Goal: Task Accomplishment & Management: Use online tool/utility

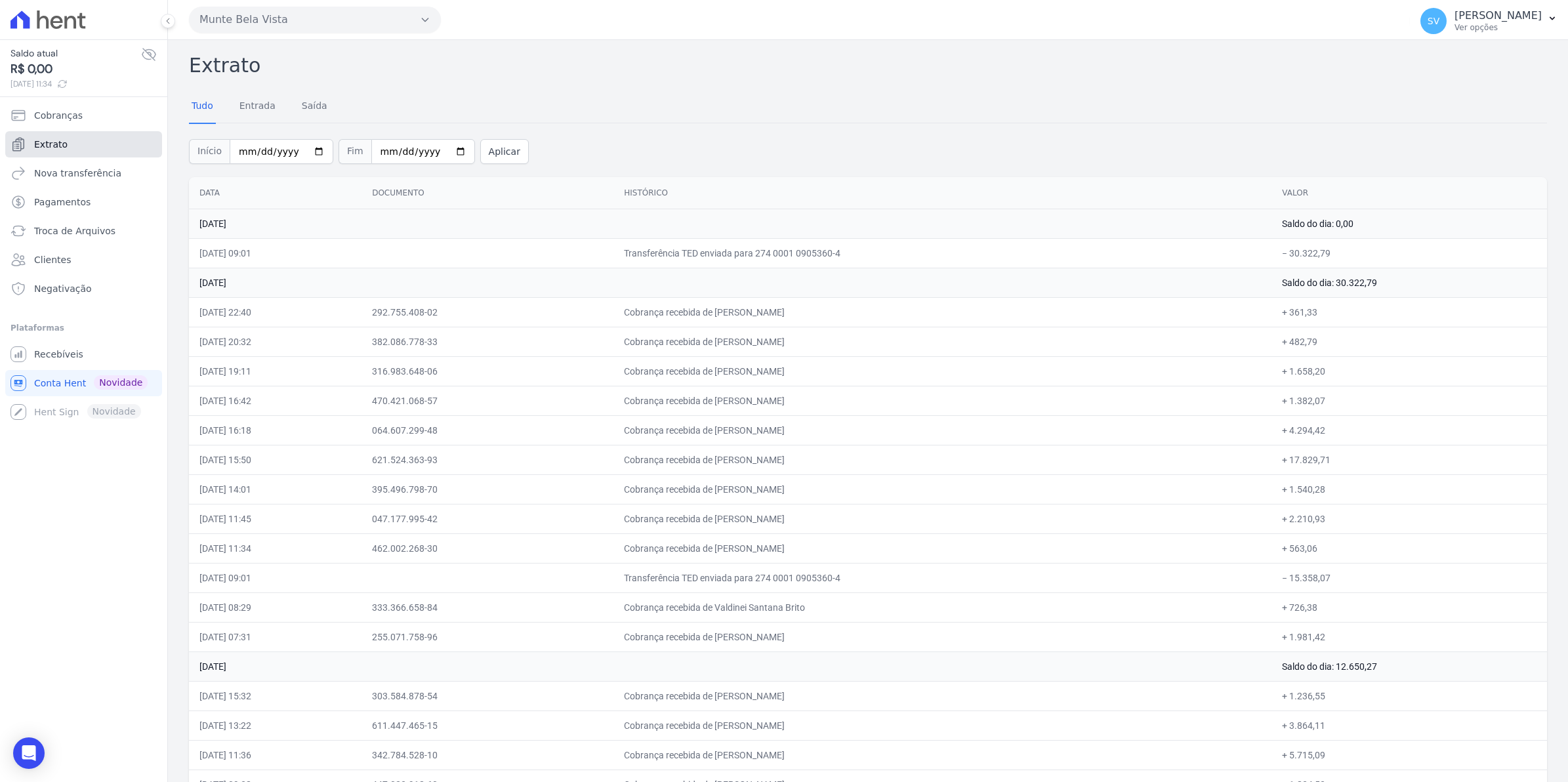
click at [69, 140] on link "Extrato" at bounding box center [84, 145] width 157 height 26
click at [69, 145] on link "Extrato" at bounding box center [84, 145] width 157 height 26
click at [62, 356] on span "Recebíveis" at bounding box center [58, 354] width 49 height 13
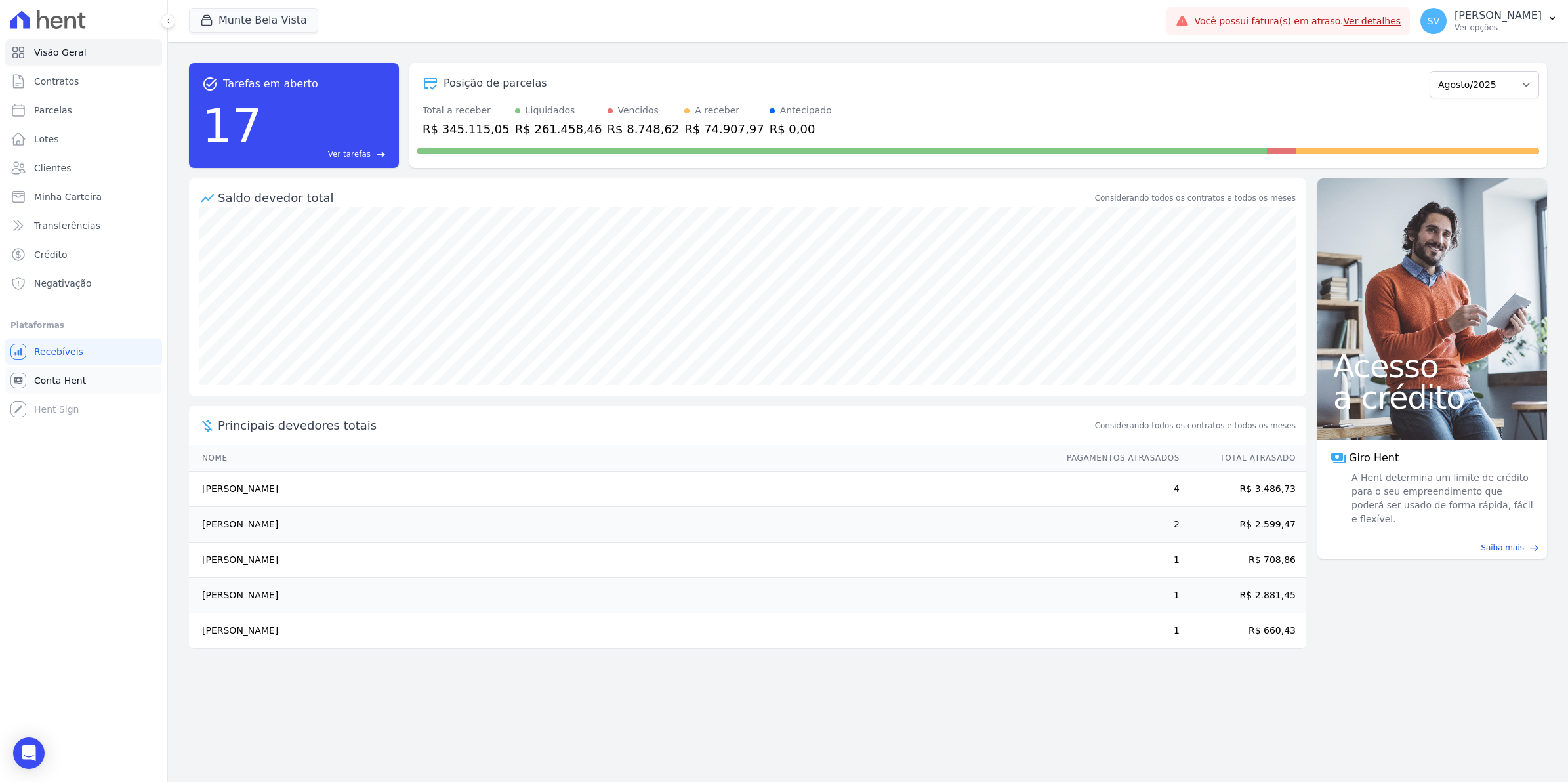
click at [57, 378] on span "Conta Hent" at bounding box center [59, 380] width 52 height 13
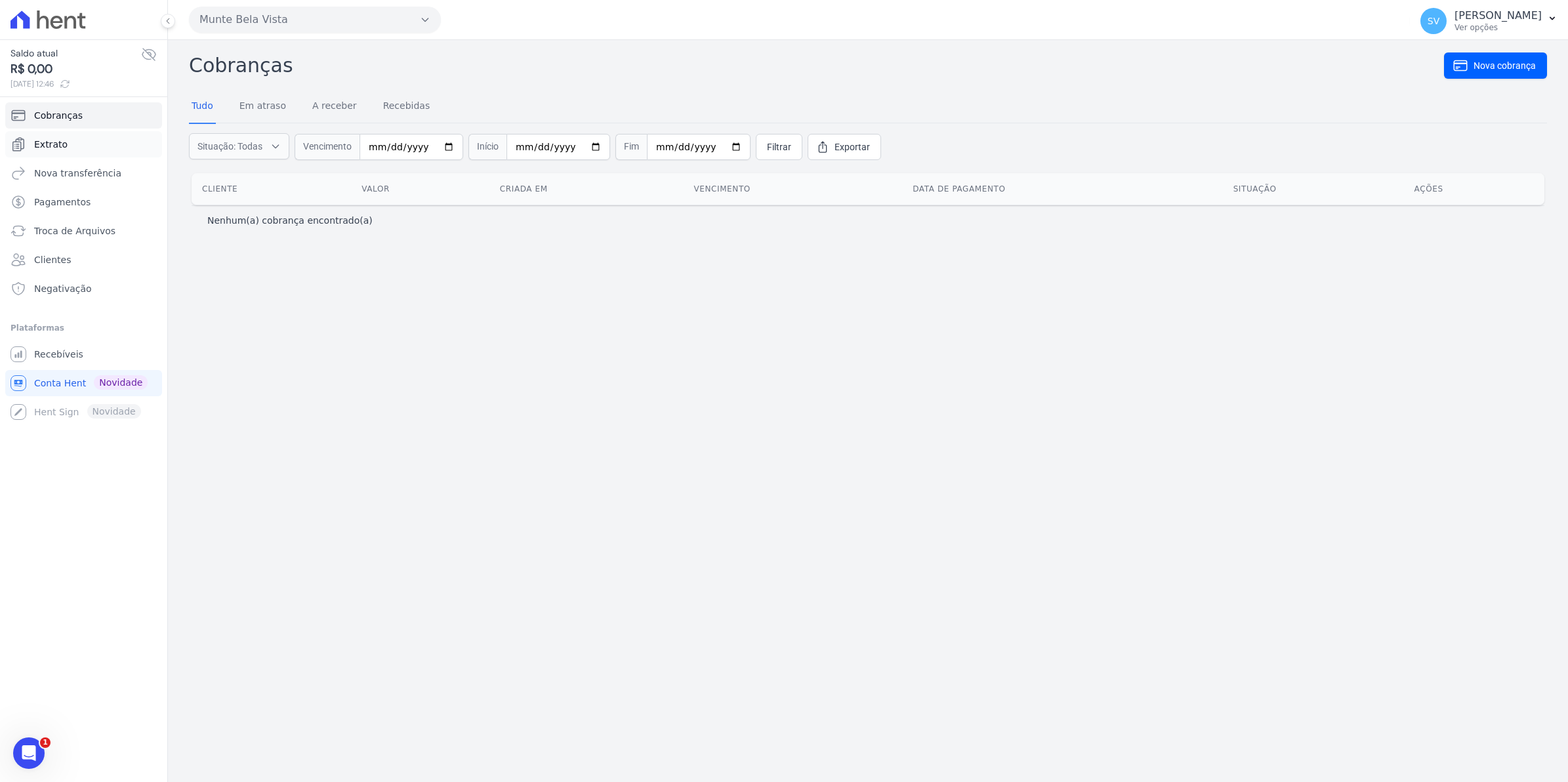
click at [58, 139] on span "Extrato" at bounding box center [51, 145] width 34 height 13
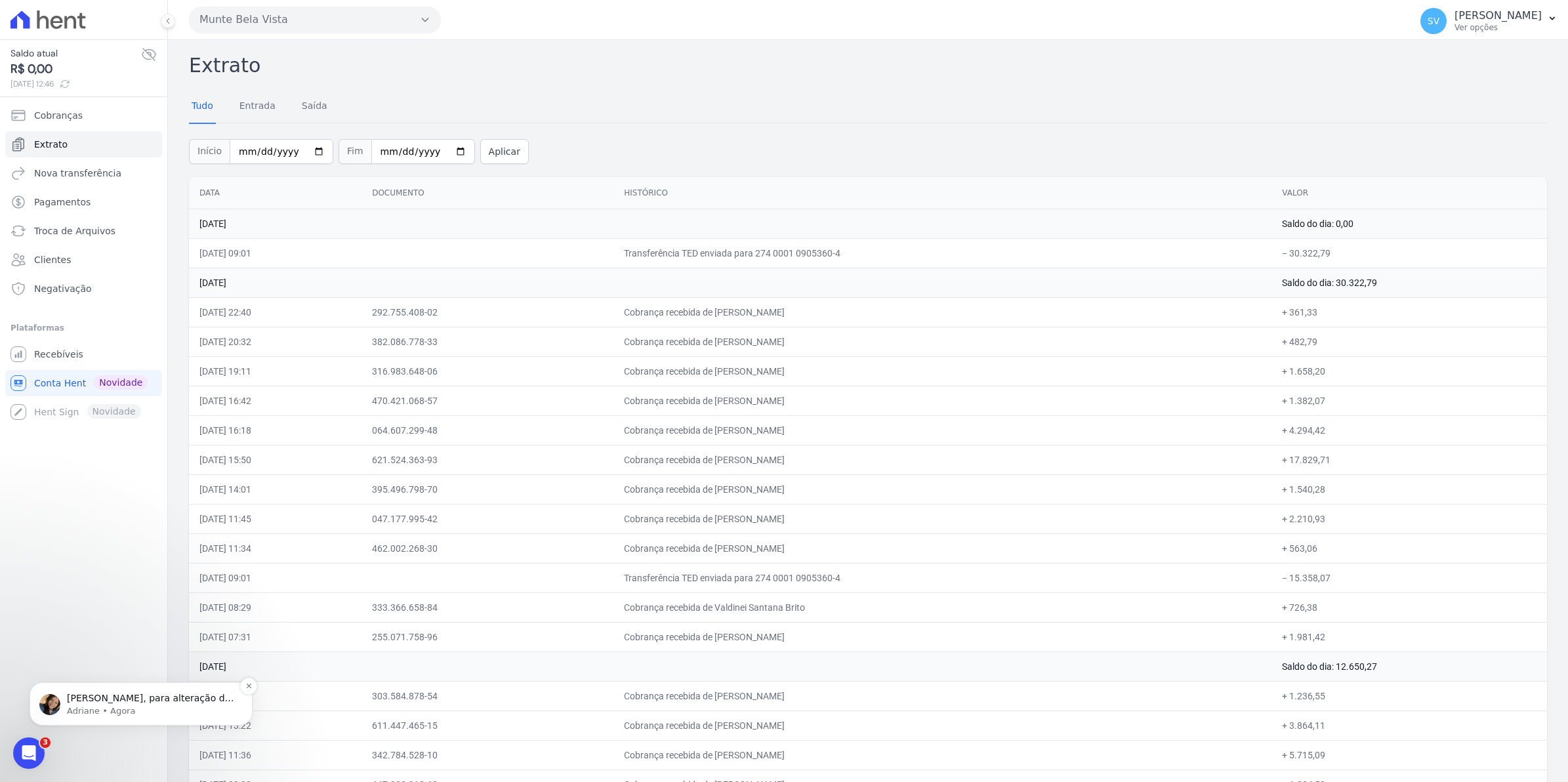
click at [112, 712] on p "Adriane • Agora" at bounding box center [151, 711] width 169 height 12
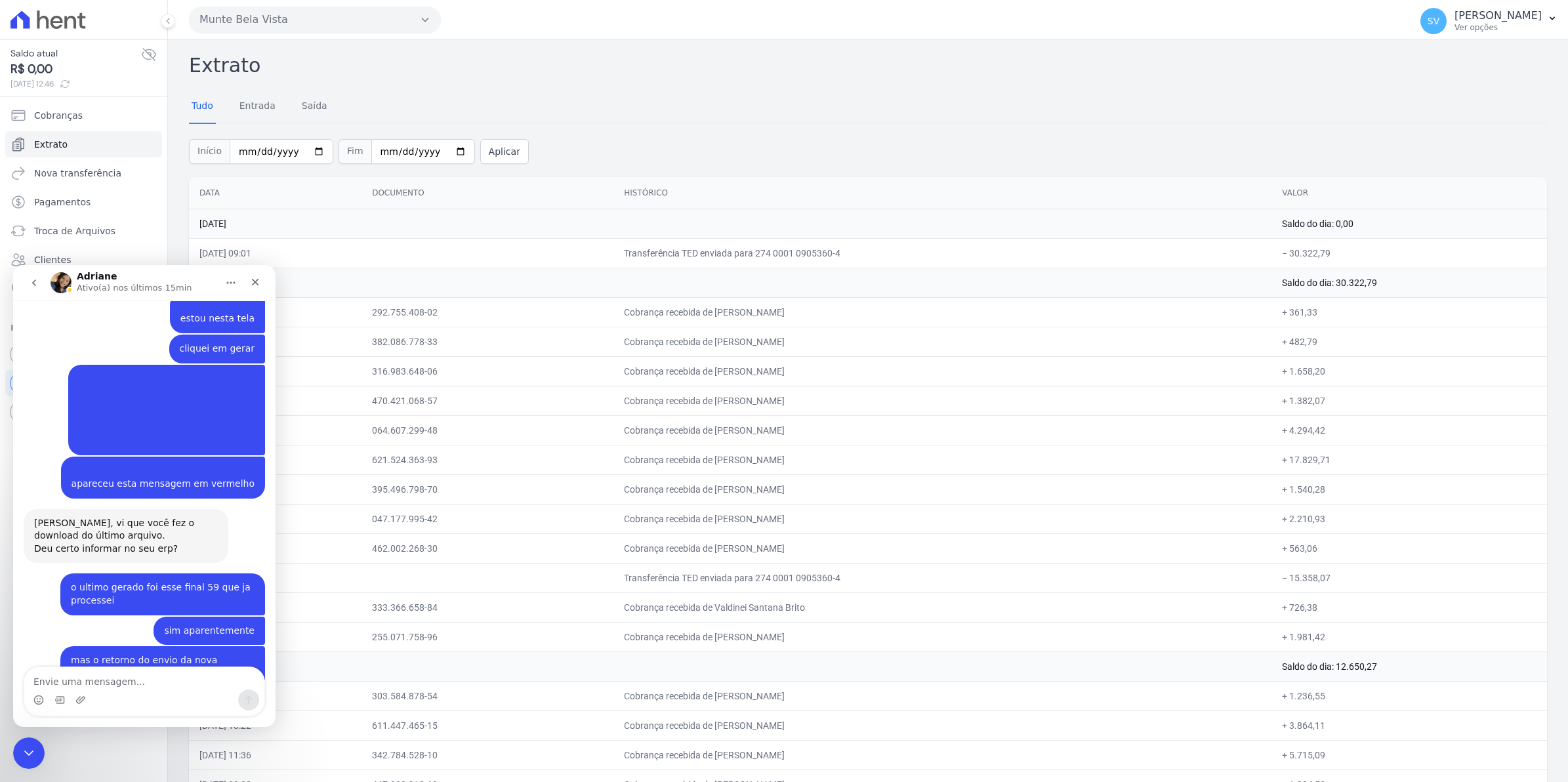
scroll to position [10611, 0]
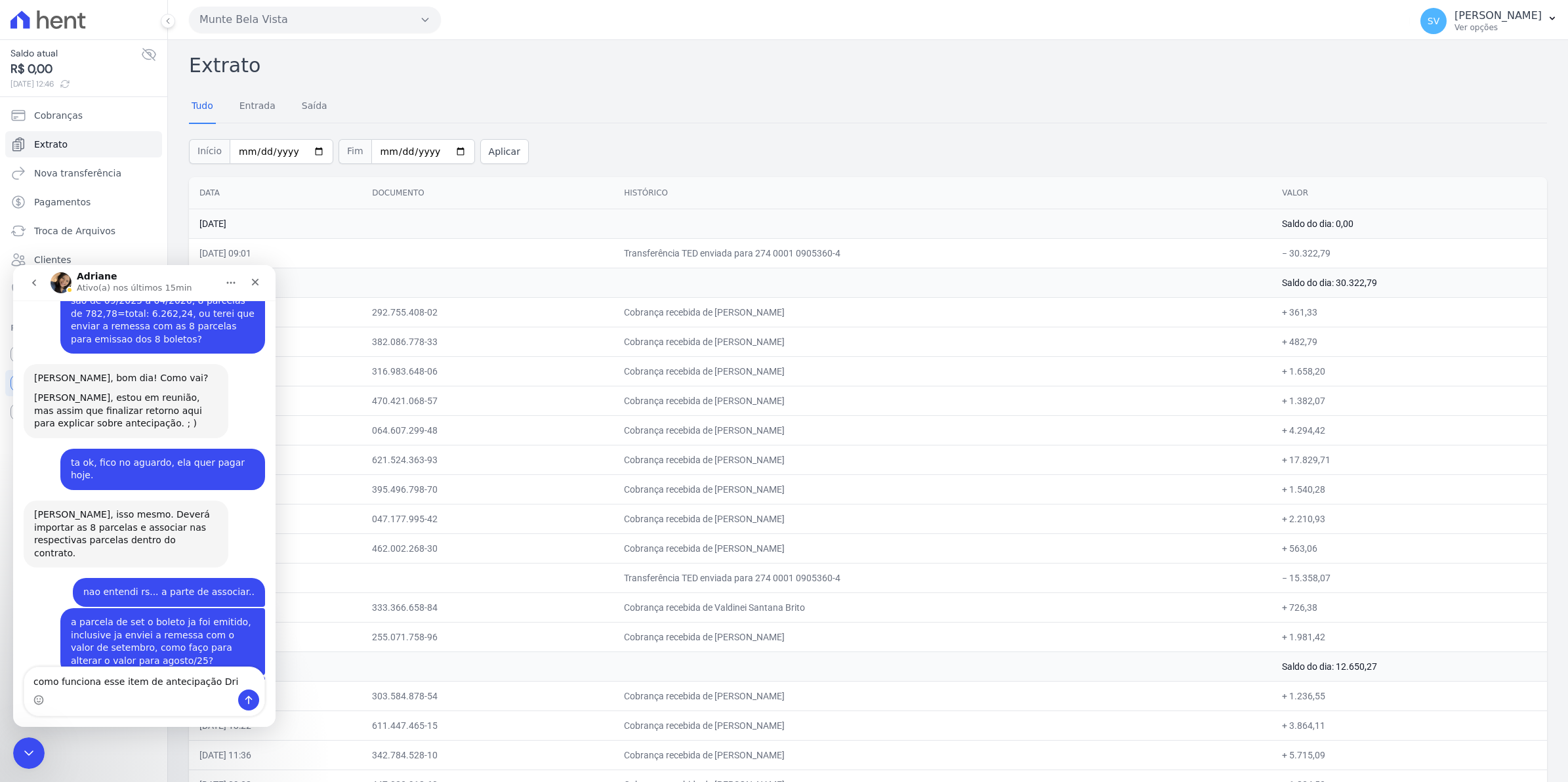
type textarea "como funciona esse item de antecipação Dri?"
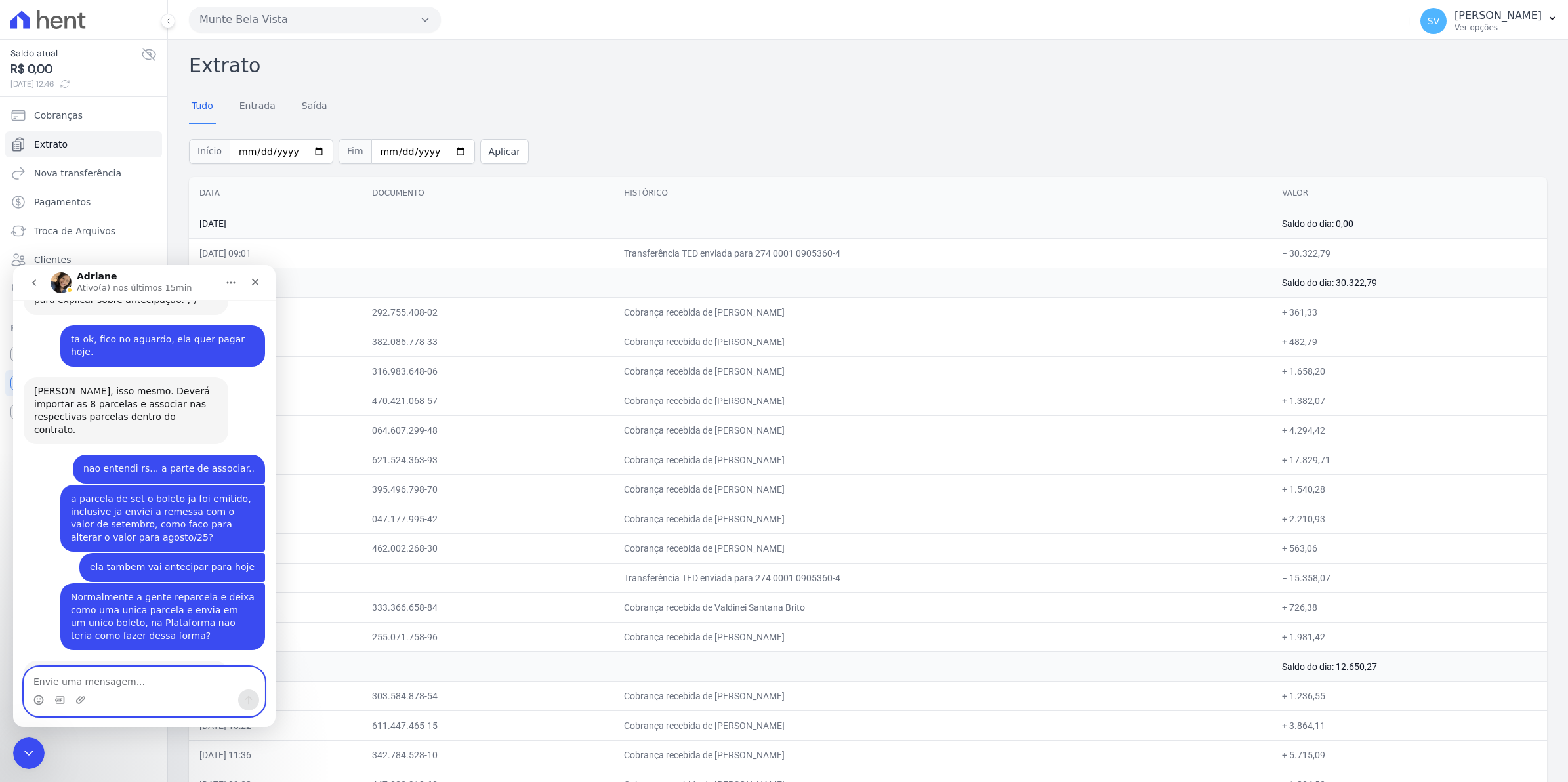
scroll to position [10769, 0]
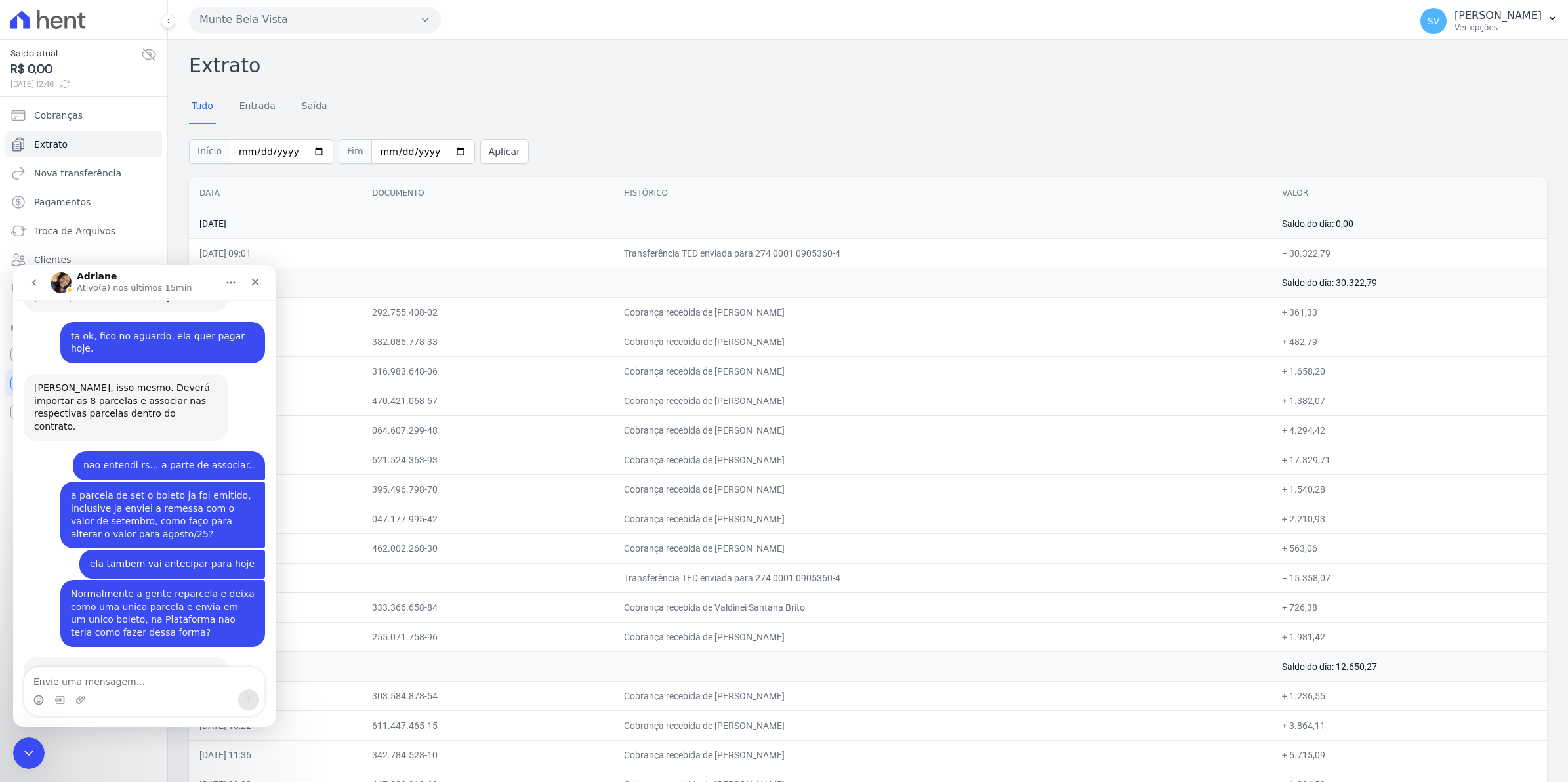
click at [131, 683] on textarea "Envie uma mensagem..." at bounding box center [145, 679] width 240 height 23
type textarea "entendi"
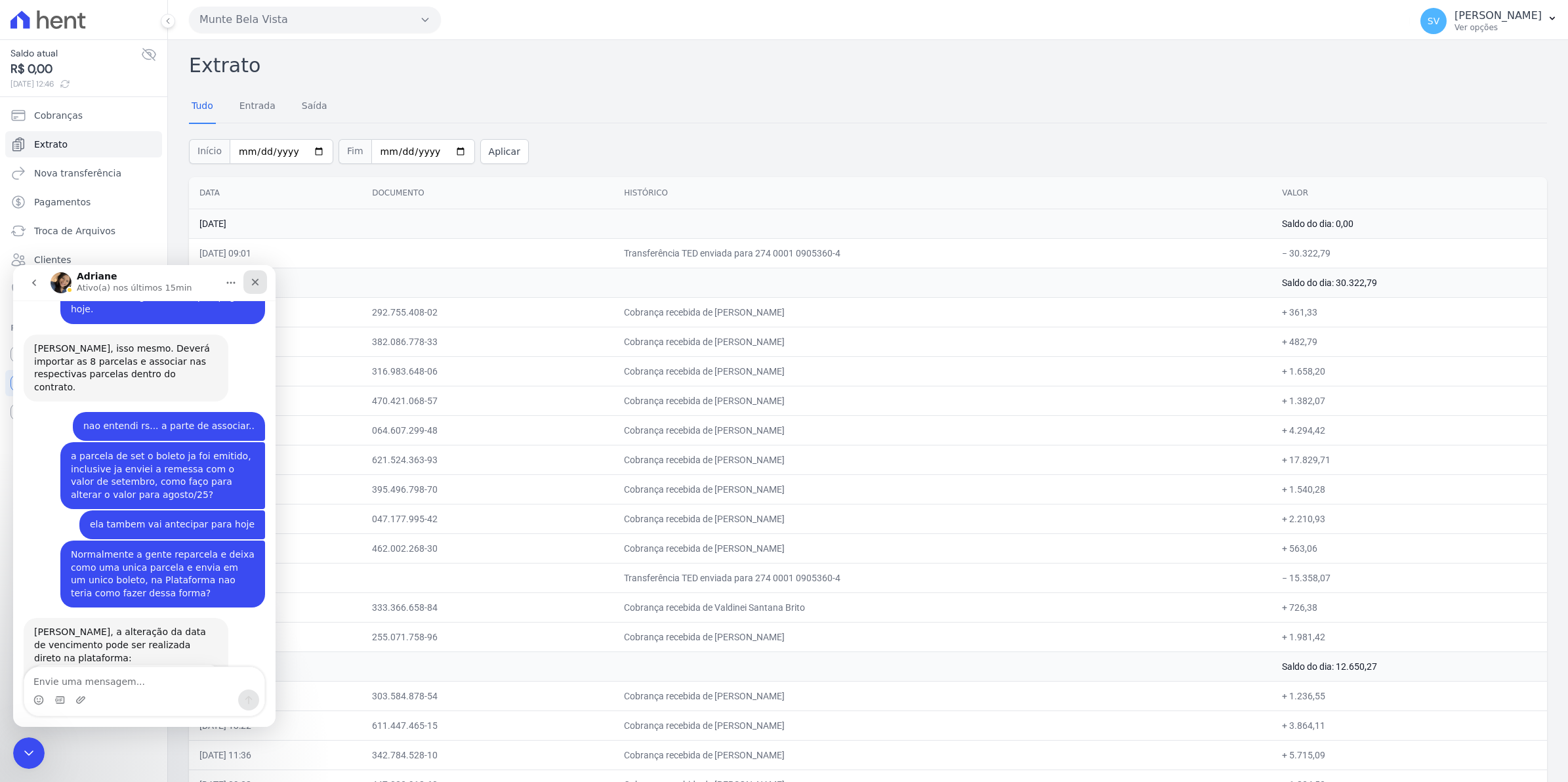
click at [252, 283] on icon "Fechar" at bounding box center [254, 282] width 10 height 10
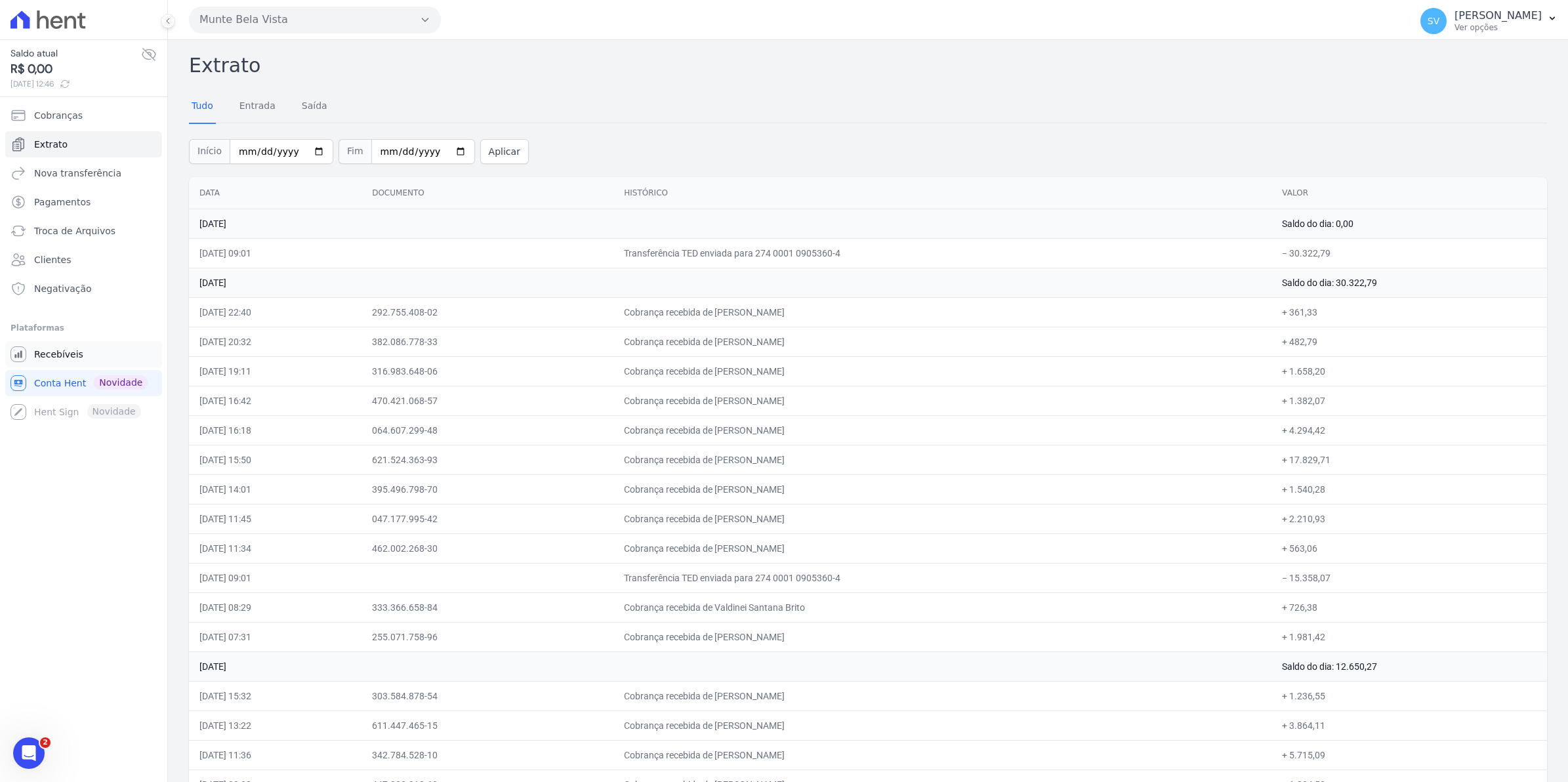
click at [73, 356] on span "Recebíveis" at bounding box center [58, 354] width 49 height 13
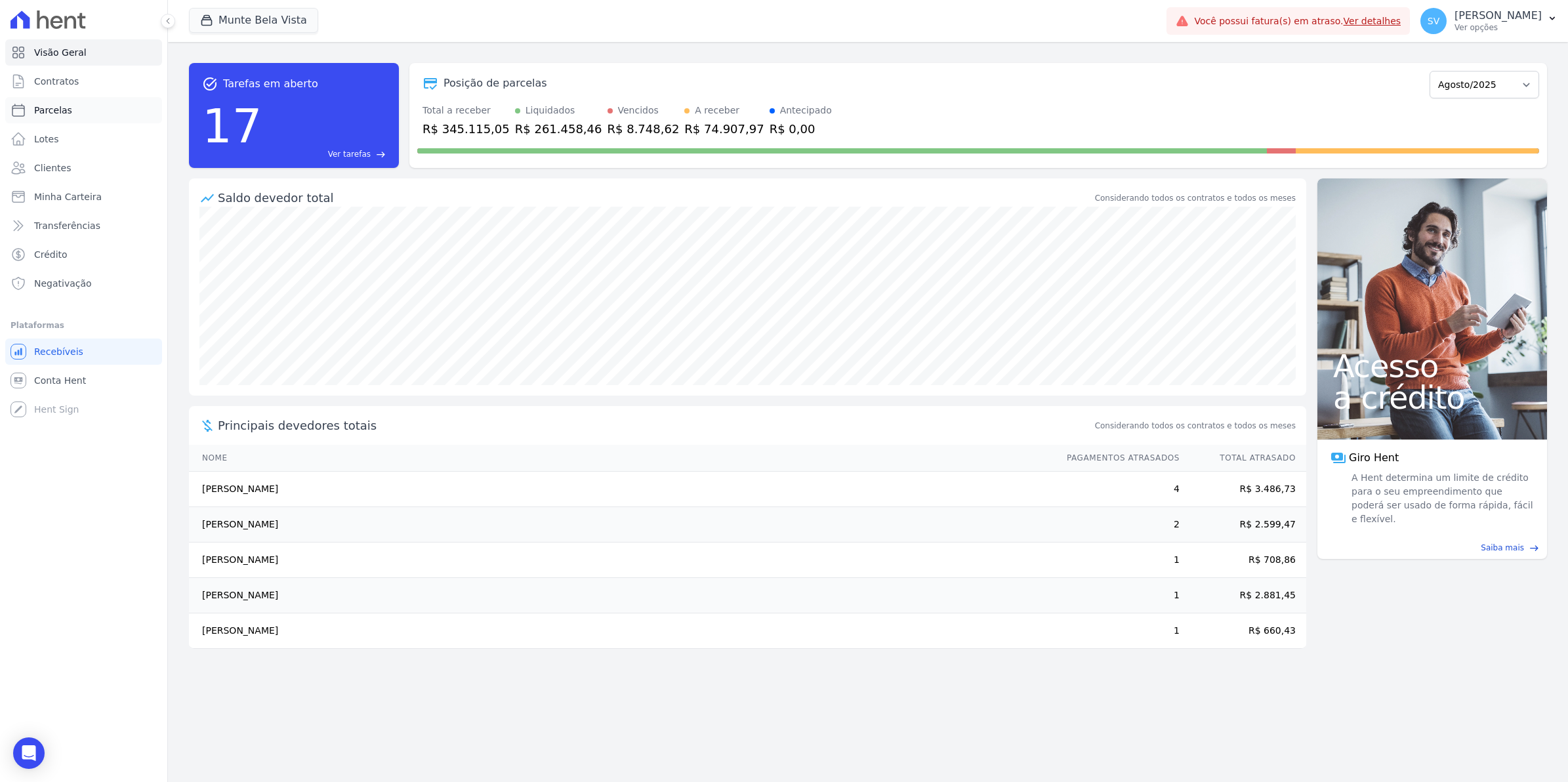
click at [36, 115] on span "Parcelas" at bounding box center [53, 110] width 38 height 13
select select
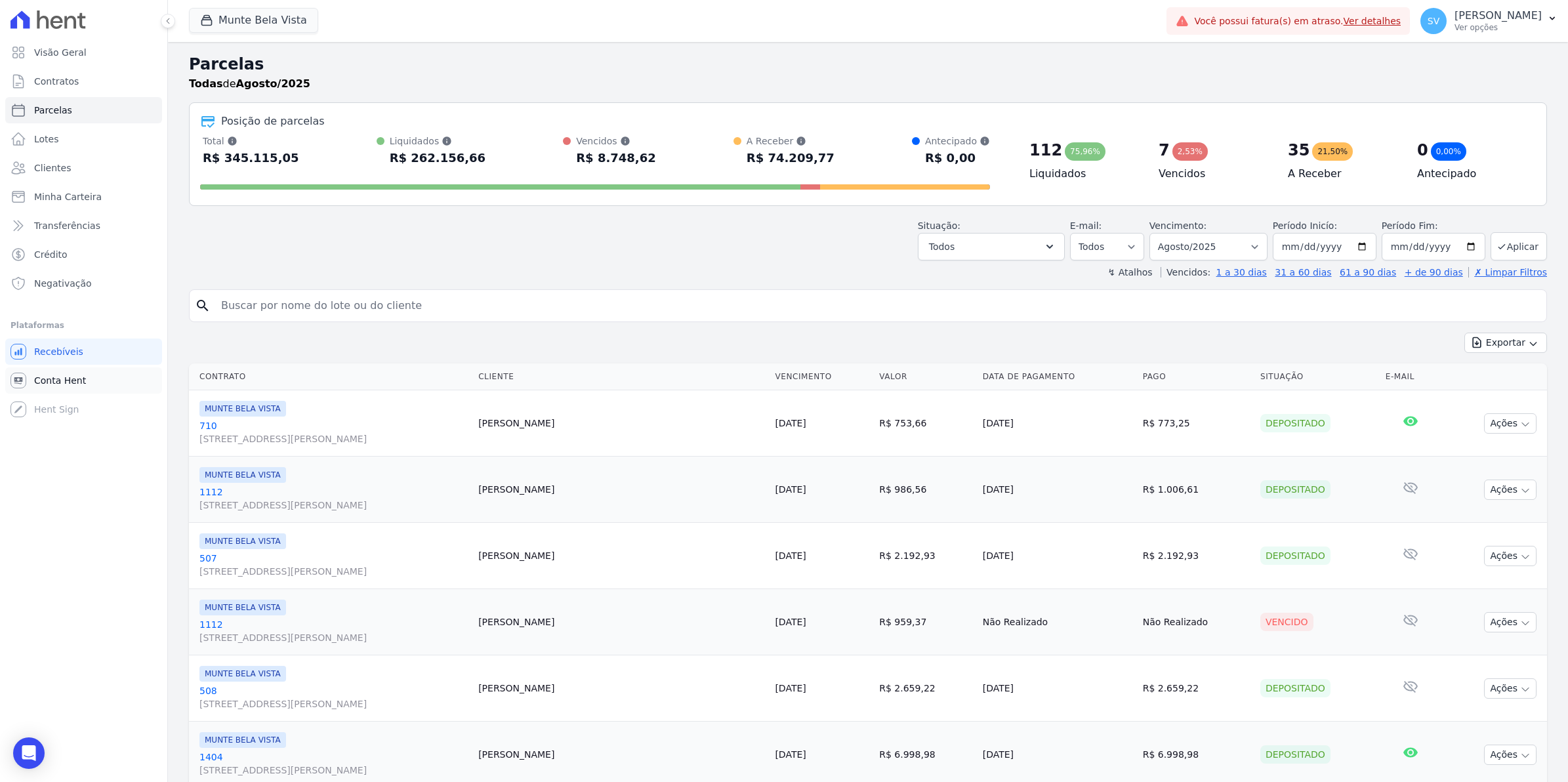
click at [76, 376] on span "Conta Hent" at bounding box center [59, 380] width 52 height 13
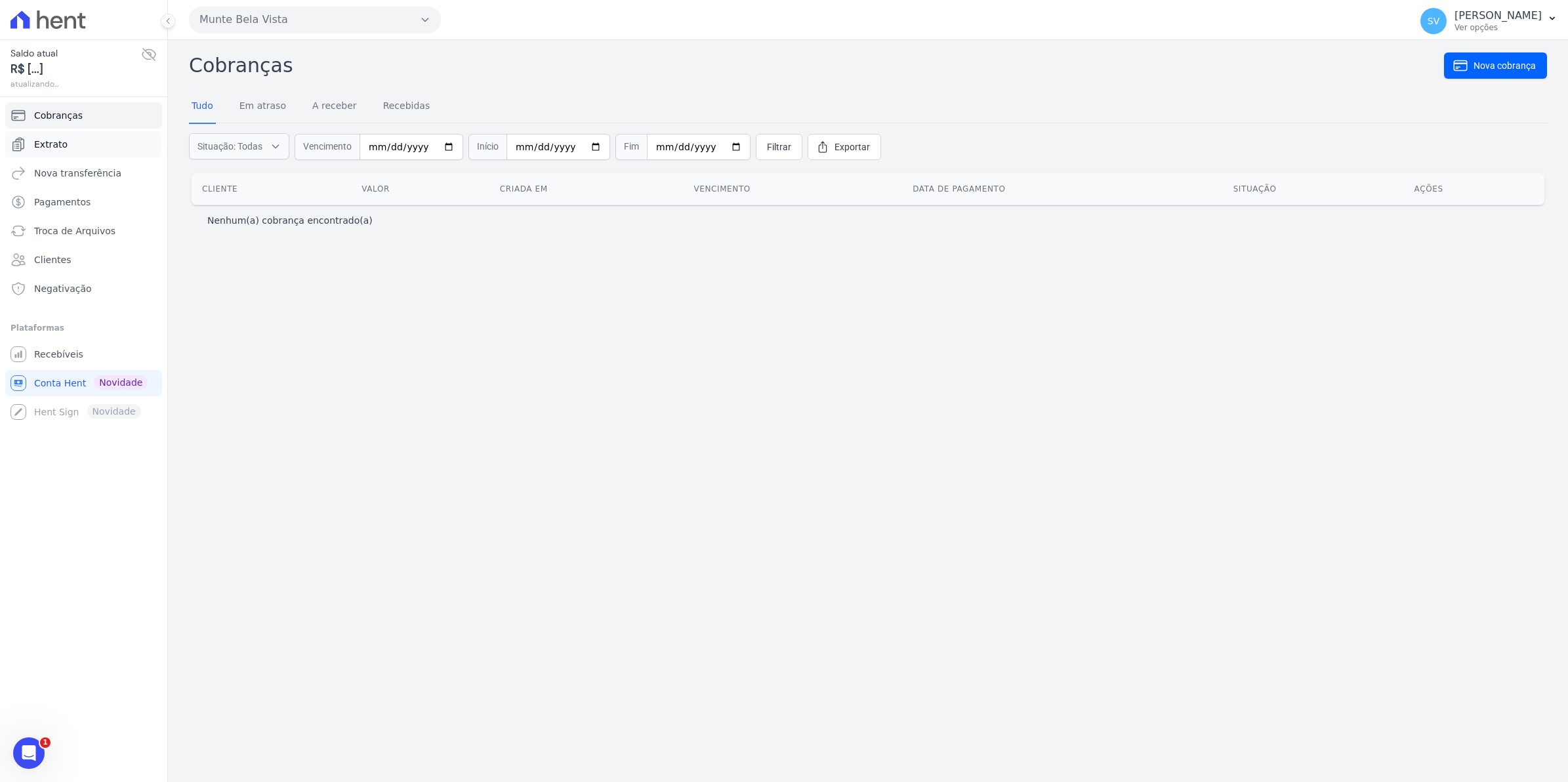
click at [70, 149] on link "Extrato" at bounding box center [84, 145] width 157 height 26
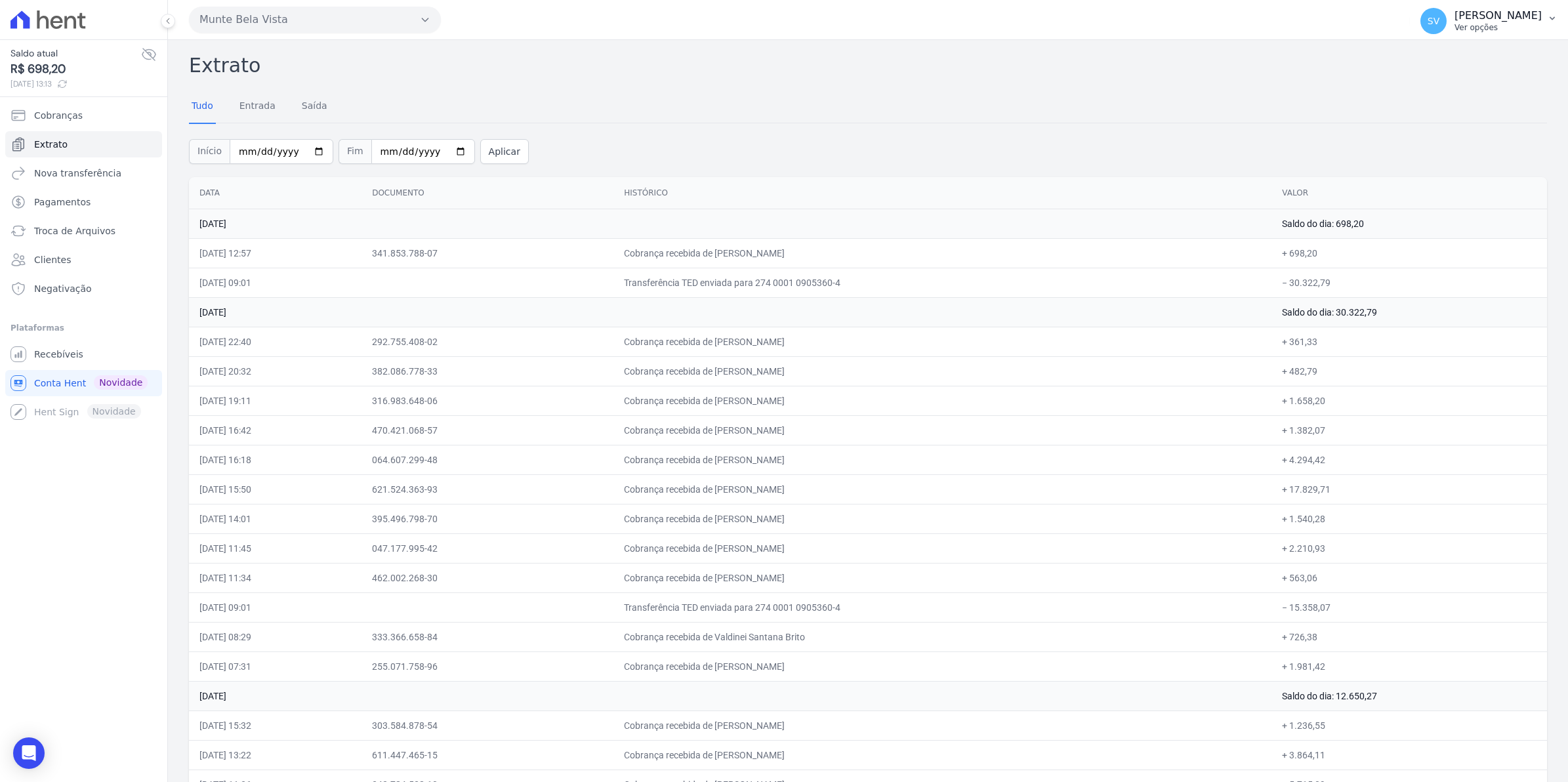
click at [1439, 24] on span "SV" at bounding box center [1433, 21] width 12 height 9
click at [76, 349] on span "Recebíveis" at bounding box center [58, 354] width 49 height 13
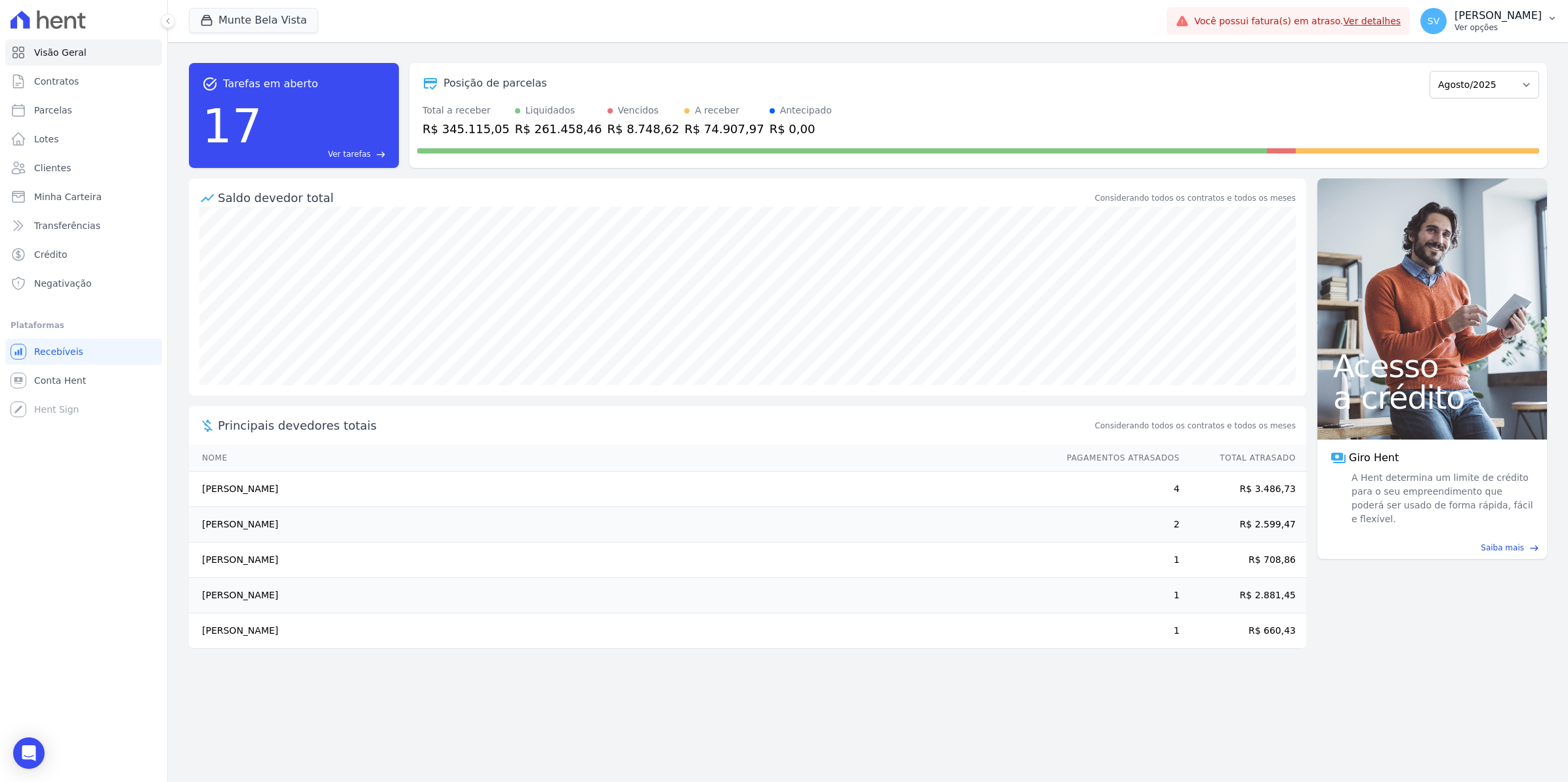
click at [1440, 31] on div "SV [PERSON_NAME] Ver opções" at bounding box center [1480, 21] width 121 height 26
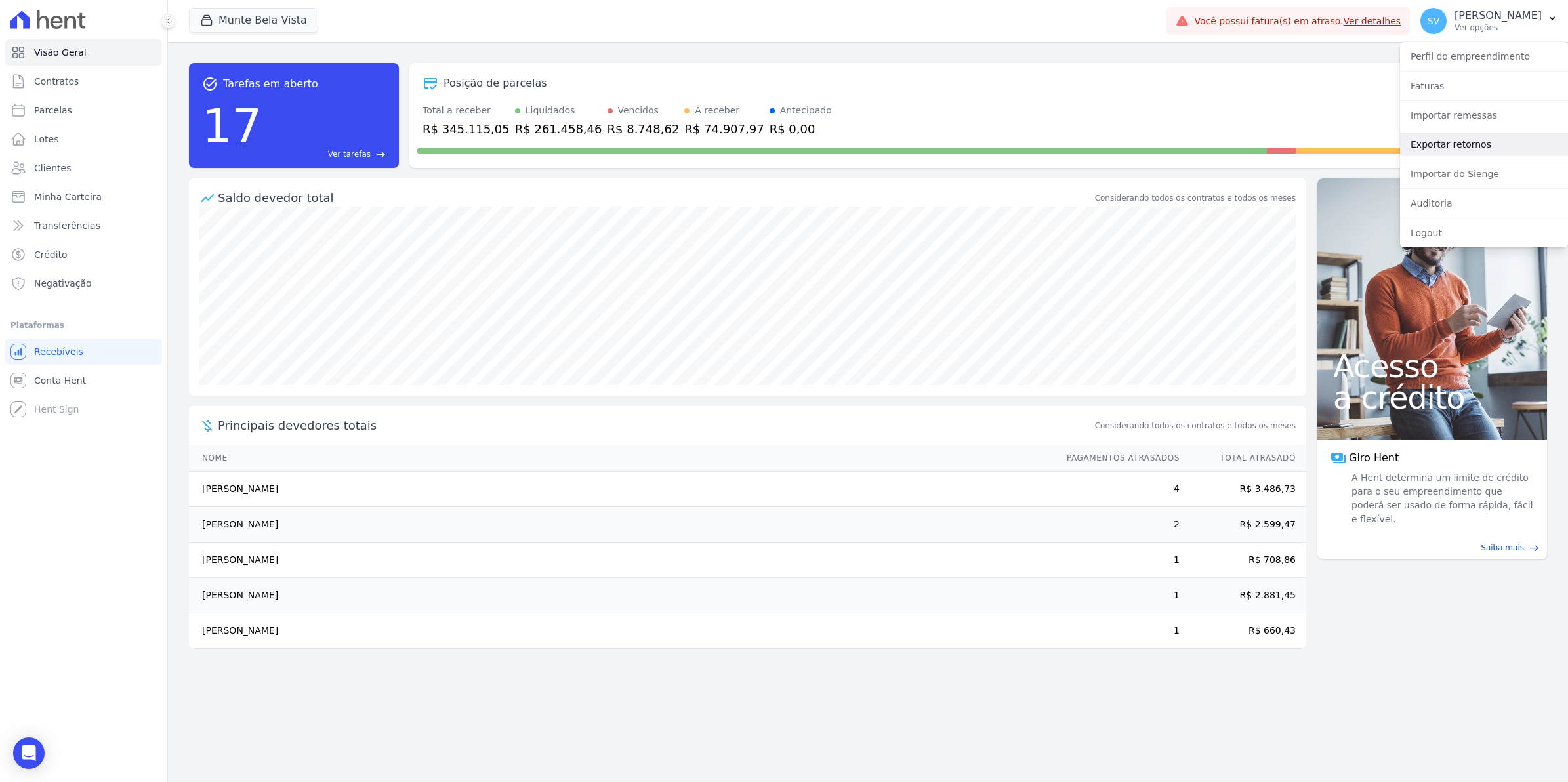
click at [1451, 147] on link "Exportar retornos" at bounding box center [1484, 144] width 168 height 23
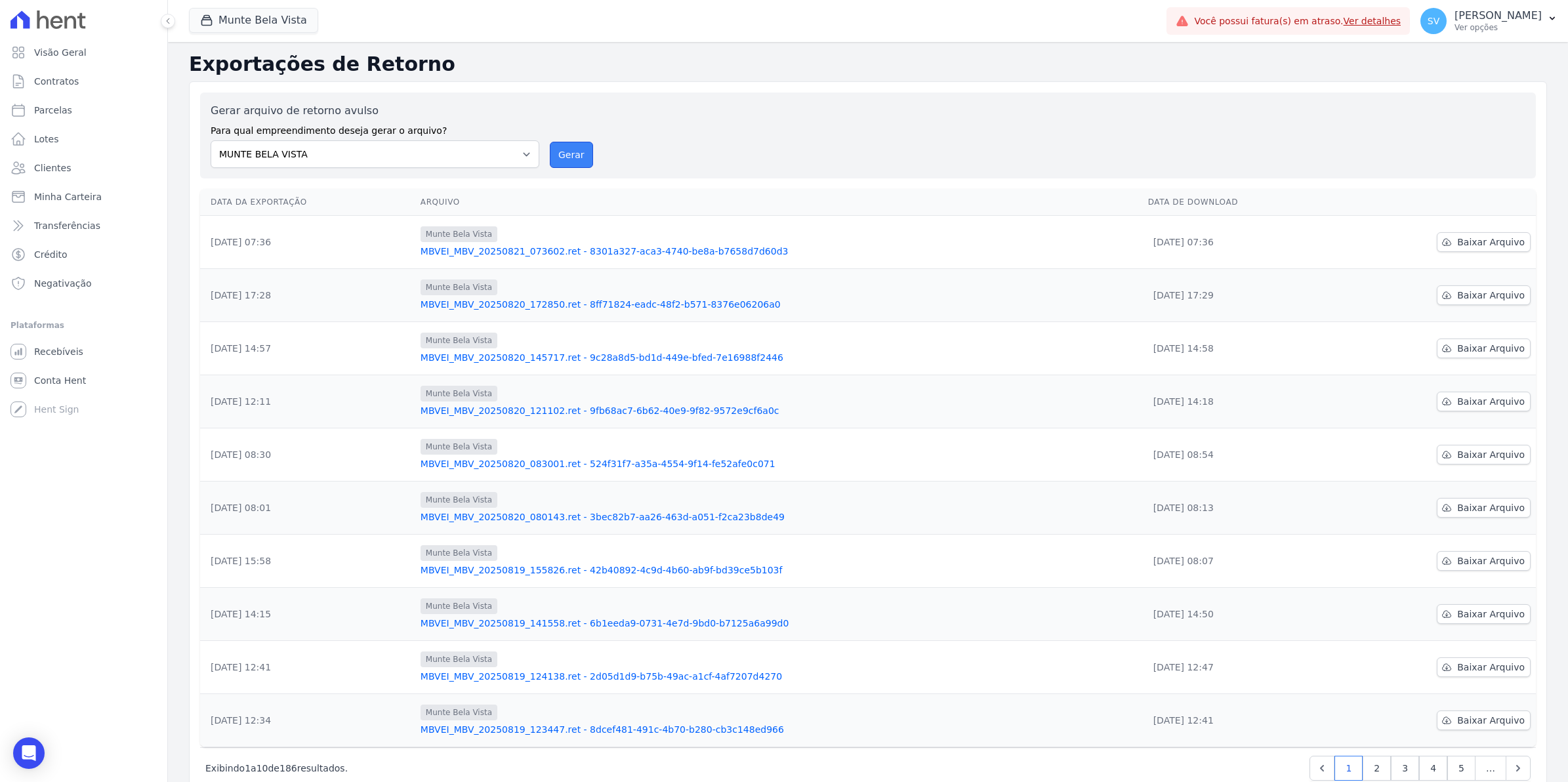
click at [564, 153] on button "Gerar" at bounding box center [571, 155] width 43 height 26
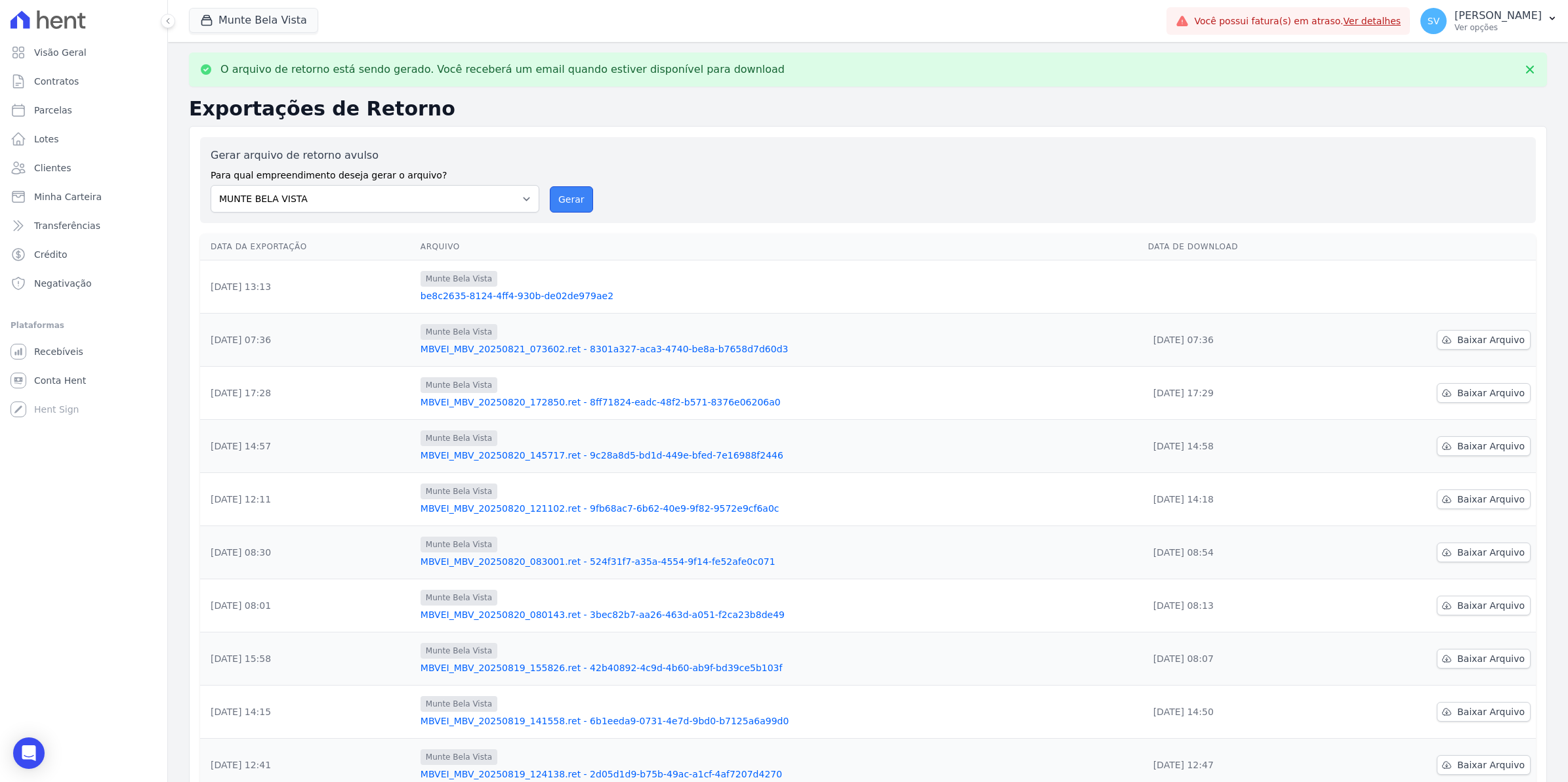
click at [578, 202] on button "Gerar" at bounding box center [571, 200] width 43 height 26
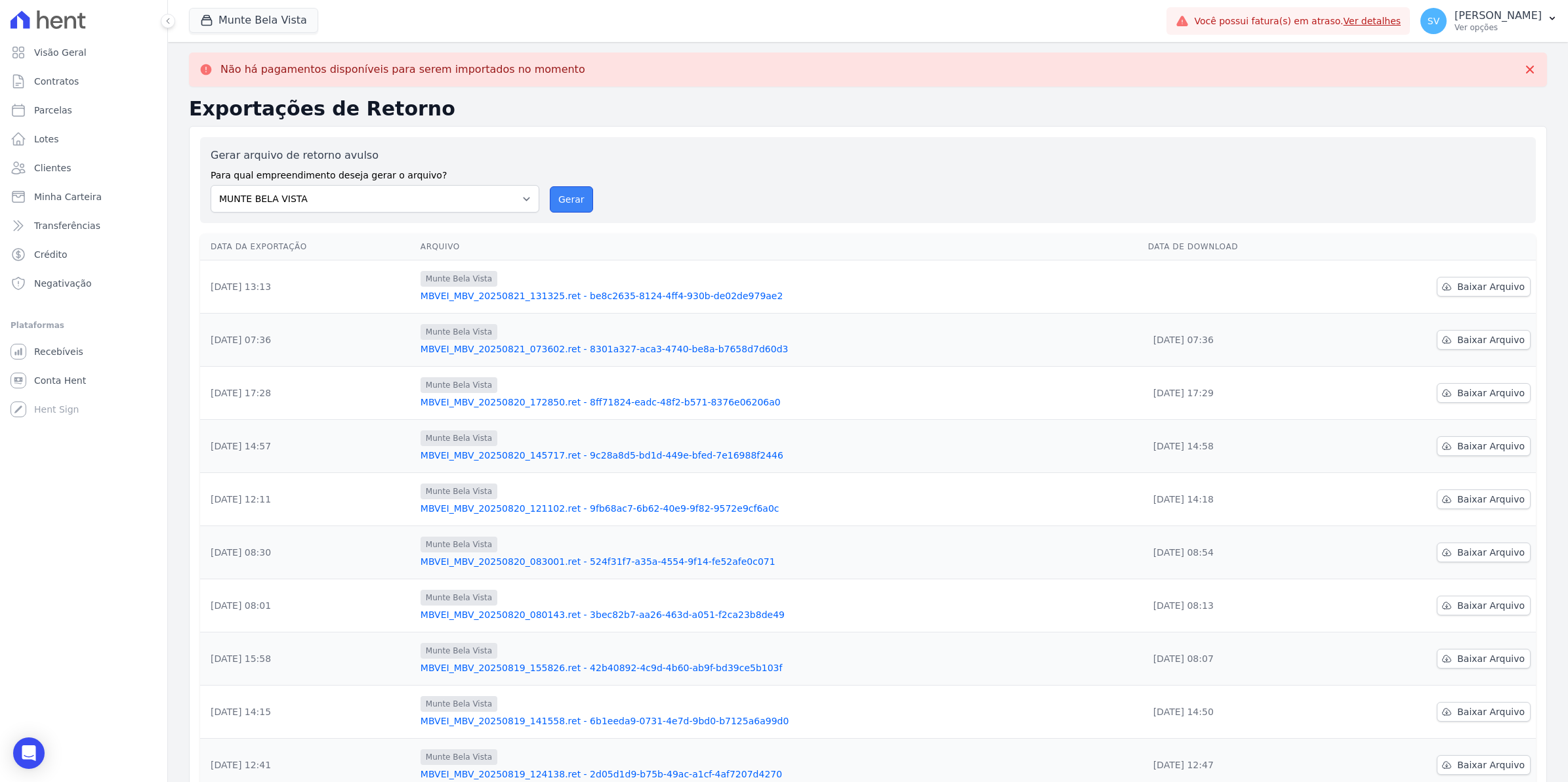
click at [582, 199] on button "Gerar" at bounding box center [571, 200] width 43 height 26
click at [1463, 285] on span "Baixar Arquivo" at bounding box center [1490, 286] width 68 height 13
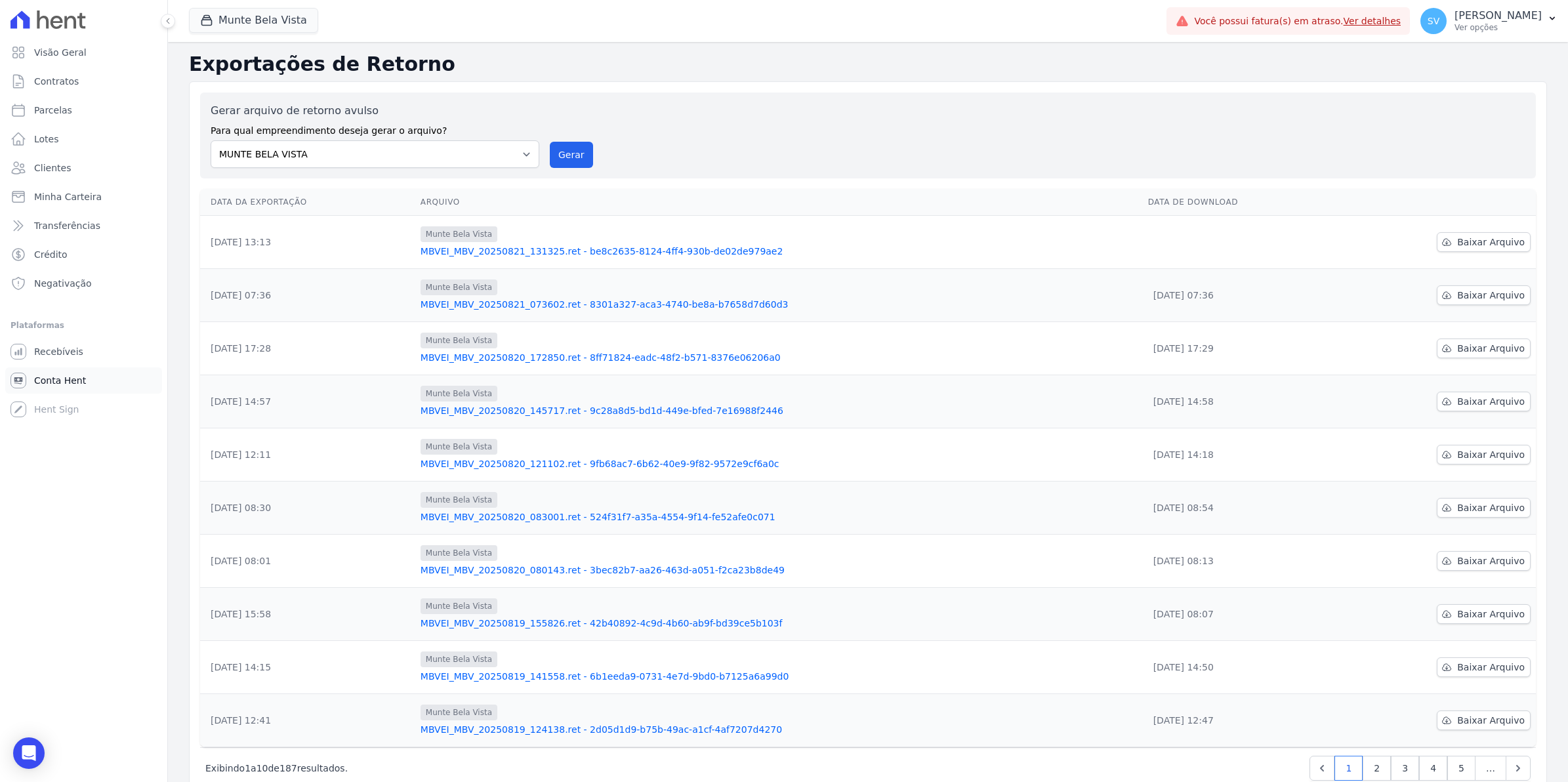
click at [67, 378] on span "Conta Hent" at bounding box center [59, 380] width 52 height 13
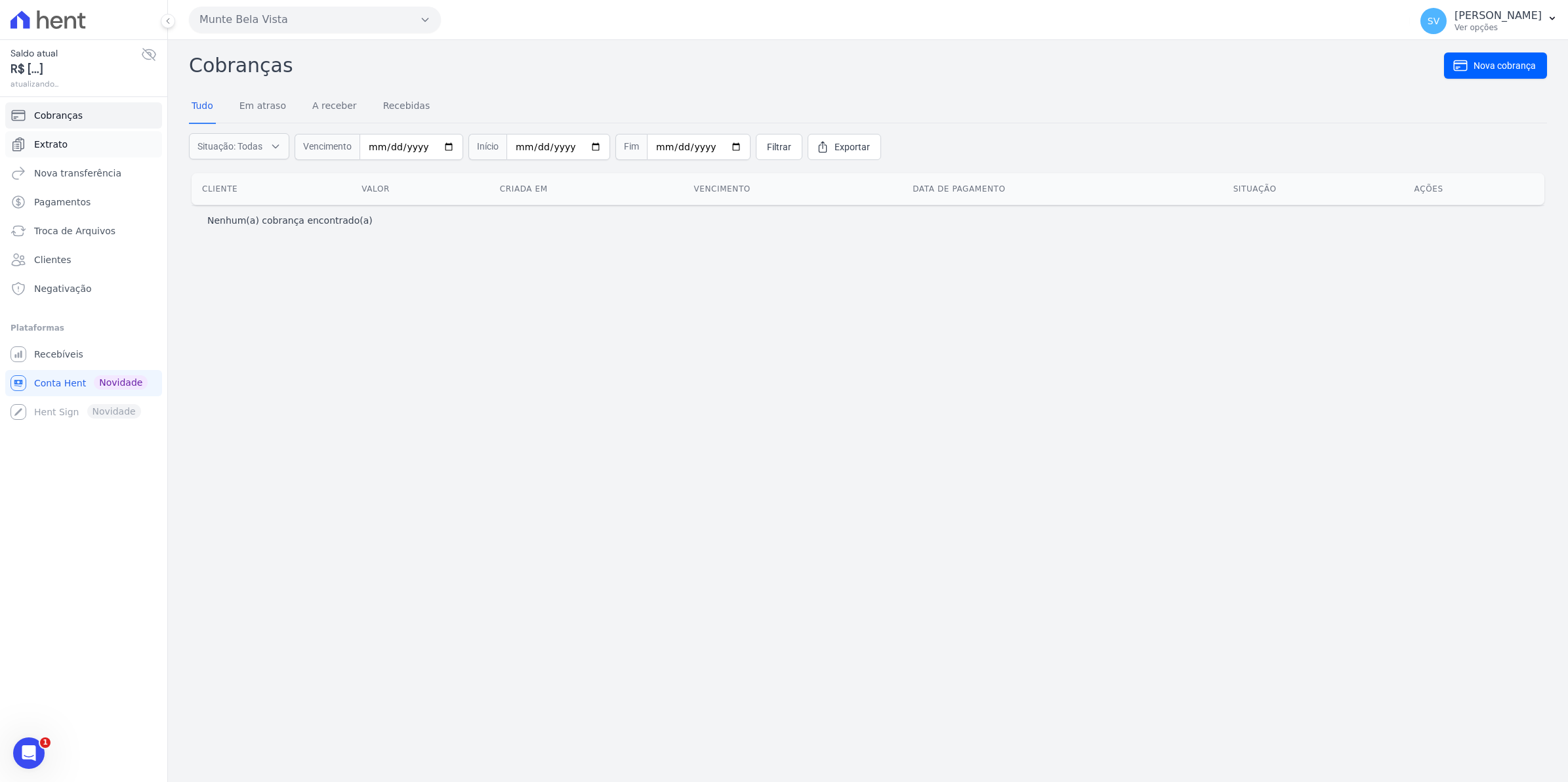
click at [67, 151] on link "Extrato" at bounding box center [84, 145] width 157 height 26
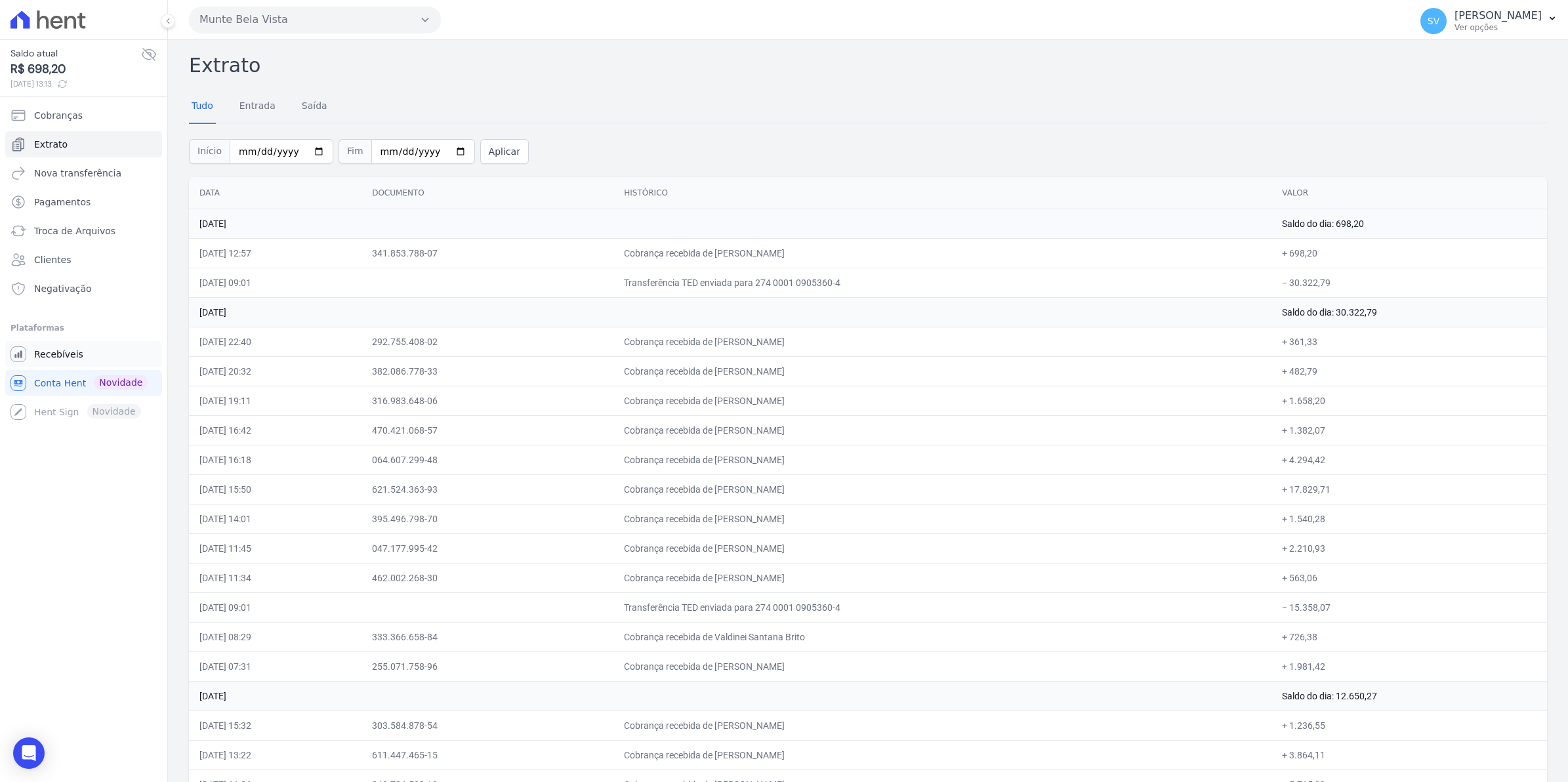
click at [57, 354] on span "Recebíveis" at bounding box center [58, 354] width 49 height 13
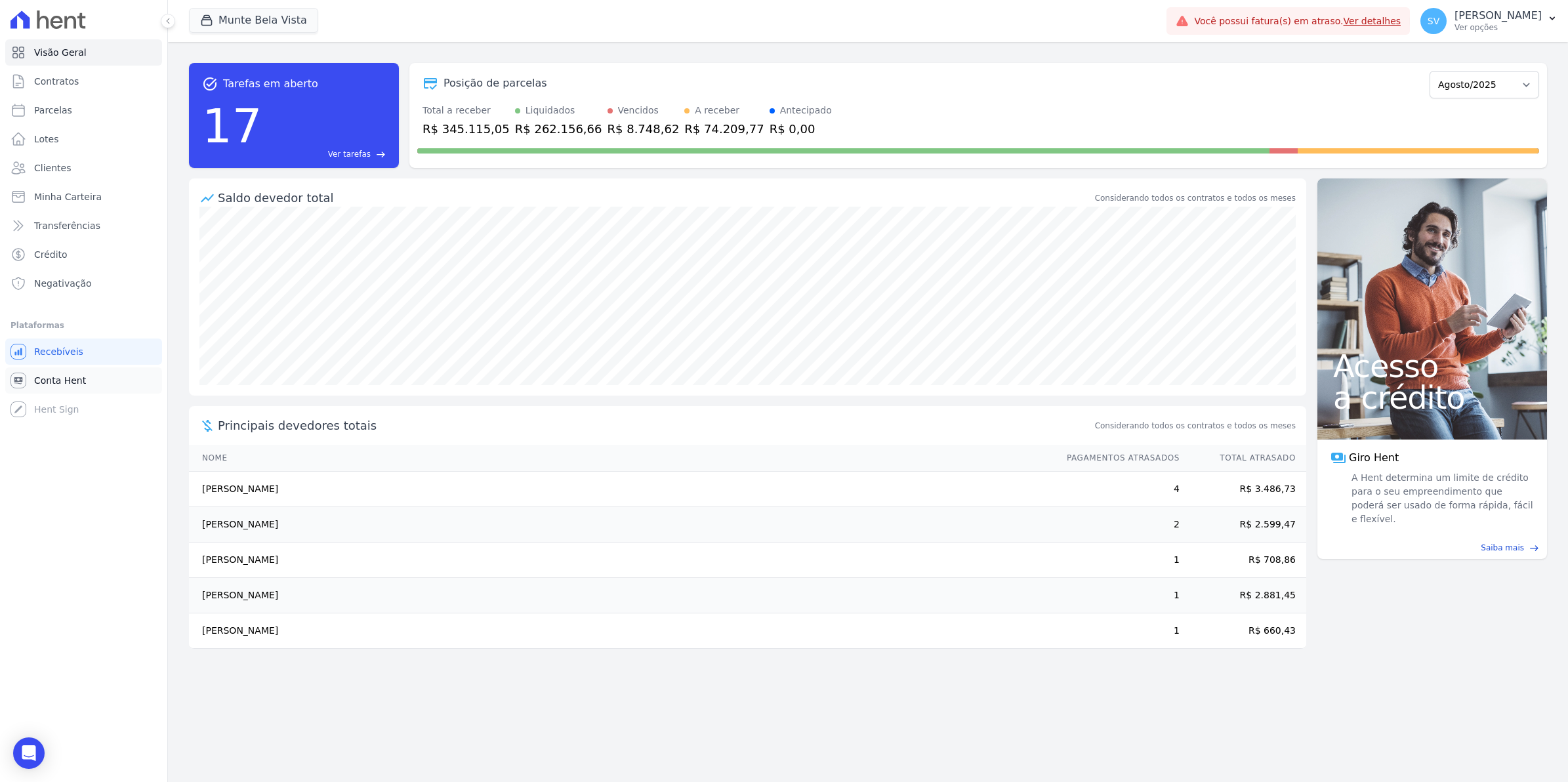
click at [49, 382] on span "Conta Hent" at bounding box center [59, 380] width 52 height 13
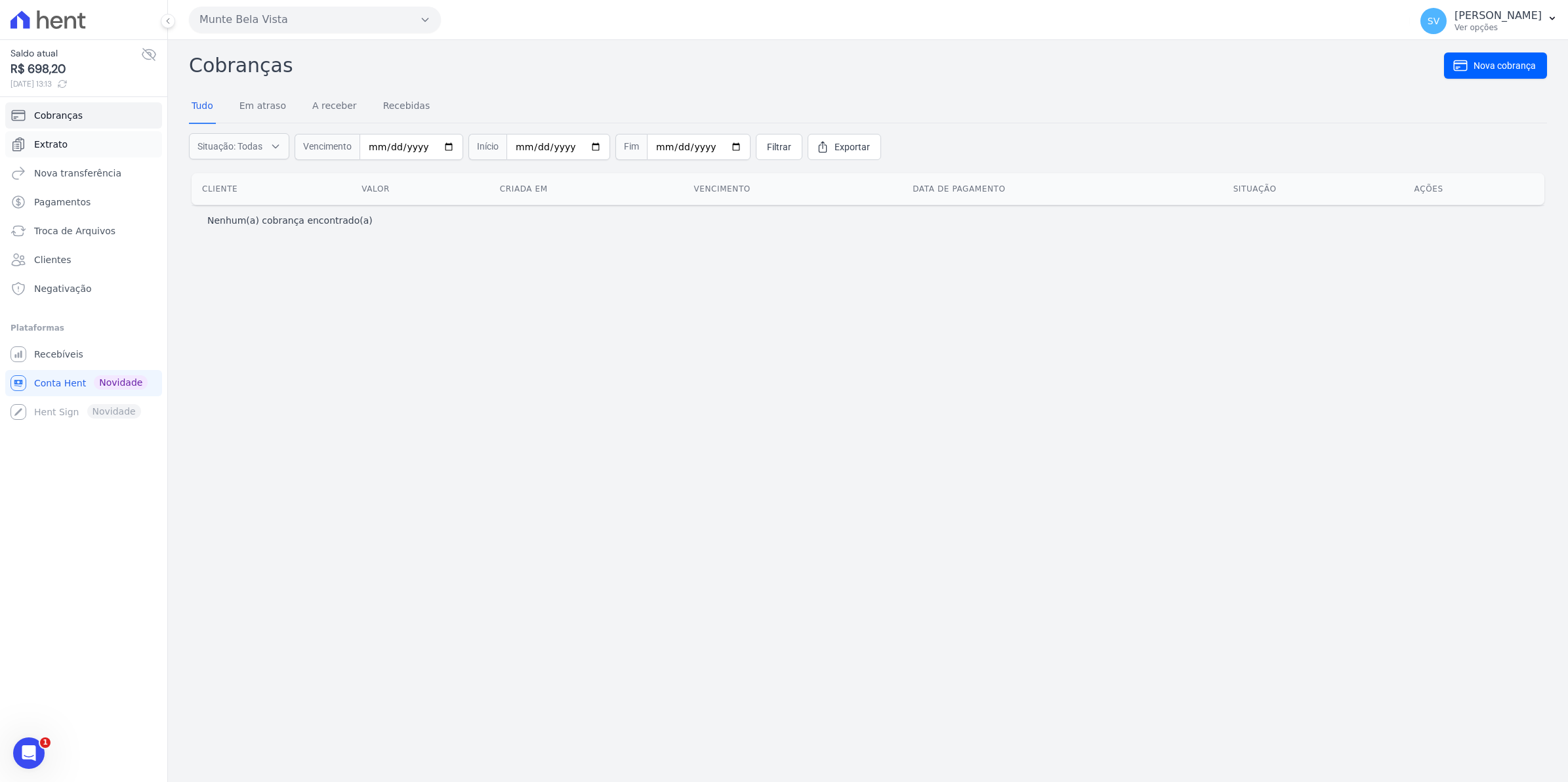
click at [45, 151] on link "Extrato" at bounding box center [84, 145] width 157 height 26
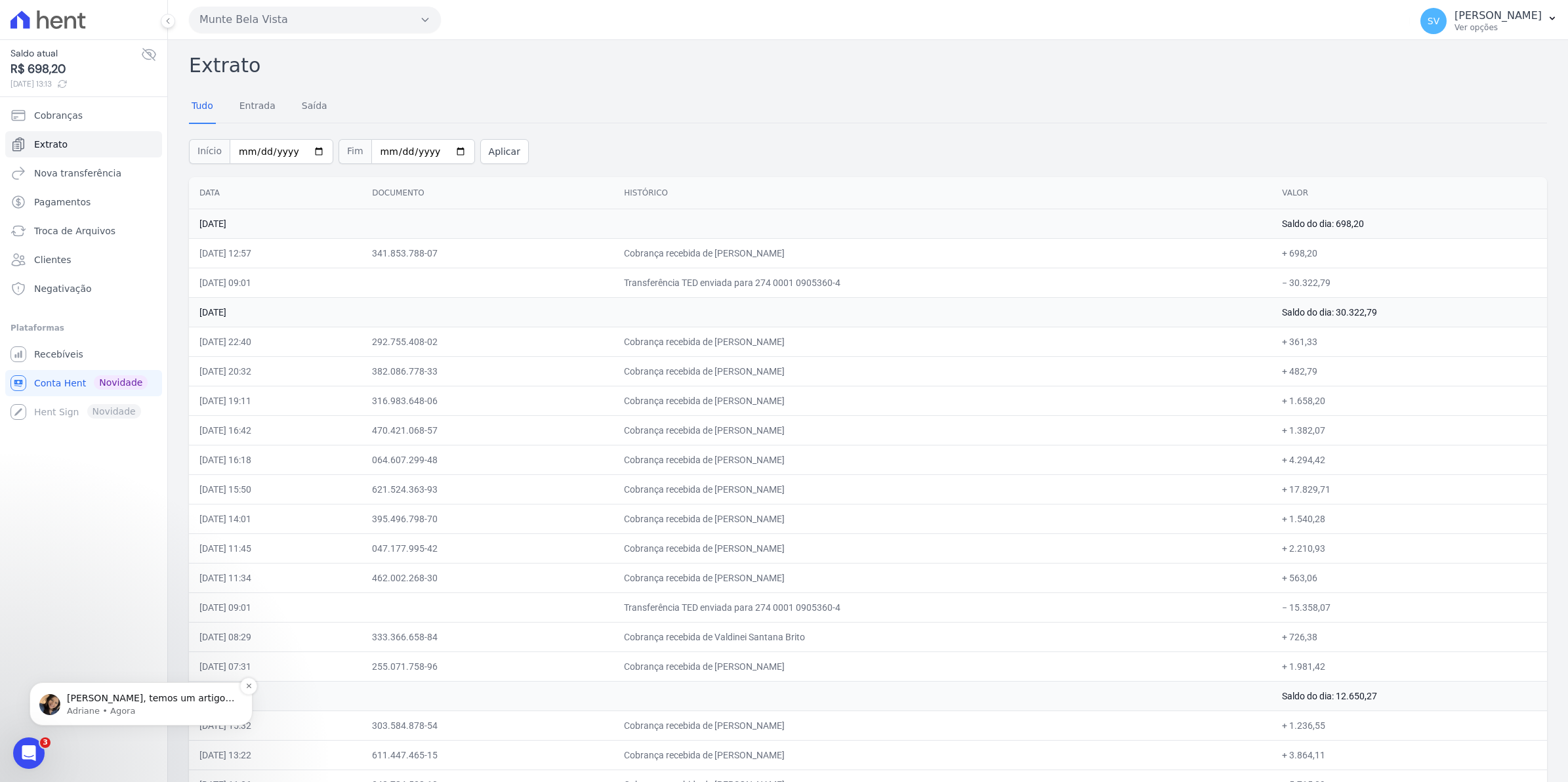
click at [133, 698] on p "Simone, temos um artigo que explica como realizar a ação:" at bounding box center [151, 698] width 169 height 13
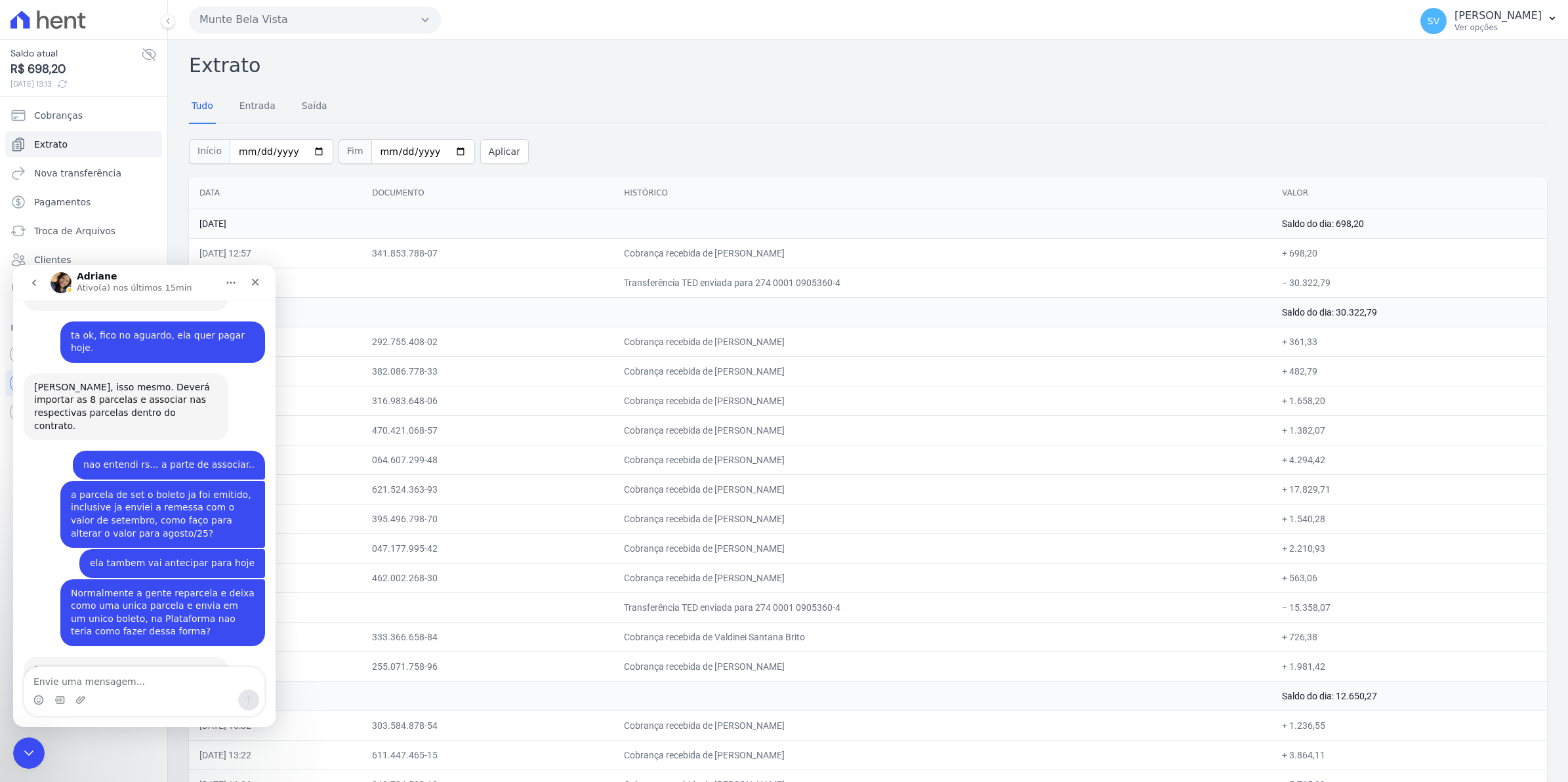
scroll to position [10587, 0]
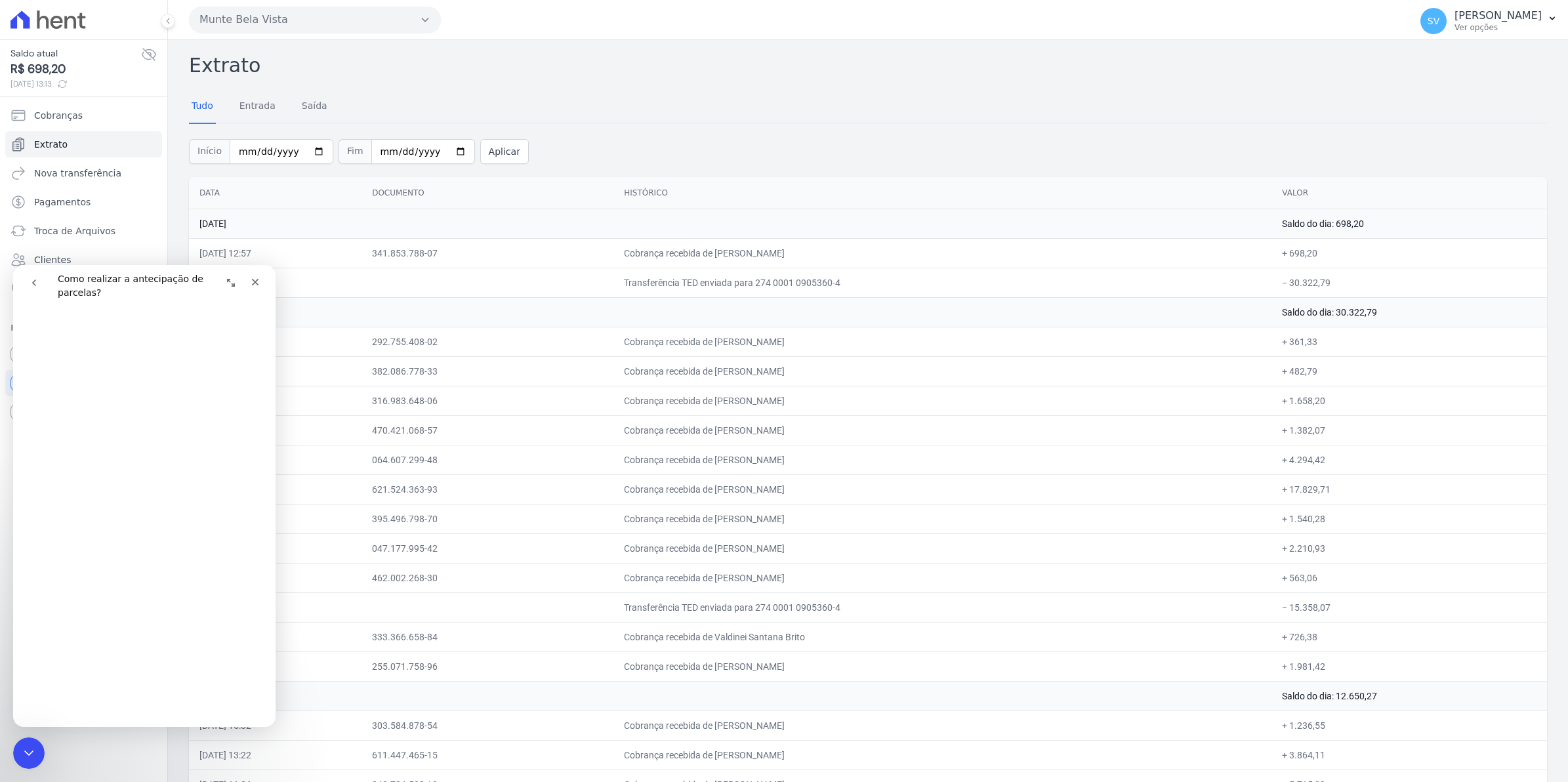
scroll to position [573, 0]
click at [260, 289] on div "Fechar" at bounding box center [254, 282] width 23 height 23
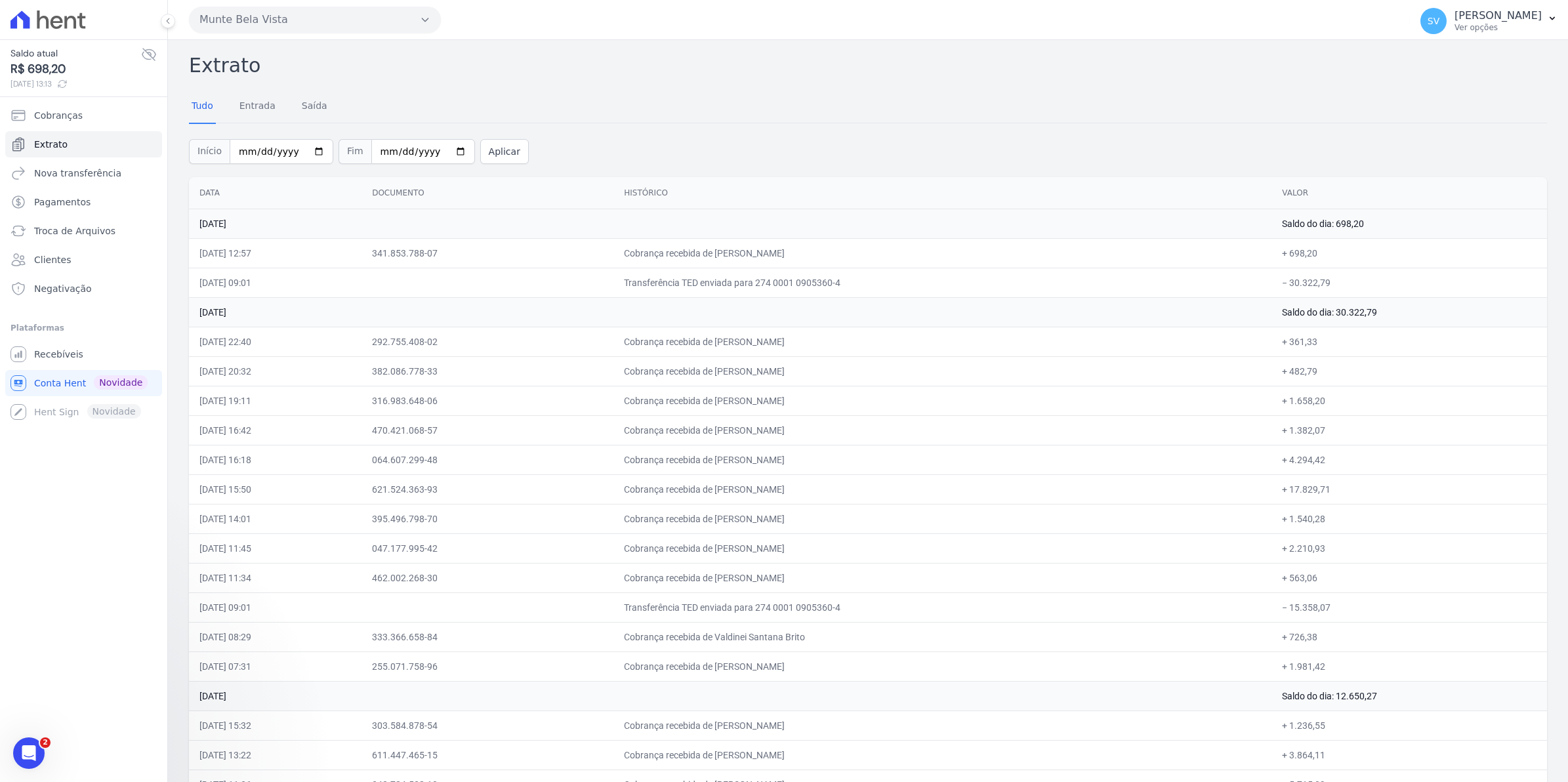
scroll to position [0, 0]
click at [51, 358] on span "Recebíveis" at bounding box center [58, 354] width 49 height 13
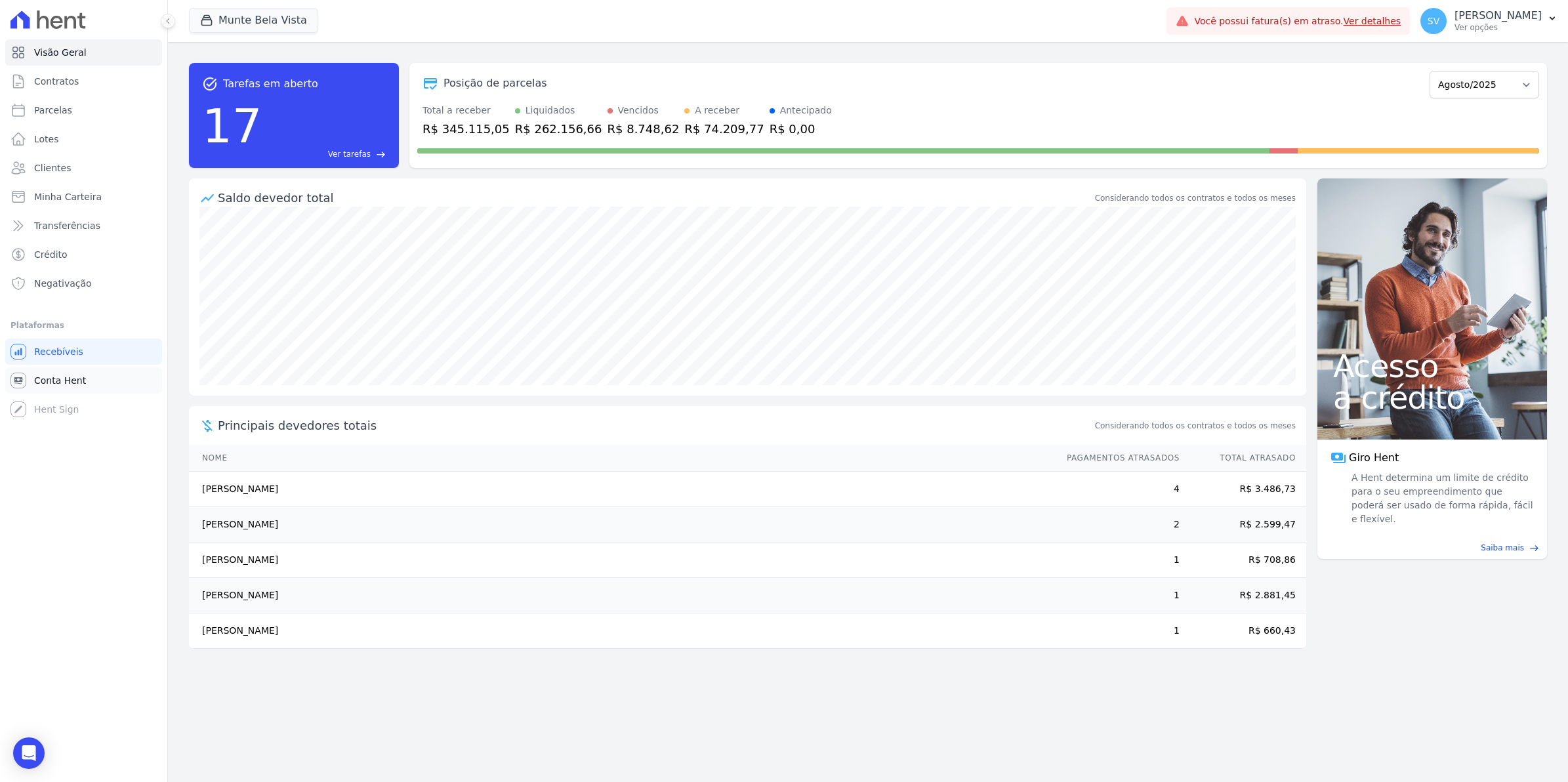
click at [60, 379] on span "Conta Hent" at bounding box center [59, 380] width 52 height 13
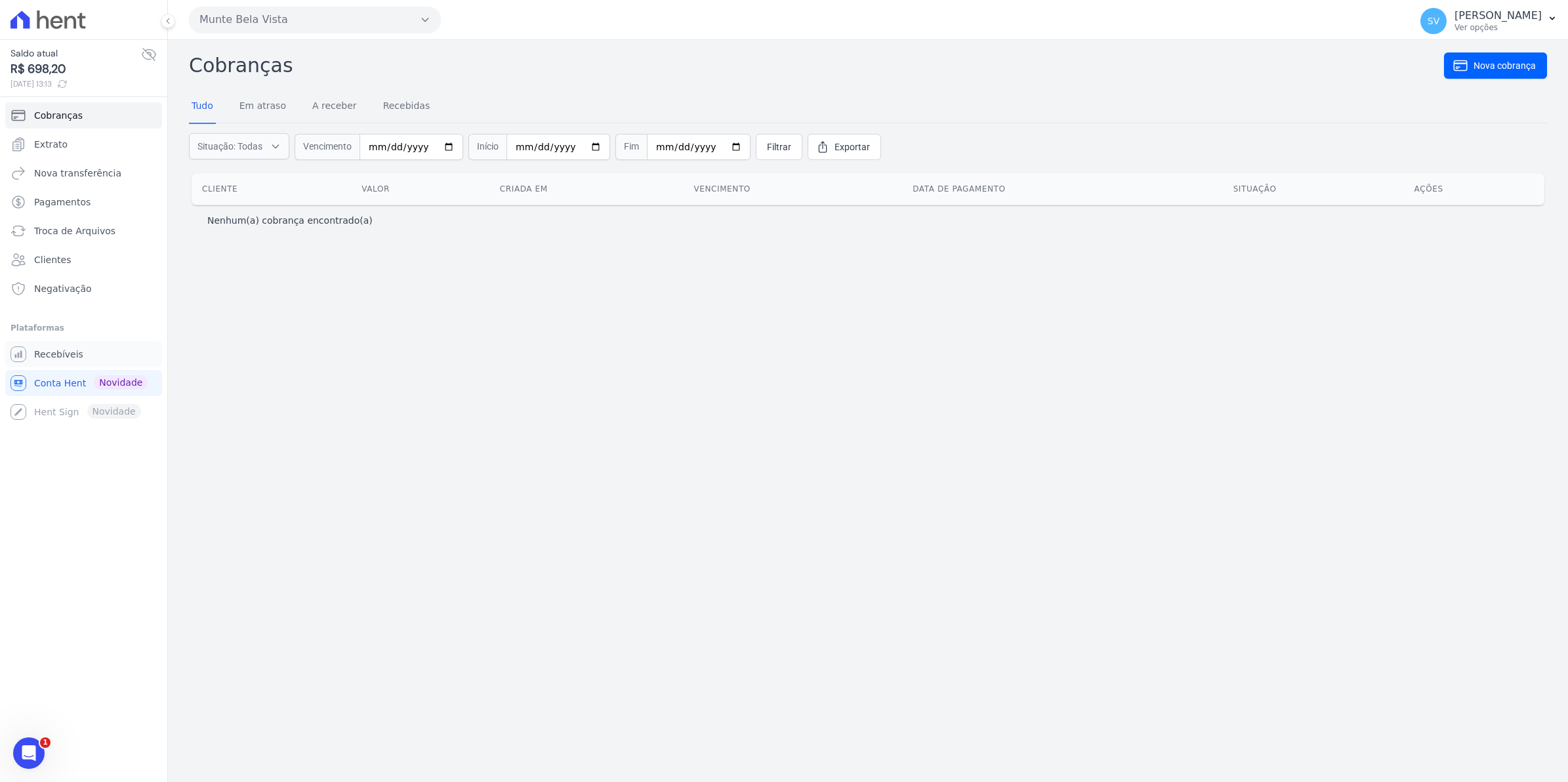
click at [56, 360] on span "Recebíveis" at bounding box center [58, 354] width 49 height 13
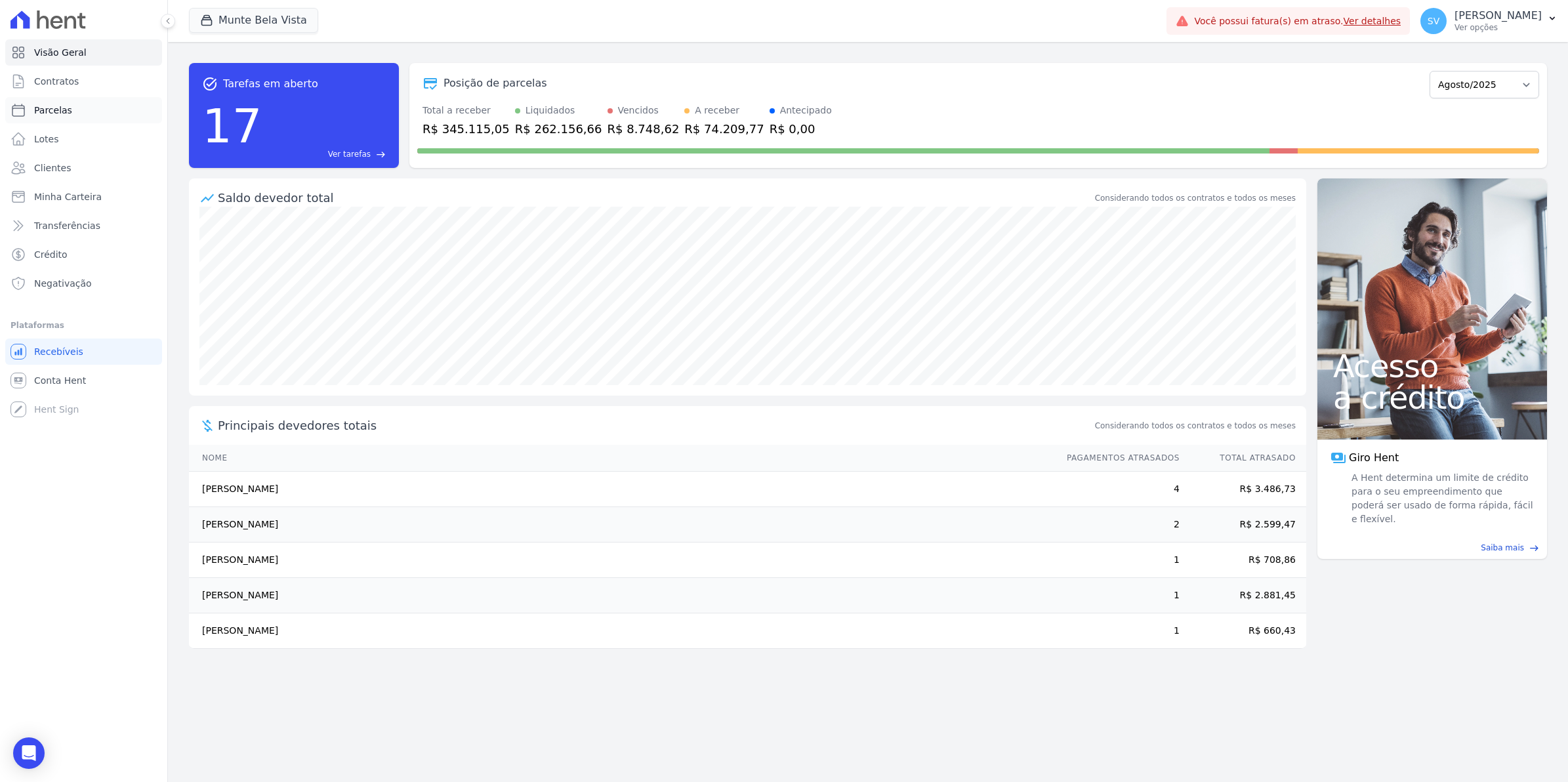
click at [46, 113] on span "Parcelas" at bounding box center [53, 110] width 38 height 13
select select
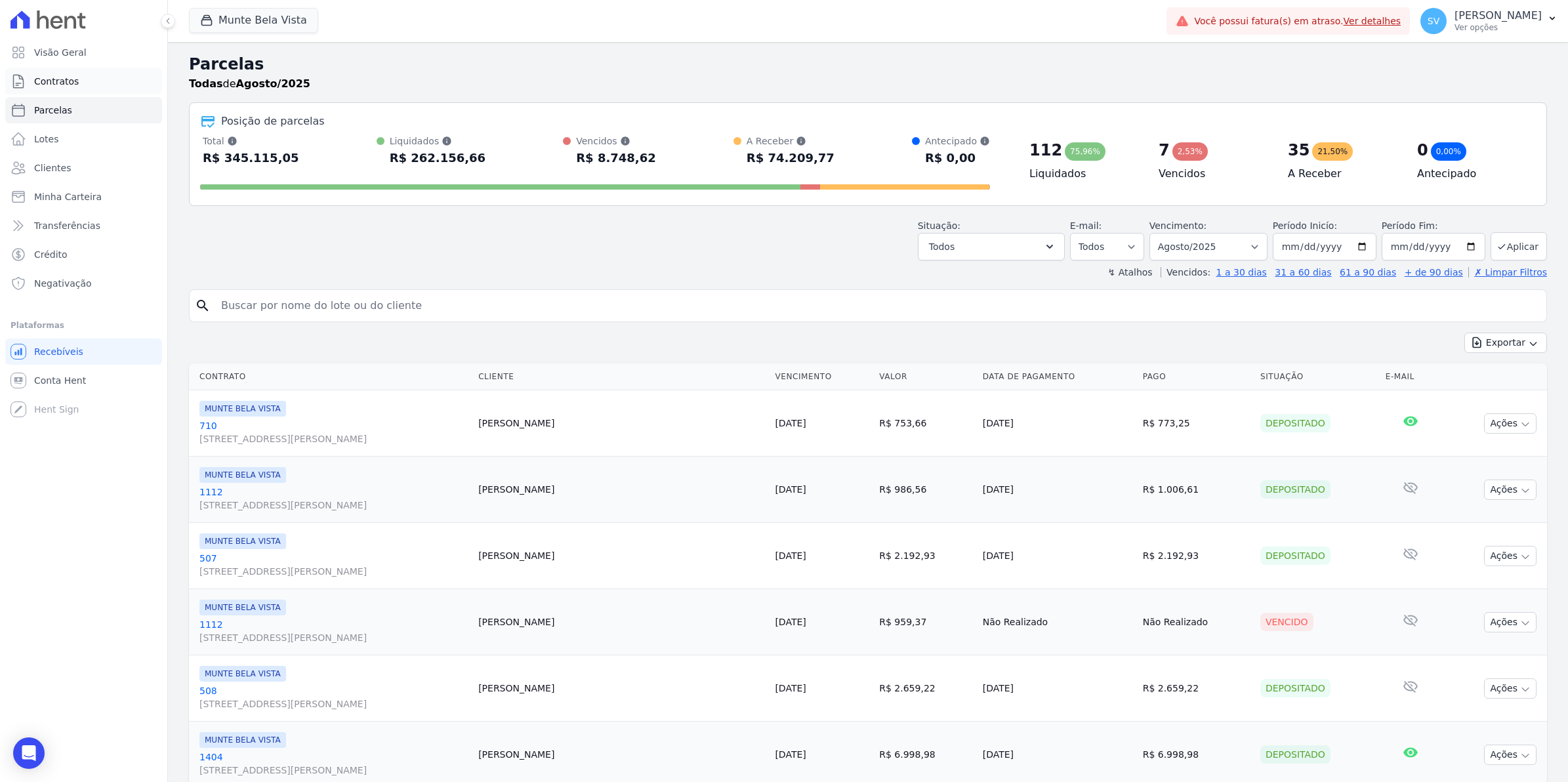
click at [62, 77] on span "Contratos" at bounding box center [56, 82] width 45 height 13
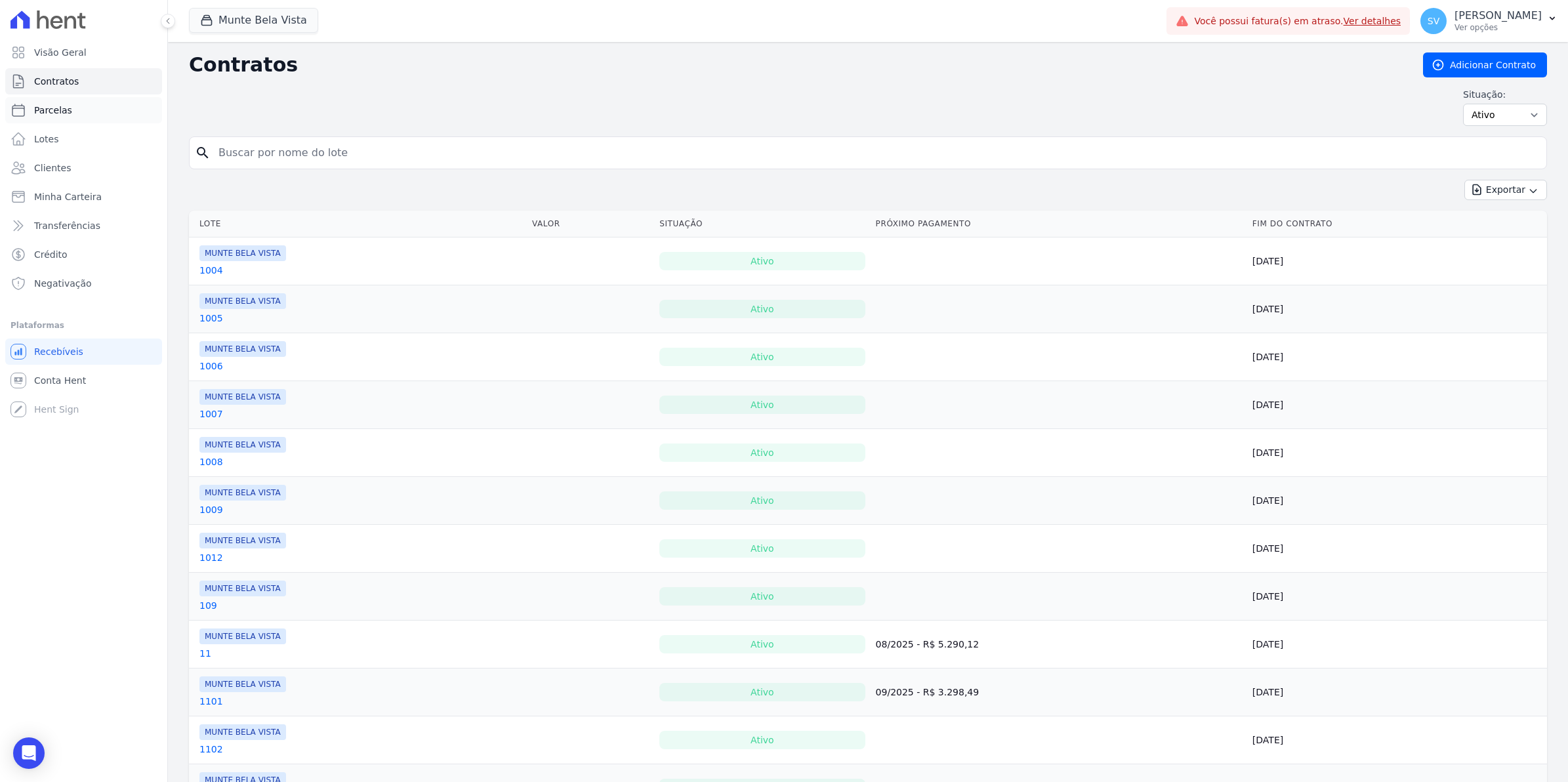
click at [30, 109] on link "Parcelas" at bounding box center [84, 110] width 157 height 26
select select
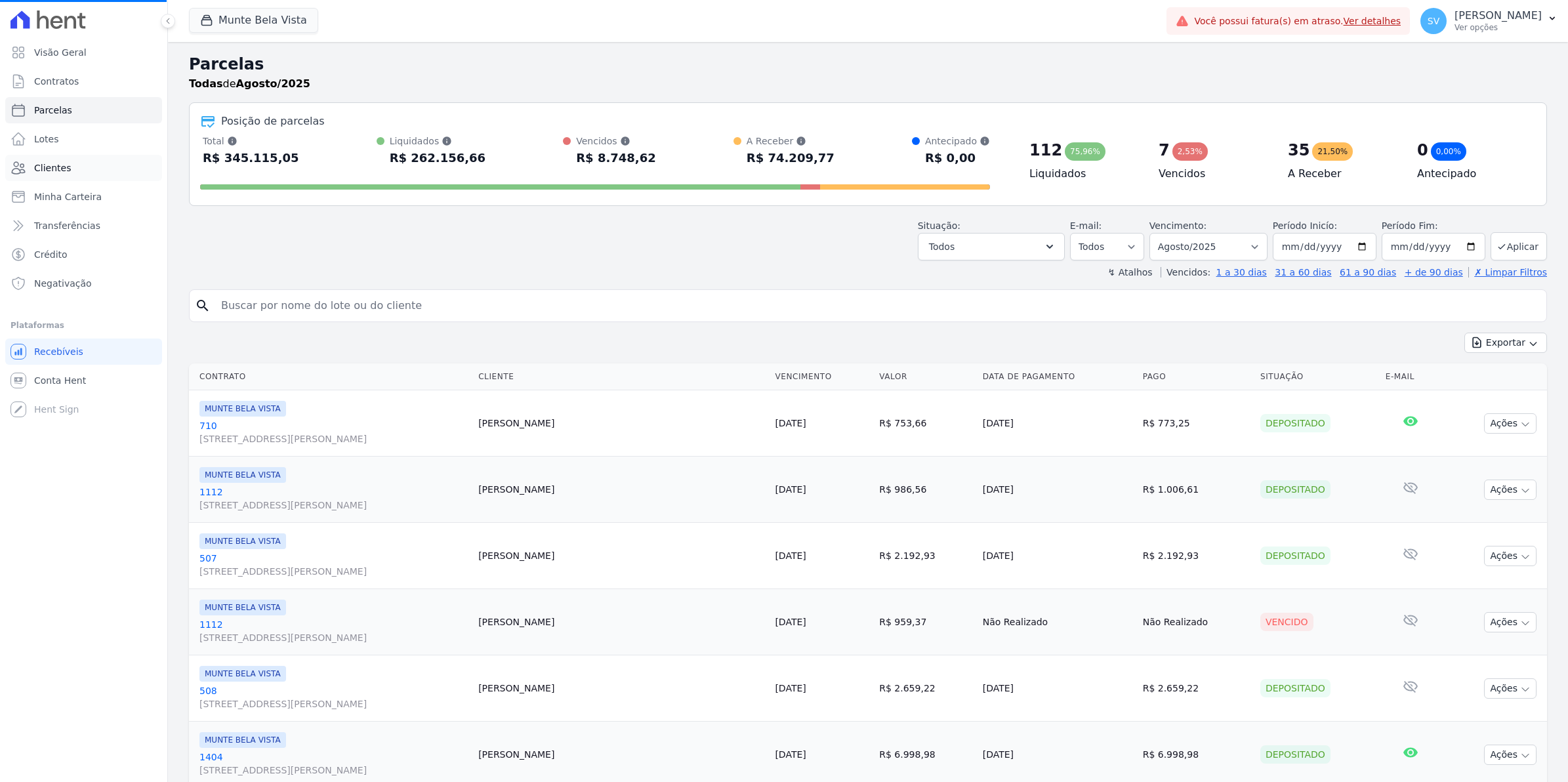
select select
click at [266, 306] on input "search" at bounding box center [876, 306] width 1328 height 26
click at [230, 310] on input "search" at bounding box center [876, 306] width 1328 height 26
type input "306"
select select
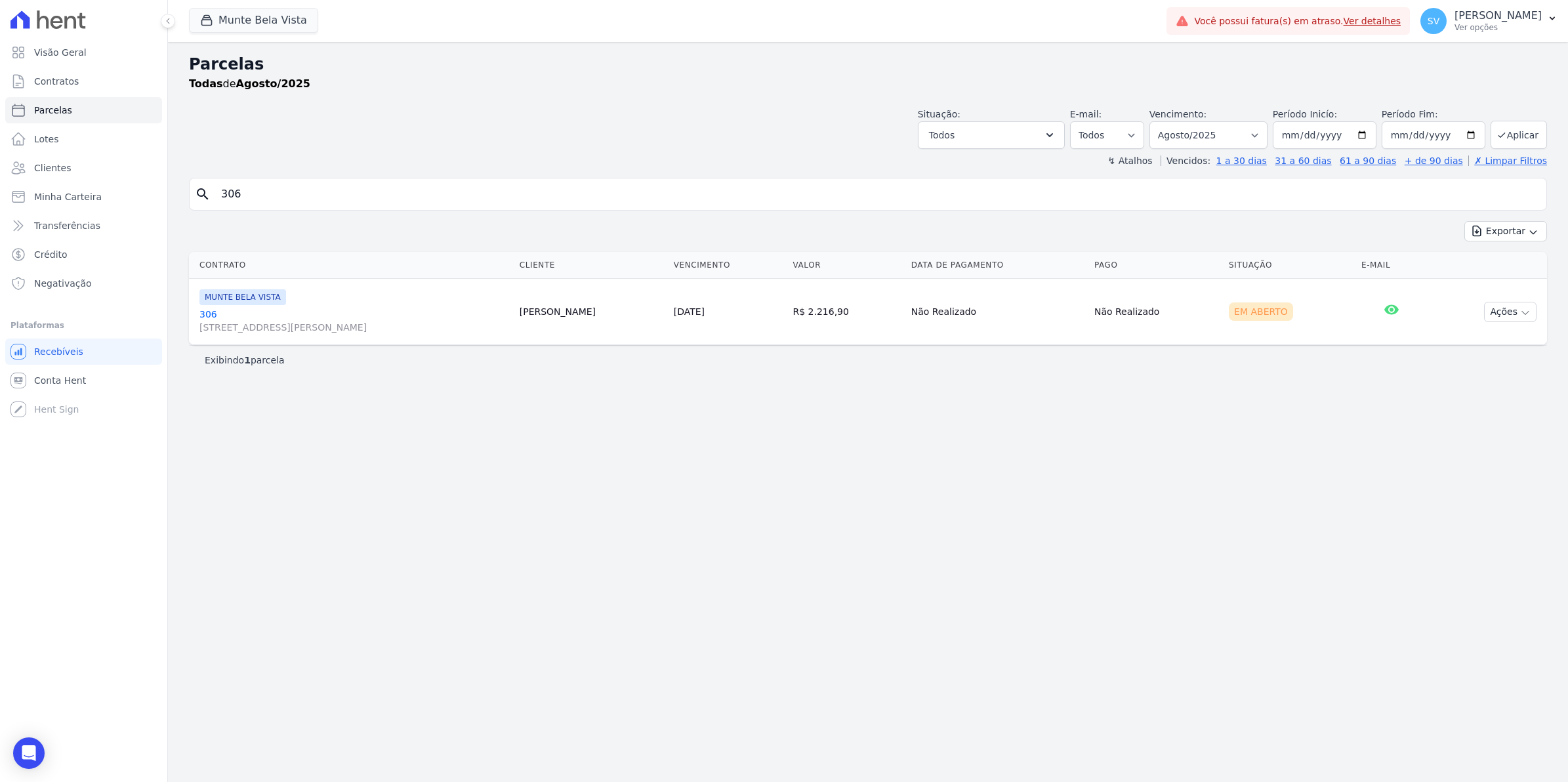
click at [208, 315] on link "306 Avenida Brigadeiro Faria Lima, 1306, 4 andar, Pinheiros" at bounding box center [354, 321] width 310 height 26
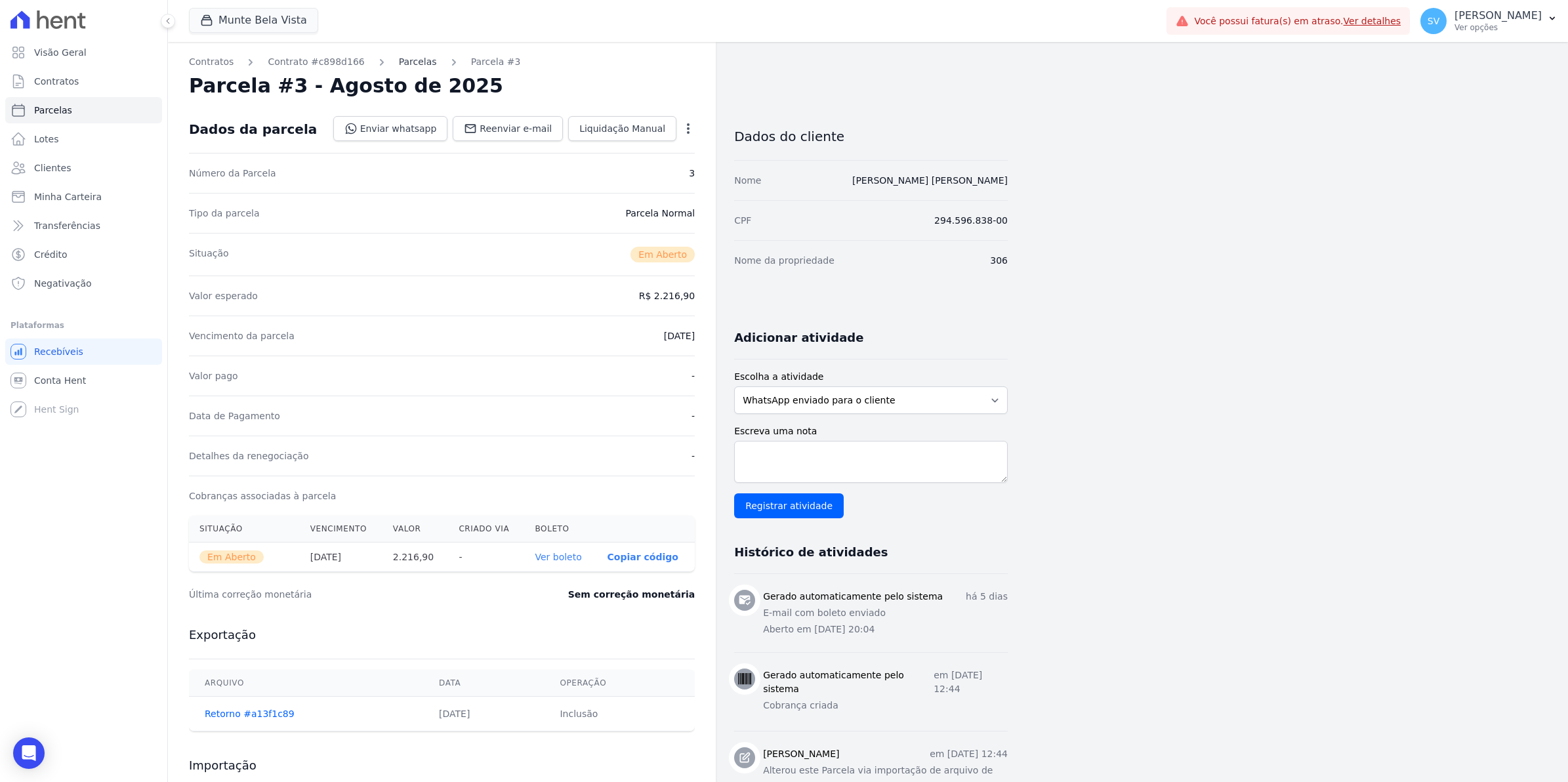
click at [399, 60] on link "Parcelas" at bounding box center [418, 62] width 38 height 14
click at [47, 110] on span "Parcelas" at bounding box center [53, 110] width 38 height 13
select select
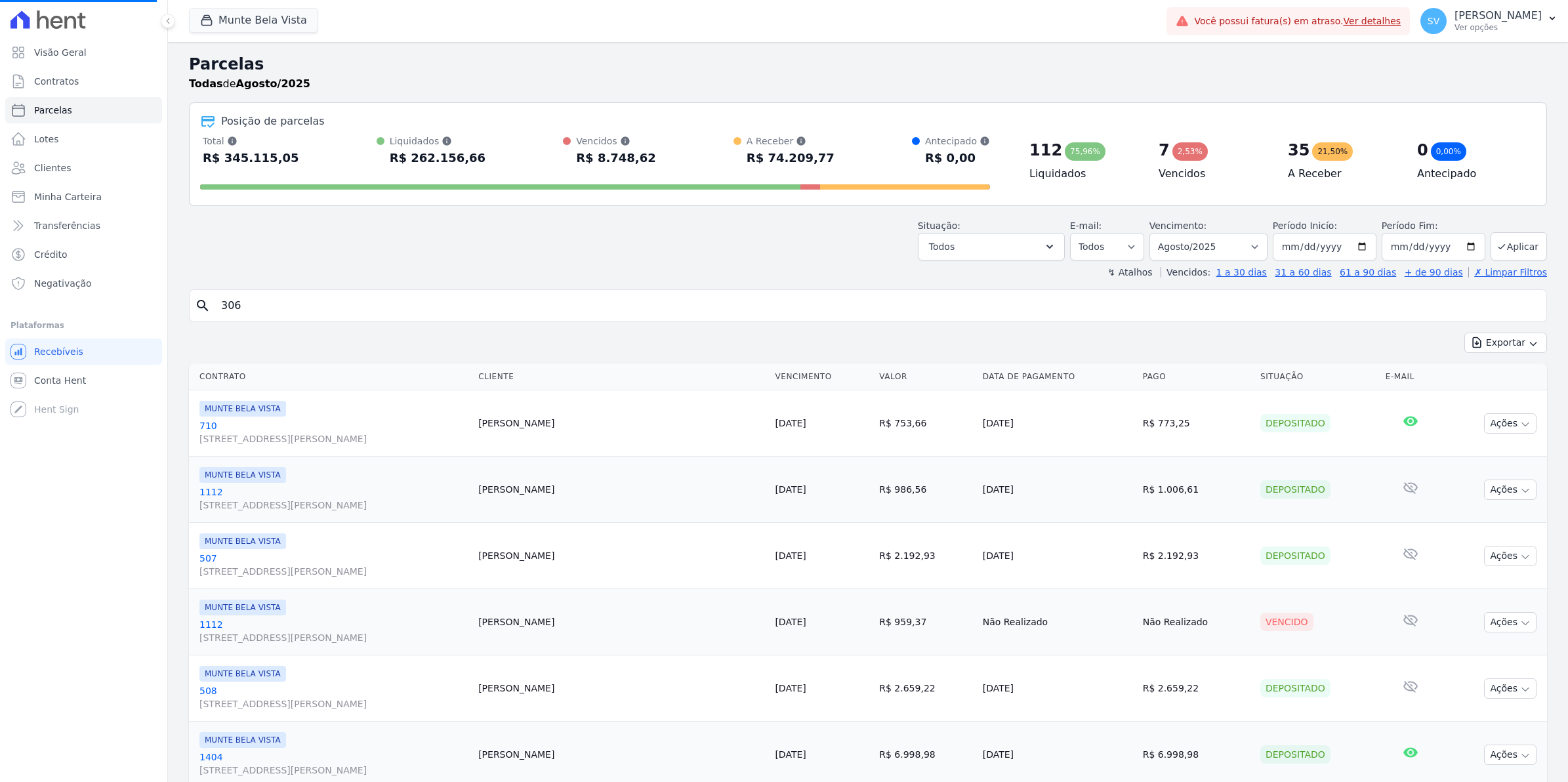
select select
click at [49, 81] on span "Contratos" at bounding box center [56, 82] width 45 height 13
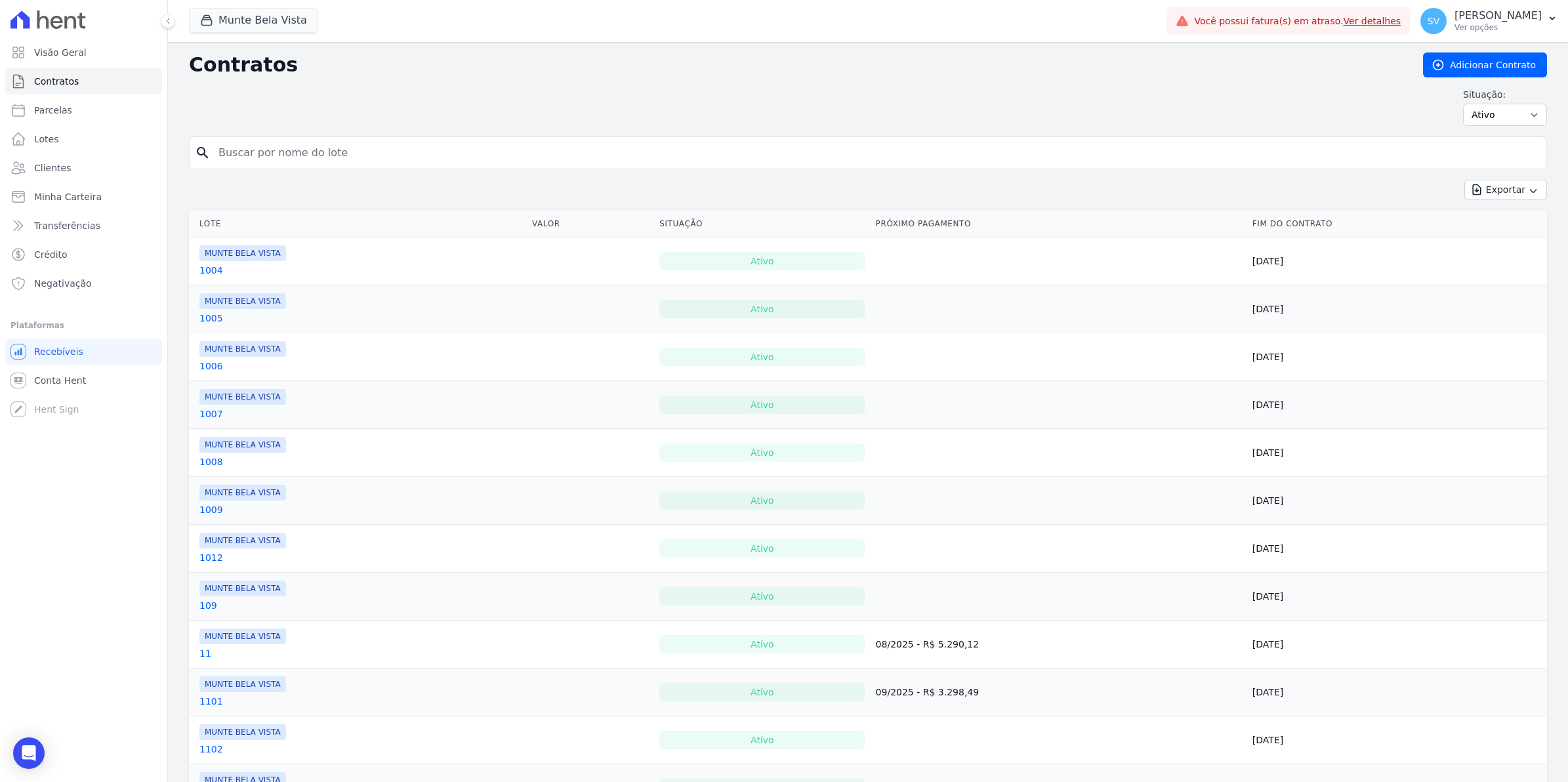
click at [233, 158] on input "search" at bounding box center [875, 153] width 1331 height 26
type input "506"
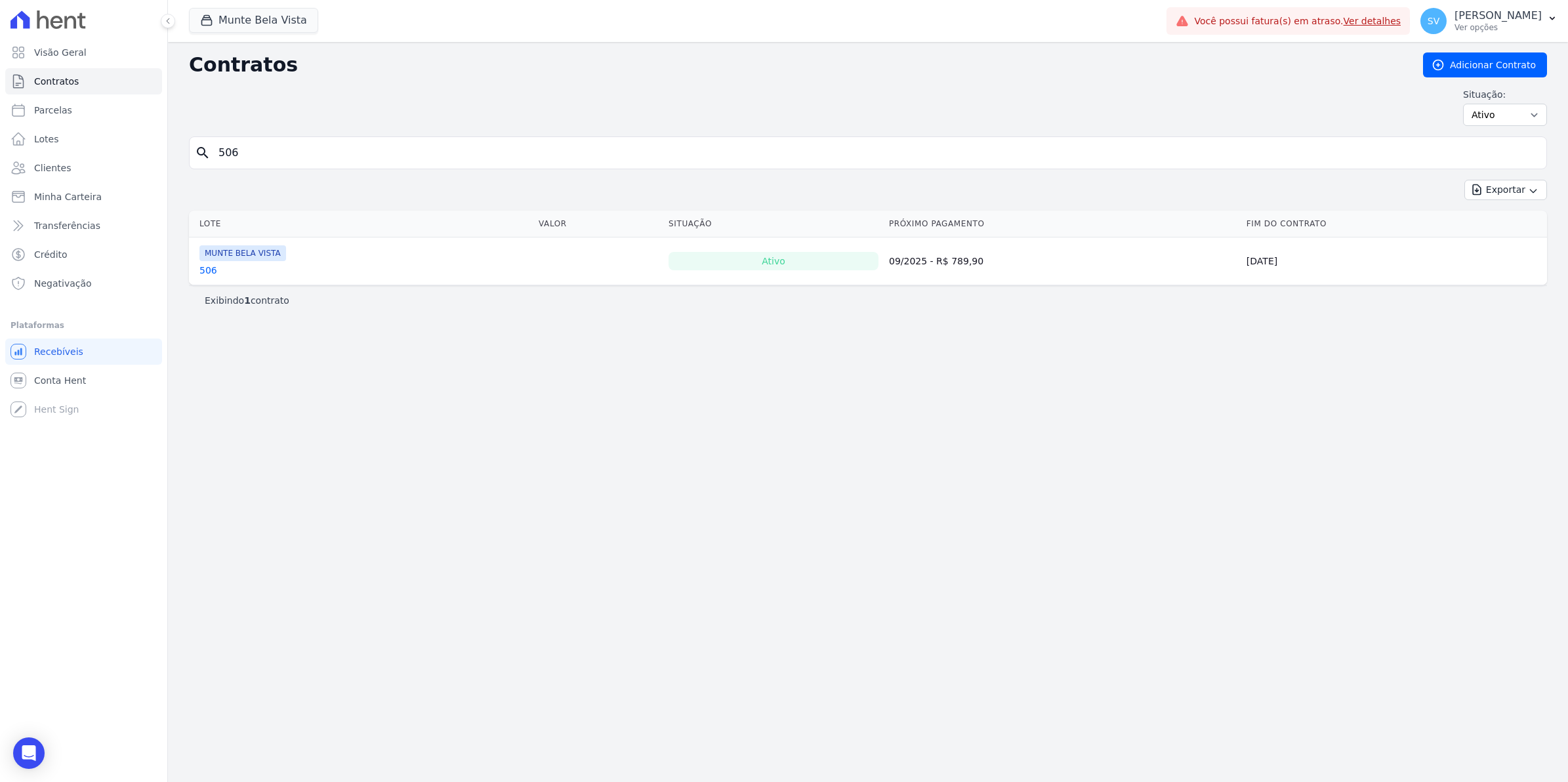
click at [202, 270] on link "506" at bounding box center [207, 270] width 18 height 13
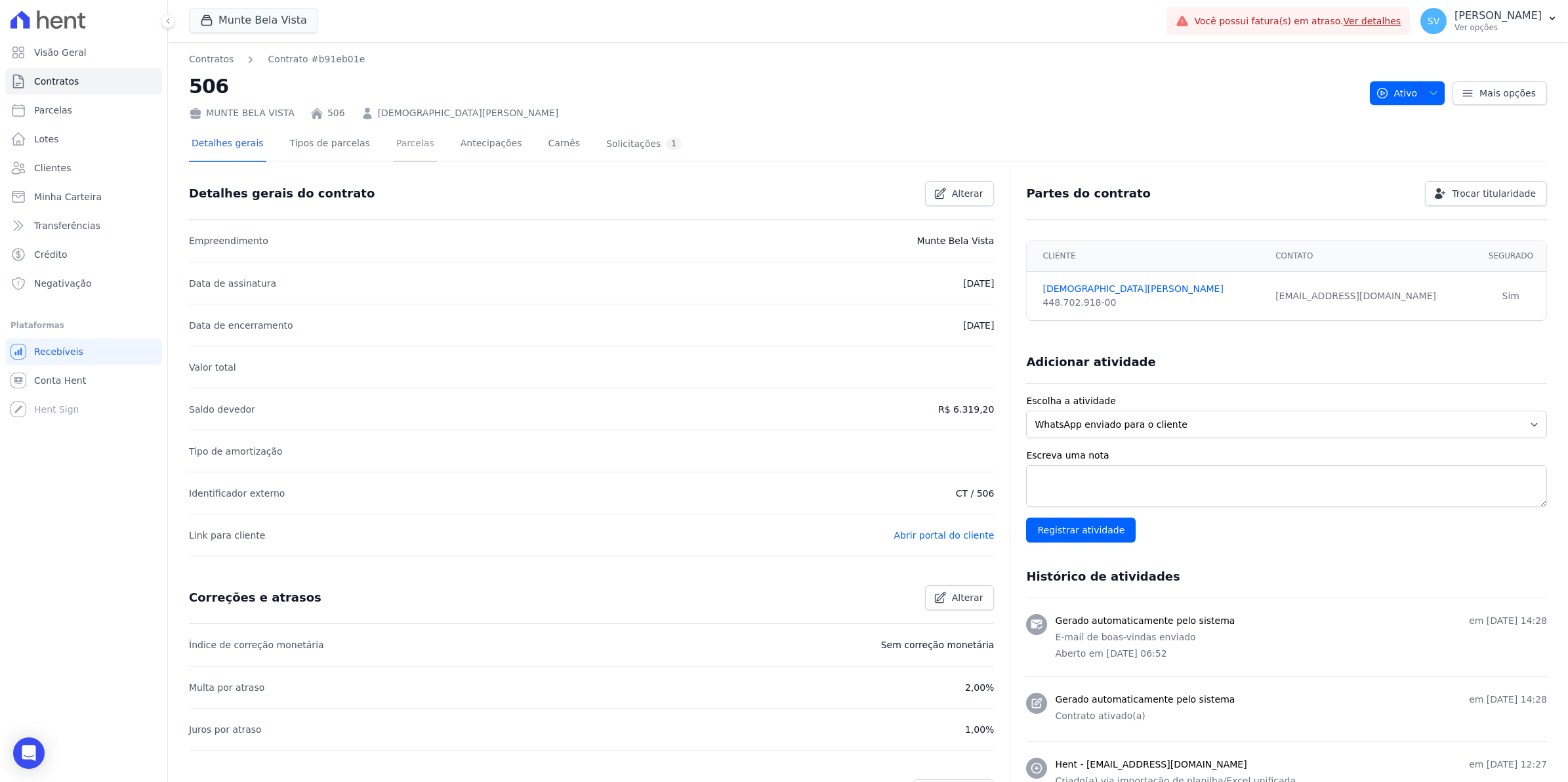
click at [393, 142] on link "Parcelas" at bounding box center [415, 145] width 43 height 35
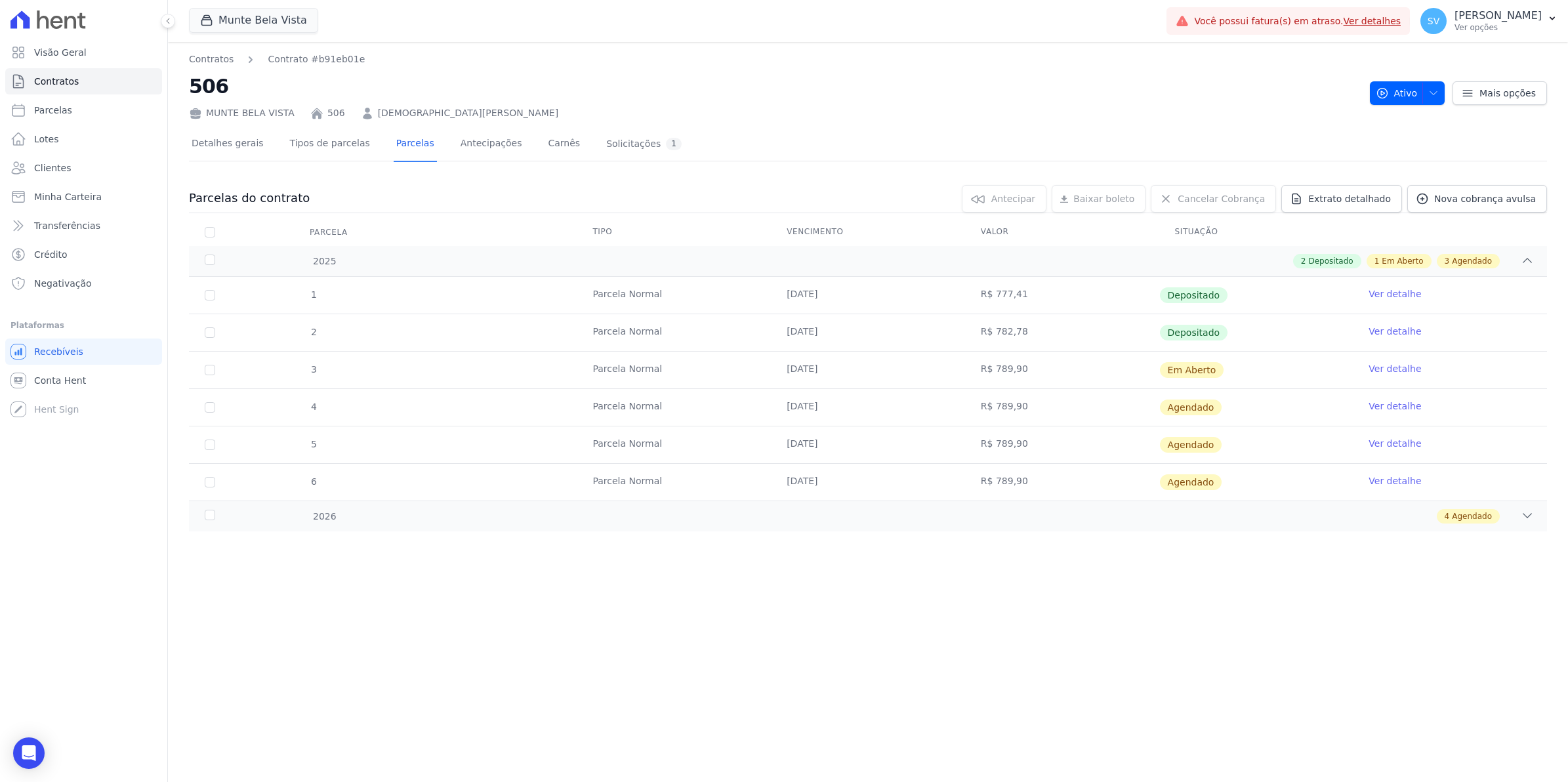
click at [1389, 370] on link "Ver detalhe" at bounding box center [1394, 369] width 53 height 13
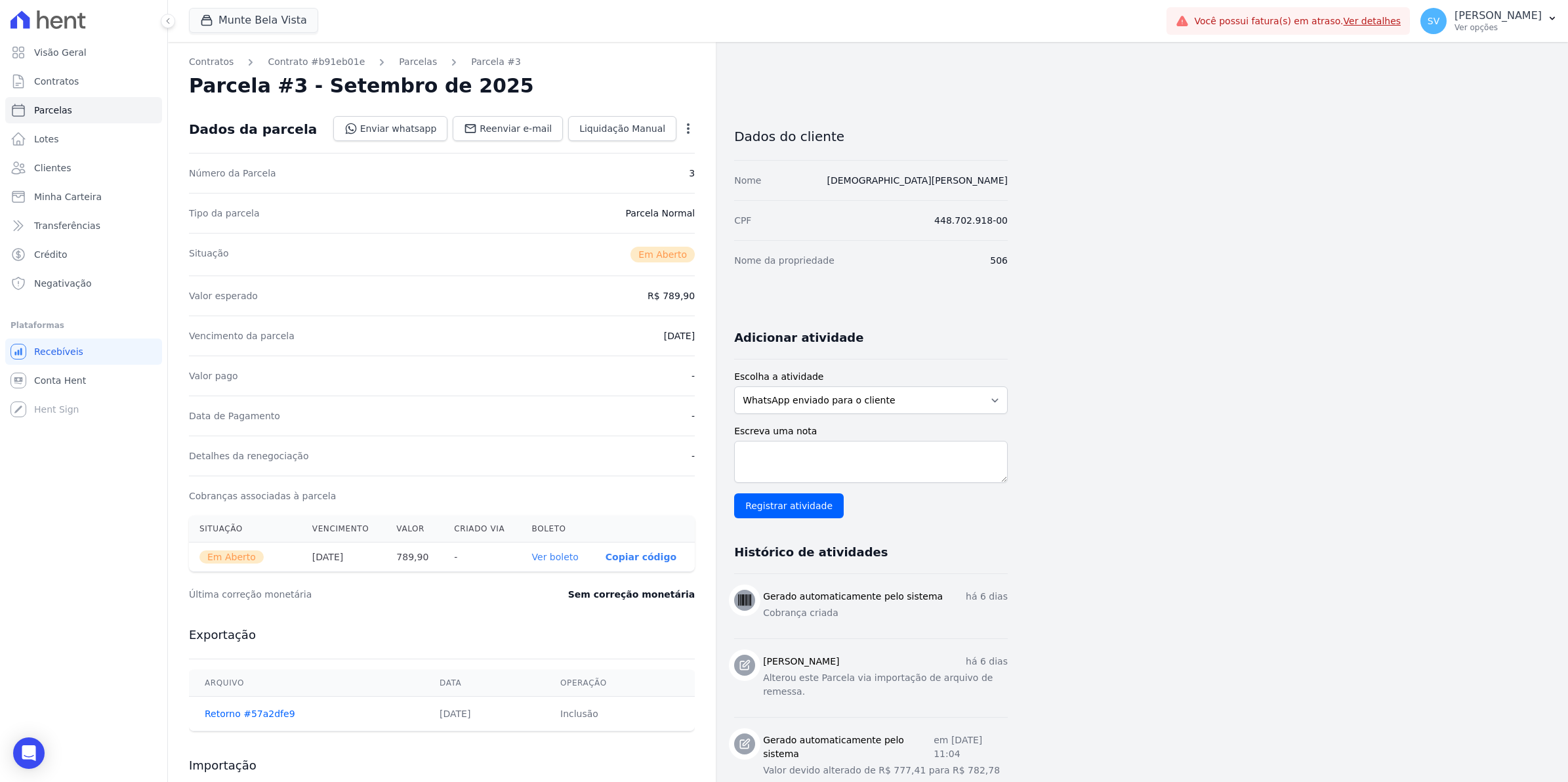
click at [689, 129] on icon "button" at bounding box center [688, 128] width 3 height 10
click at [646, 166] on link "Cancelar Cobrança" at bounding box center [632, 169] width 115 height 23
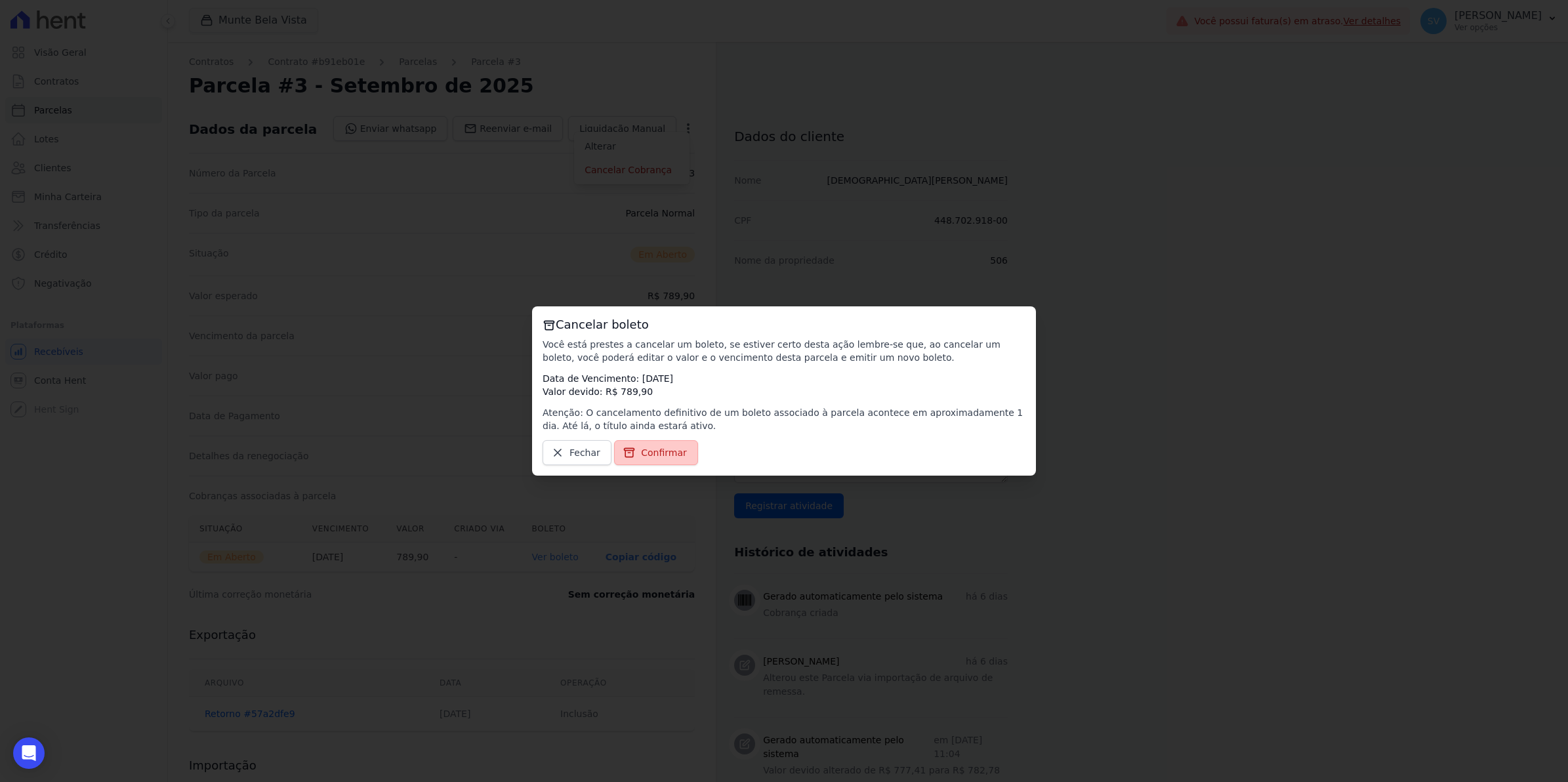
click at [668, 457] on span "Confirmar" at bounding box center [663, 452] width 46 height 13
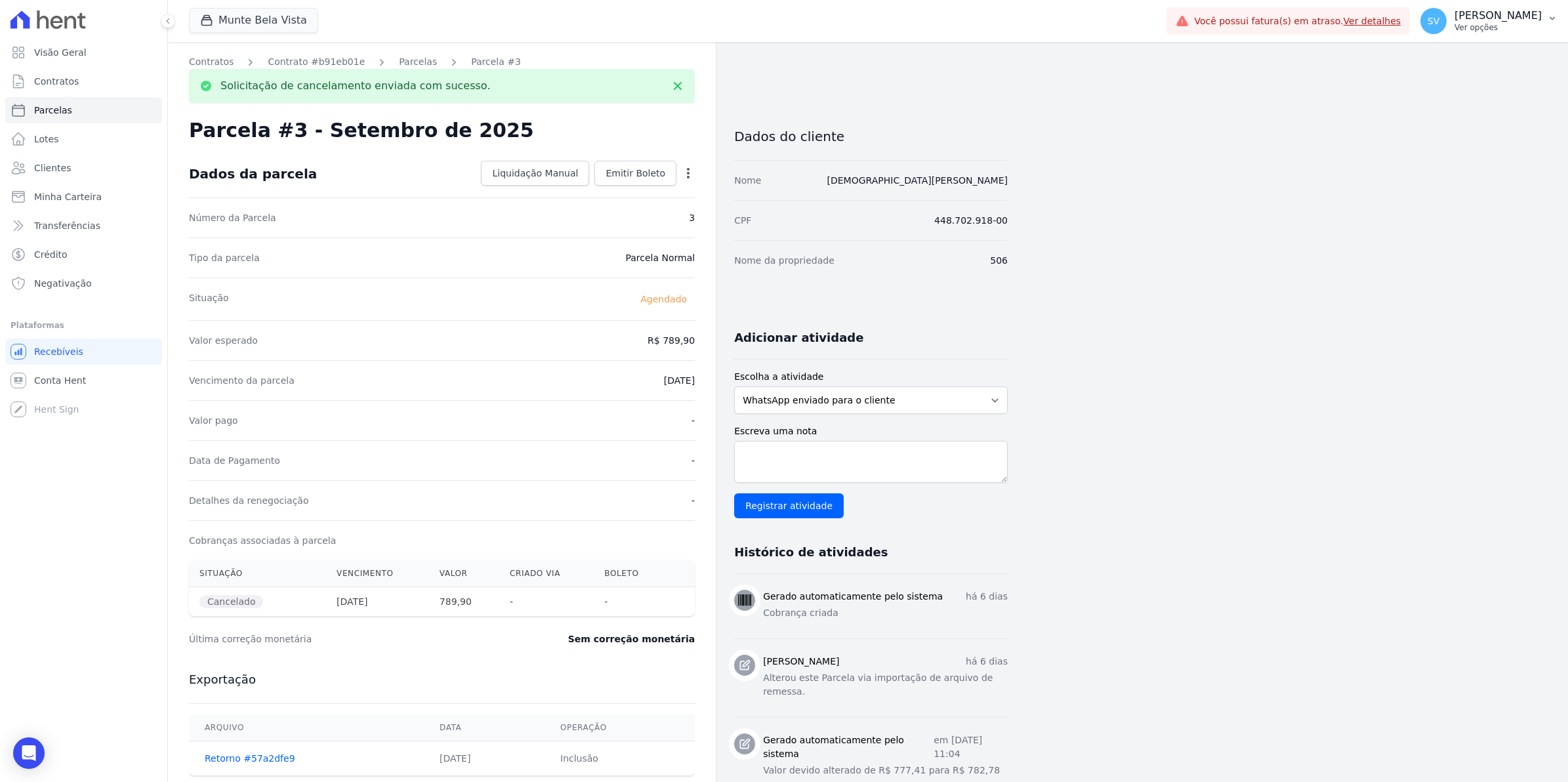
click at [1439, 19] on span "SV" at bounding box center [1433, 21] width 26 height 26
click at [1456, 145] on link "Exportar retornos" at bounding box center [1484, 144] width 168 height 23
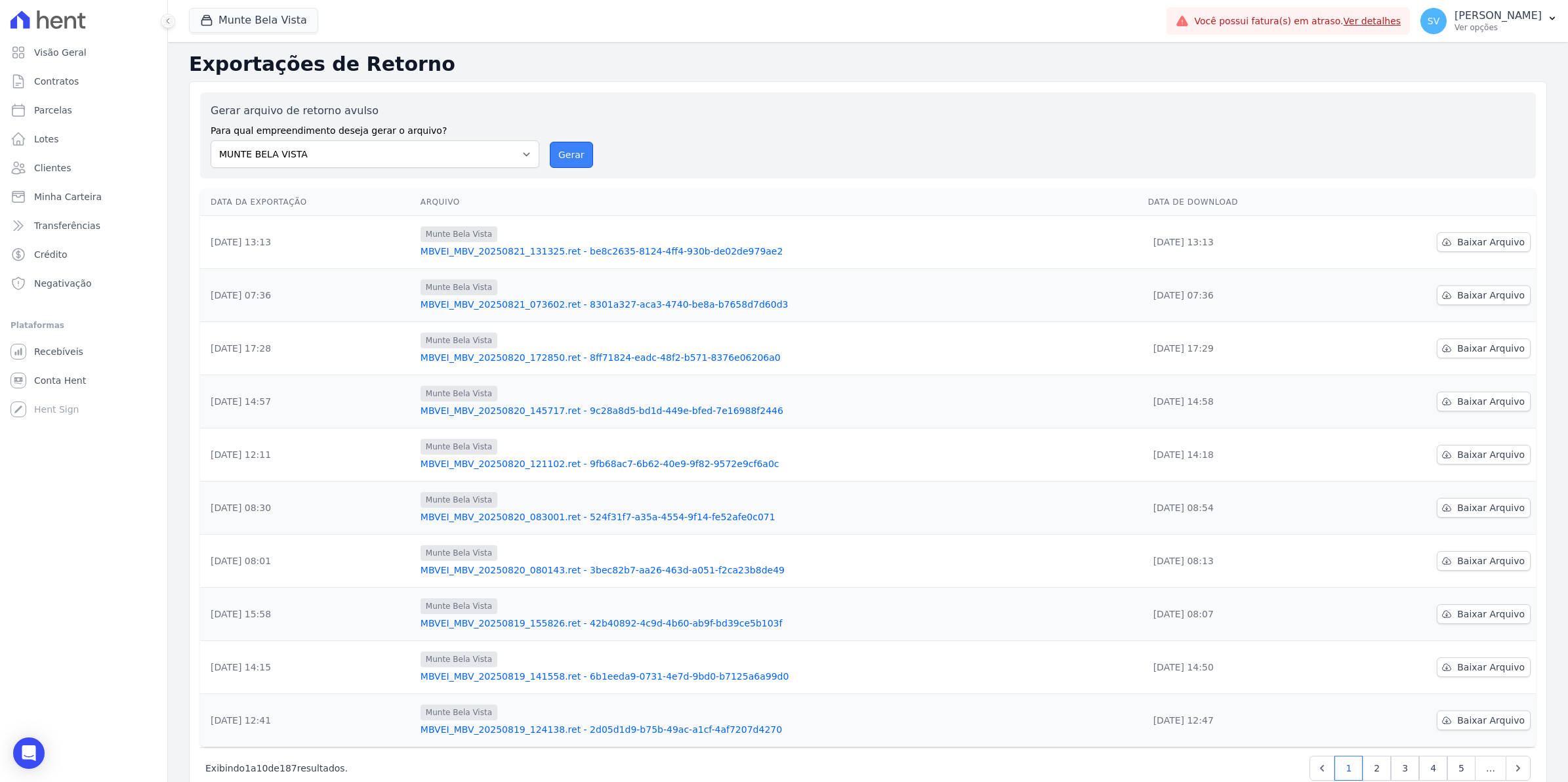
click at [564, 155] on button "Gerar" at bounding box center [571, 155] width 43 height 26
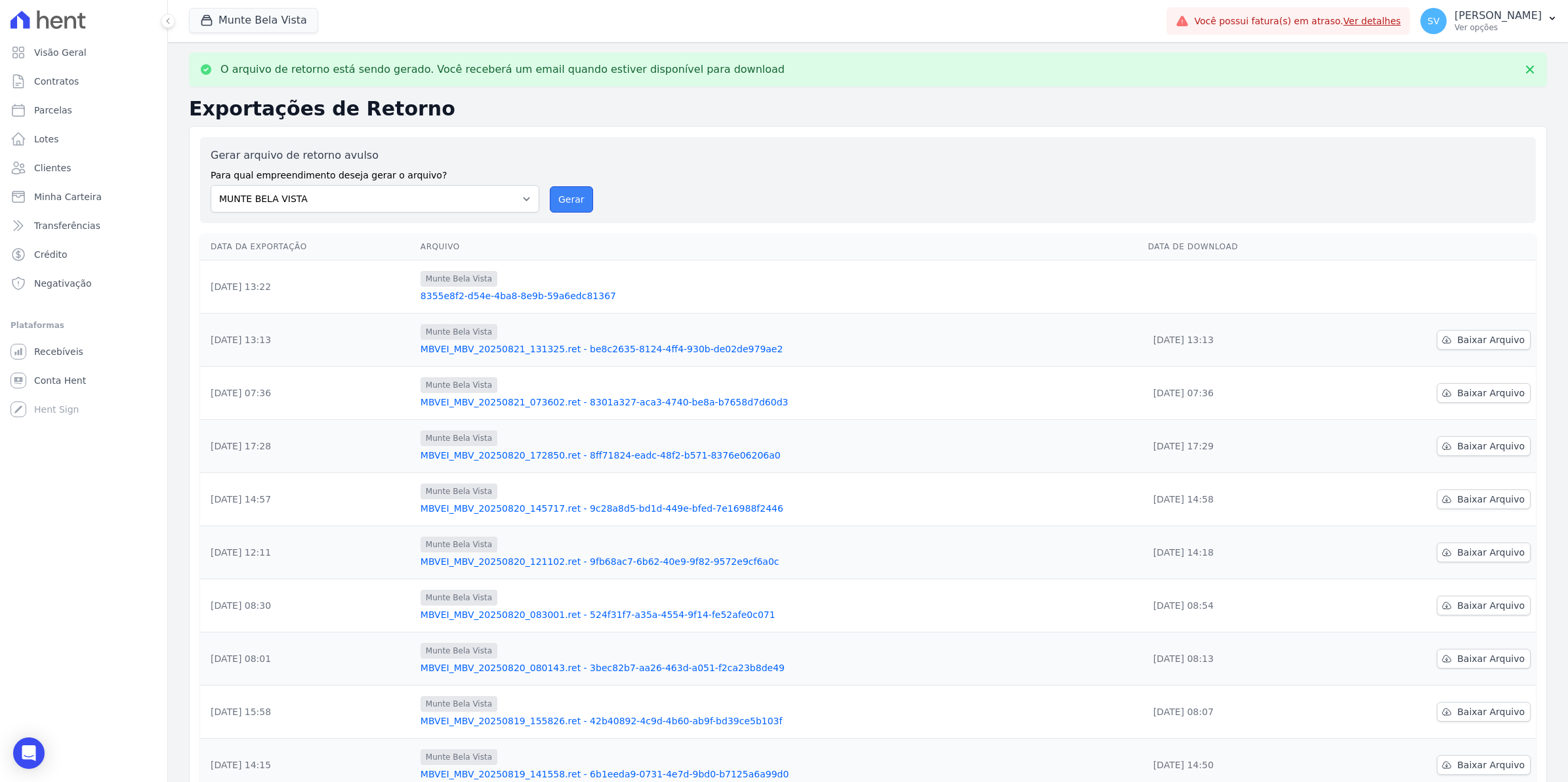
click at [561, 207] on button "Gerar" at bounding box center [571, 200] width 43 height 26
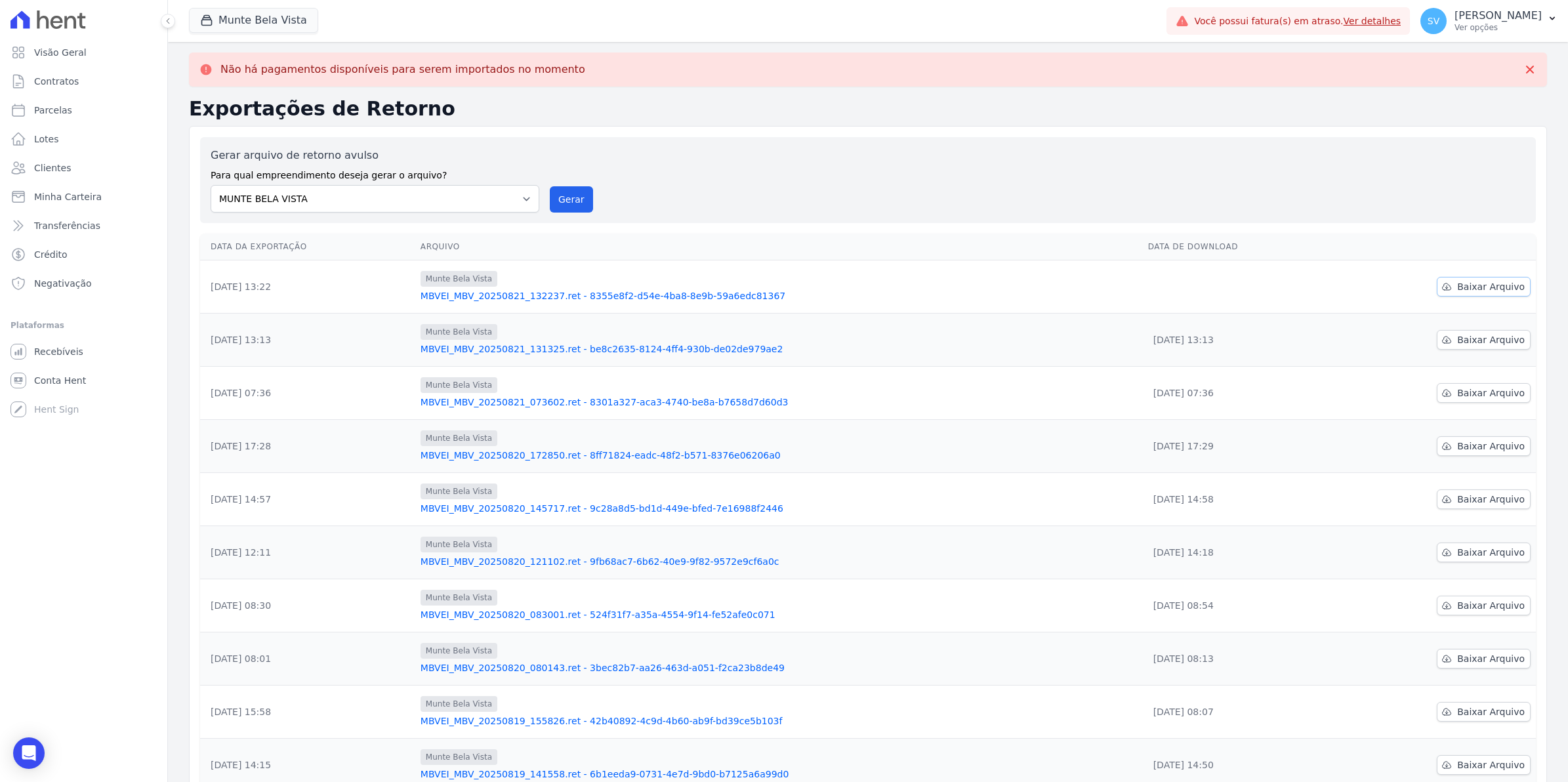
click at [1484, 286] on span "Baixar Arquivo" at bounding box center [1490, 286] width 68 height 13
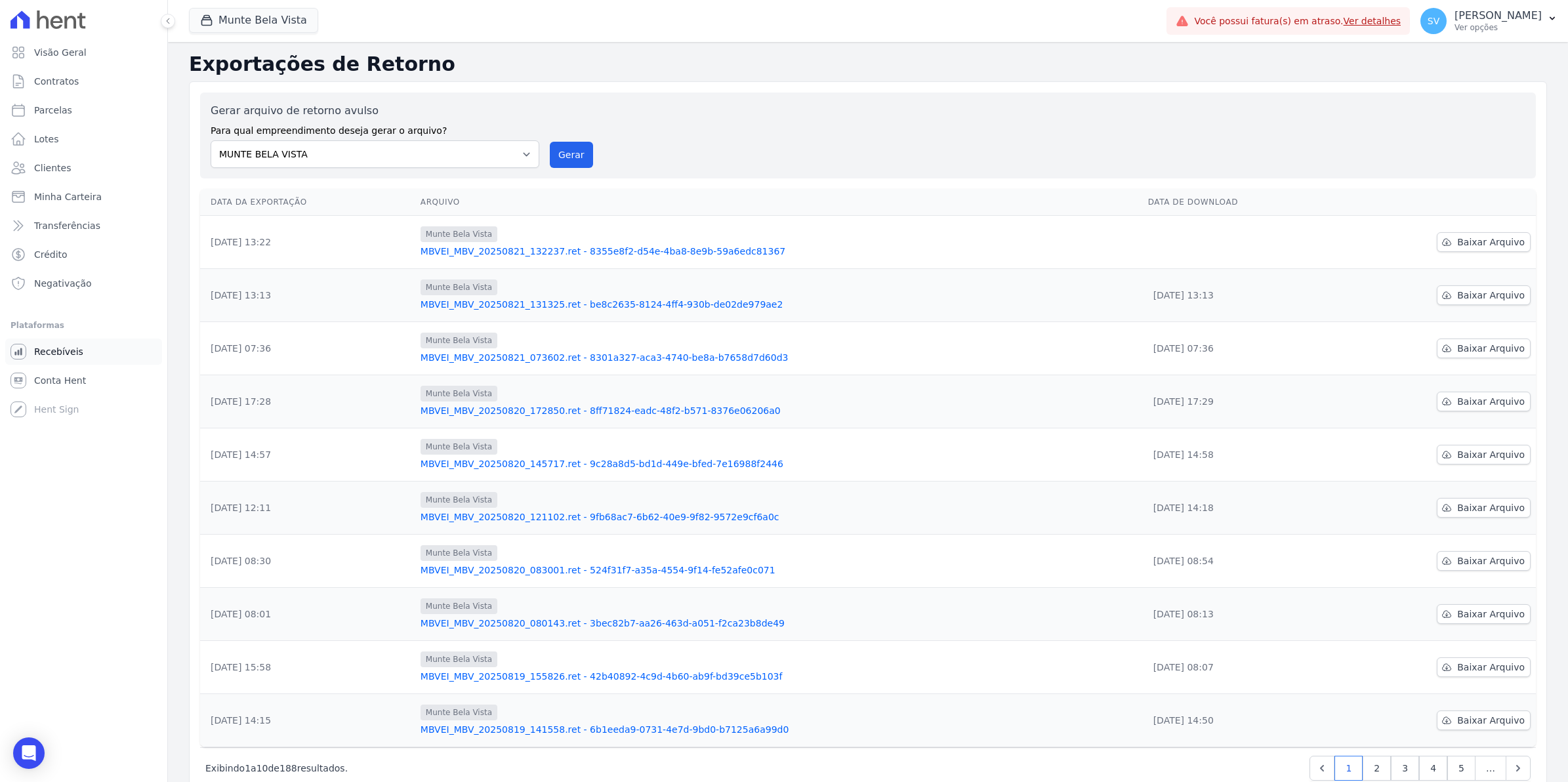
drag, startPoint x: 50, startPoint y: 352, endPoint x: 103, endPoint y: 352, distance: 53.0
click at [50, 352] on span "Recebíveis" at bounding box center [58, 352] width 49 height 13
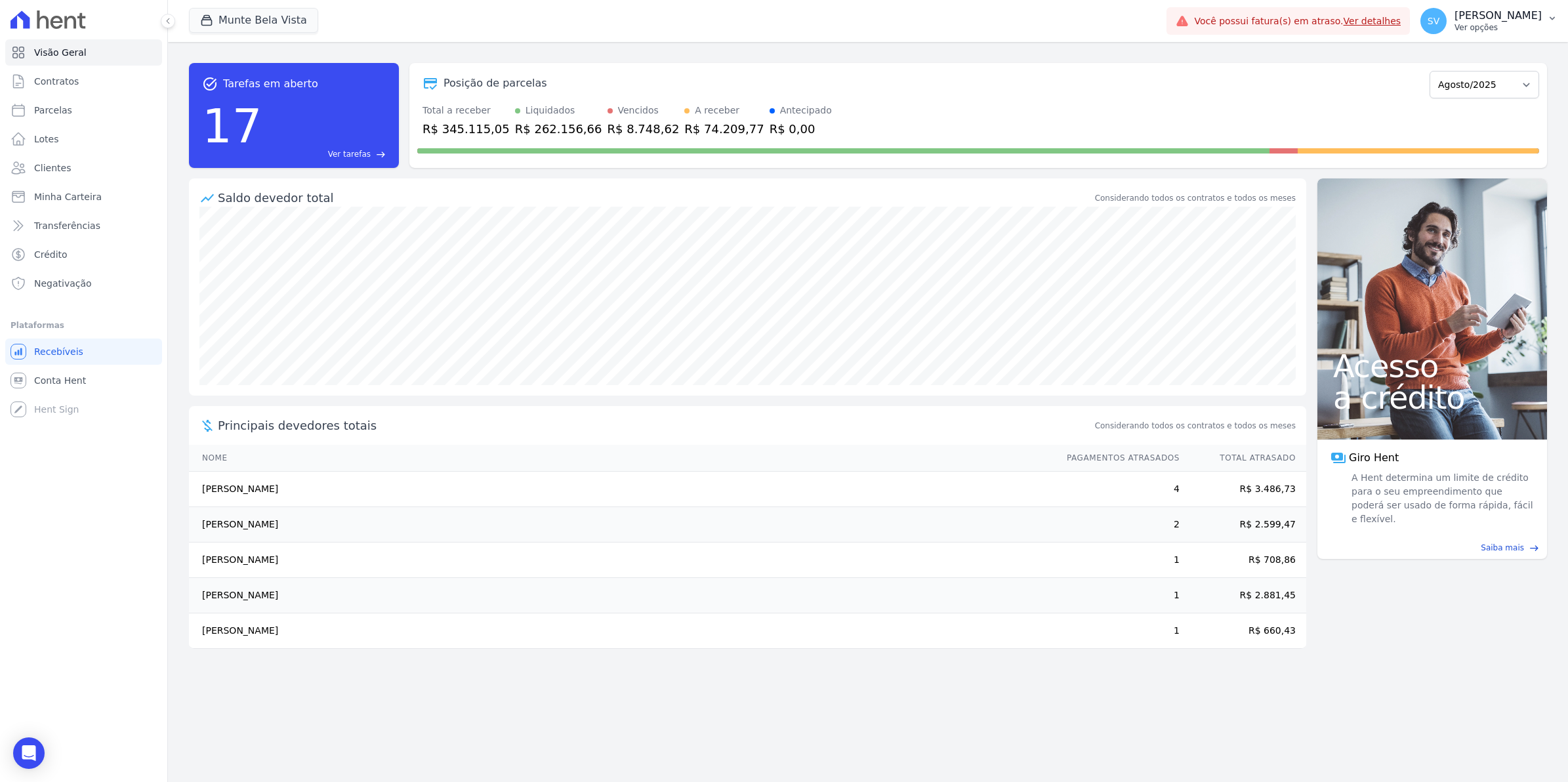
click at [1439, 26] on span "SV" at bounding box center [1433, 21] width 26 height 26
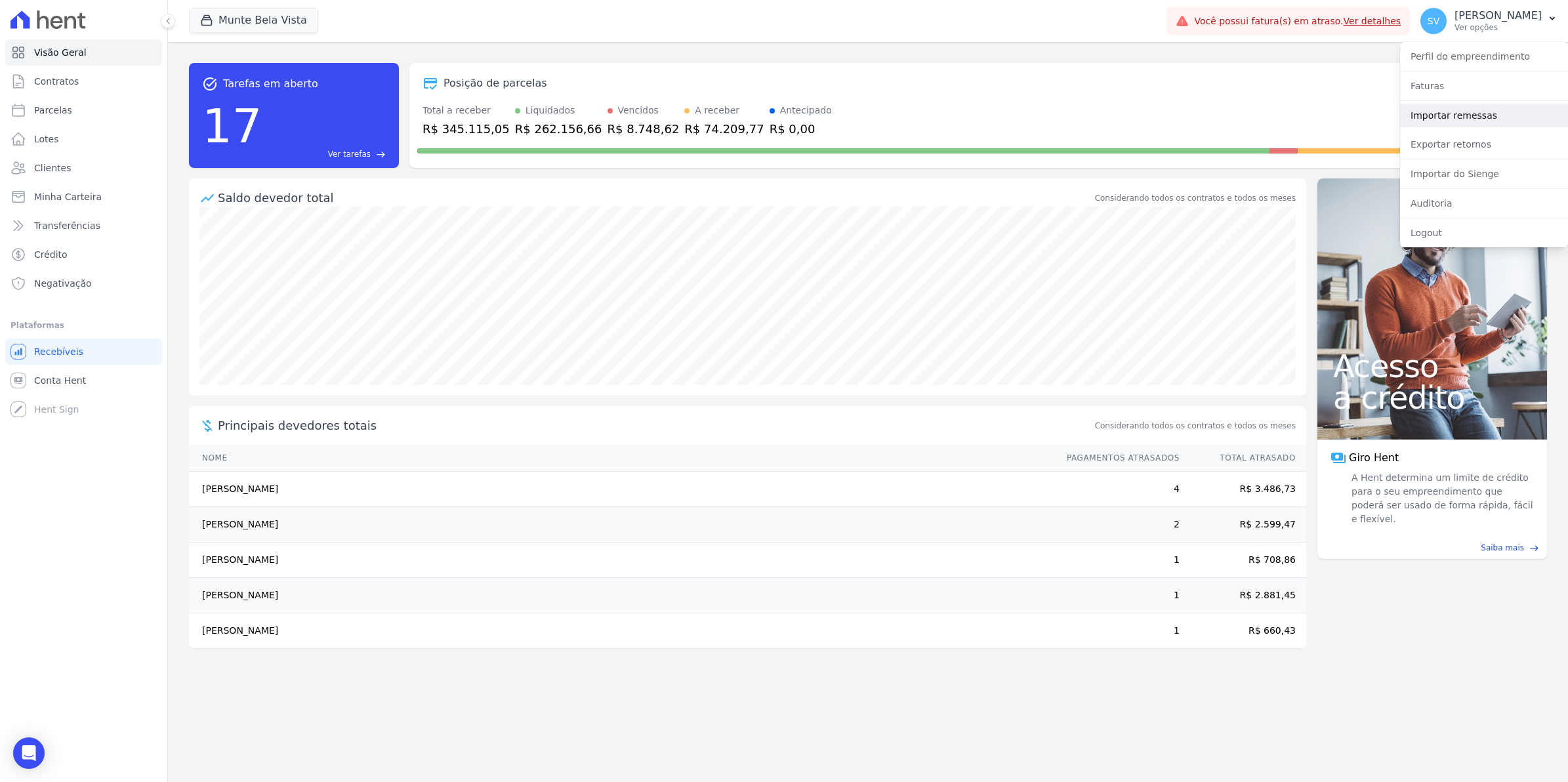
click at [1432, 122] on link "Importar remessas" at bounding box center [1484, 115] width 168 height 23
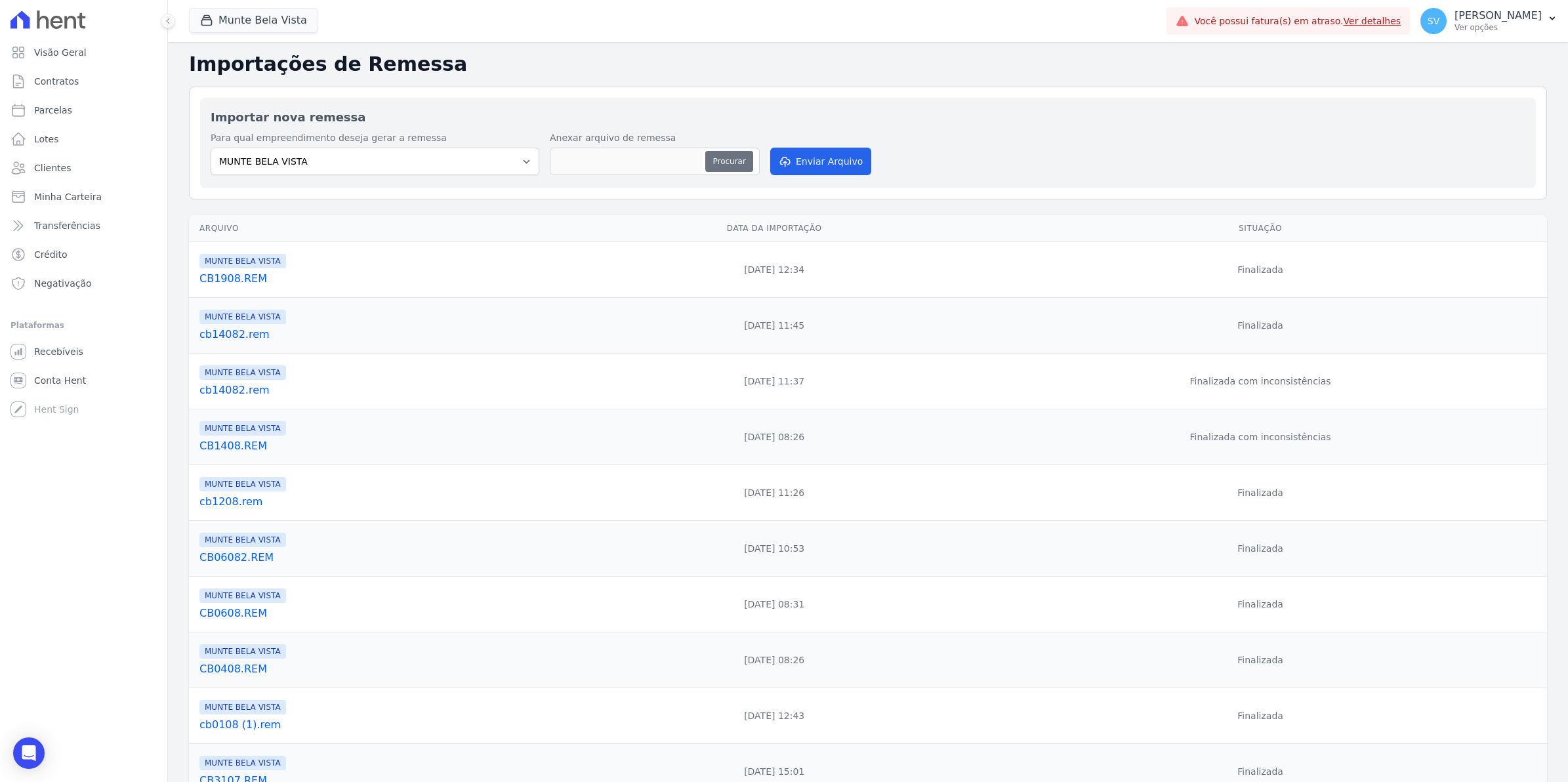
click at [720, 162] on button "Procurar" at bounding box center [728, 161] width 47 height 21
type input "CB2108.REM"
click at [816, 164] on button "Enviar Arquivo" at bounding box center [821, 161] width 101 height 27
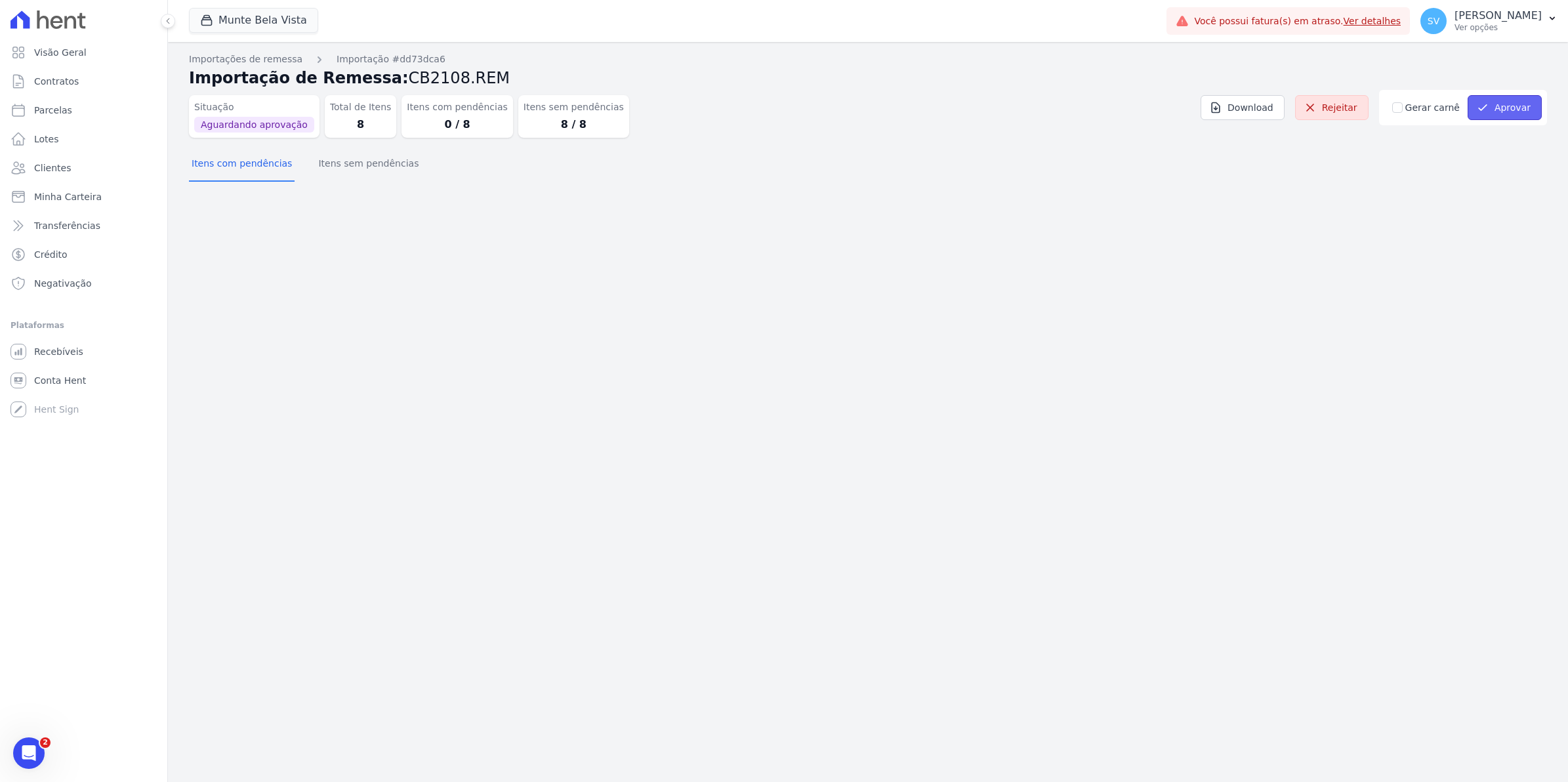
click at [1507, 107] on button "Aprovar" at bounding box center [1504, 107] width 74 height 25
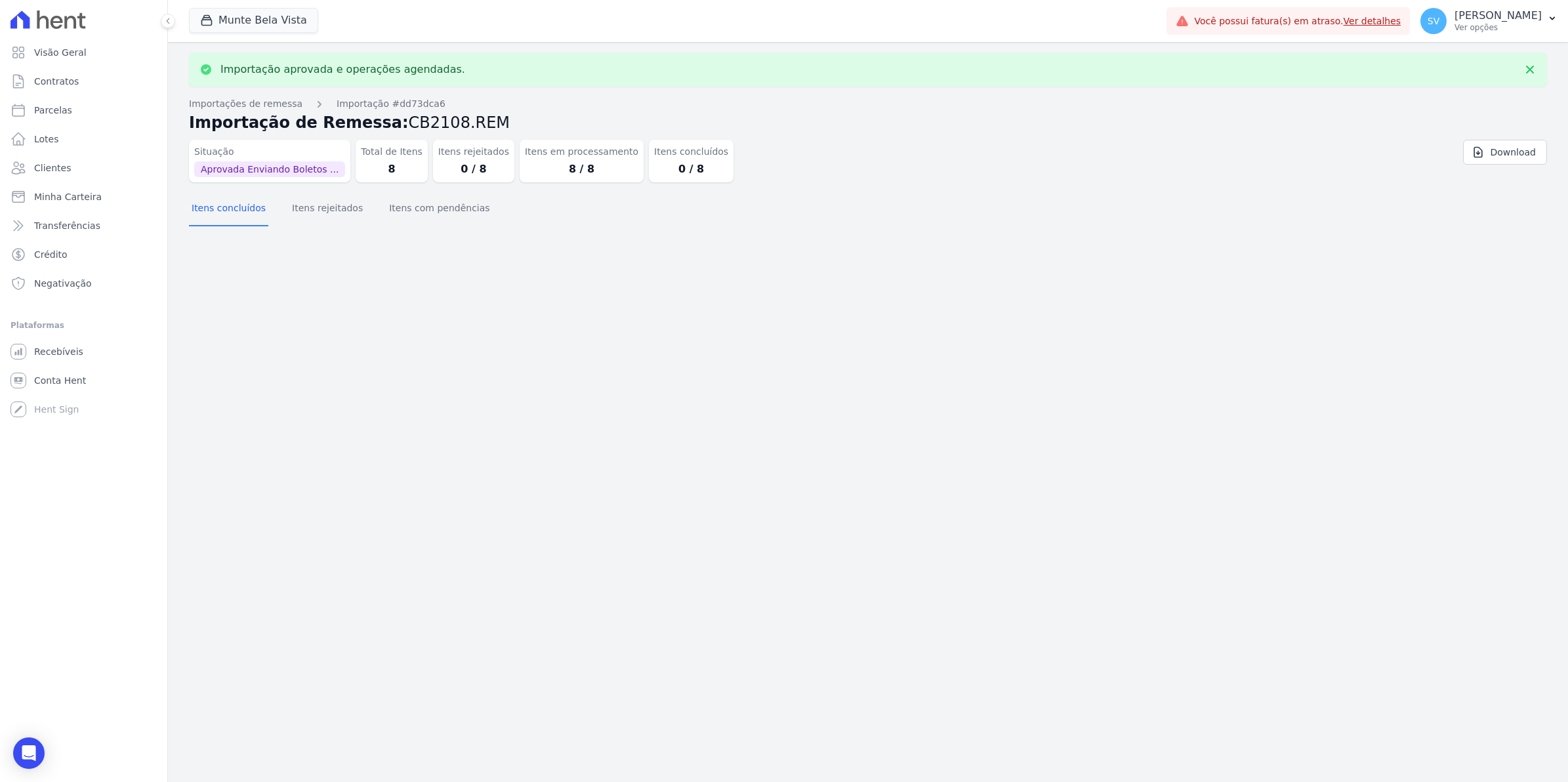
drag, startPoint x: 511, startPoint y: 296, endPoint x: 352, endPoint y: 270, distance: 161.1
click at [507, 297] on div "Importação aprovada e operações agendadas. Importações de remessa Importação #d…" at bounding box center [868, 412] width 1400 height 740
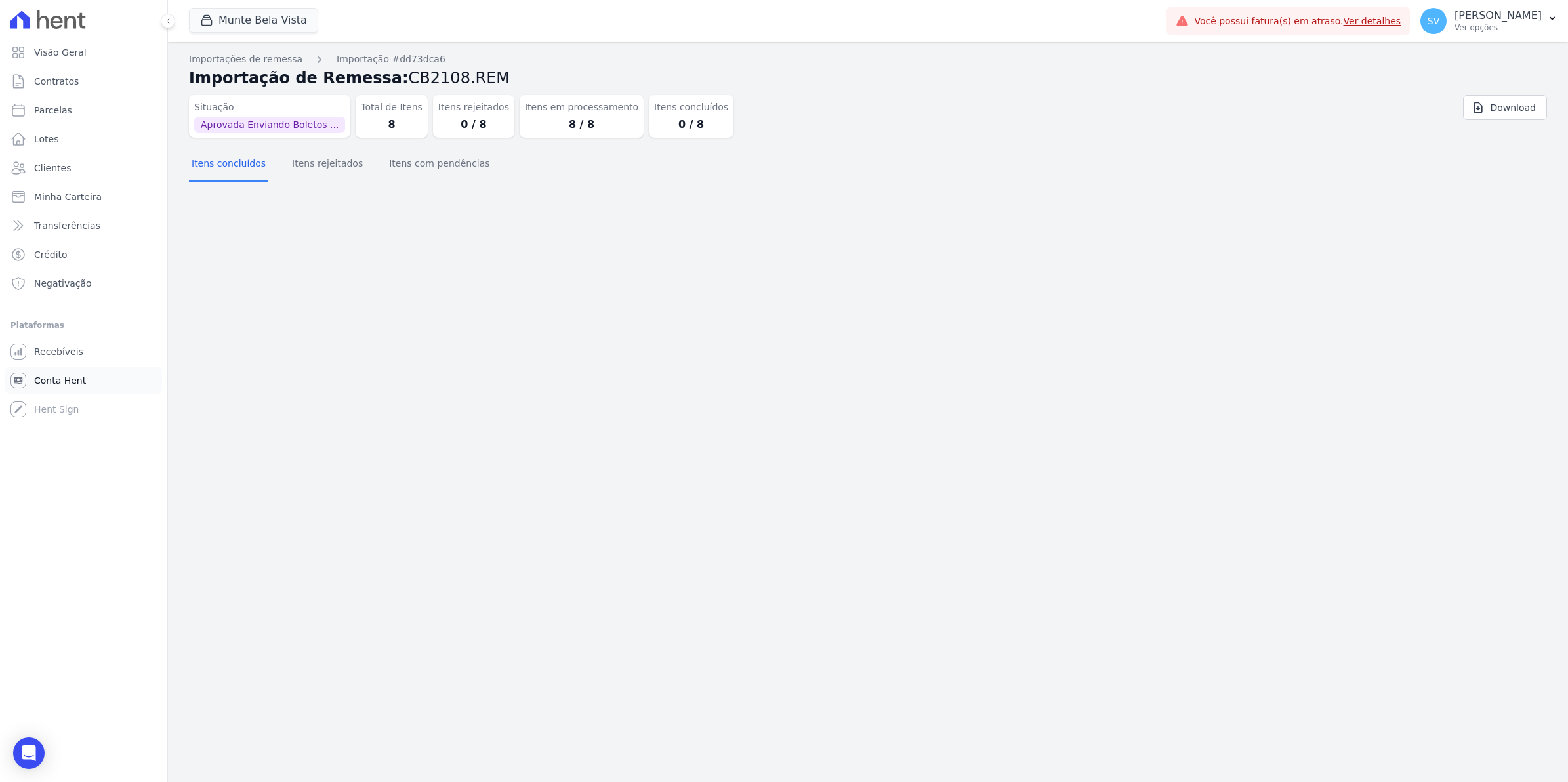
click at [51, 374] on span "Conta Hent" at bounding box center [59, 380] width 52 height 13
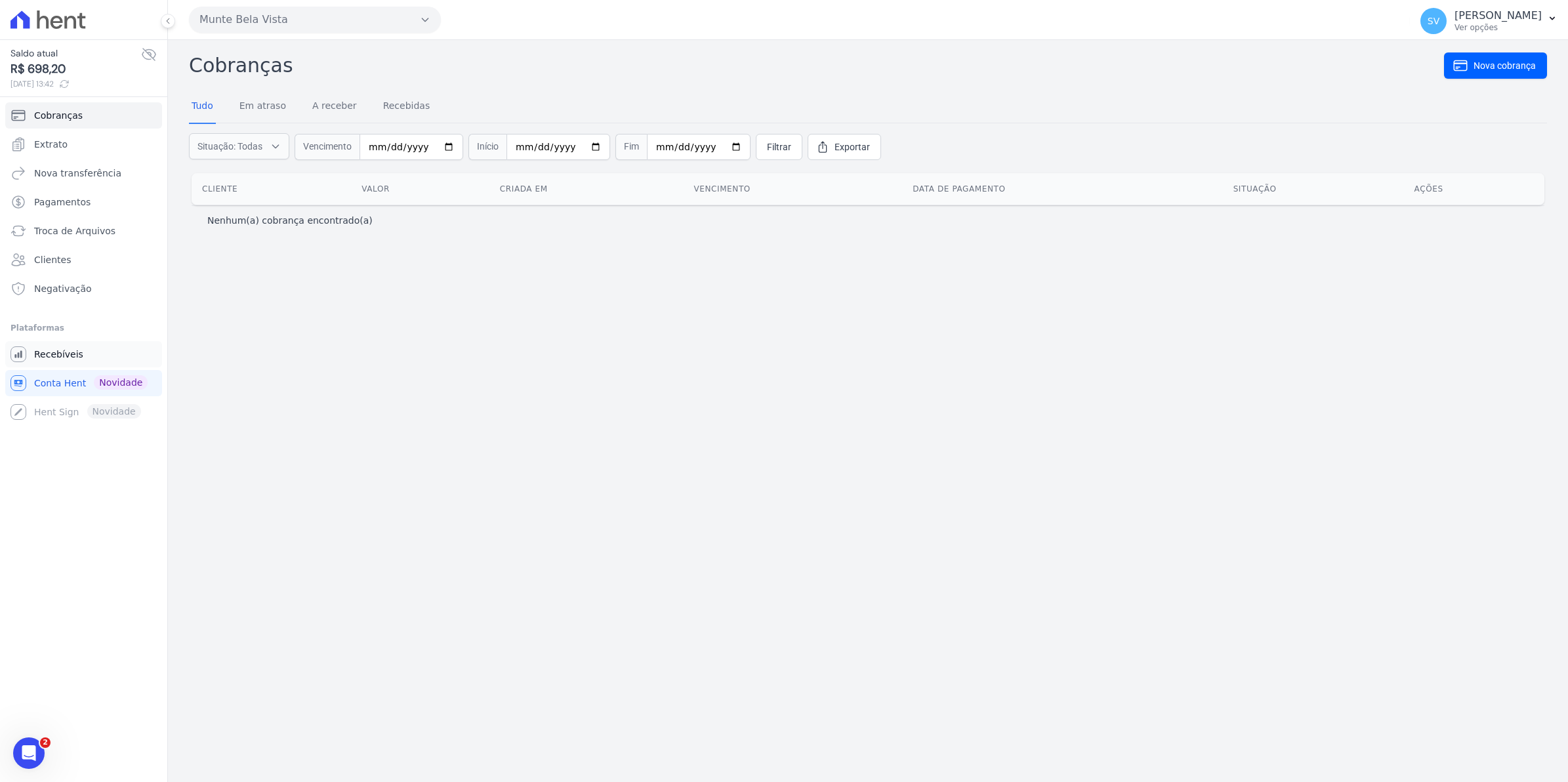
click at [57, 352] on span "Recebíveis" at bounding box center [58, 354] width 49 height 13
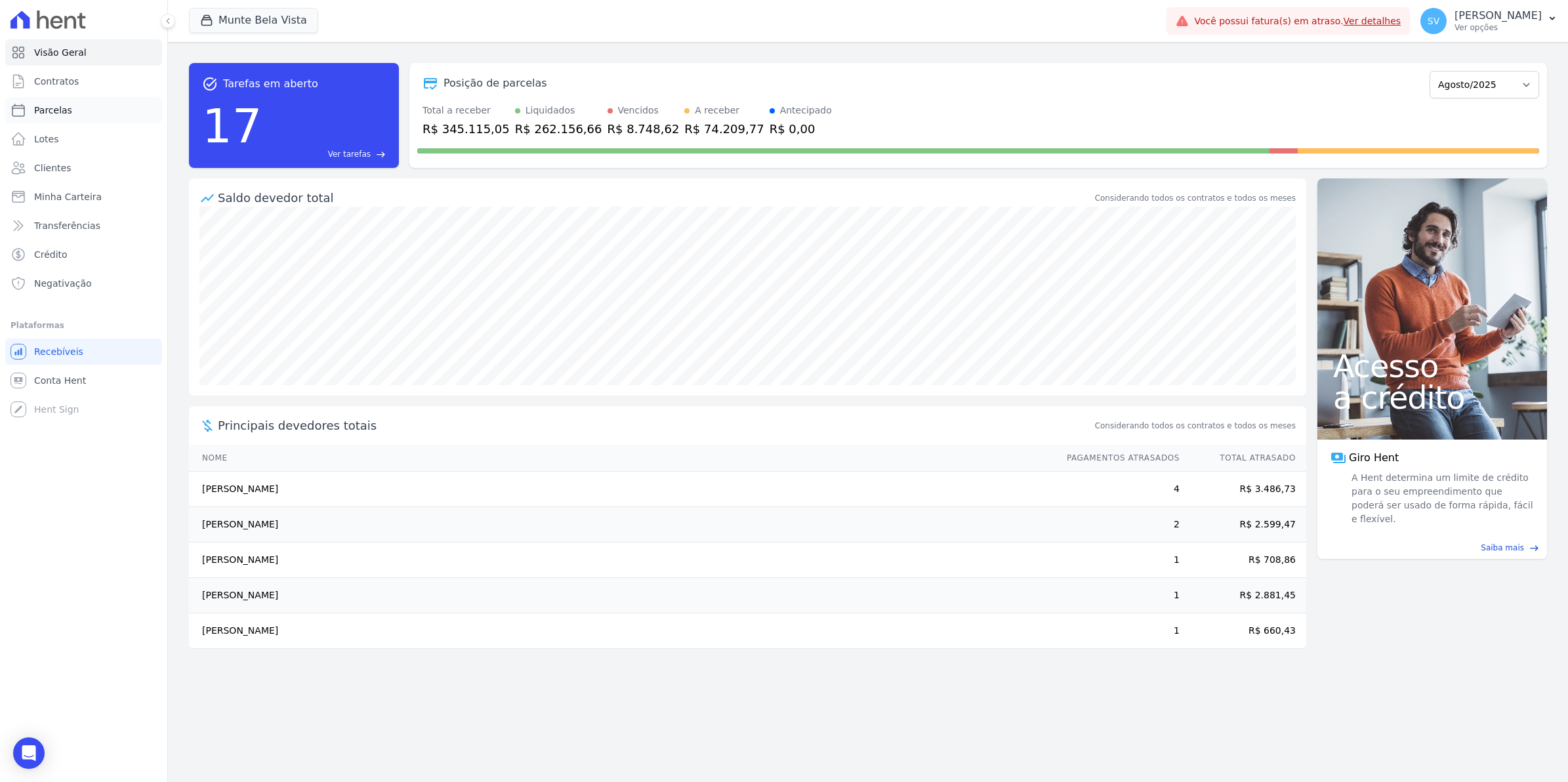
click at [53, 116] on span "Parcelas" at bounding box center [53, 110] width 38 height 13
select select
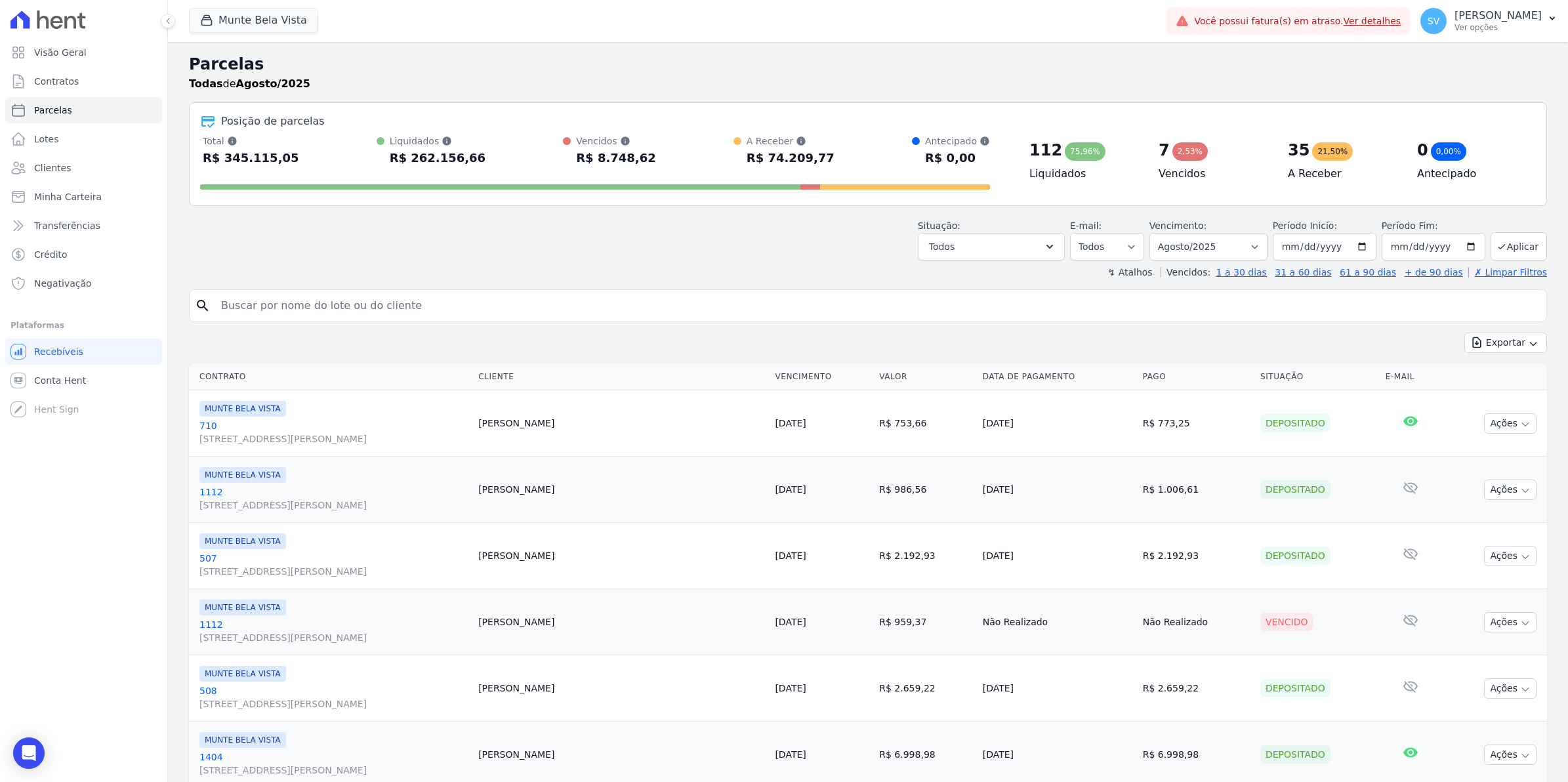
click at [387, 306] on input "search" at bounding box center [876, 306] width 1328 height 26
type input "[DEMOGRAPHIC_DATA]"
select select
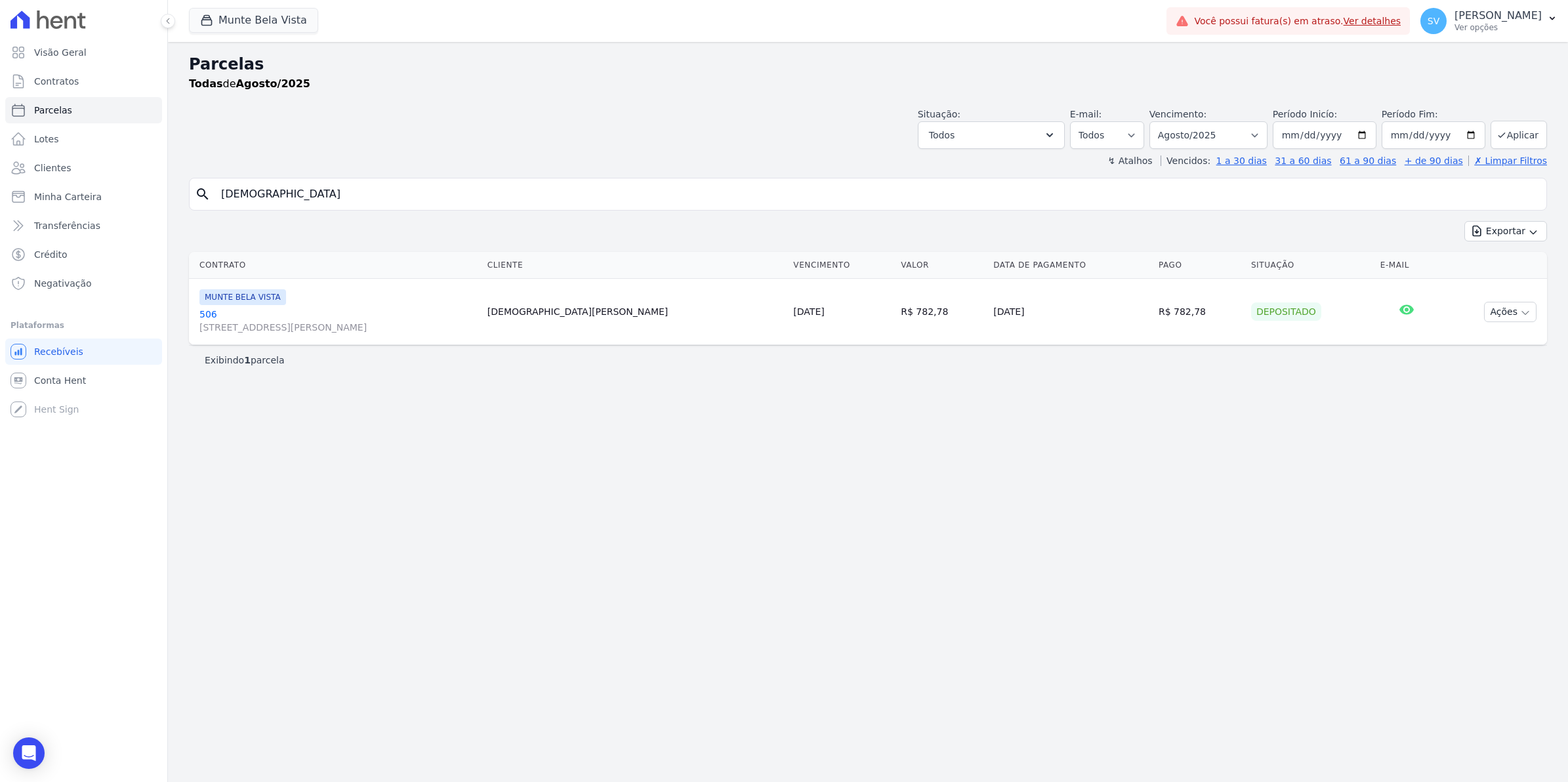
click at [217, 313] on link "[GEOGRAPHIC_DATA][STREET_ADDRESS][PERSON_NAME][GEOGRAPHIC_DATA]" at bounding box center [338, 321] width 278 height 26
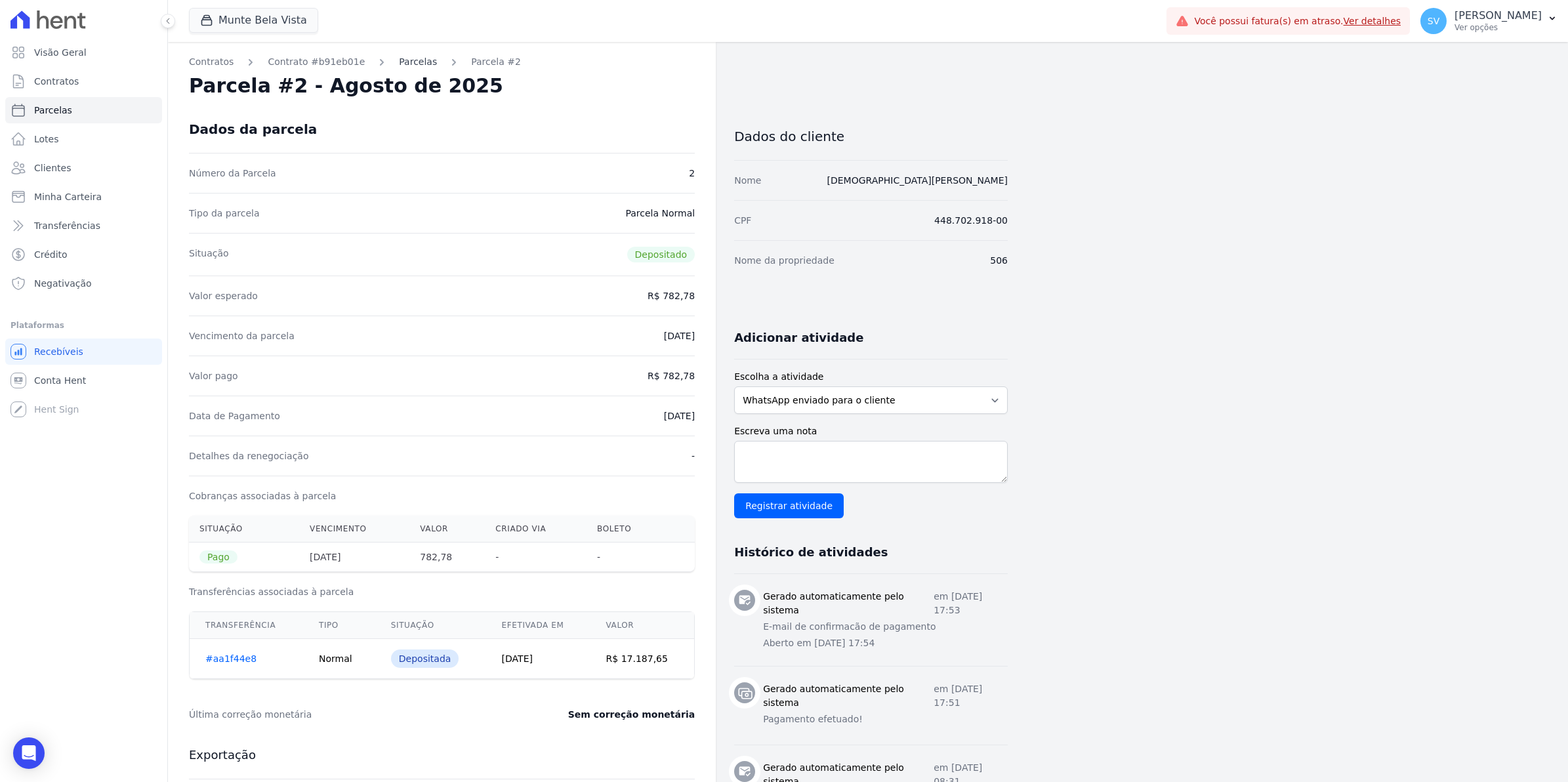
click at [399, 58] on link "Parcelas" at bounding box center [418, 62] width 38 height 14
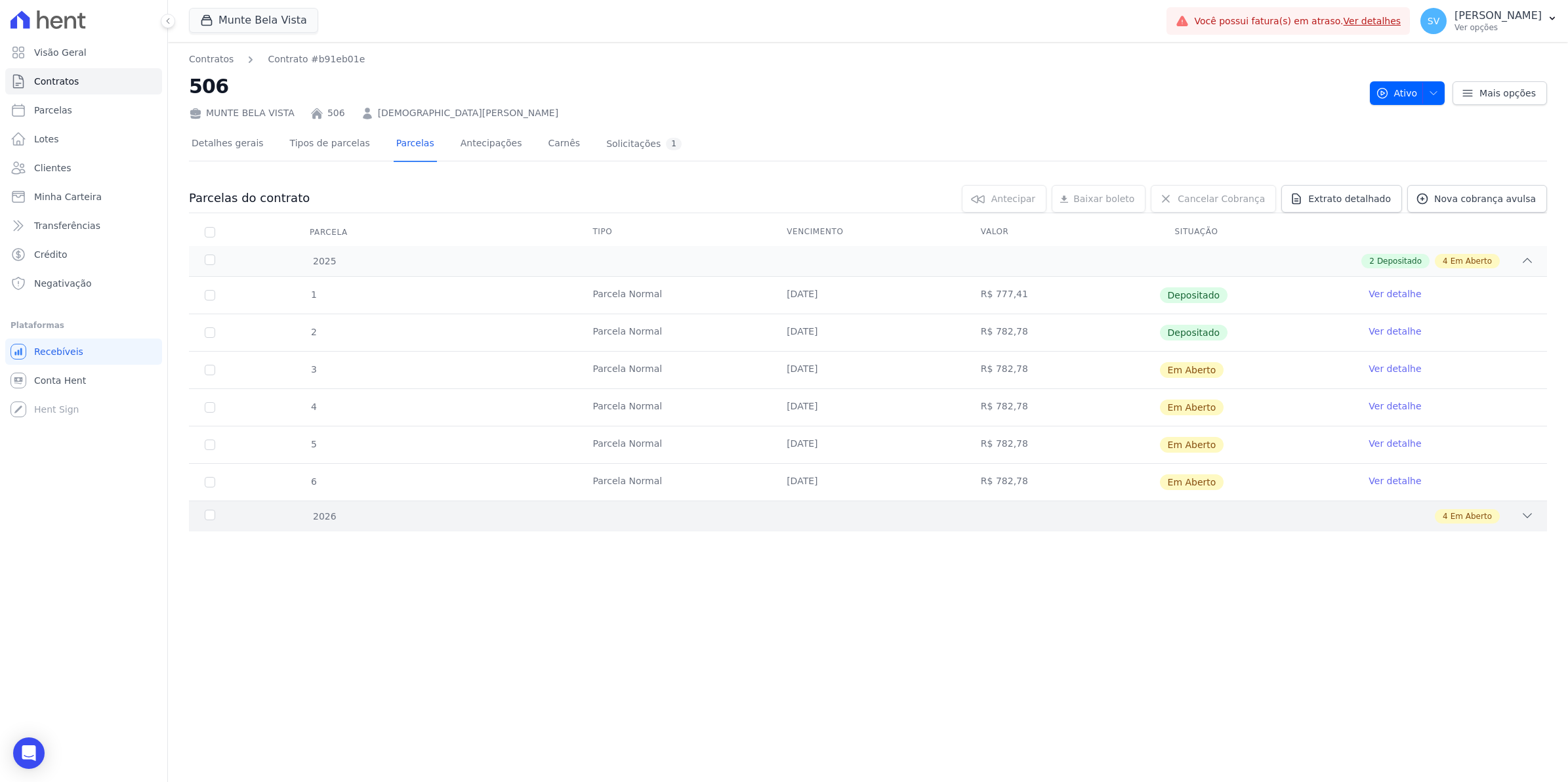
click at [206, 519] on div "2026" at bounding box center [265, 516] width 126 height 14
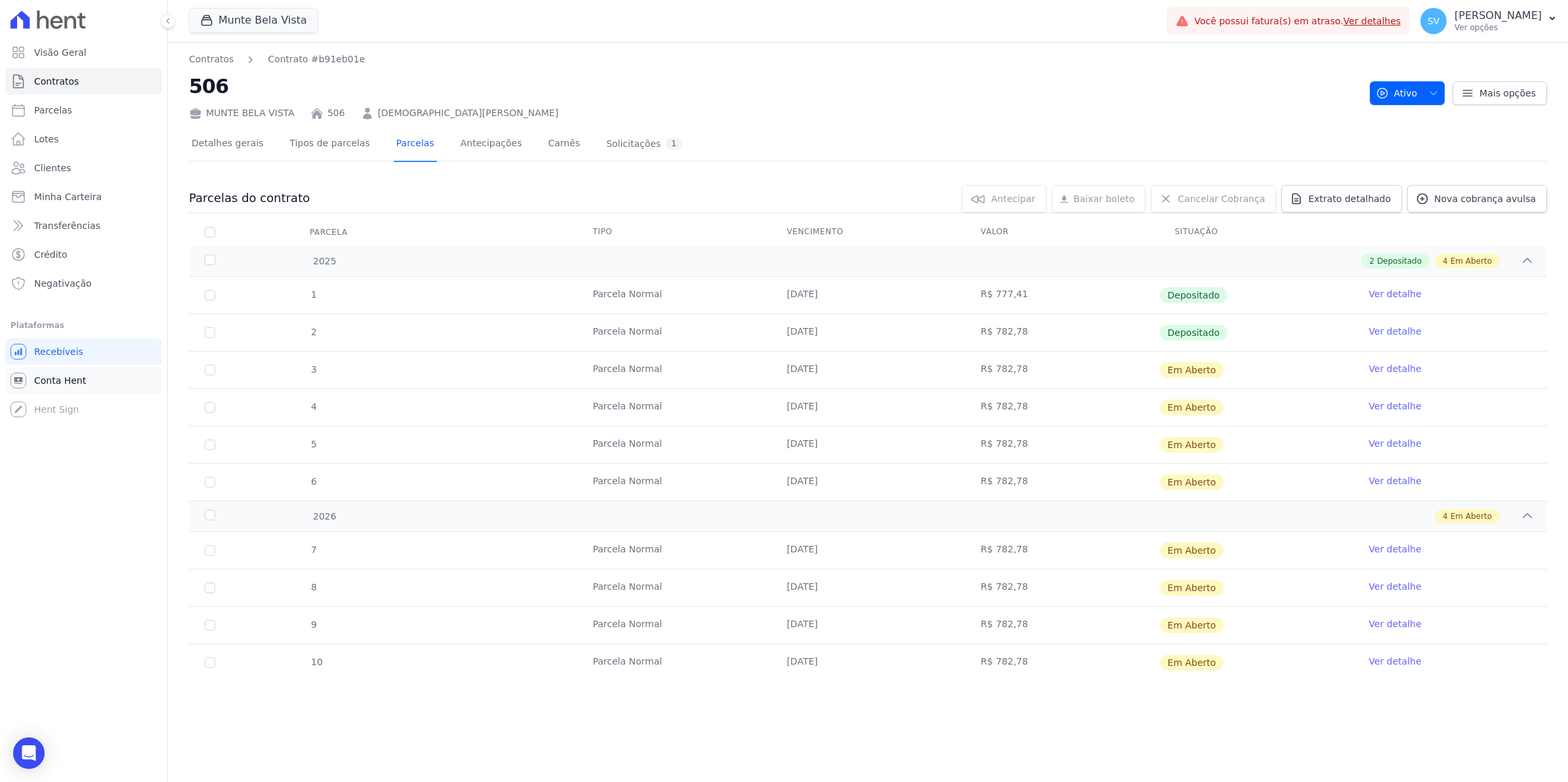
click at [58, 374] on span "Conta Hent" at bounding box center [59, 380] width 52 height 13
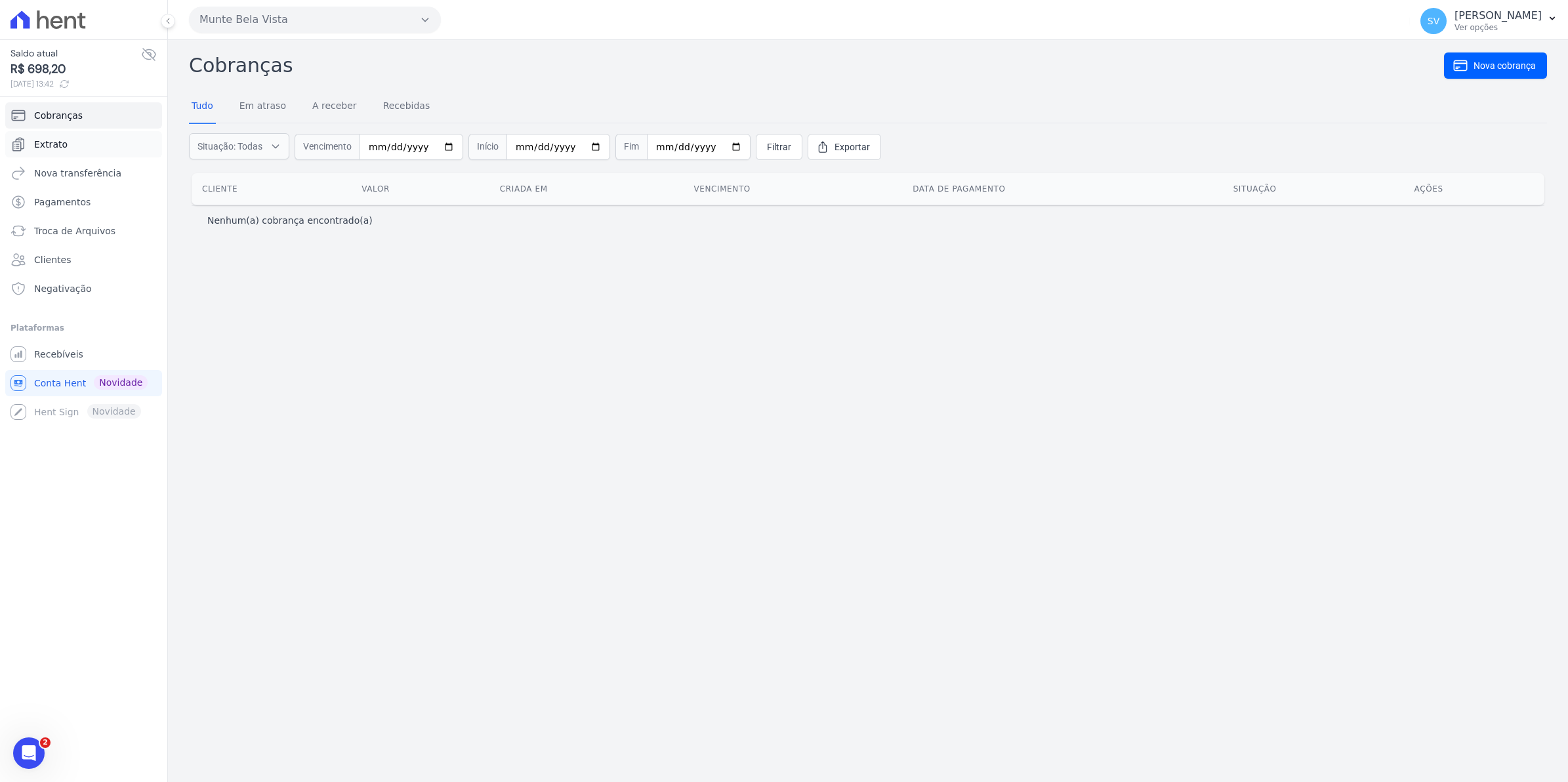
click at [60, 151] on span "Extrato" at bounding box center [51, 145] width 34 height 13
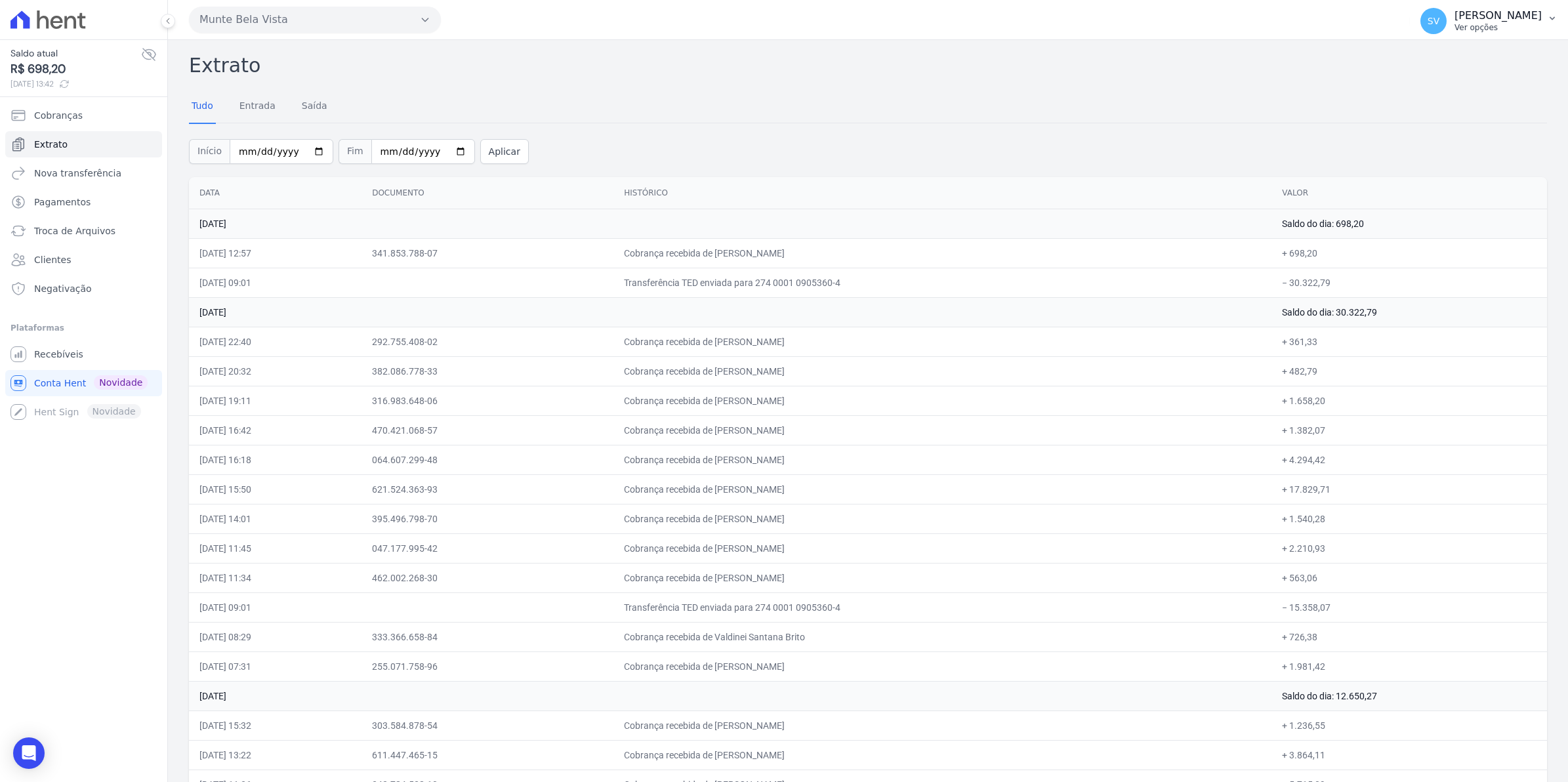
click at [1446, 29] on span "SV" at bounding box center [1433, 21] width 26 height 26
click at [53, 359] on span "Recebíveis" at bounding box center [58, 354] width 49 height 13
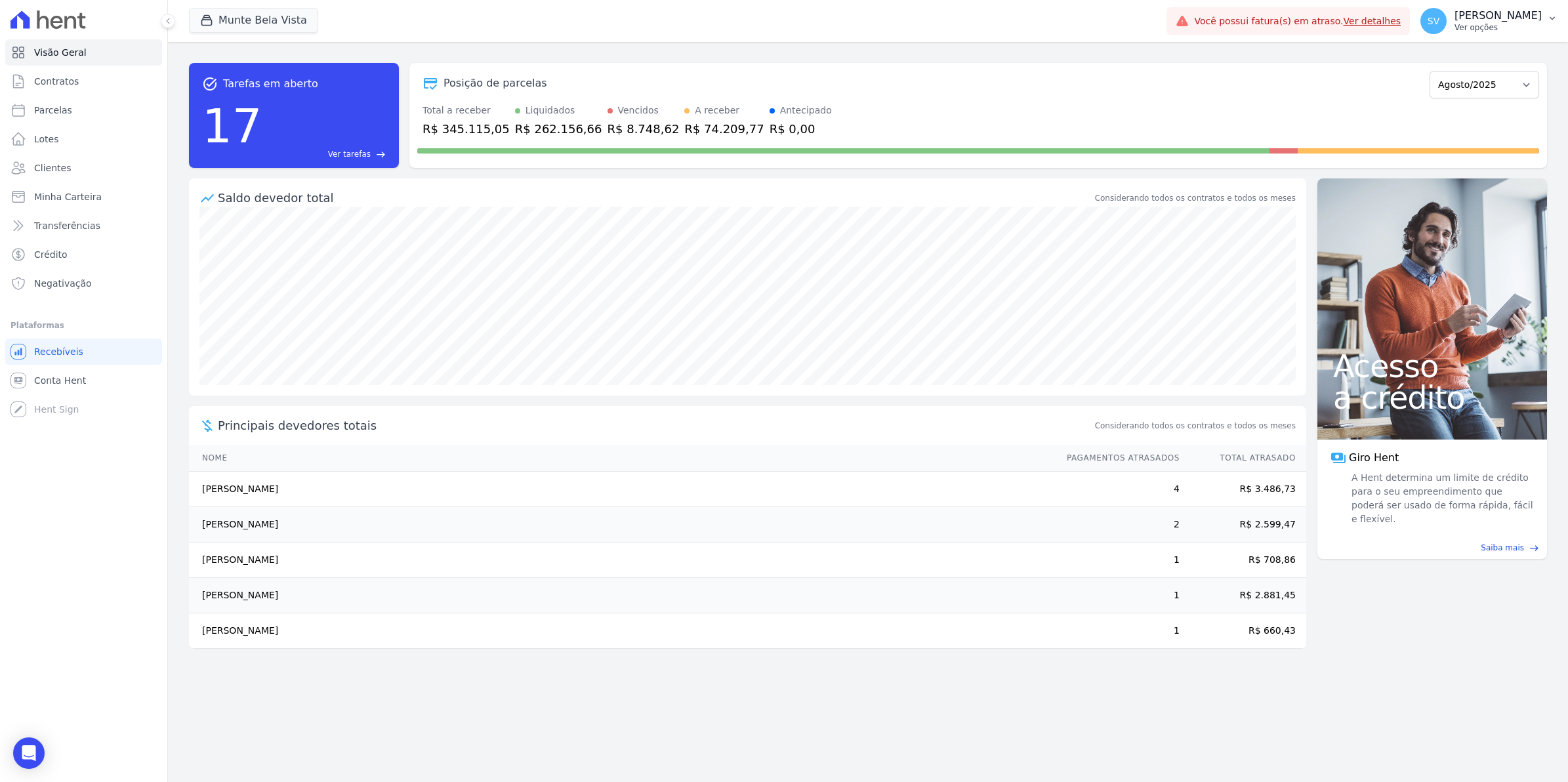
click at [1439, 23] on span "SV" at bounding box center [1433, 21] width 12 height 9
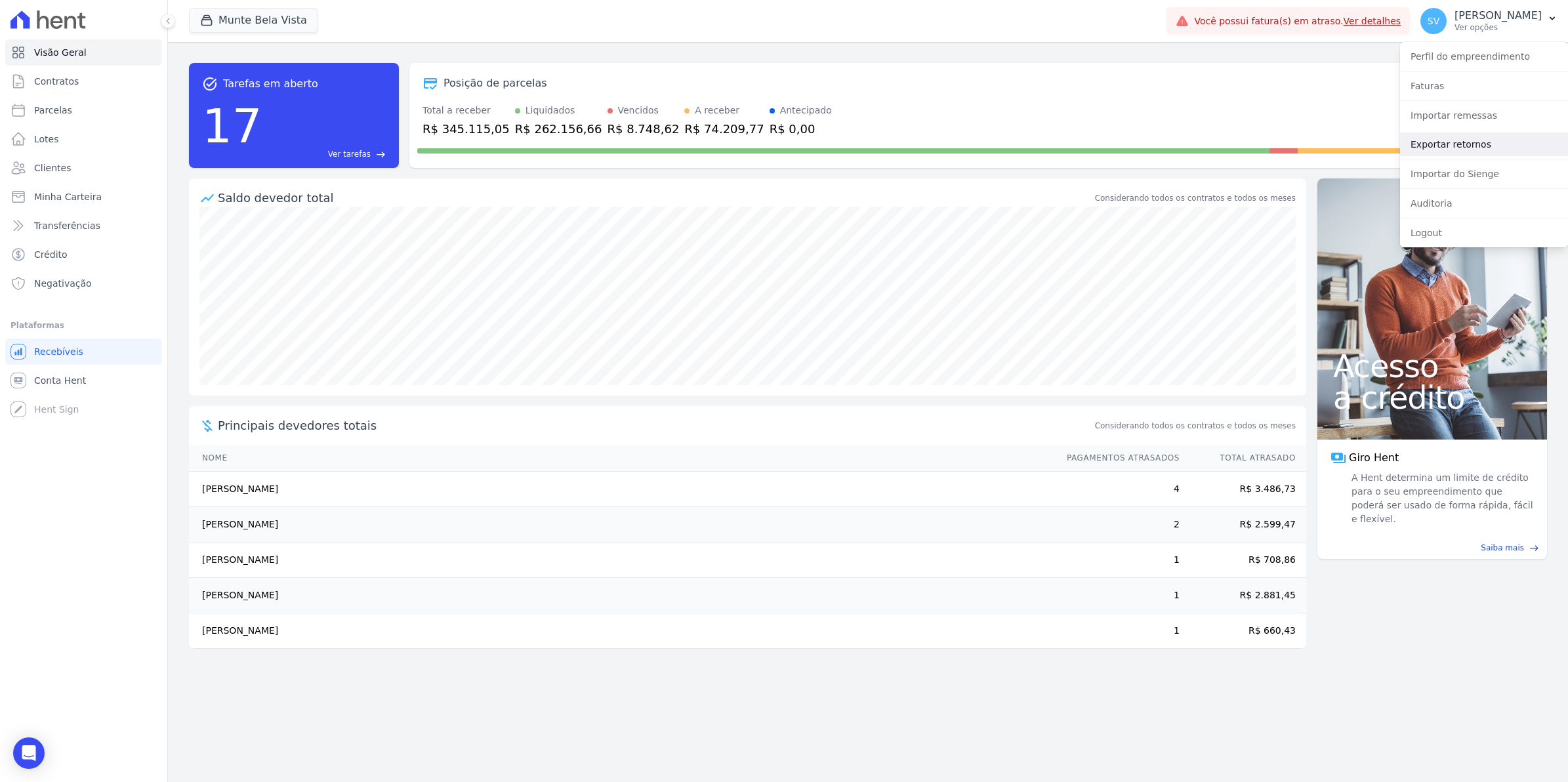
click at [1452, 151] on link "Exportar retornos" at bounding box center [1484, 144] width 168 height 23
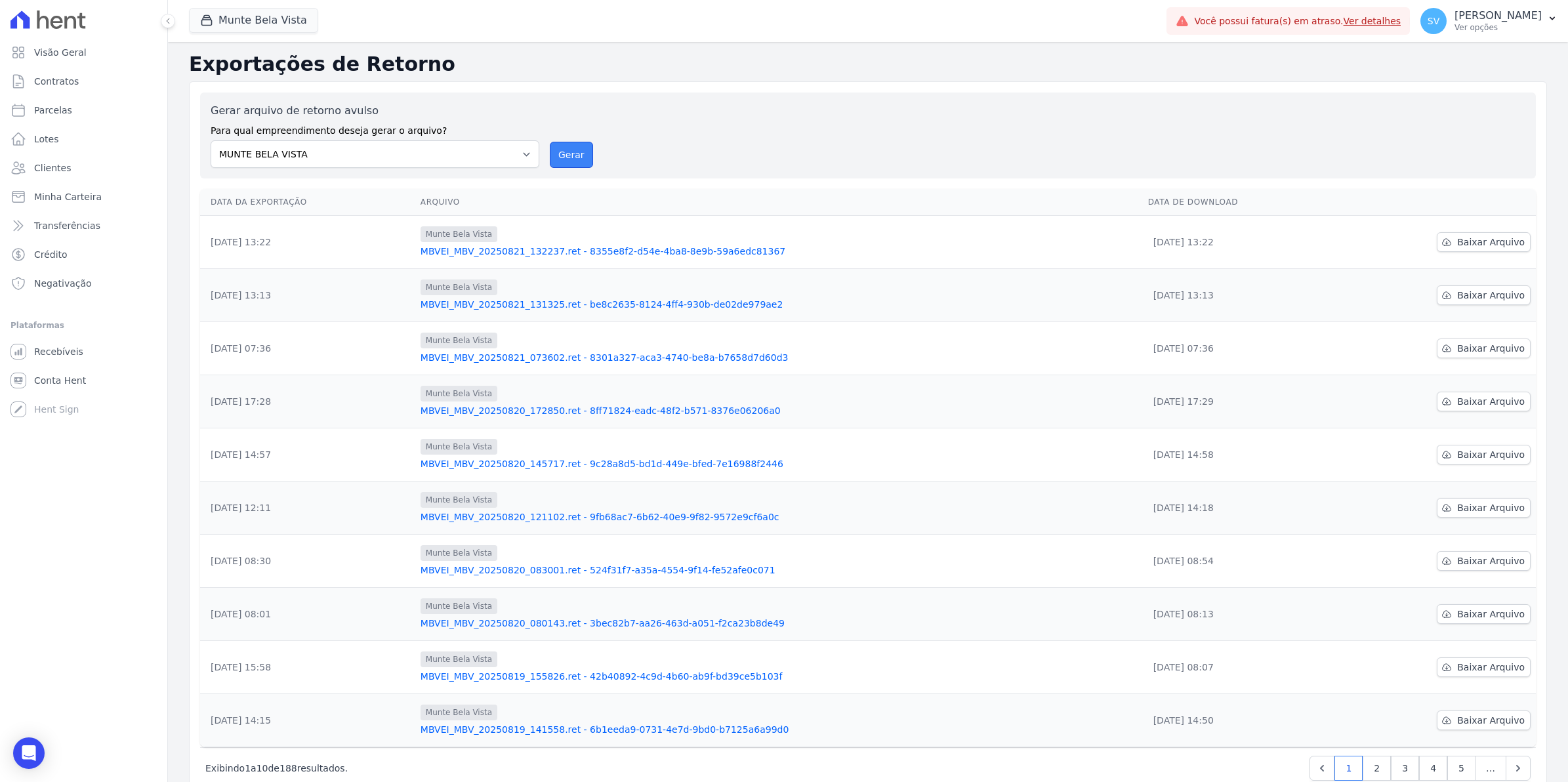
click at [556, 158] on button "Gerar" at bounding box center [571, 155] width 43 height 26
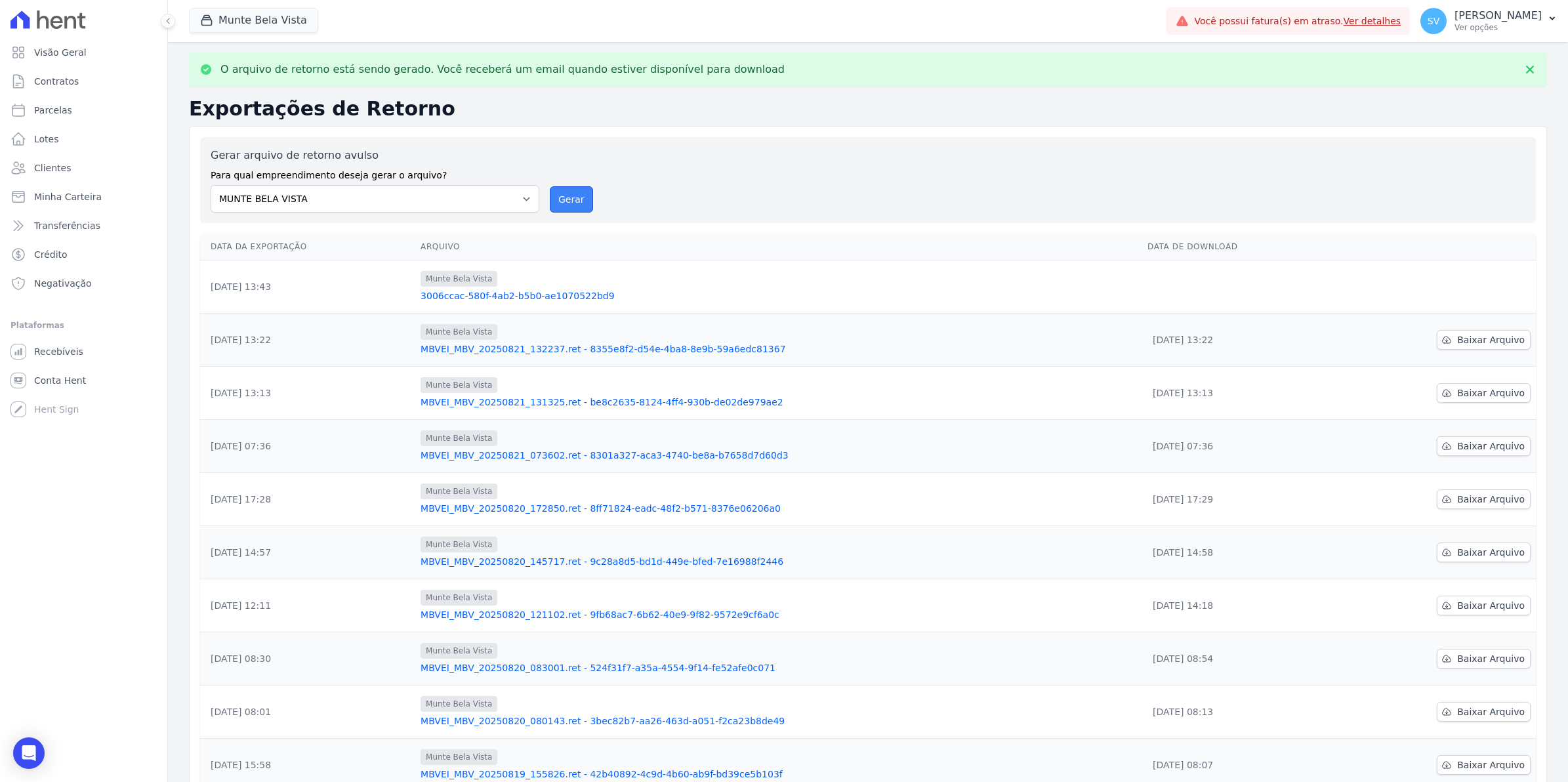
click at [572, 205] on button "Gerar" at bounding box center [571, 200] width 43 height 26
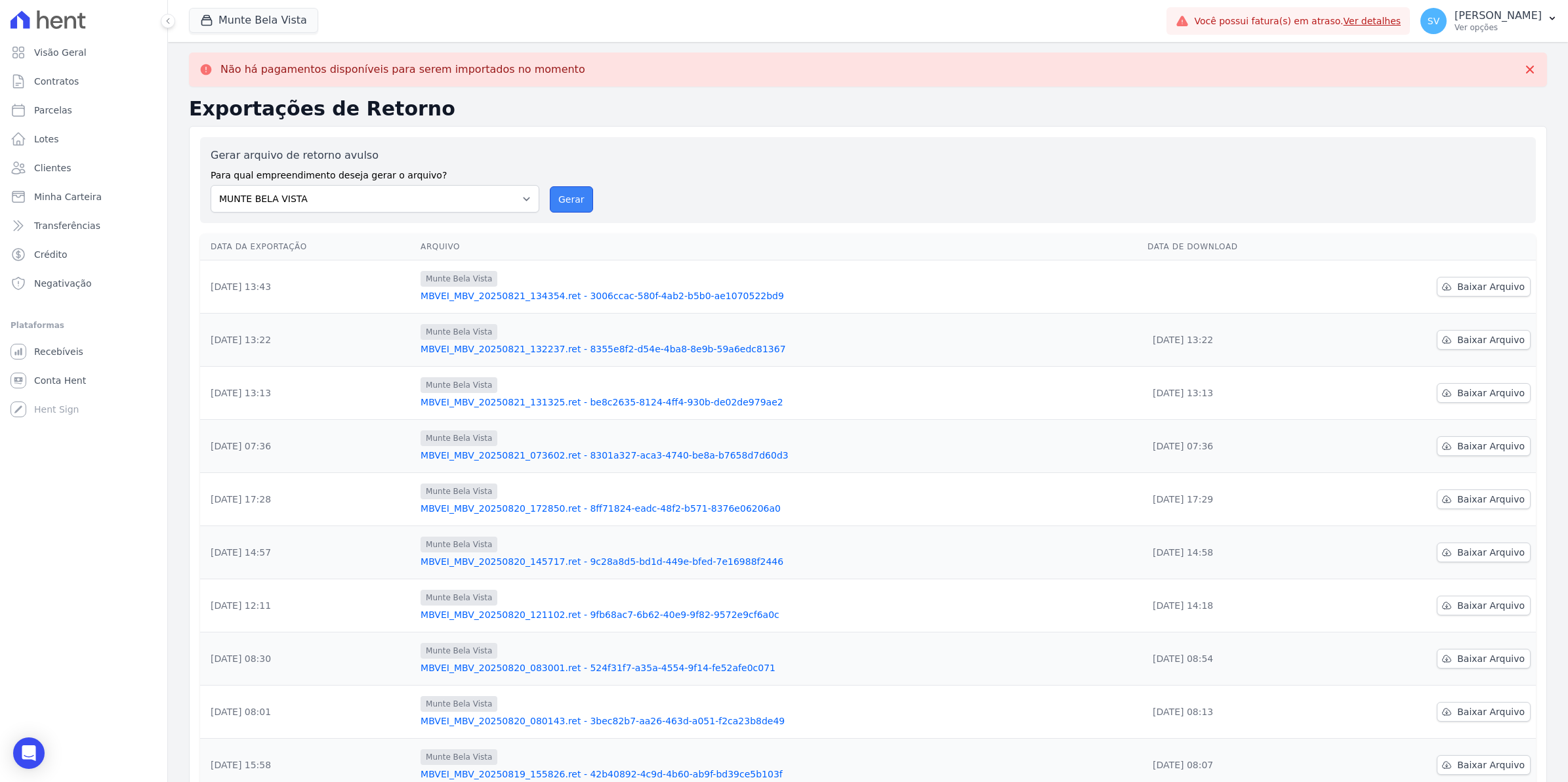
click at [551, 195] on button "Gerar" at bounding box center [571, 200] width 43 height 26
click at [1486, 286] on span "Baixar Arquivo" at bounding box center [1490, 286] width 68 height 13
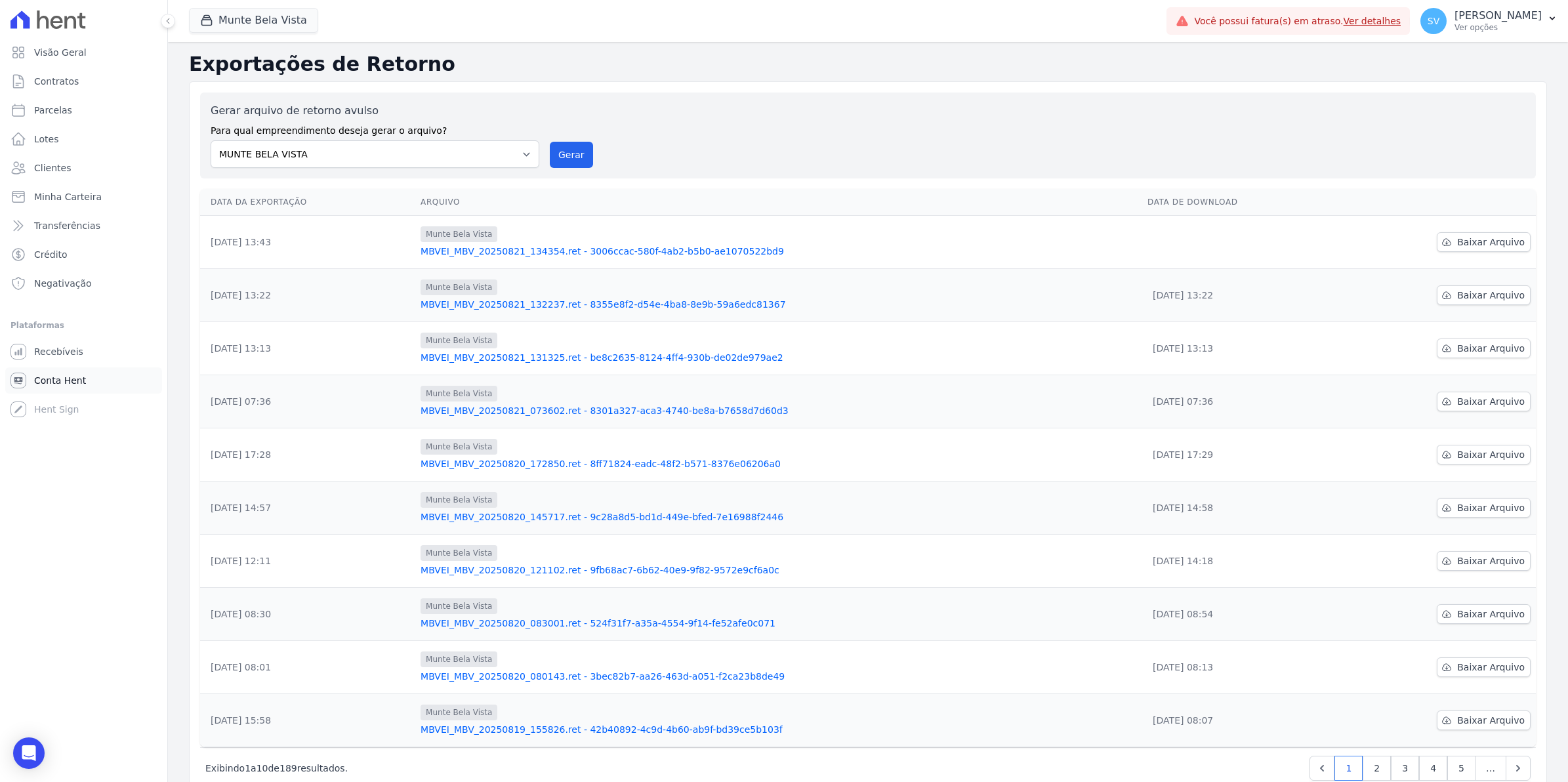
click at [66, 378] on span "Conta Hent" at bounding box center [59, 380] width 52 height 13
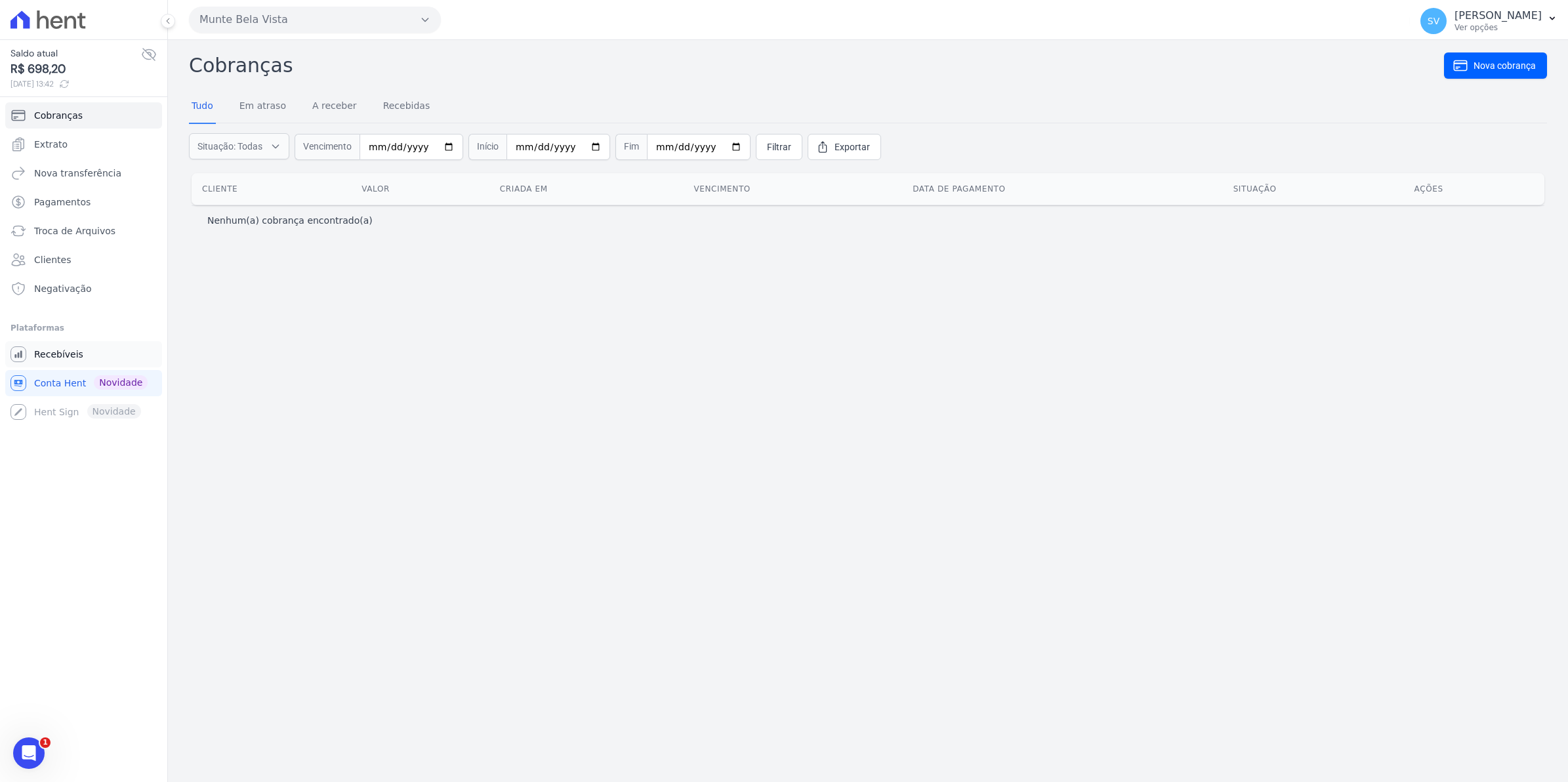
click at [69, 358] on span "Recebíveis" at bounding box center [58, 354] width 49 height 13
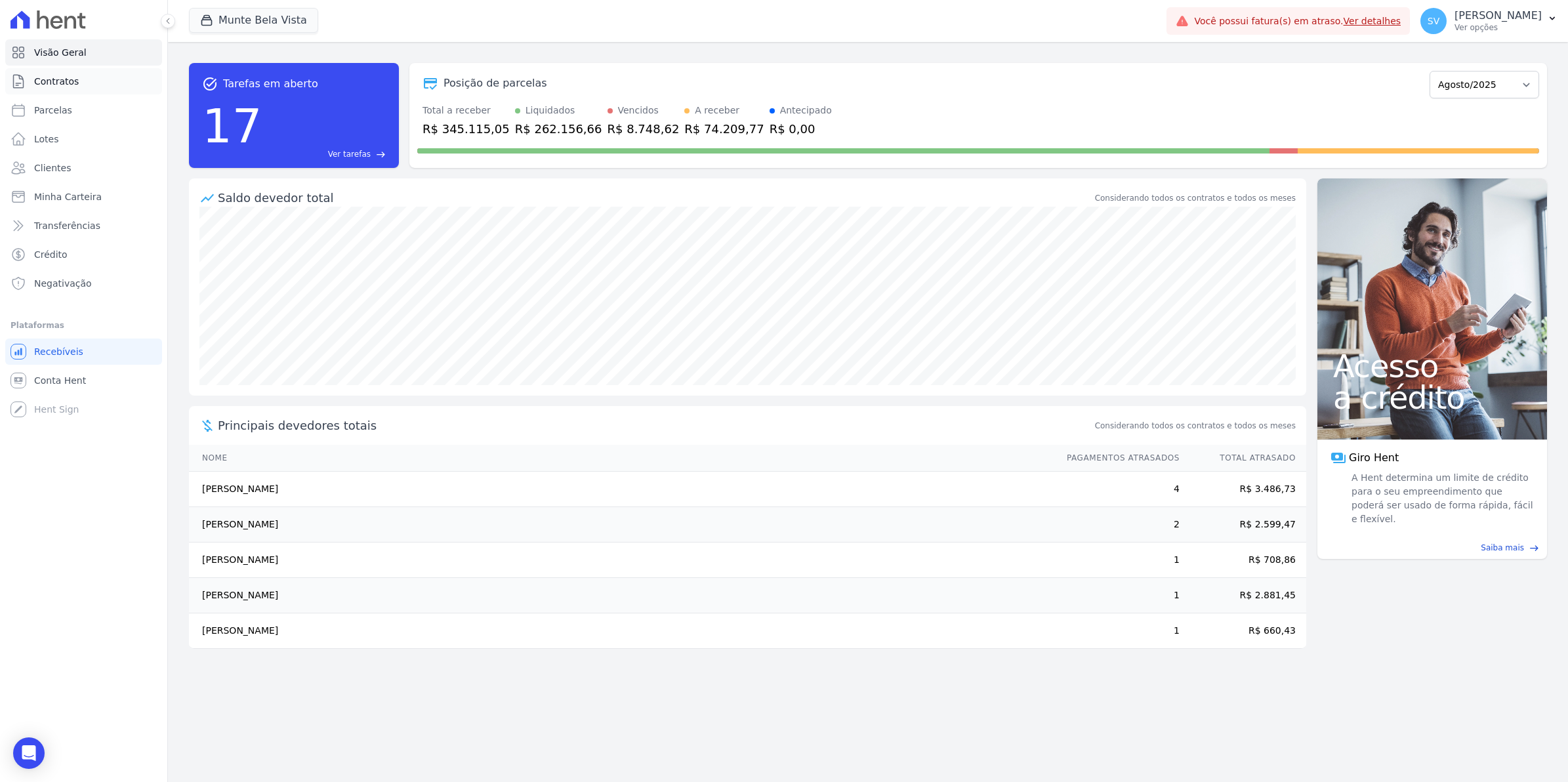
click at [49, 80] on span "Contratos" at bounding box center [56, 82] width 45 height 13
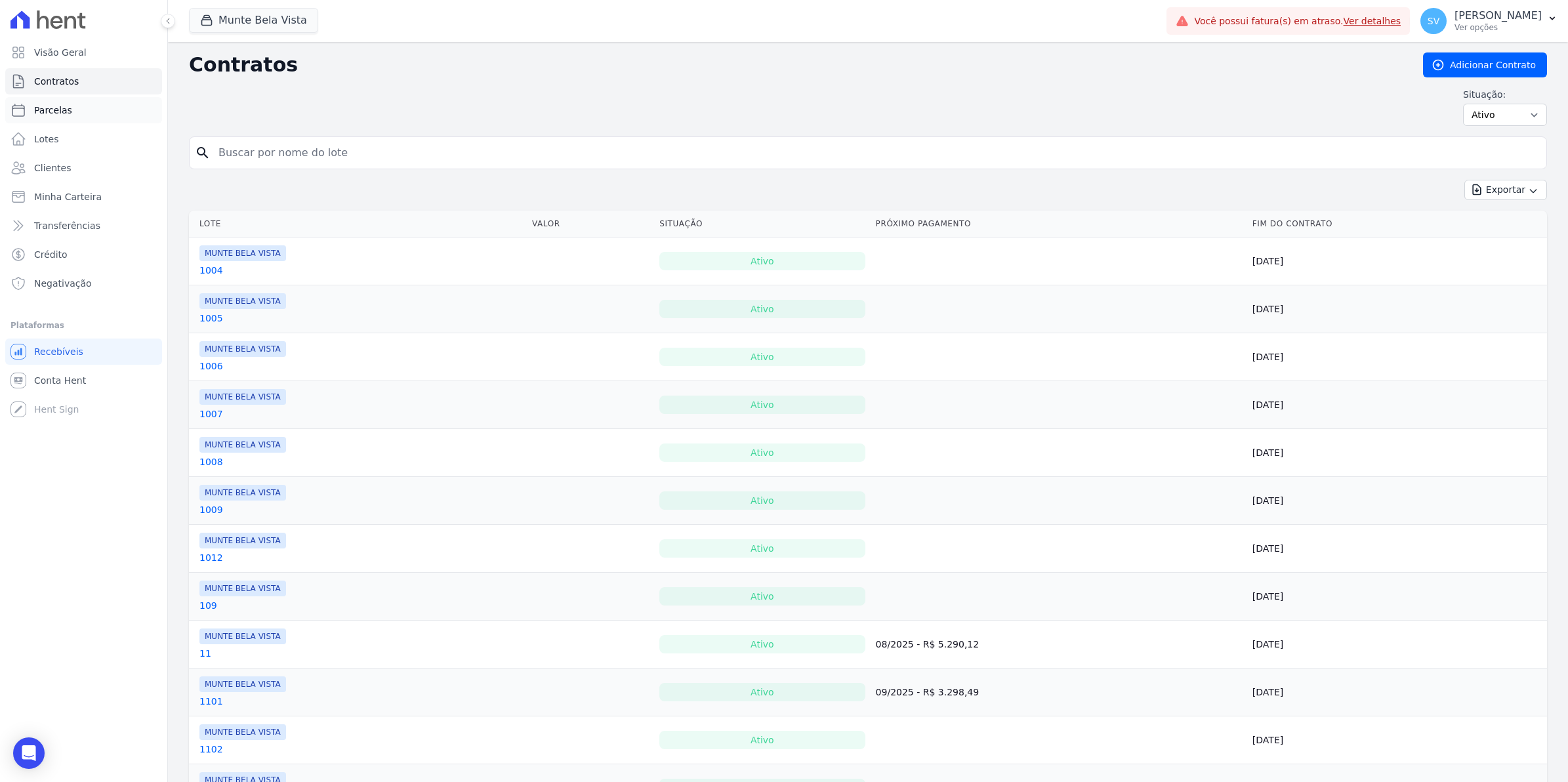
click at [54, 106] on span "Parcelas" at bounding box center [53, 110] width 38 height 13
select select
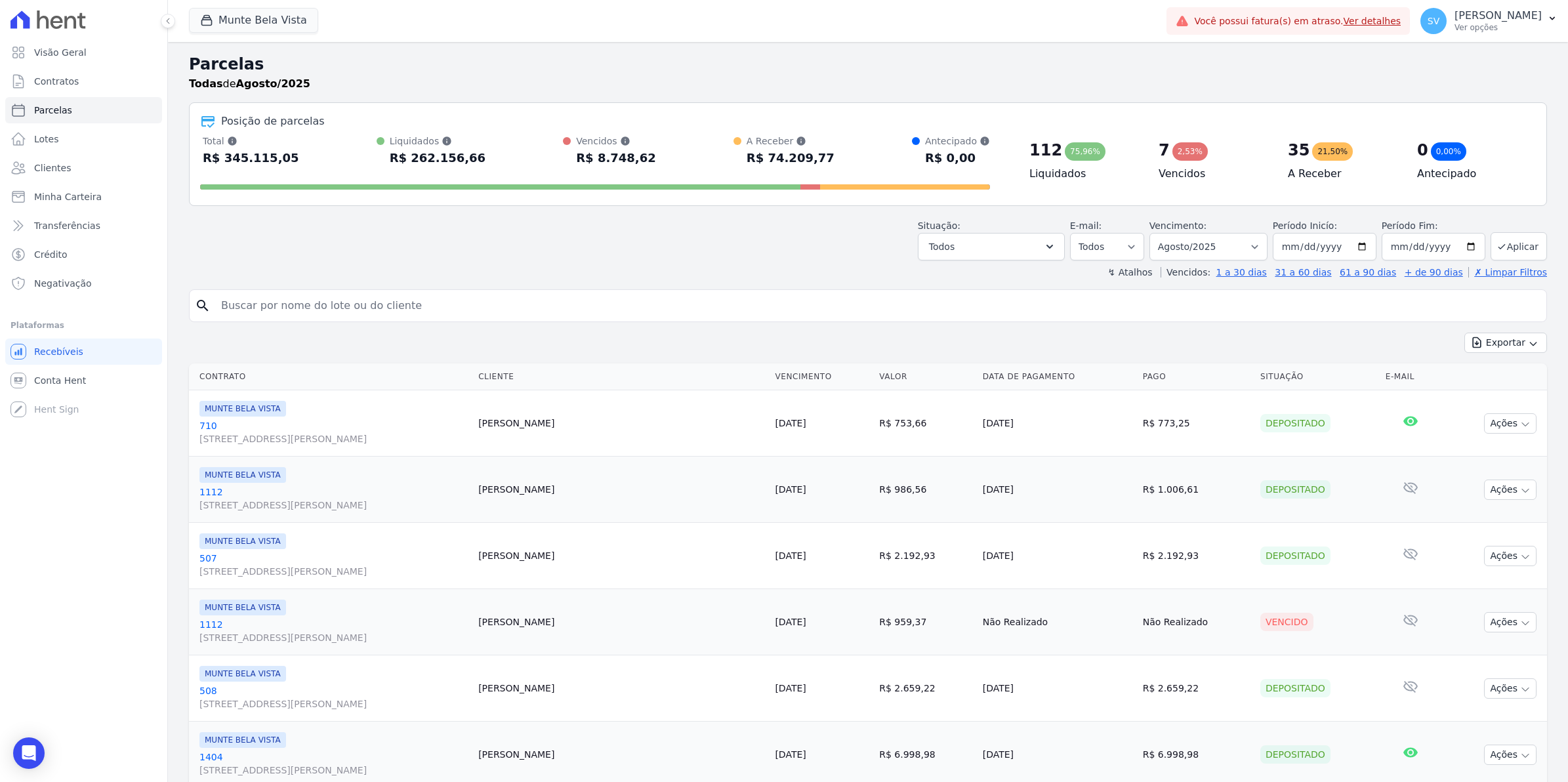
click at [312, 316] on input "search" at bounding box center [876, 306] width 1328 height 26
type input "[DEMOGRAPHIC_DATA]"
select select
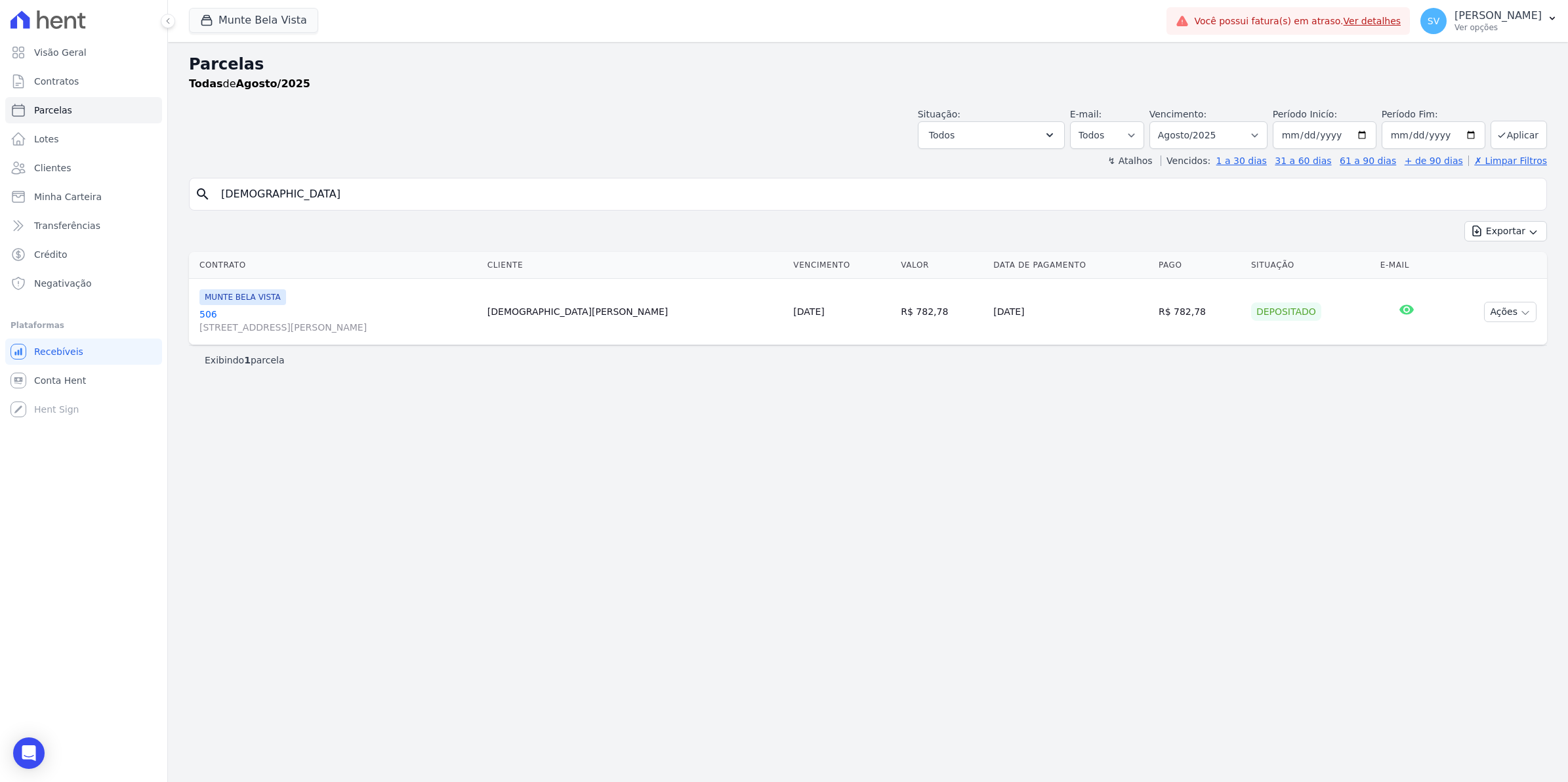
click at [204, 317] on link "[GEOGRAPHIC_DATA][STREET_ADDRESS][PERSON_NAME][GEOGRAPHIC_DATA]" at bounding box center [338, 321] width 278 height 26
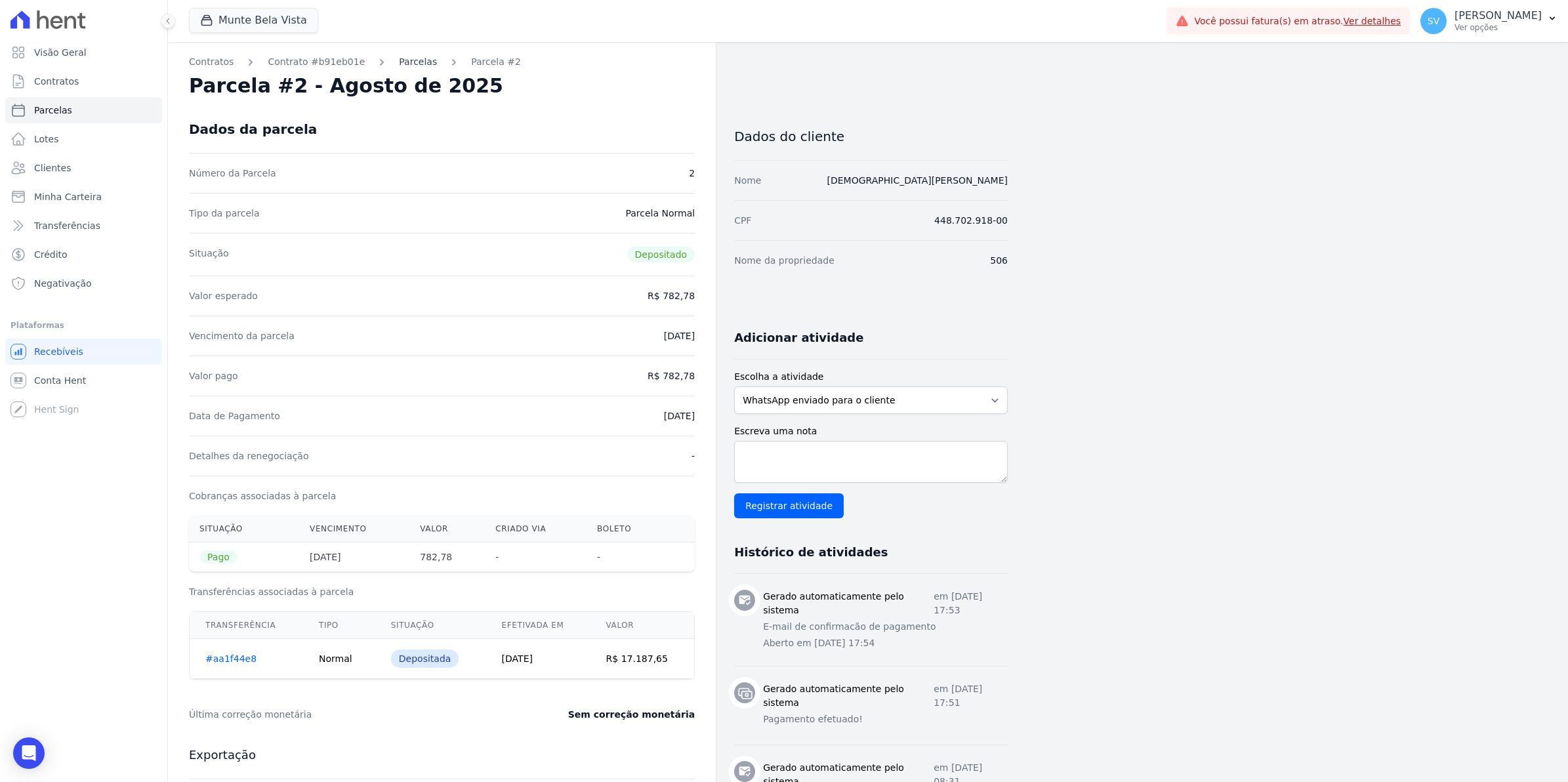
click at [399, 67] on link "Parcelas" at bounding box center [418, 62] width 38 height 14
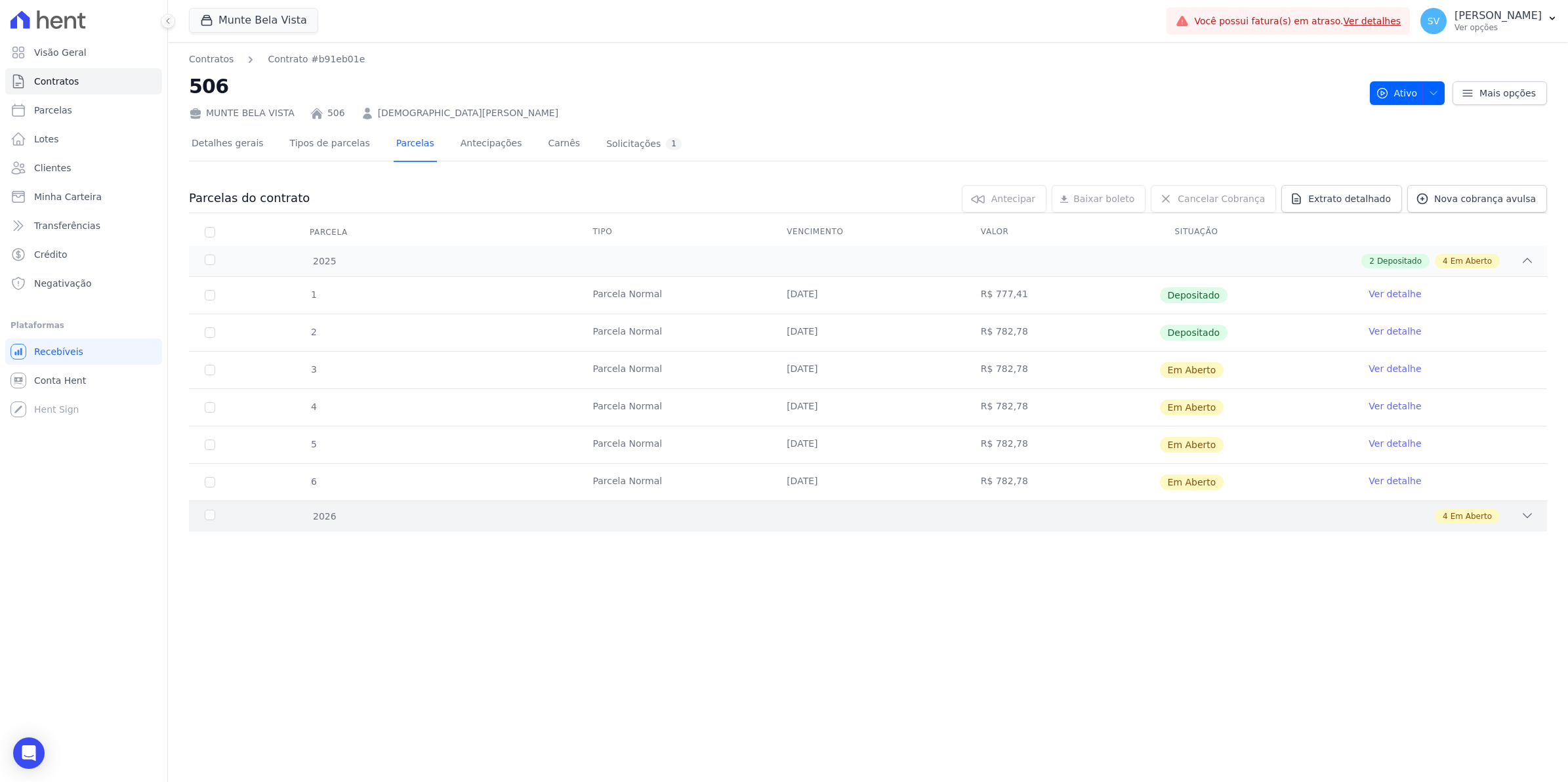
click at [1522, 518] on icon at bounding box center [1527, 515] width 13 height 13
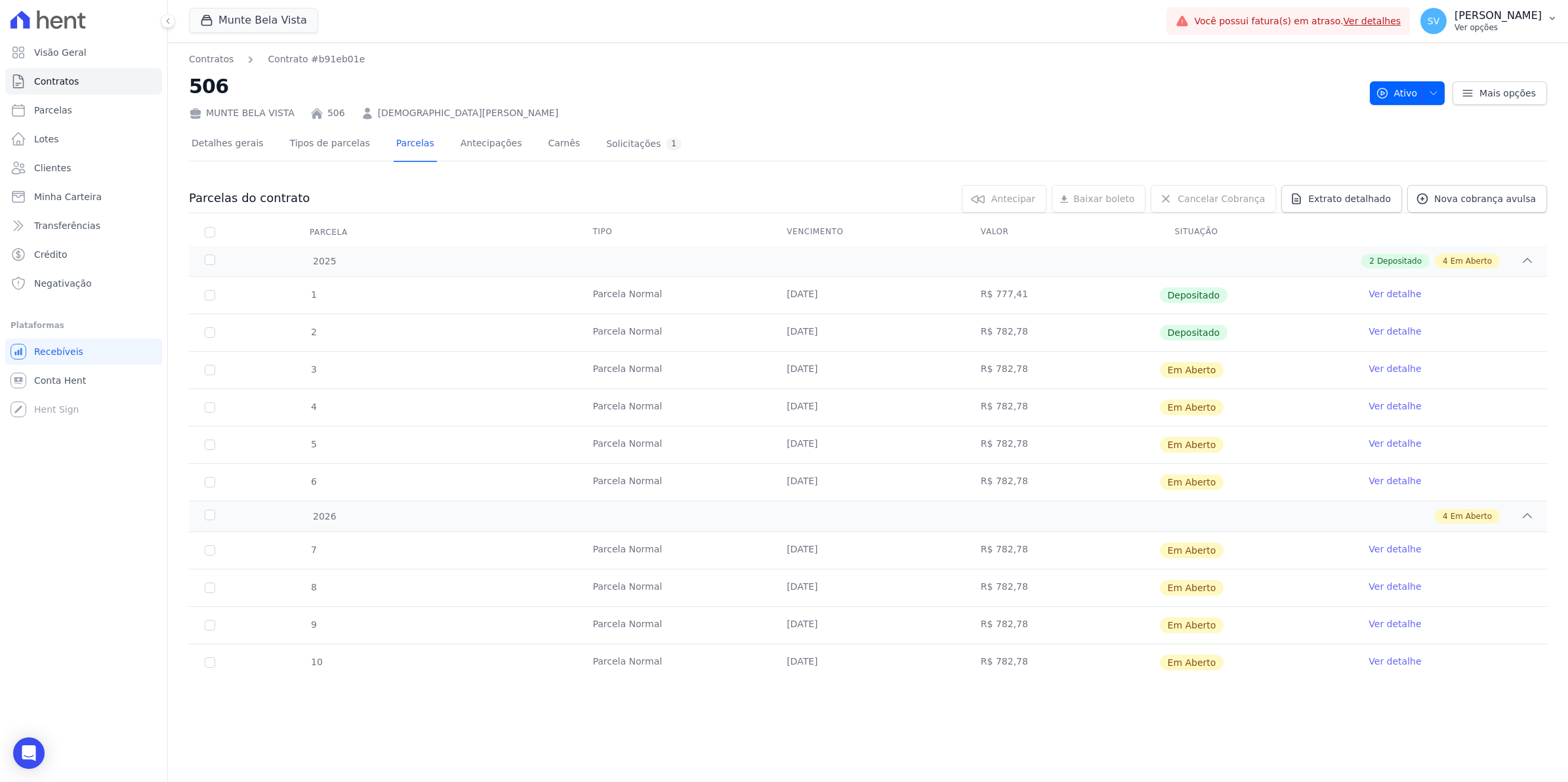
click at [1439, 27] on span "SV" at bounding box center [1433, 21] width 26 height 26
click at [1450, 146] on link "Exportar retornos" at bounding box center [1484, 144] width 168 height 23
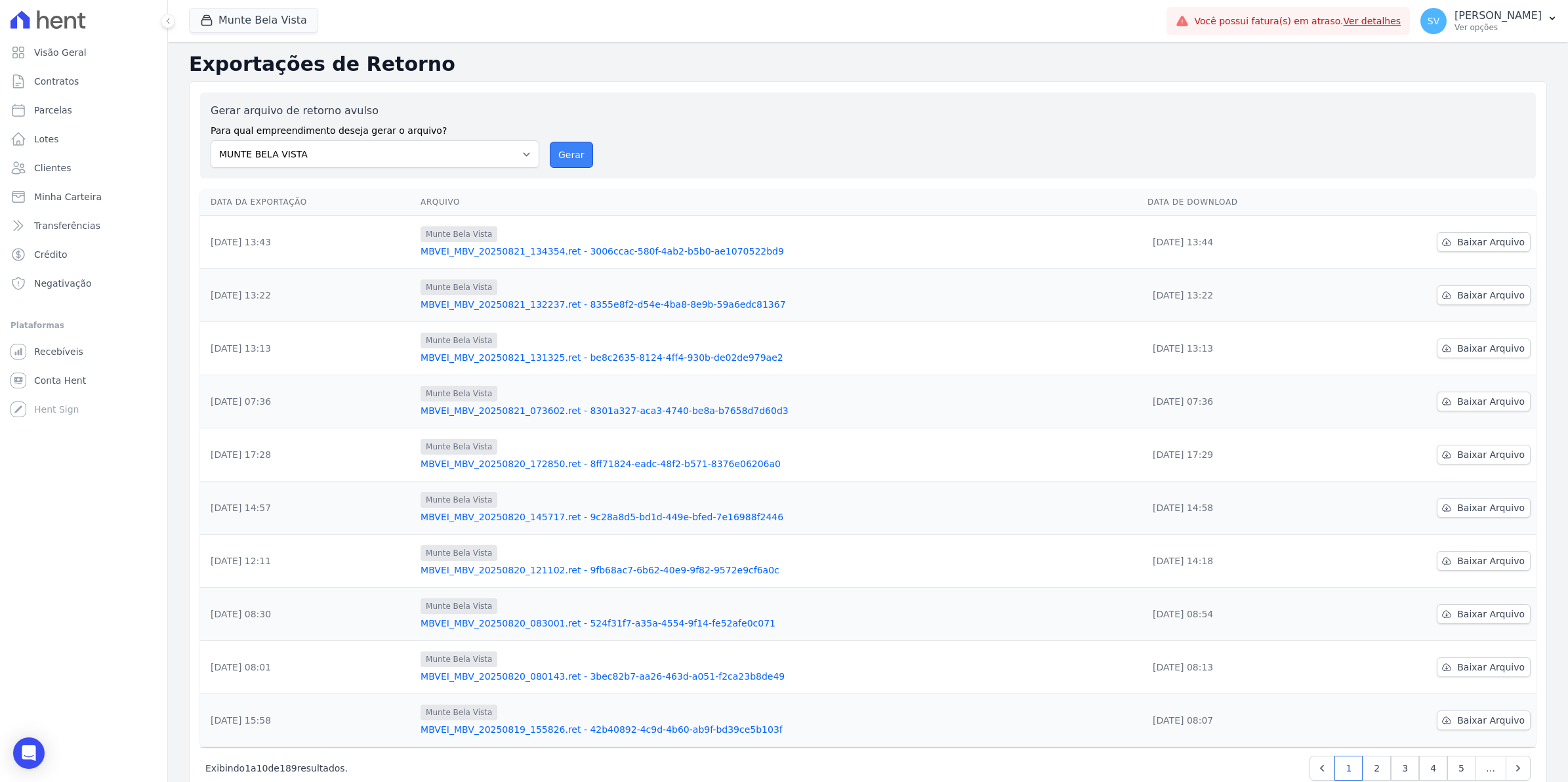
click at [568, 161] on button "Gerar" at bounding box center [571, 155] width 43 height 26
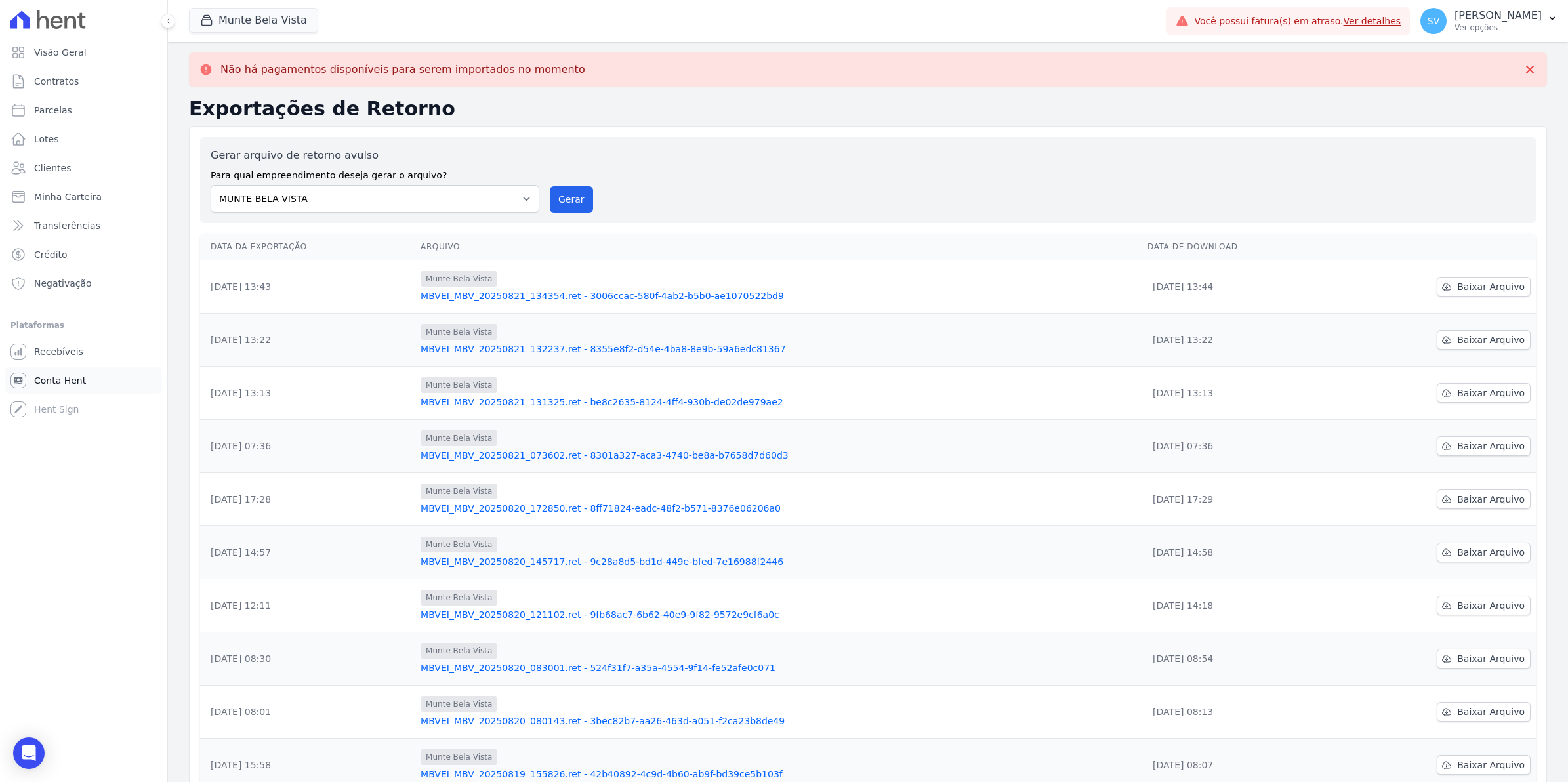
click at [69, 386] on span "Conta Hent" at bounding box center [59, 380] width 52 height 13
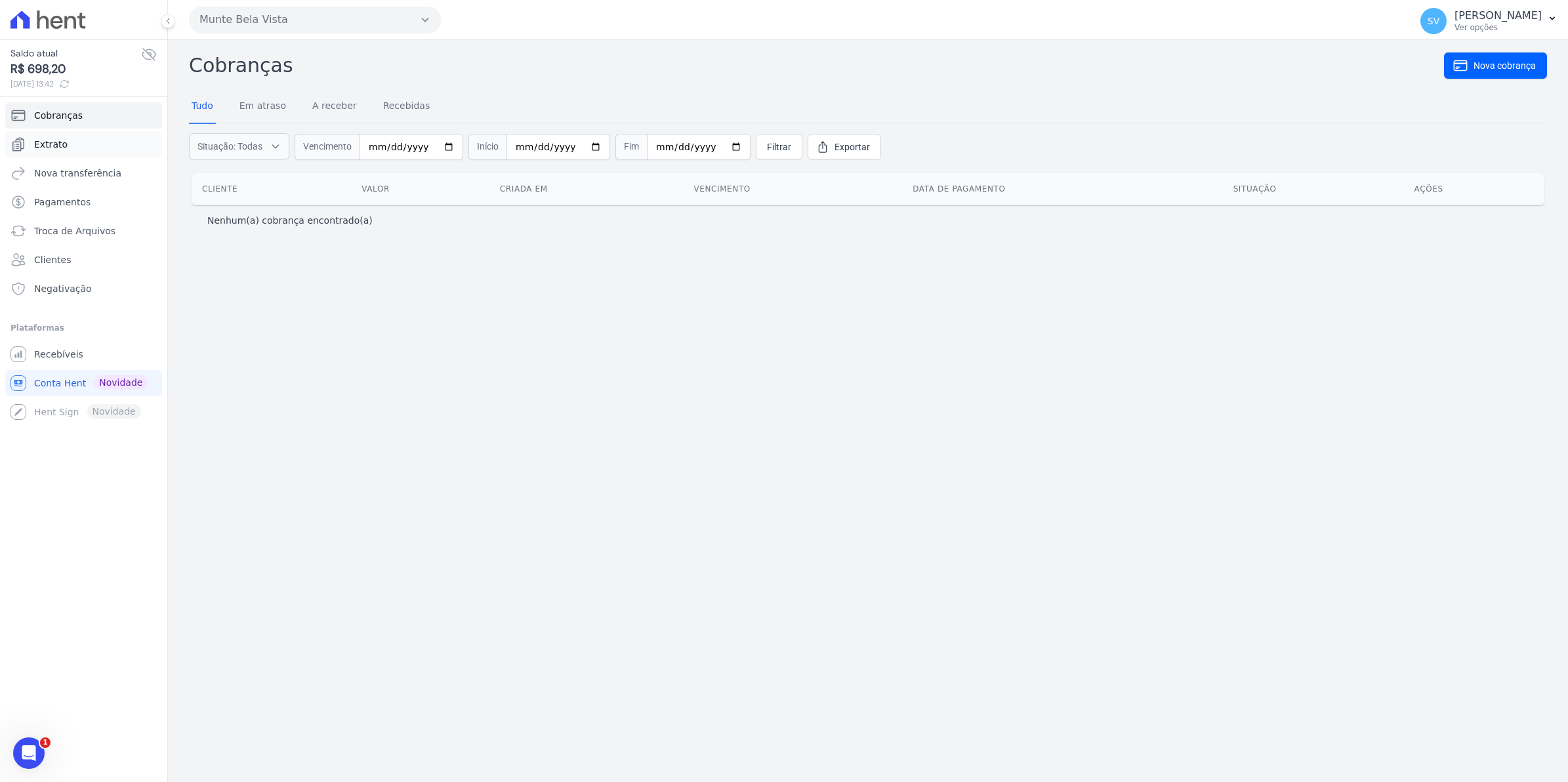
click at [63, 151] on span "Extrato" at bounding box center [51, 145] width 34 height 13
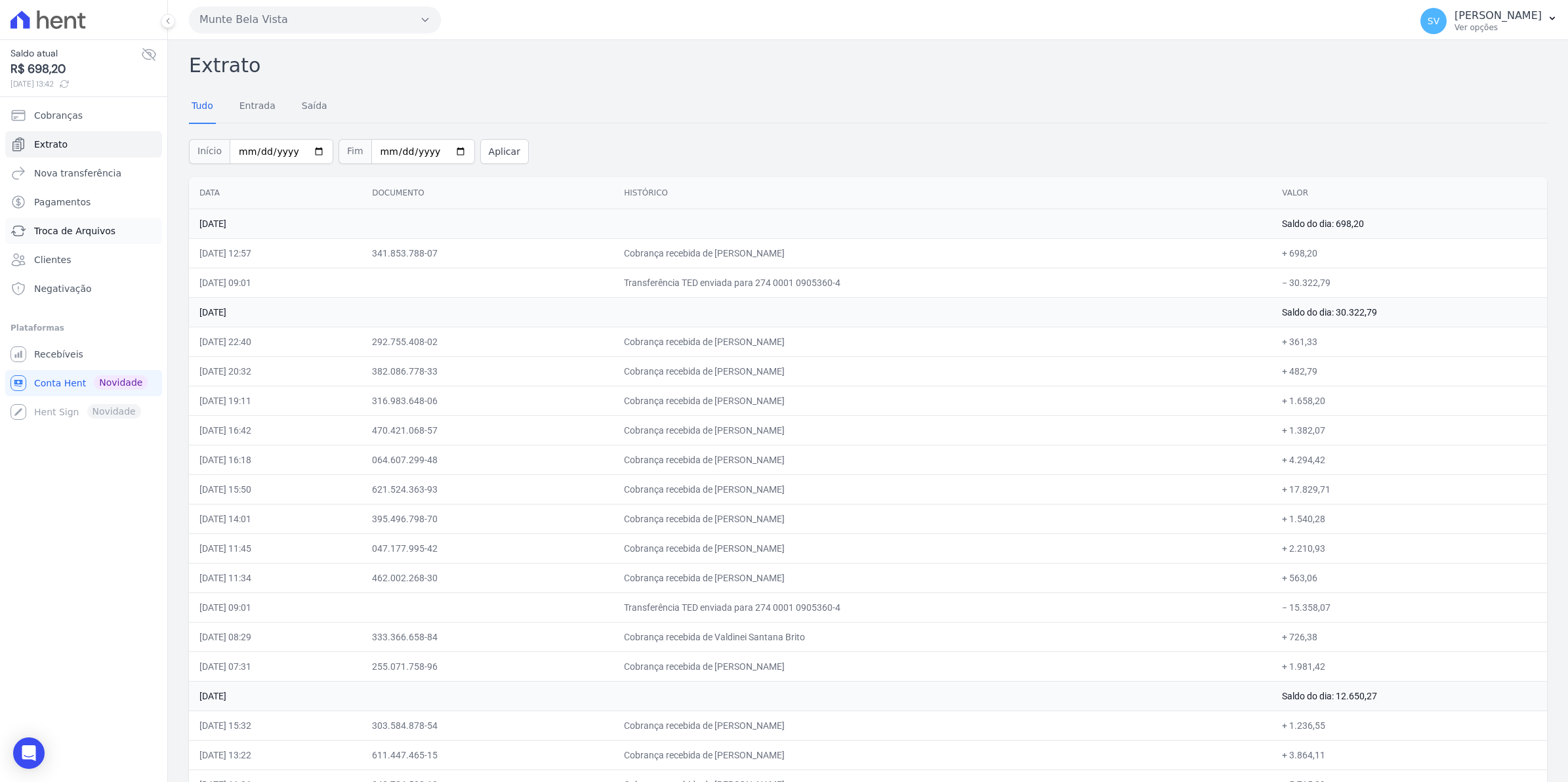
click at [47, 228] on span "Troca de Arquivos" at bounding box center [74, 231] width 82 height 13
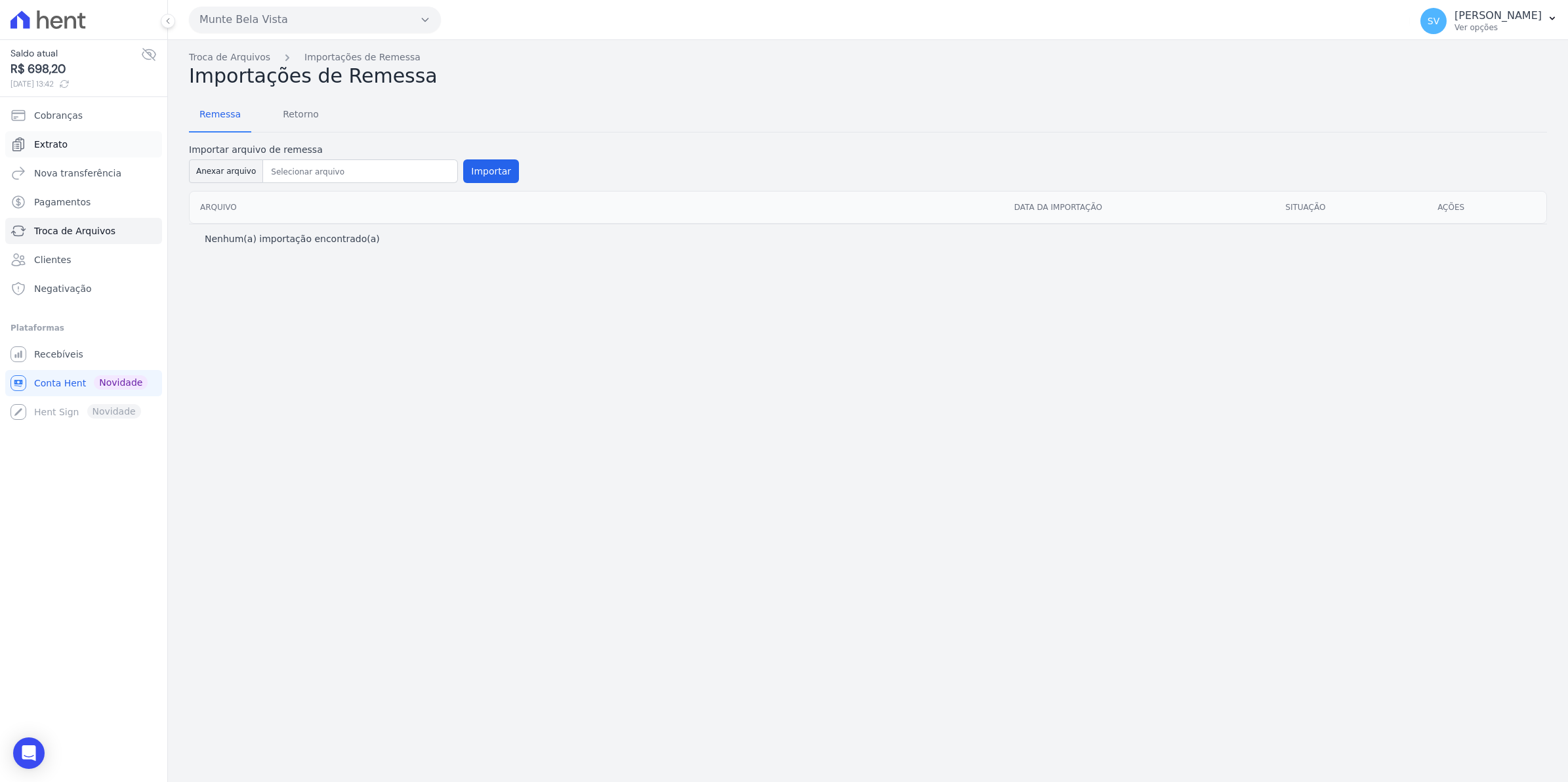
click at [51, 145] on span "Extrato" at bounding box center [51, 145] width 34 height 13
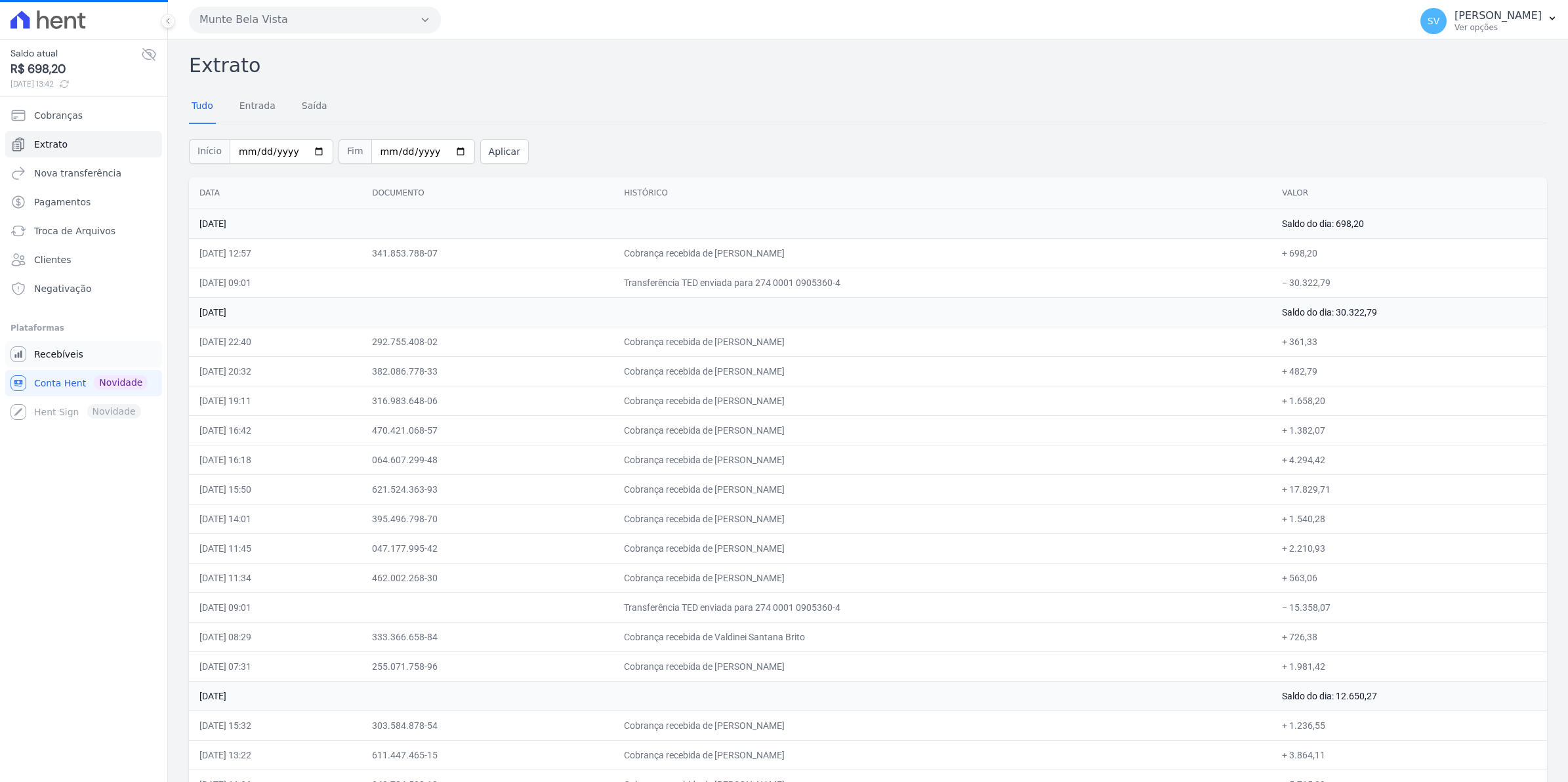
click at [36, 359] on span "Recebíveis" at bounding box center [58, 354] width 49 height 13
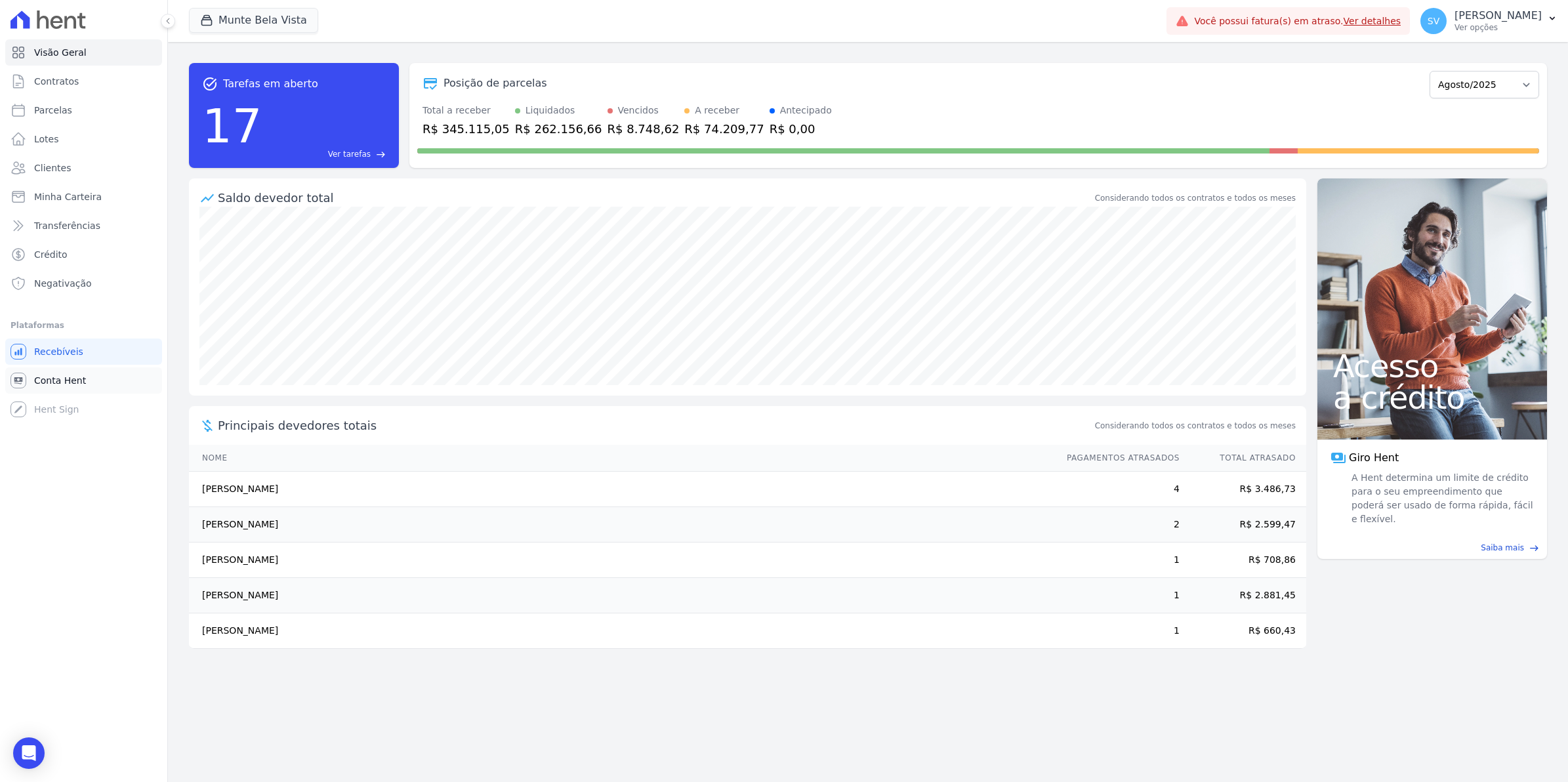
click at [48, 376] on span "Conta Hent" at bounding box center [59, 380] width 52 height 13
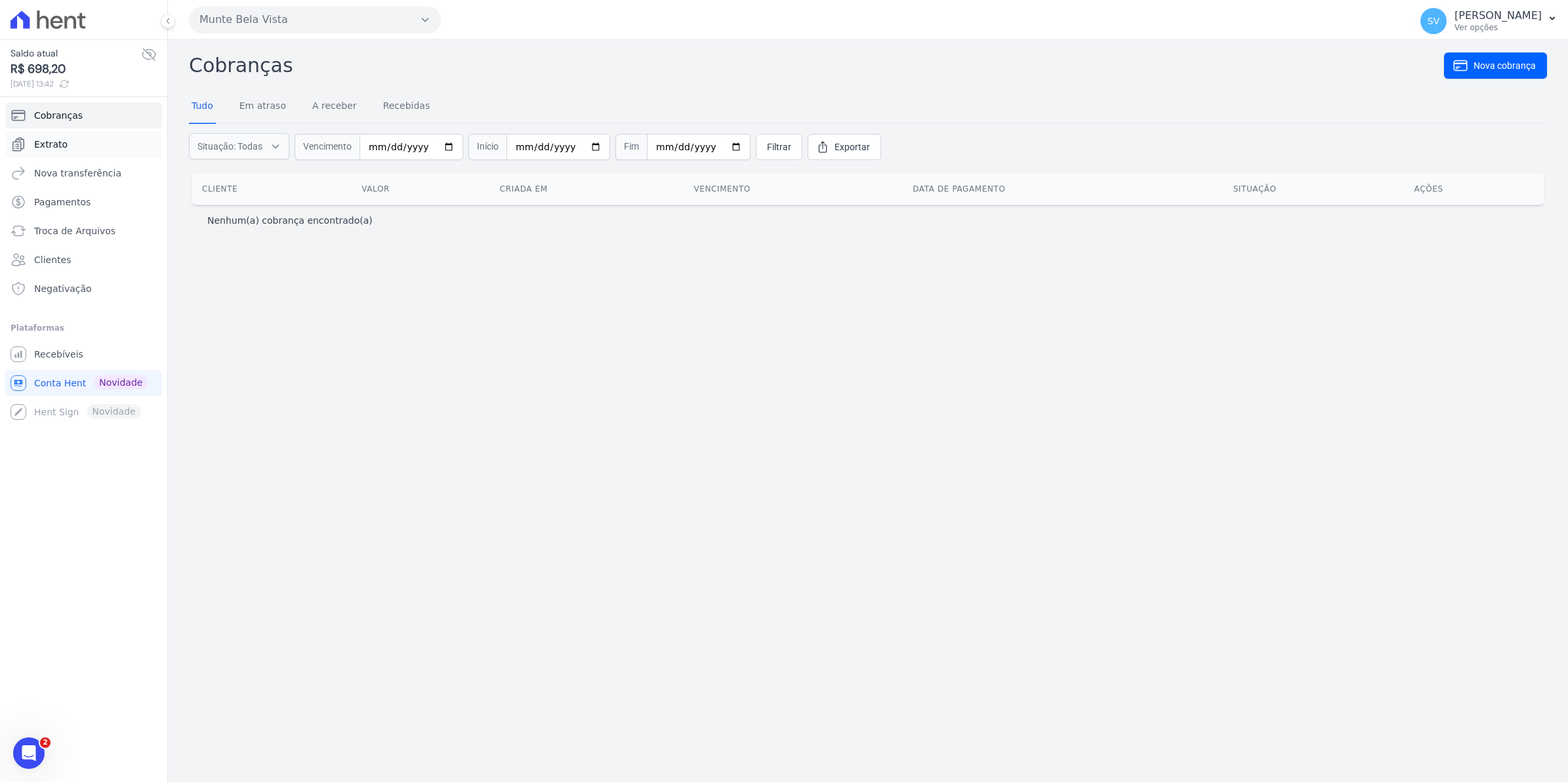
click at [52, 134] on link "Extrato" at bounding box center [84, 145] width 157 height 26
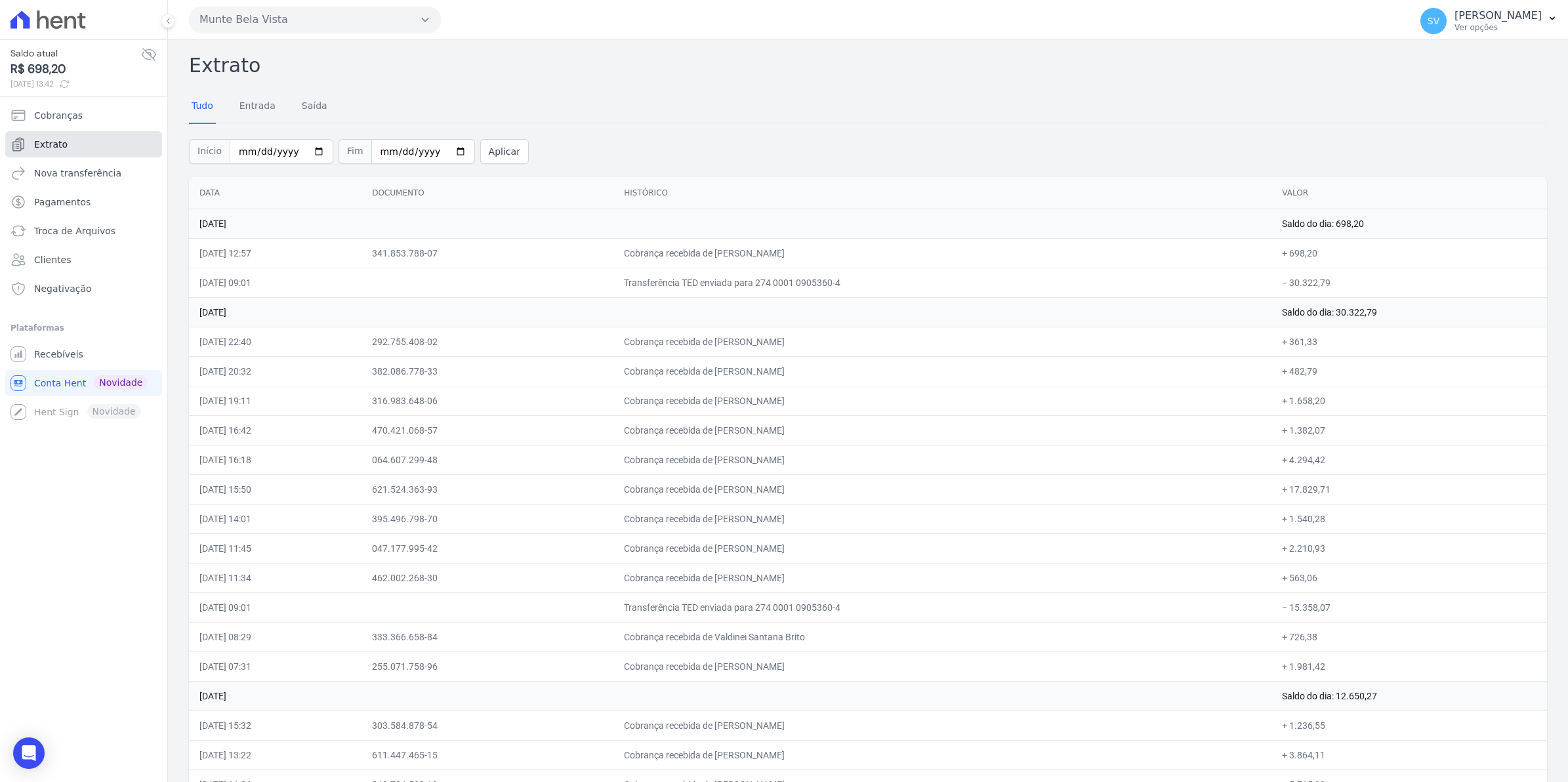
click at [38, 139] on span "Extrato" at bounding box center [51, 145] width 34 height 13
click at [60, 355] on span "Recebíveis" at bounding box center [58, 354] width 49 height 13
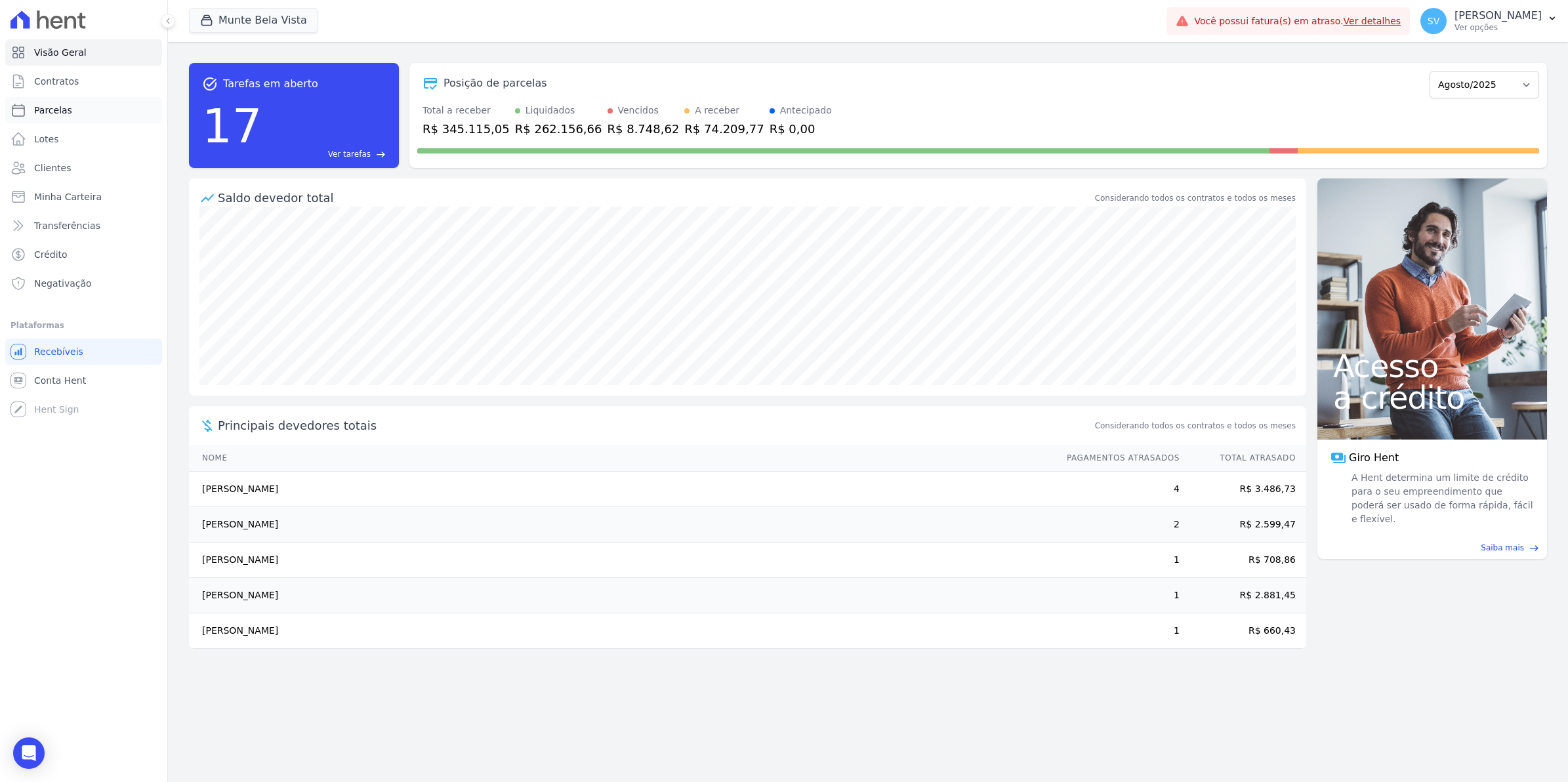
click at [51, 106] on span "Parcelas" at bounding box center [53, 110] width 38 height 13
select select
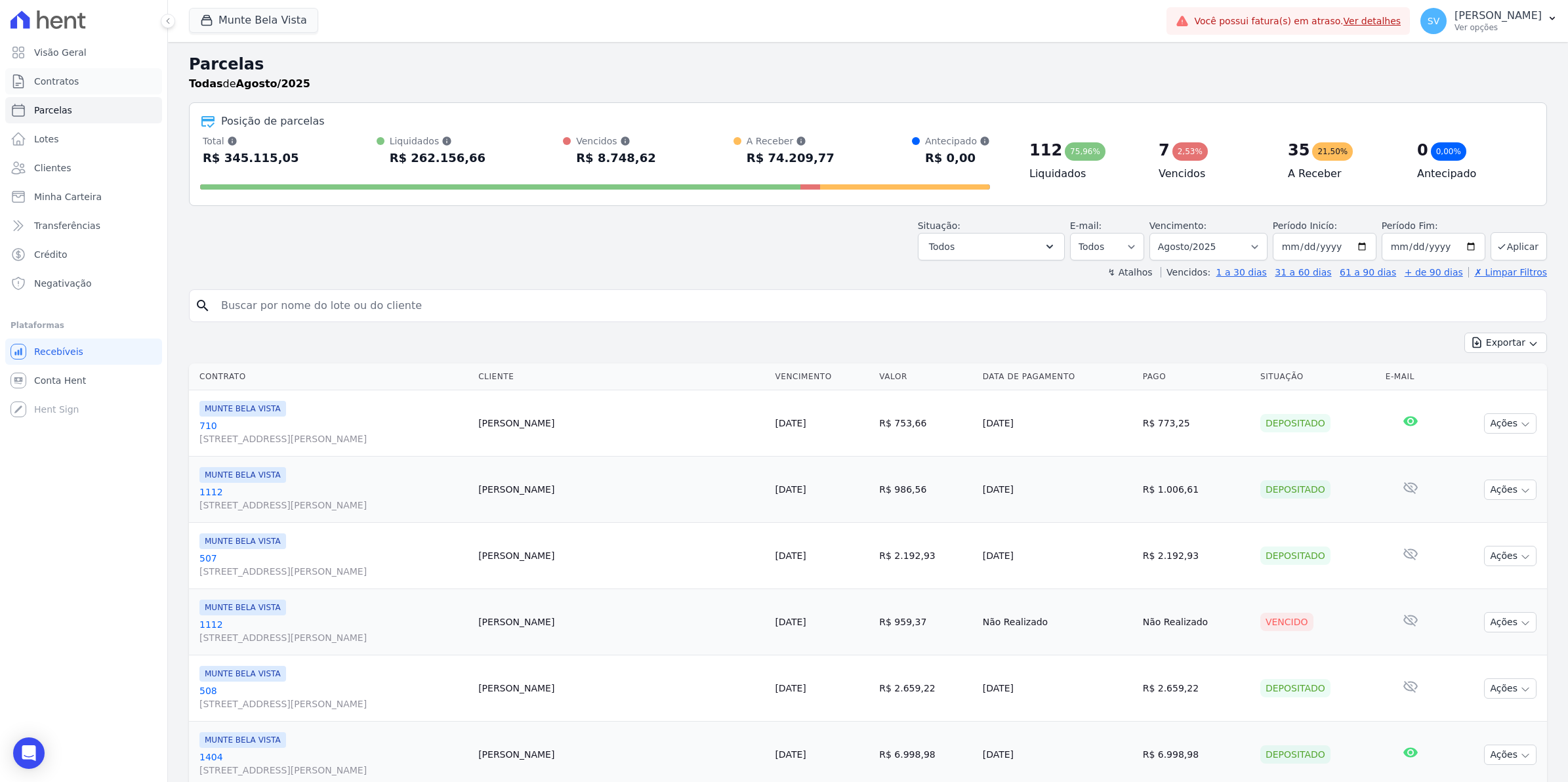
click at [52, 77] on span "Contratos" at bounding box center [56, 82] width 45 height 13
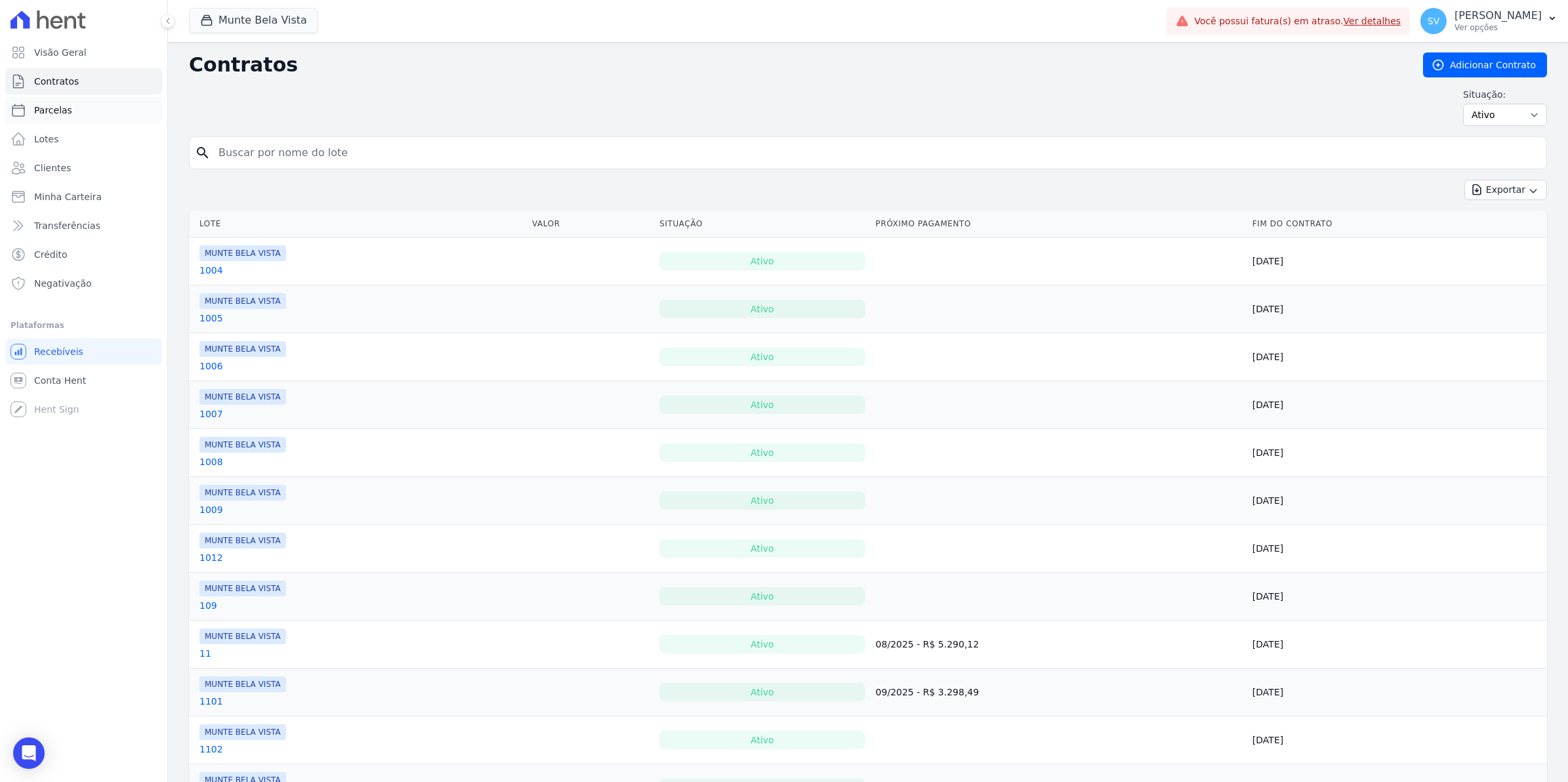
click at [62, 110] on span "Parcelas" at bounding box center [53, 110] width 38 height 13
select select
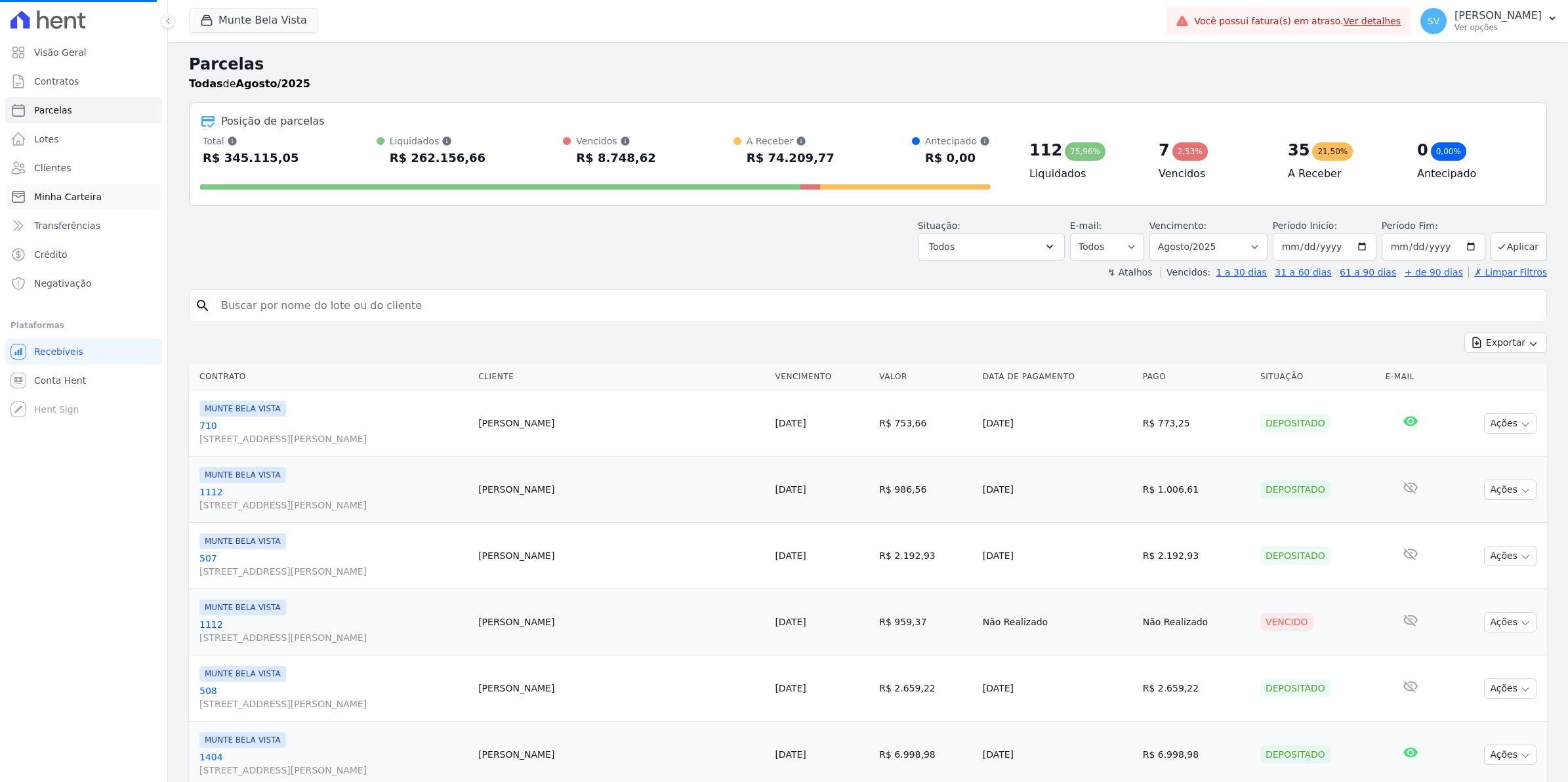
select select
click at [41, 388] on link "Conta Hent" at bounding box center [84, 380] width 157 height 26
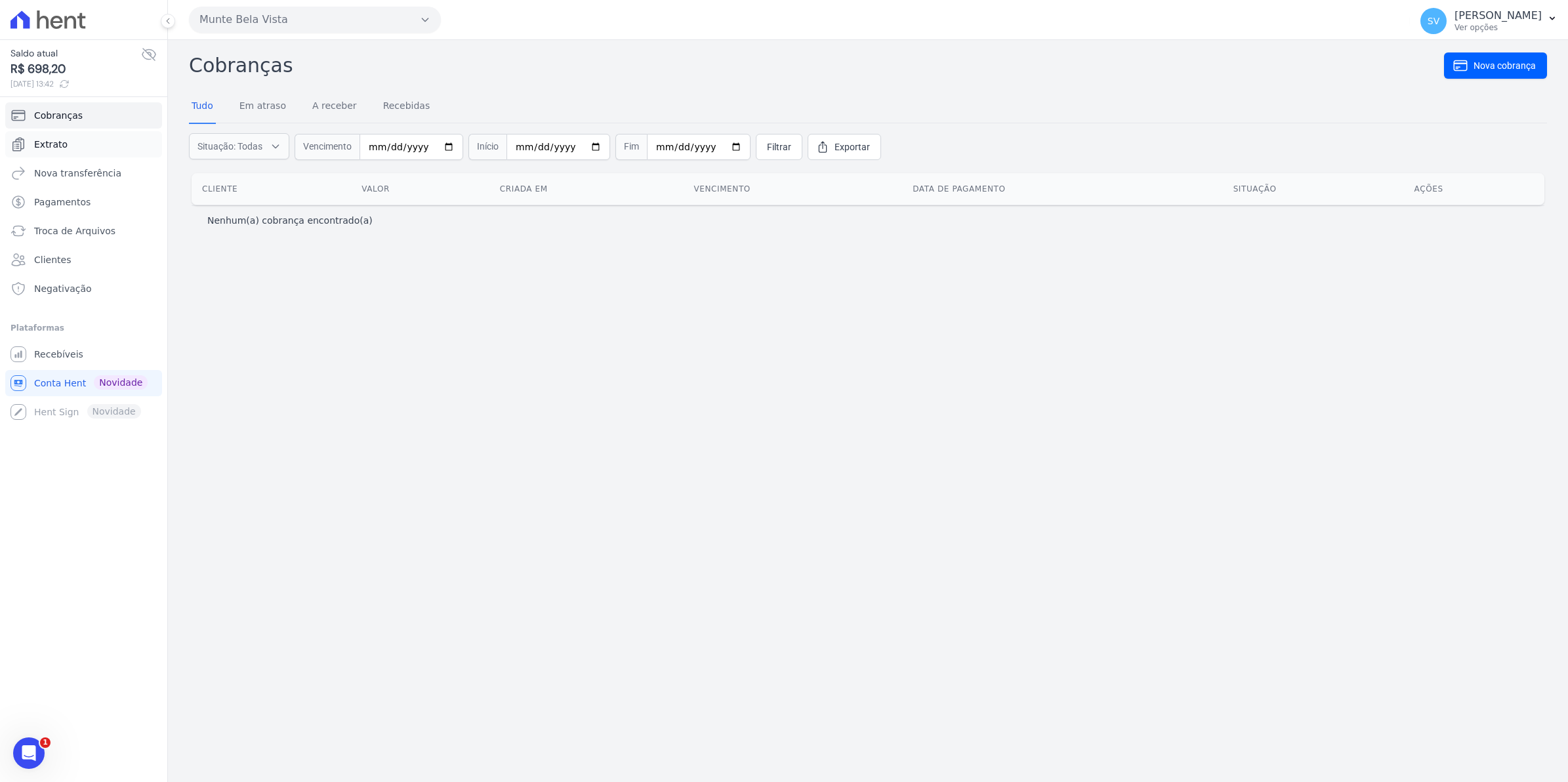
click at [55, 138] on span "Extrato" at bounding box center [51, 145] width 34 height 13
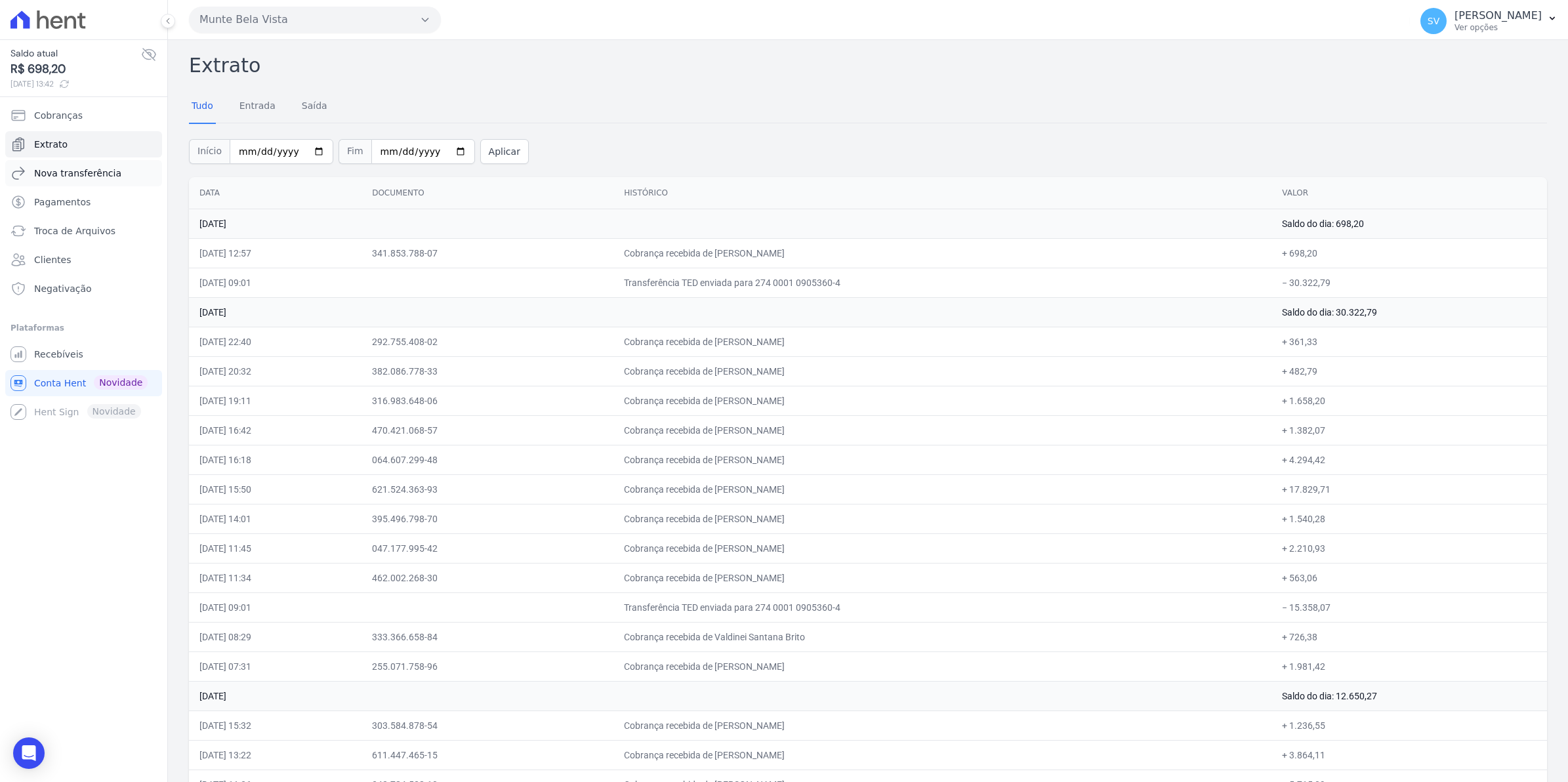
click at [70, 173] on span "Nova transferência" at bounding box center [77, 174] width 87 height 13
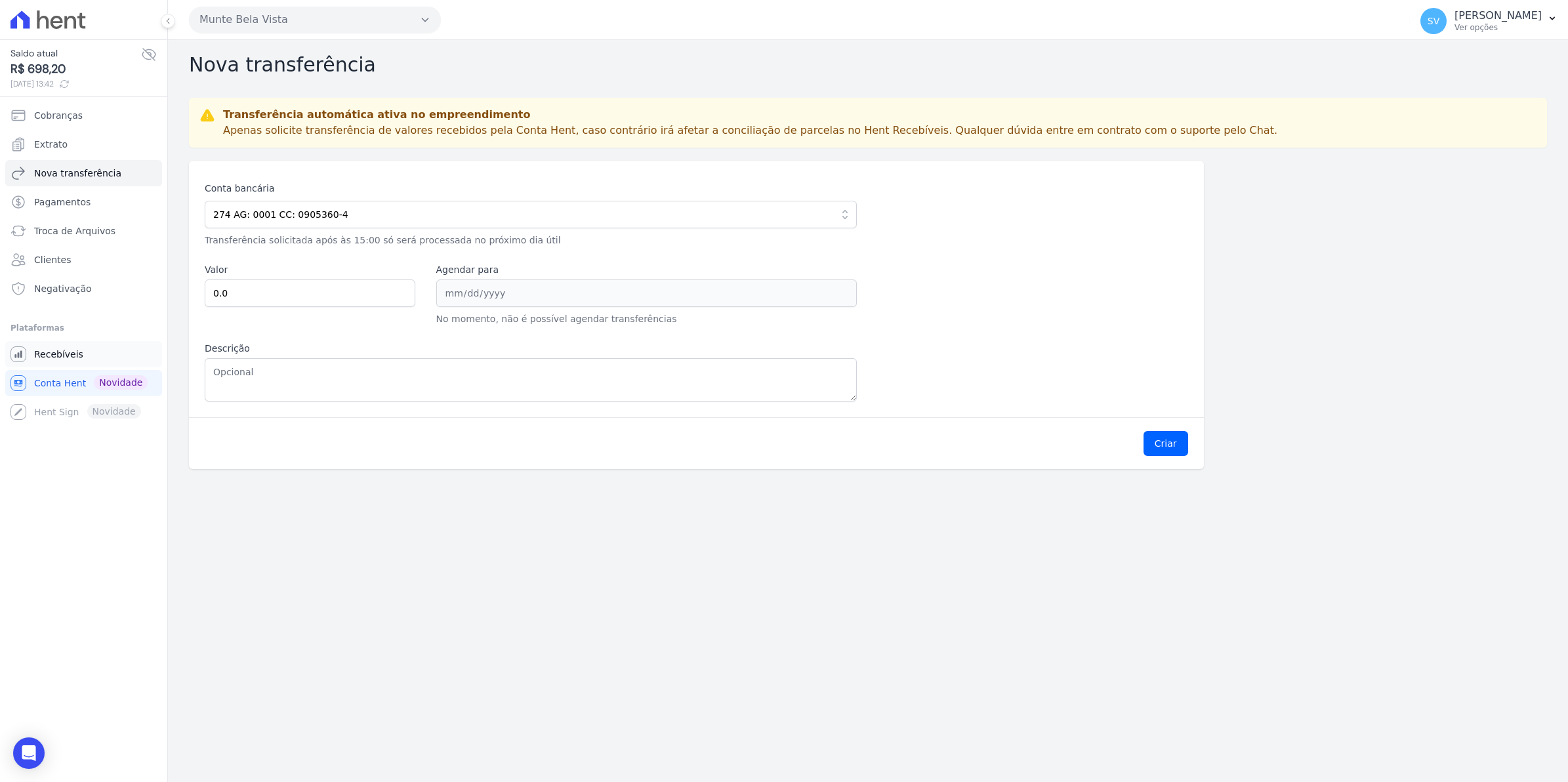
click at [54, 360] on span "Recebíveis" at bounding box center [58, 354] width 49 height 13
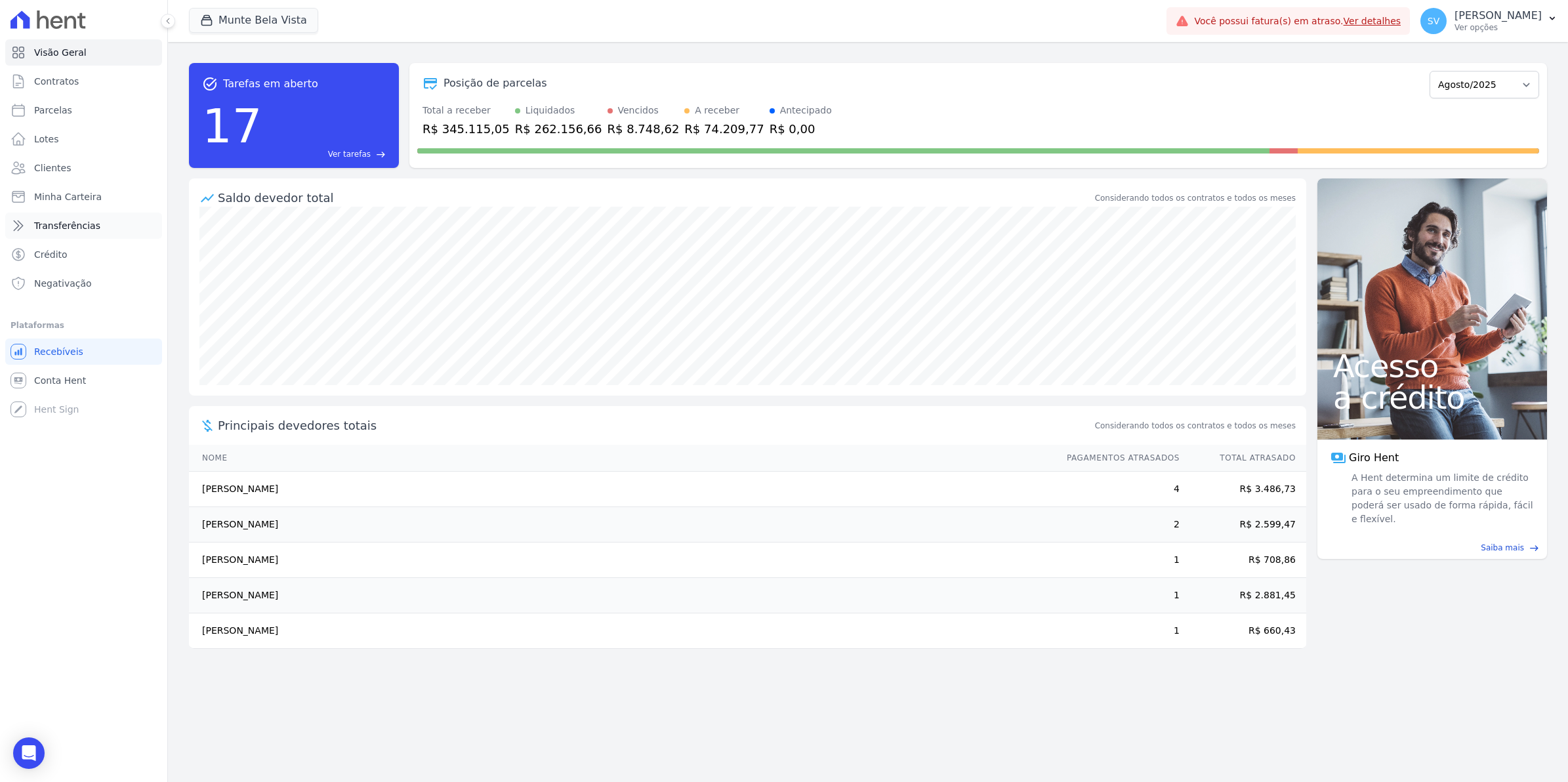
click at [59, 223] on span "Transferências" at bounding box center [67, 225] width 67 height 13
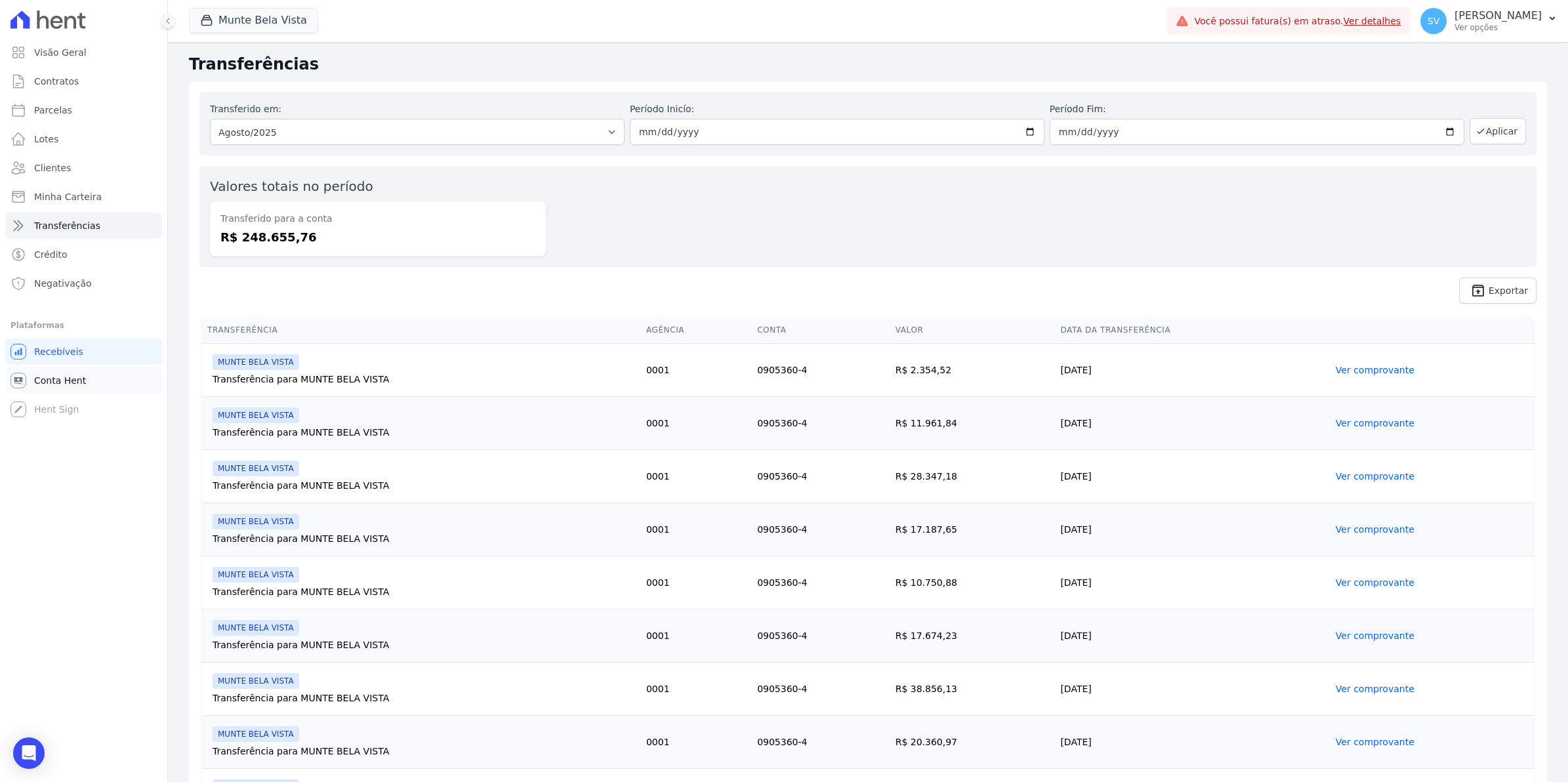
click at [75, 378] on span "Conta Hent" at bounding box center [59, 380] width 52 height 13
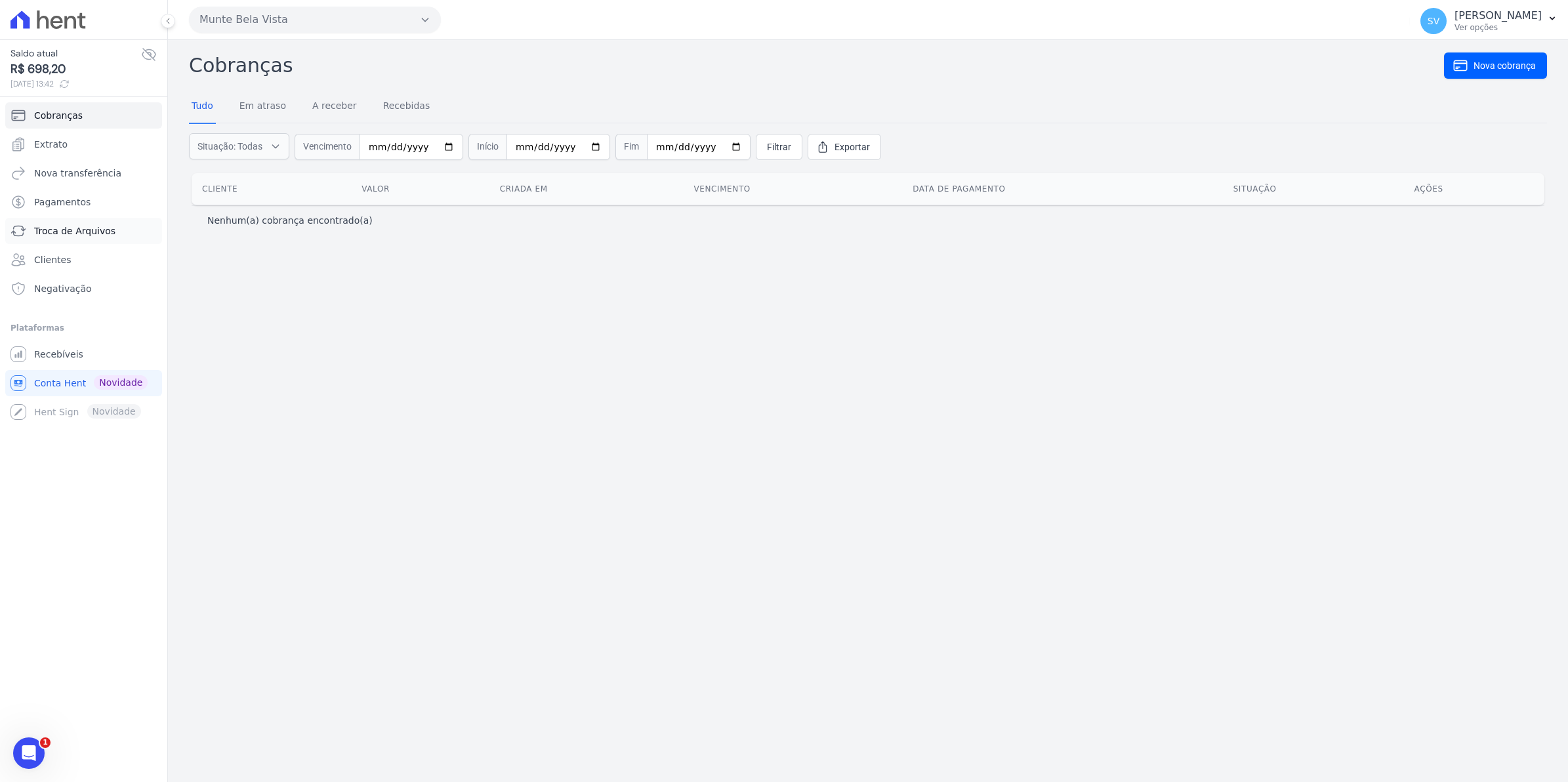
click at [64, 233] on span "Troca de Arquivos" at bounding box center [74, 231] width 82 height 13
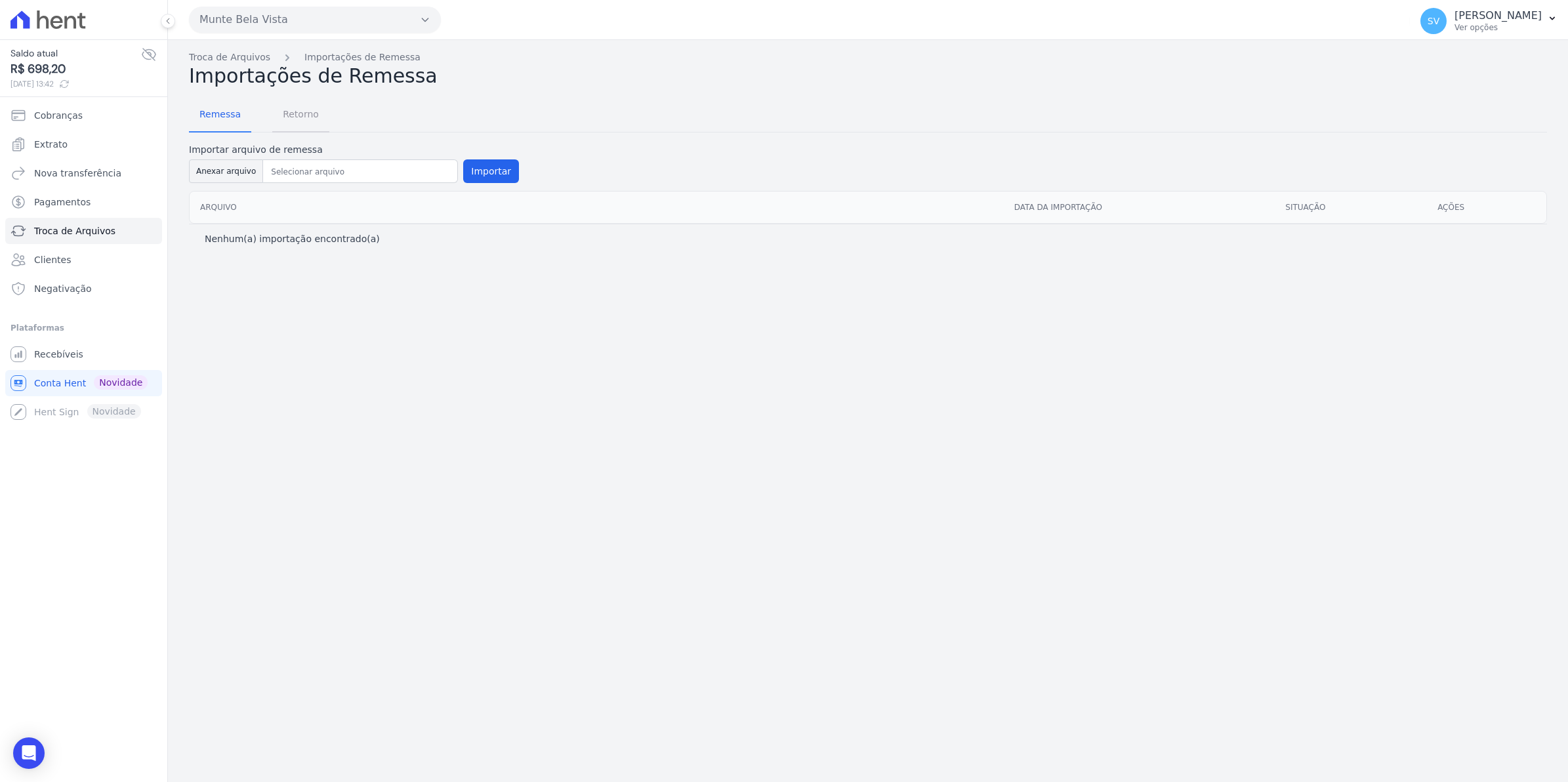
click at [300, 116] on span "Retorno" at bounding box center [300, 115] width 52 height 26
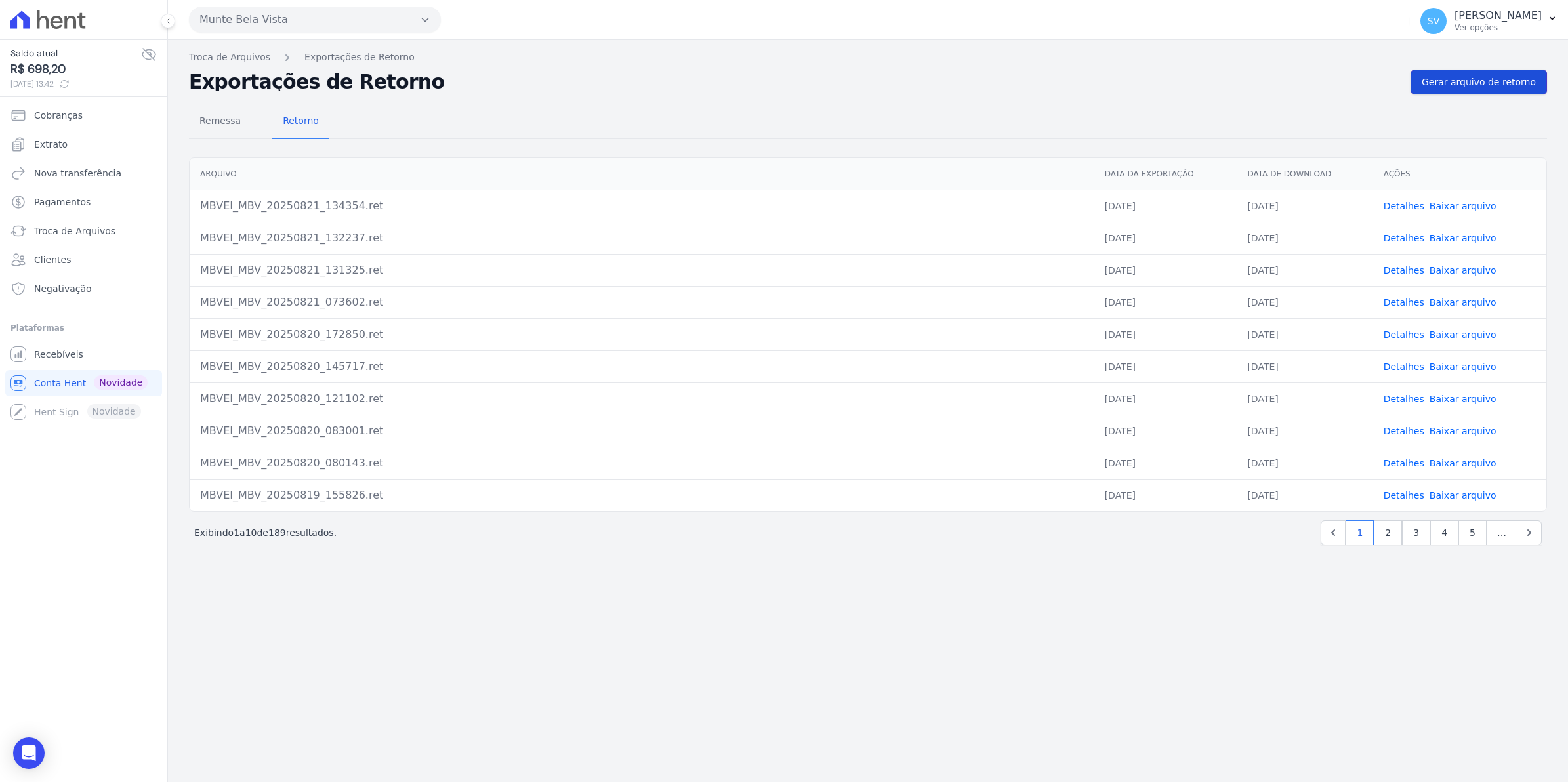
click at [1468, 84] on span "Gerar arquivo de retorno" at bounding box center [1479, 82] width 114 height 13
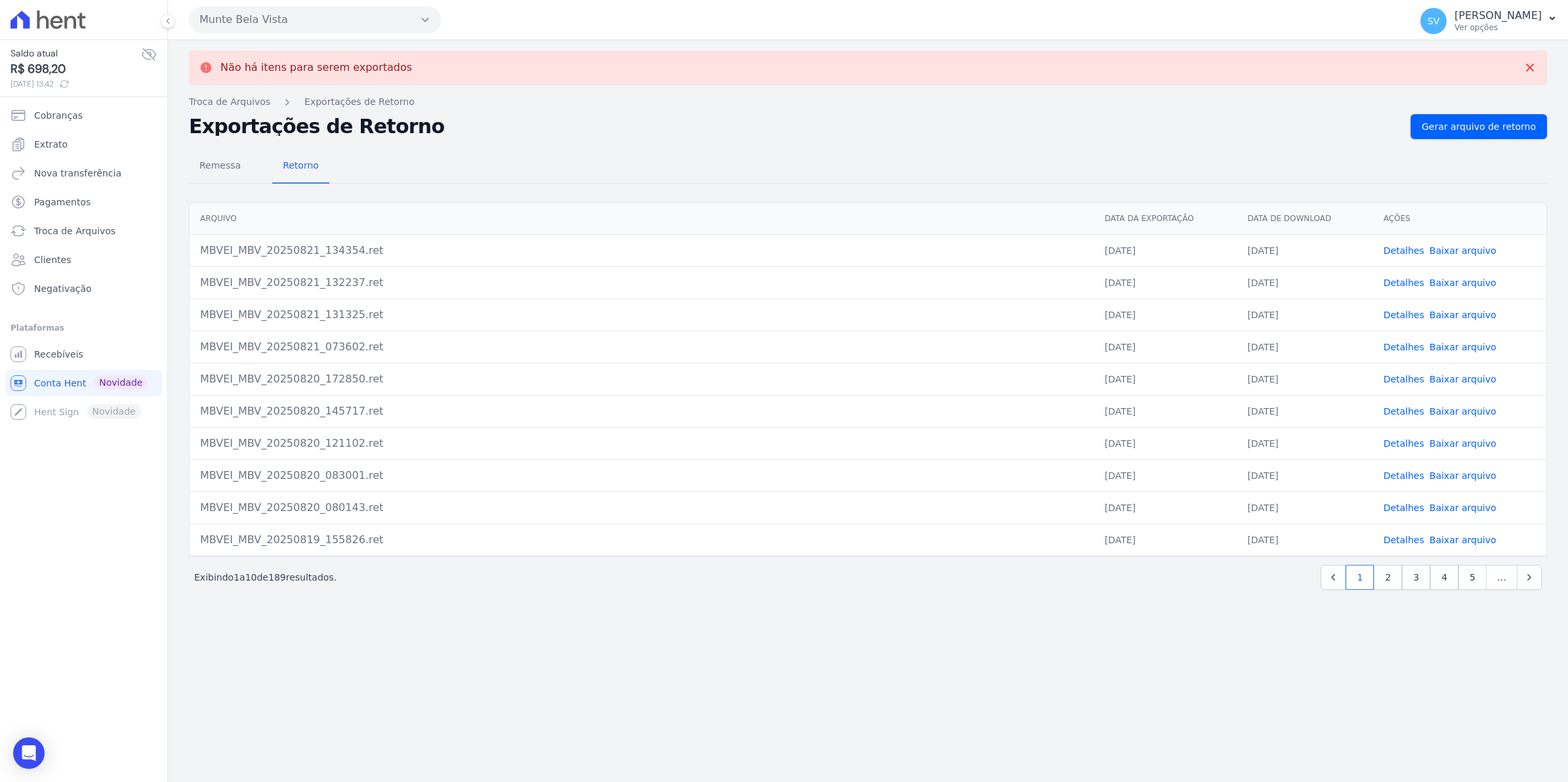
click at [1110, 128] on h2 "Exportações de Retorno" at bounding box center [794, 127] width 1210 height 19
click at [1496, 120] on span "Gerar arquivo de retorno" at bounding box center [1479, 127] width 114 height 13
click at [1494, 132] on span "Gerar arquivo de retorno" at bounding box center [1479, 127] width 114 height 13
click at [1422, 250] on link "Detalhes" at bounding box center [1403, 250] width 40 height 10
click at [1408, 279] on link "Detalhes" at bounding box center [1403, 283] width 40 height 10
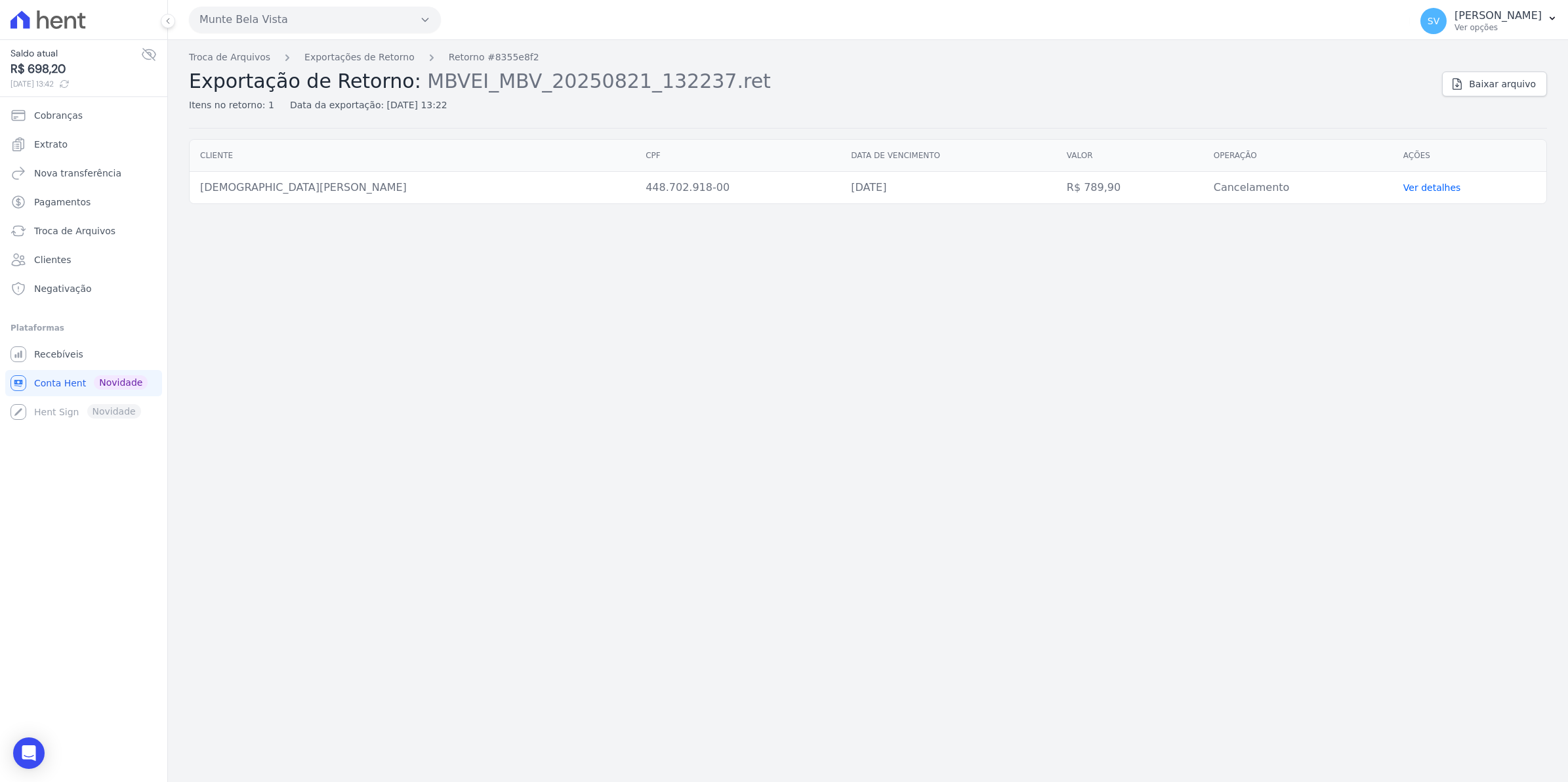
click at [1430, 187] on link "Ver detalhes" at bounding box center [1432, 187] width 58 height 10
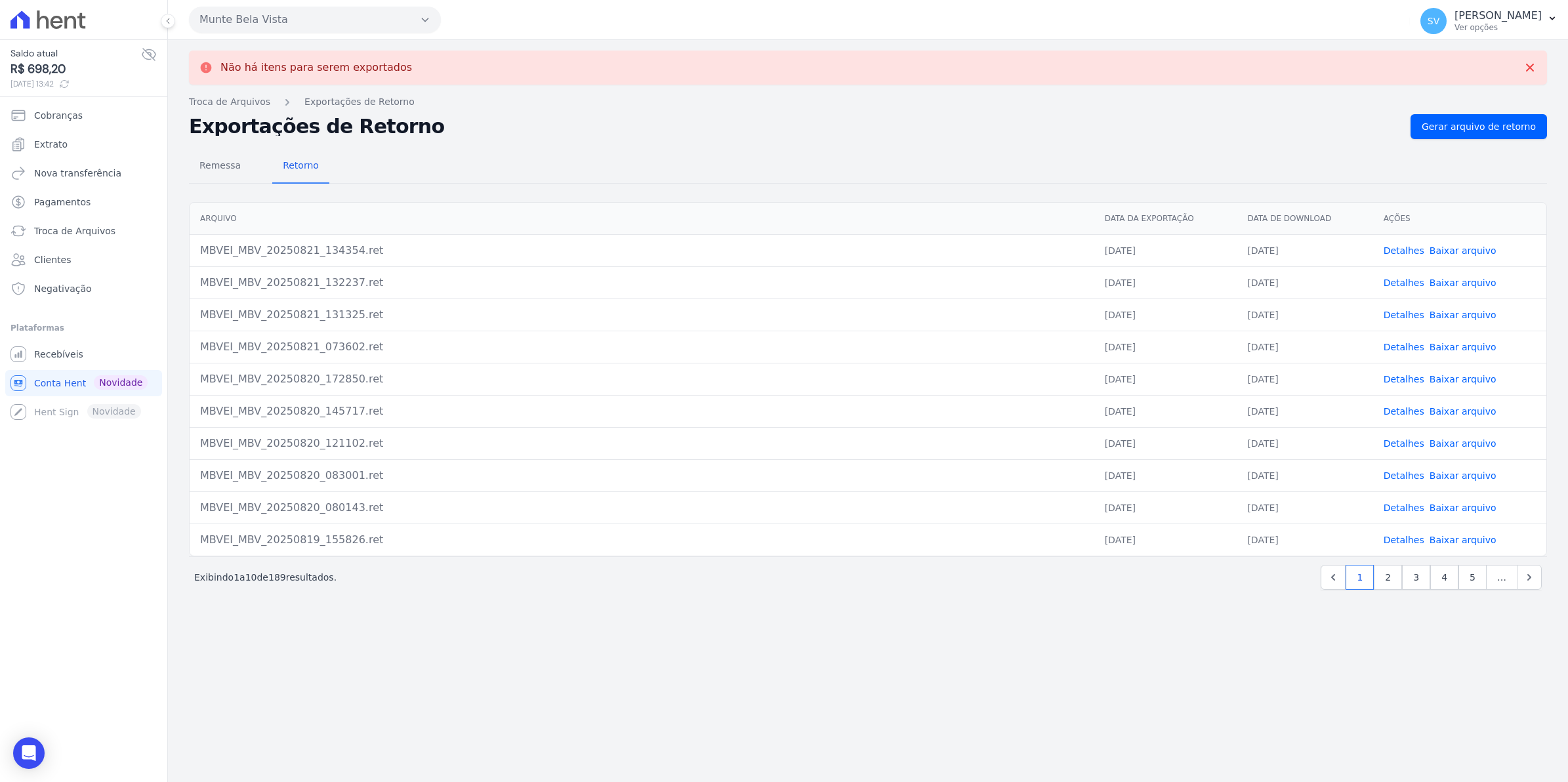
click at [1418, 316] on link "Detalhes" at bounding box center [1403, 314] width 40 height 10
click at [1477, 126] on span "Gerar arquivo de retorno" at bounding box center [1479, 127] width 114 height 13
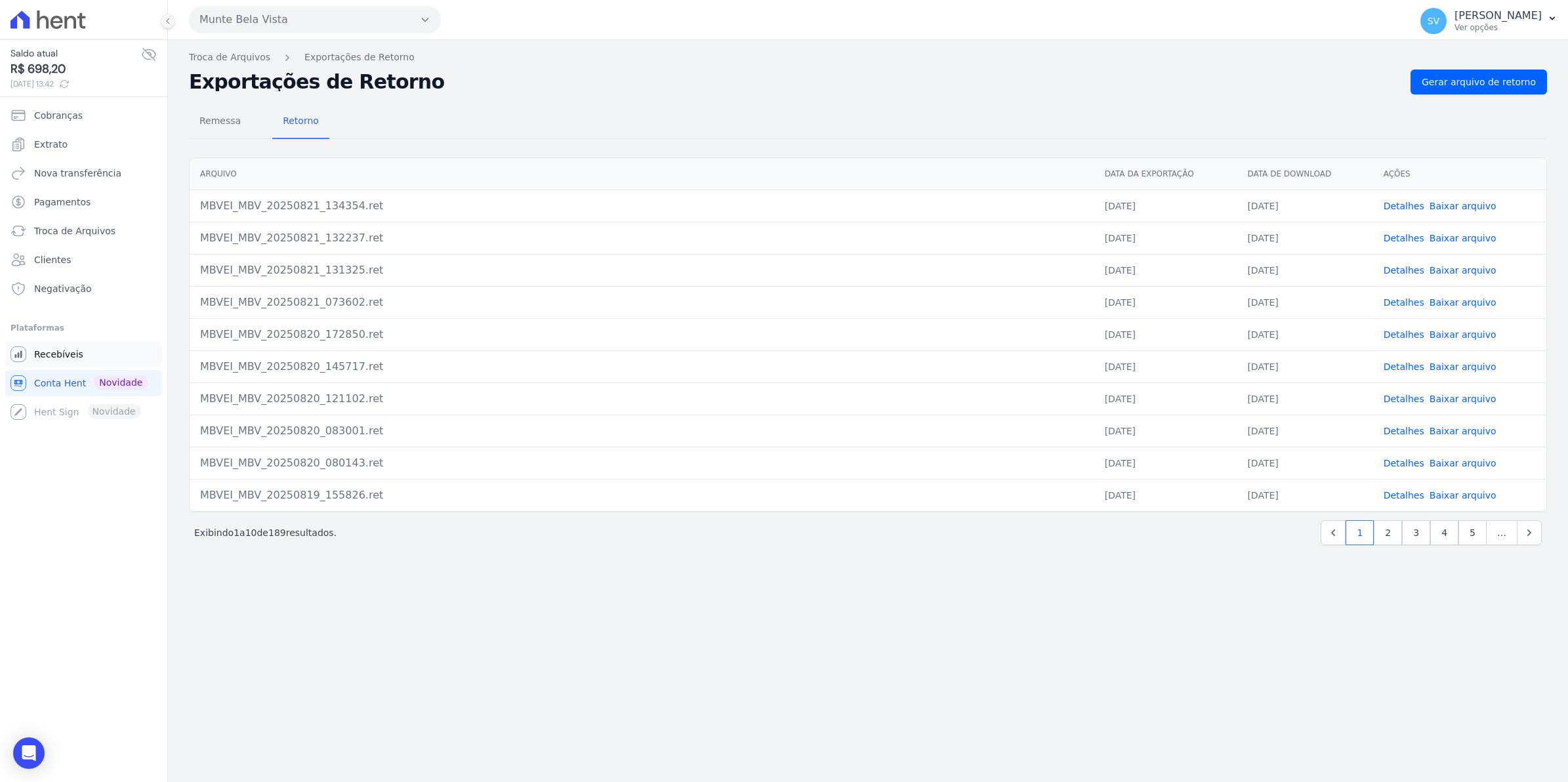
click at [60, 347] on span "Recebíveis" at bounding box center [58, 354] width 49 height 13
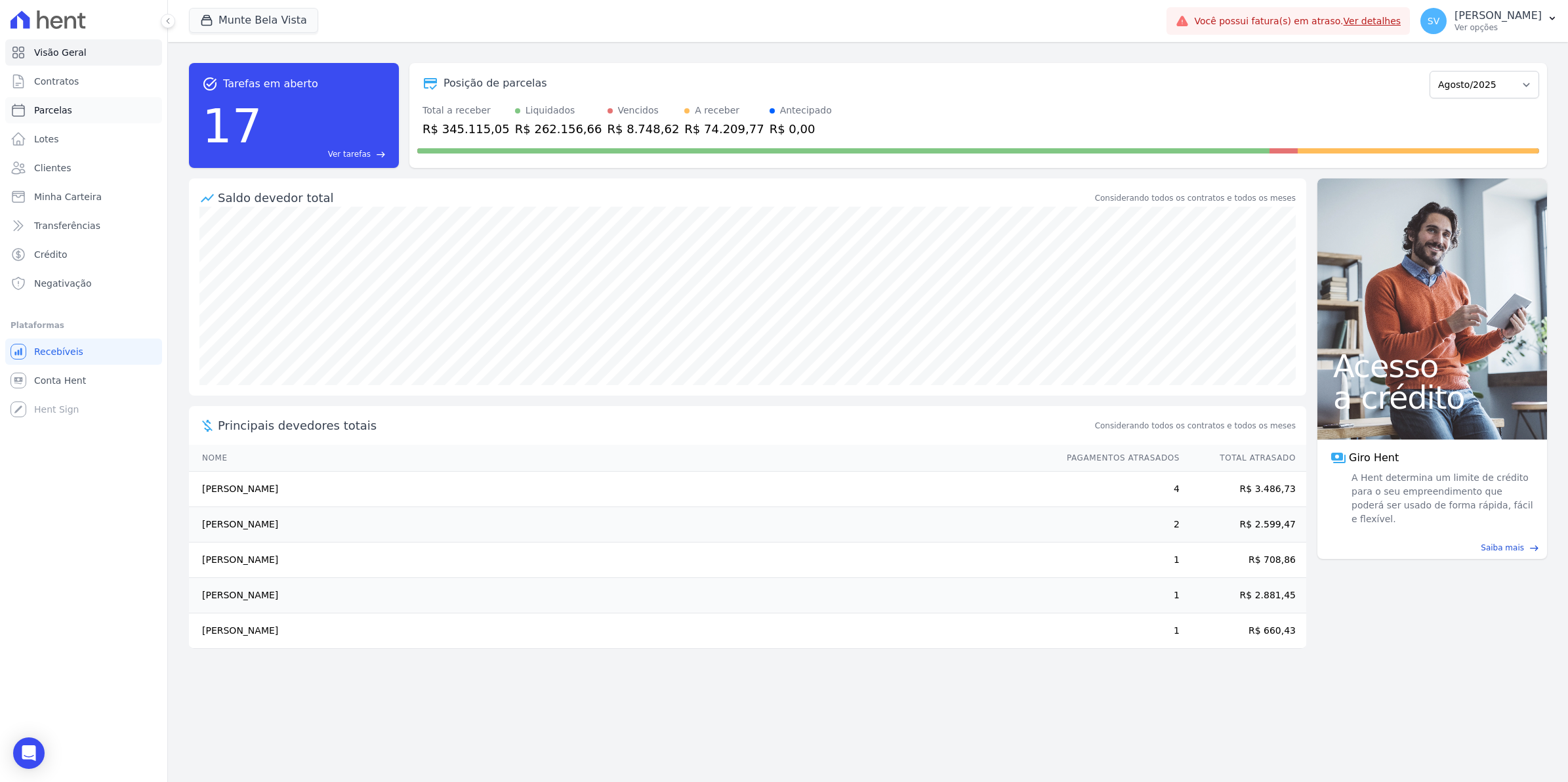
click at [42, 107] on span "Parcelas" at bounding box center [53, 110] width 38 height 13
select select
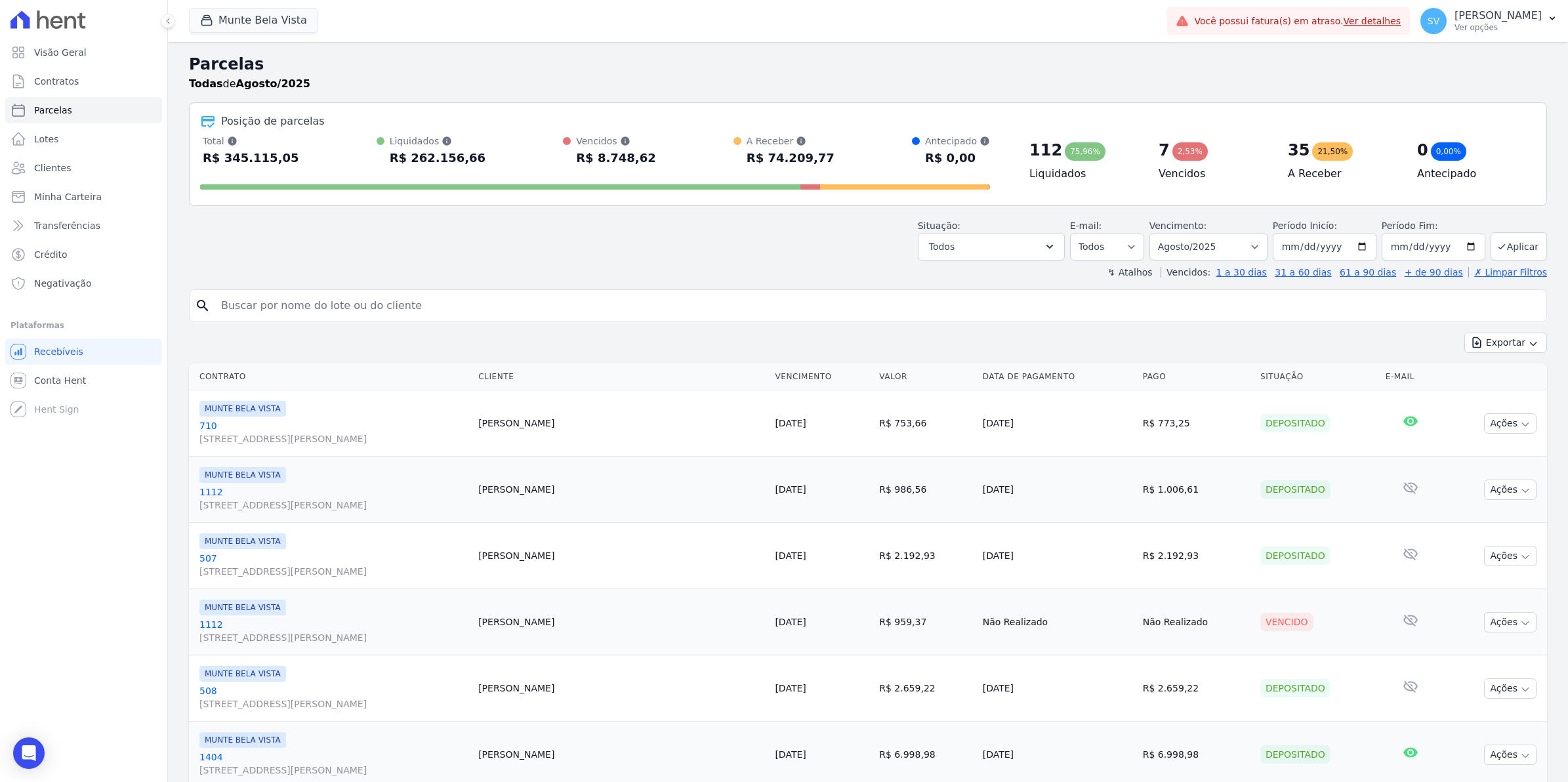
click at [312, 302] on input "search" at bounding box center [876, 306] width 1328 height 26
type input "[DEMOGRAPHIC_DATA]"
select select
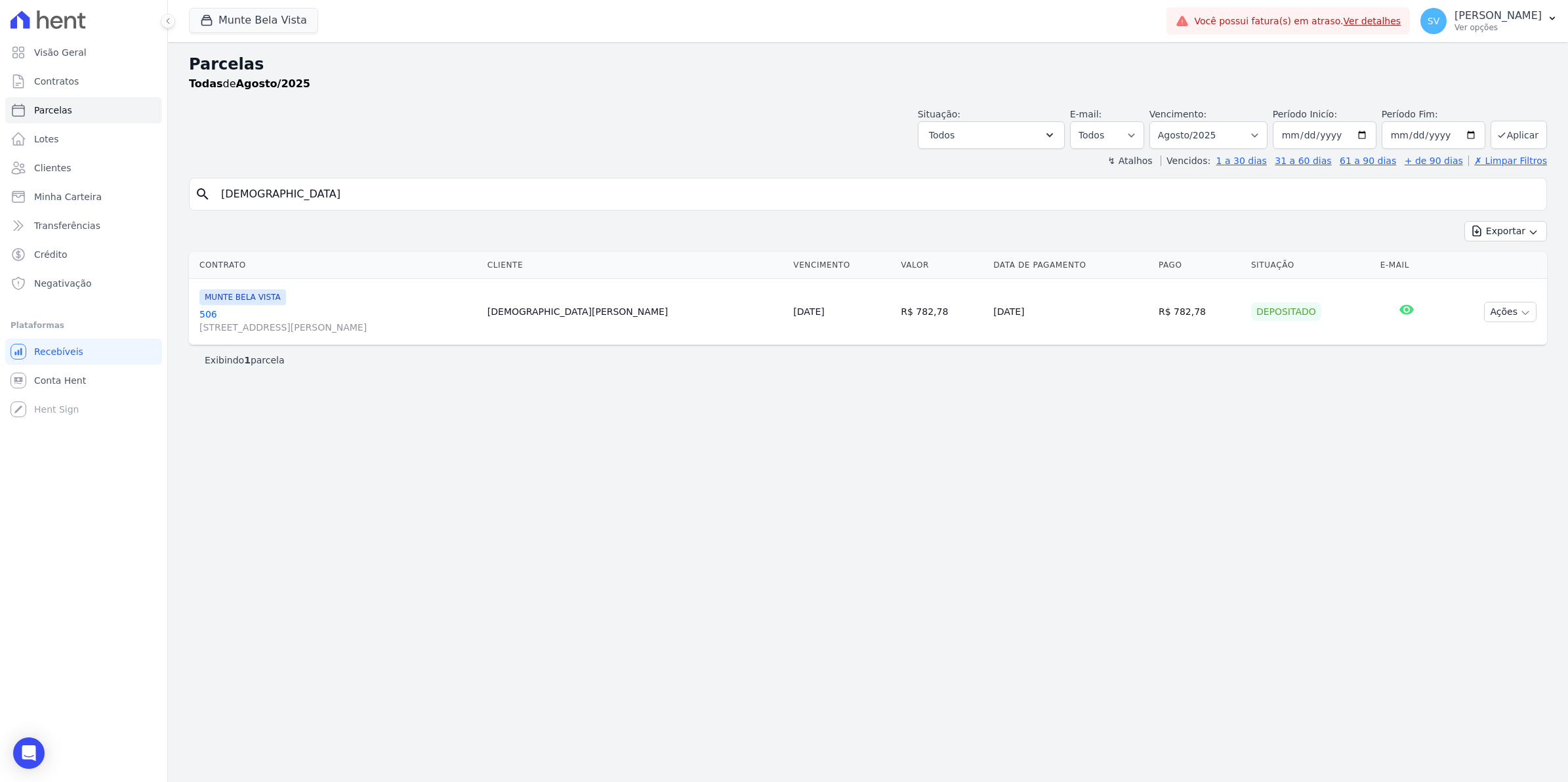
click at [208, 311] on link "[GEOGRAPHIC_DATA][STREET_ADDRESS][PERSON_NAME][GEOGRAPHIC_DATA]" at bounding box center [338, 321] width 278 height 26
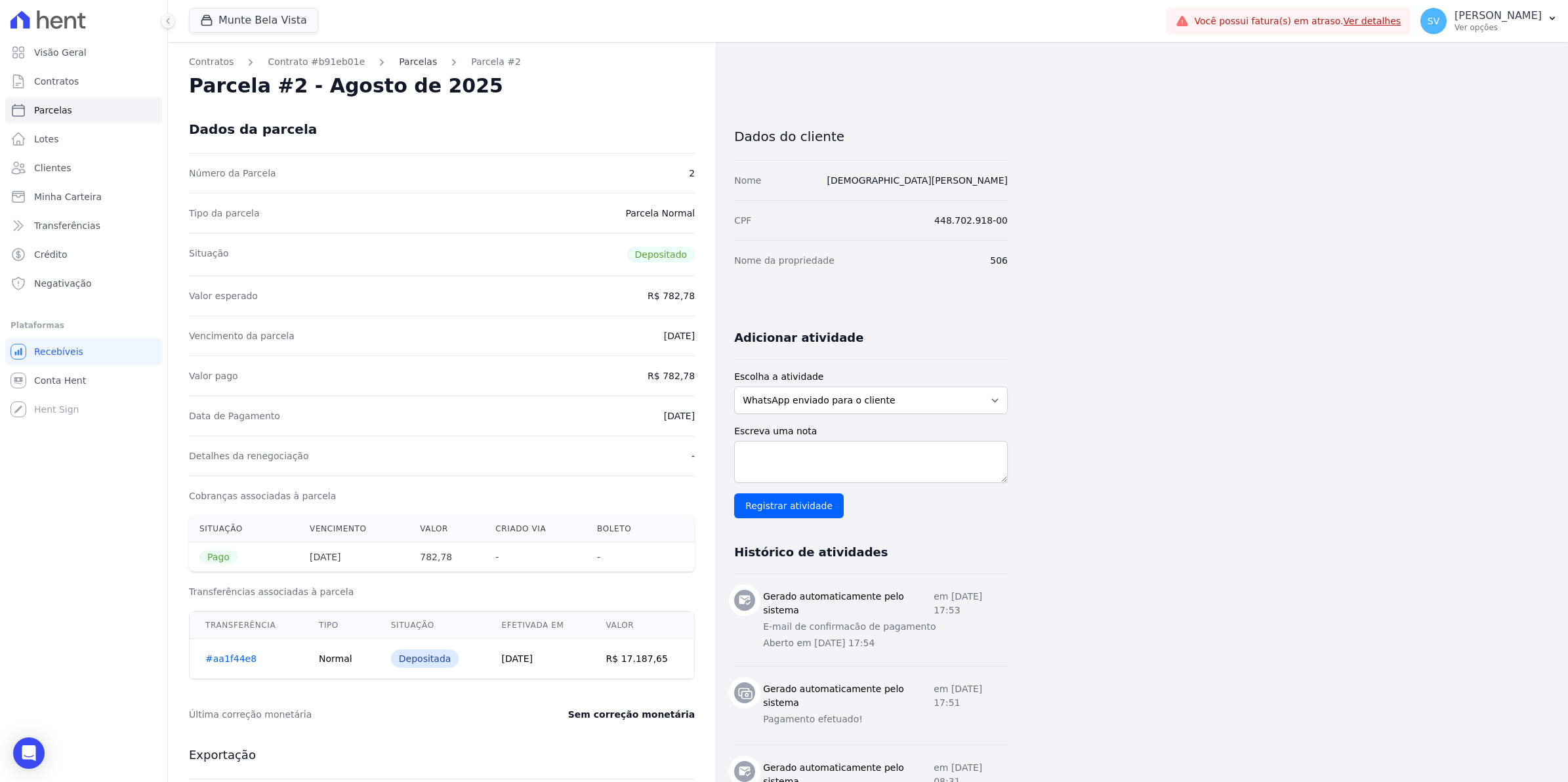
click at [399, 55] on link "Parcelas" at bounding box center [418, 62] width 38 height 14
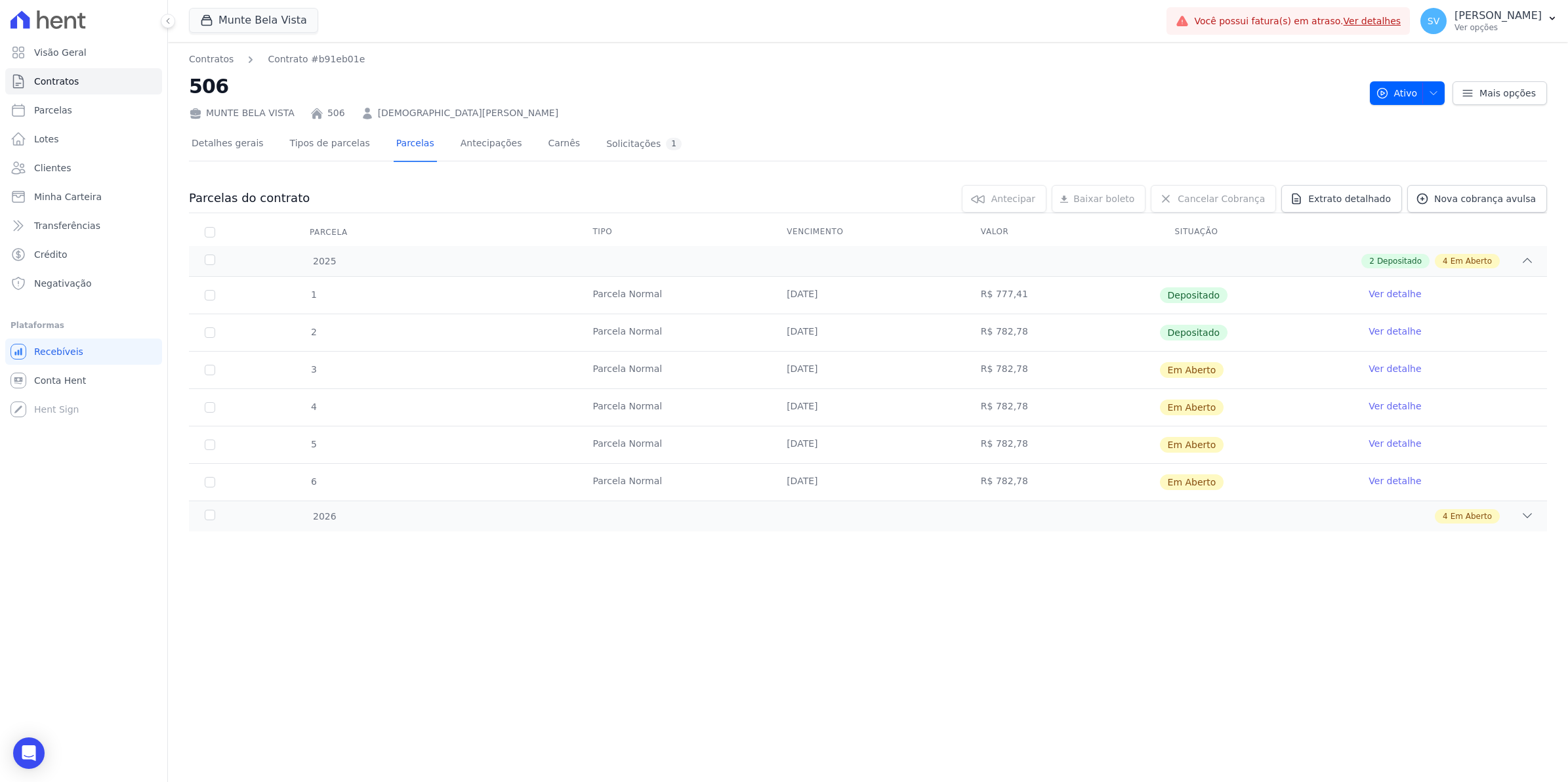
click at [1407, 368] on link "Ver detalhe" at bounding box center [1394, 369] width 53 height 13
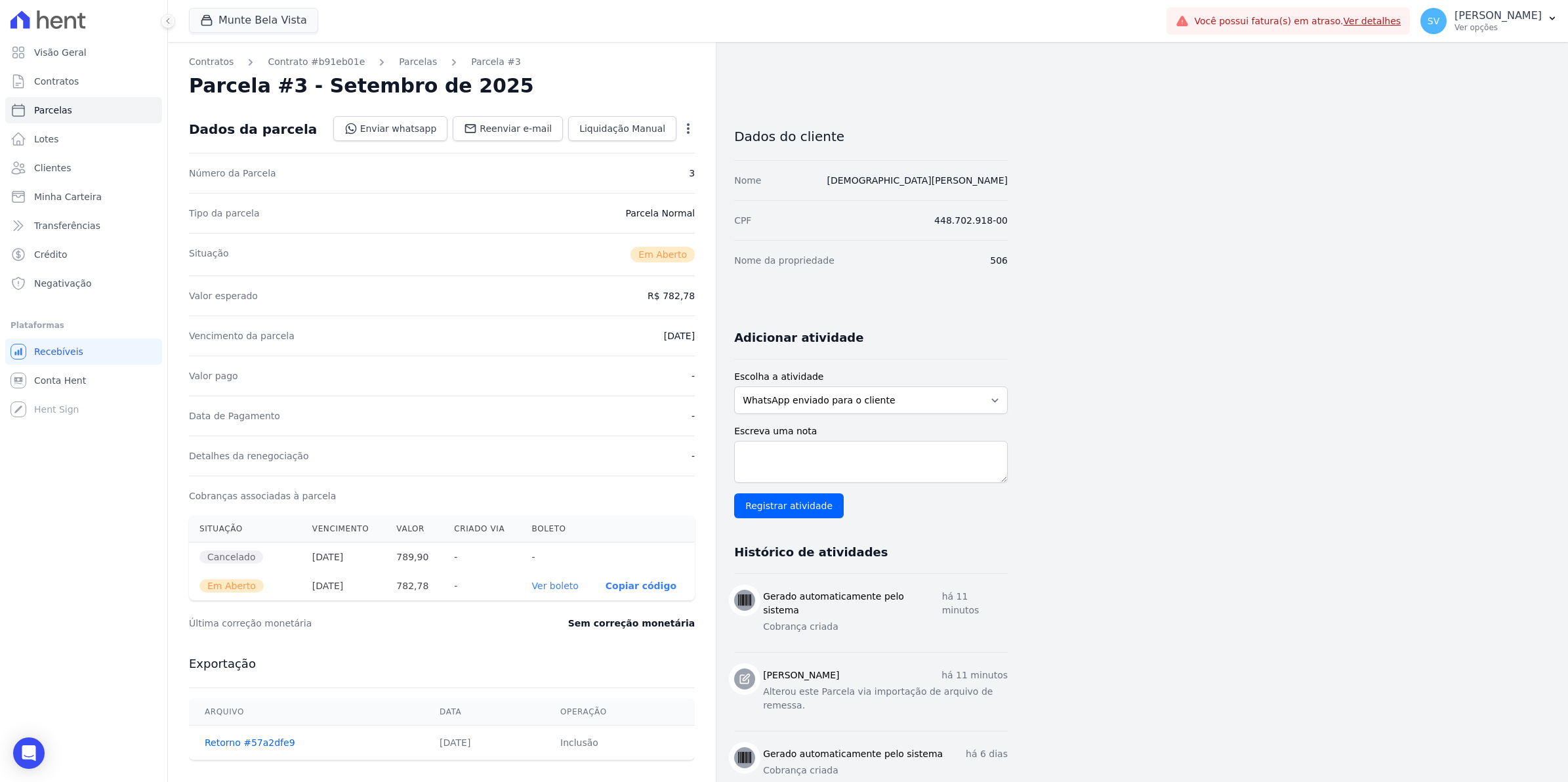
click at [687, 127] on icon "button" at bounding box center [688, 129] width 13 height 13
click at [559, 589] on link "Ver boleto" at bounding box center [556, 586] width 47 height 10
click at [400, 68] on link "Parcelas" at bounding box center [418, 62] width 38 height 14
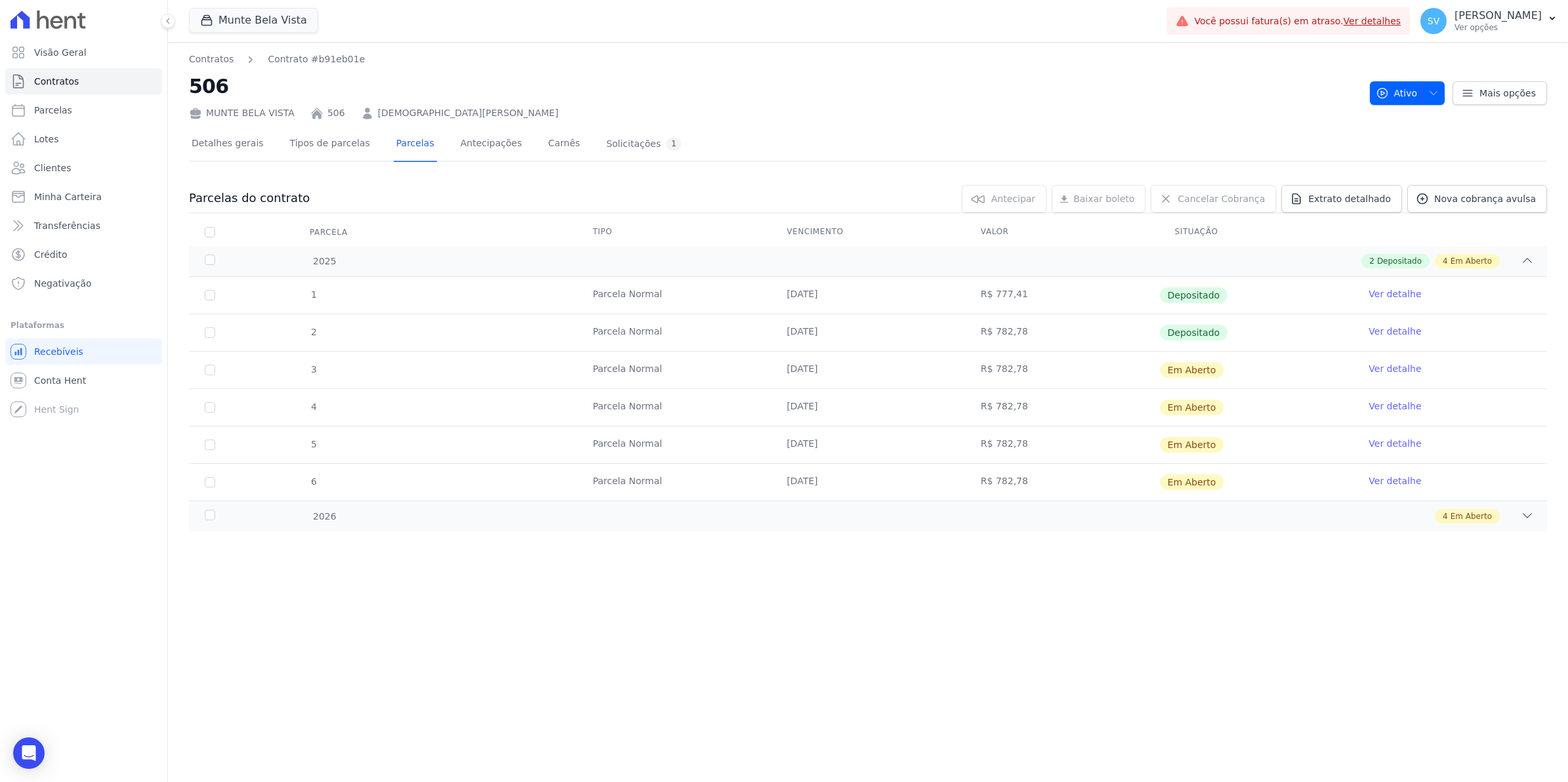
click at [1404, 408] on link "Ver detalhe" at bounding box center [1394, 406] width 53 height 13
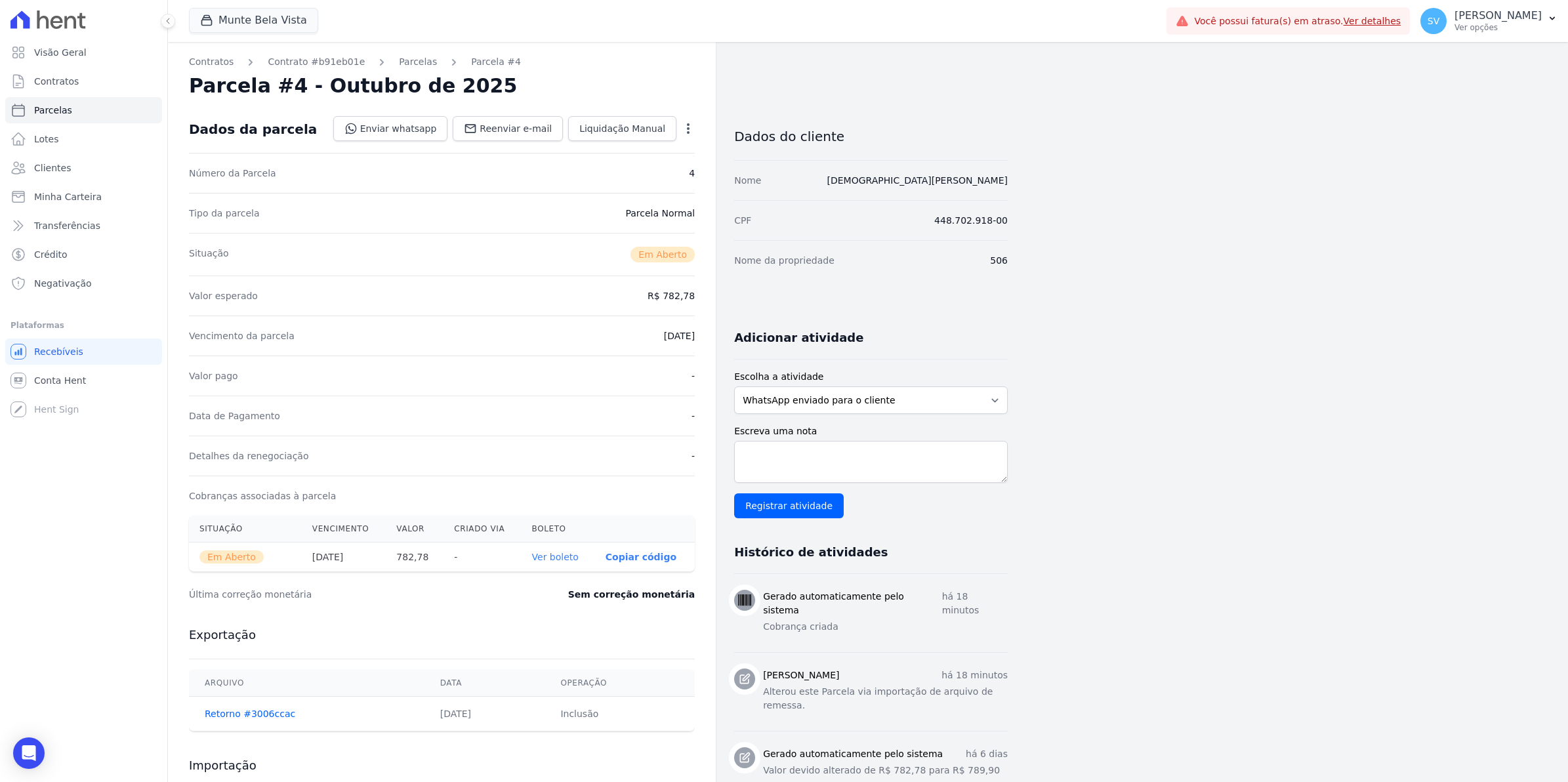
scroll to position [82, 0]
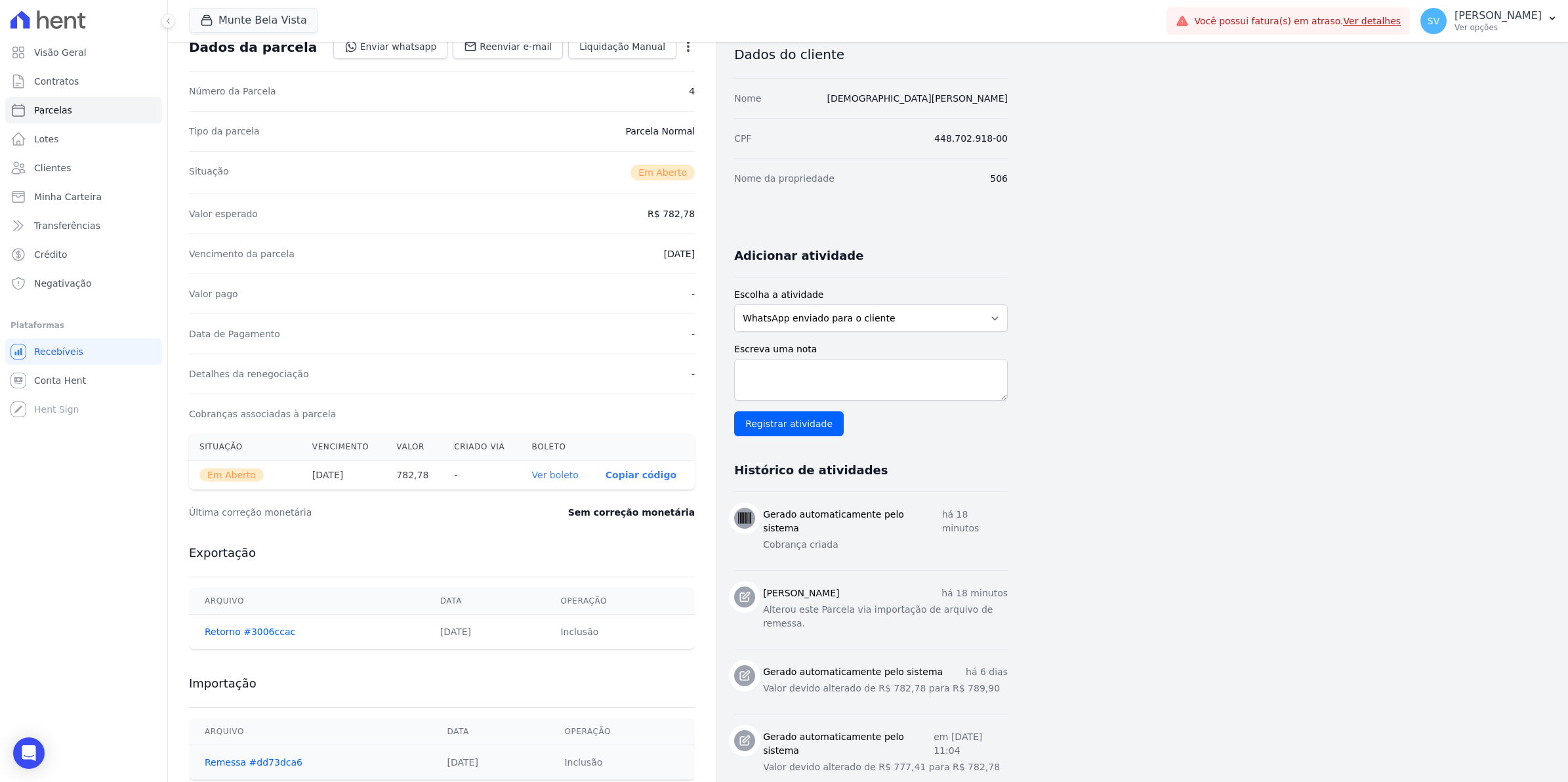
click at [572, 477] on link "Ver boleto" at bounding box center [556, 474] width 47 height 10
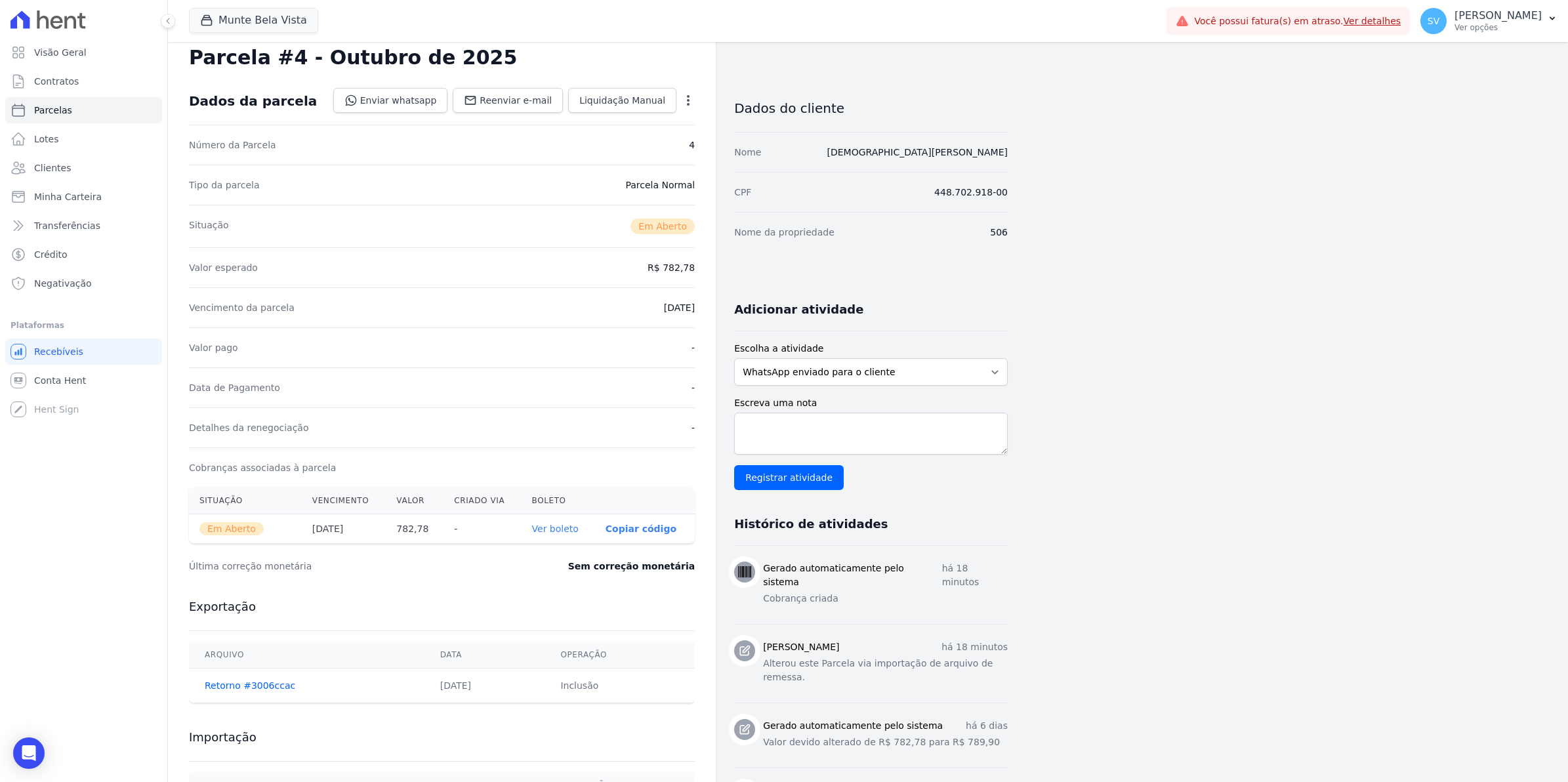
scroll to position [0, 0]
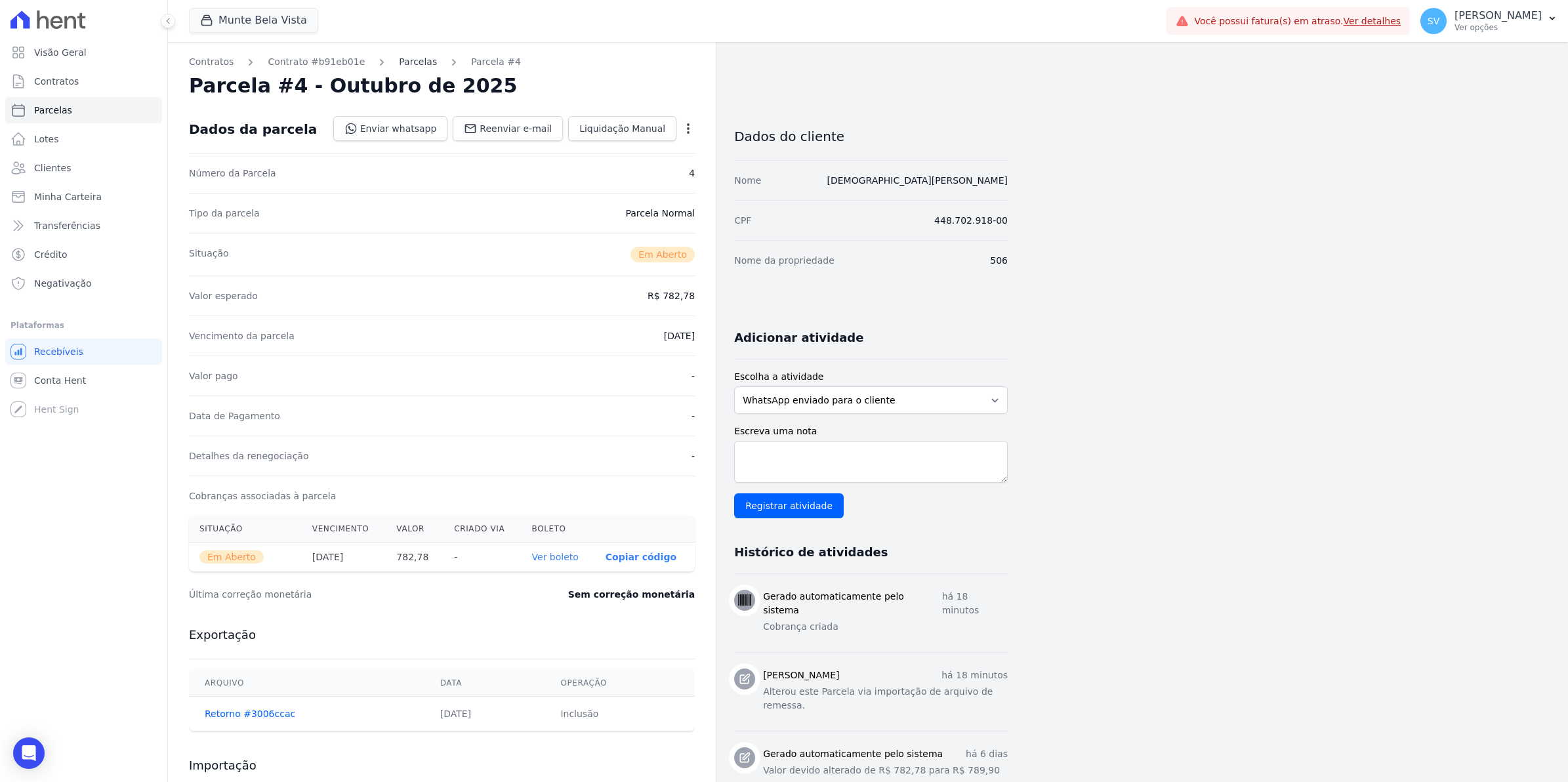
click at [399, 62] on link "Parcelas" at bounding box center [418, 62] width 38 height 14
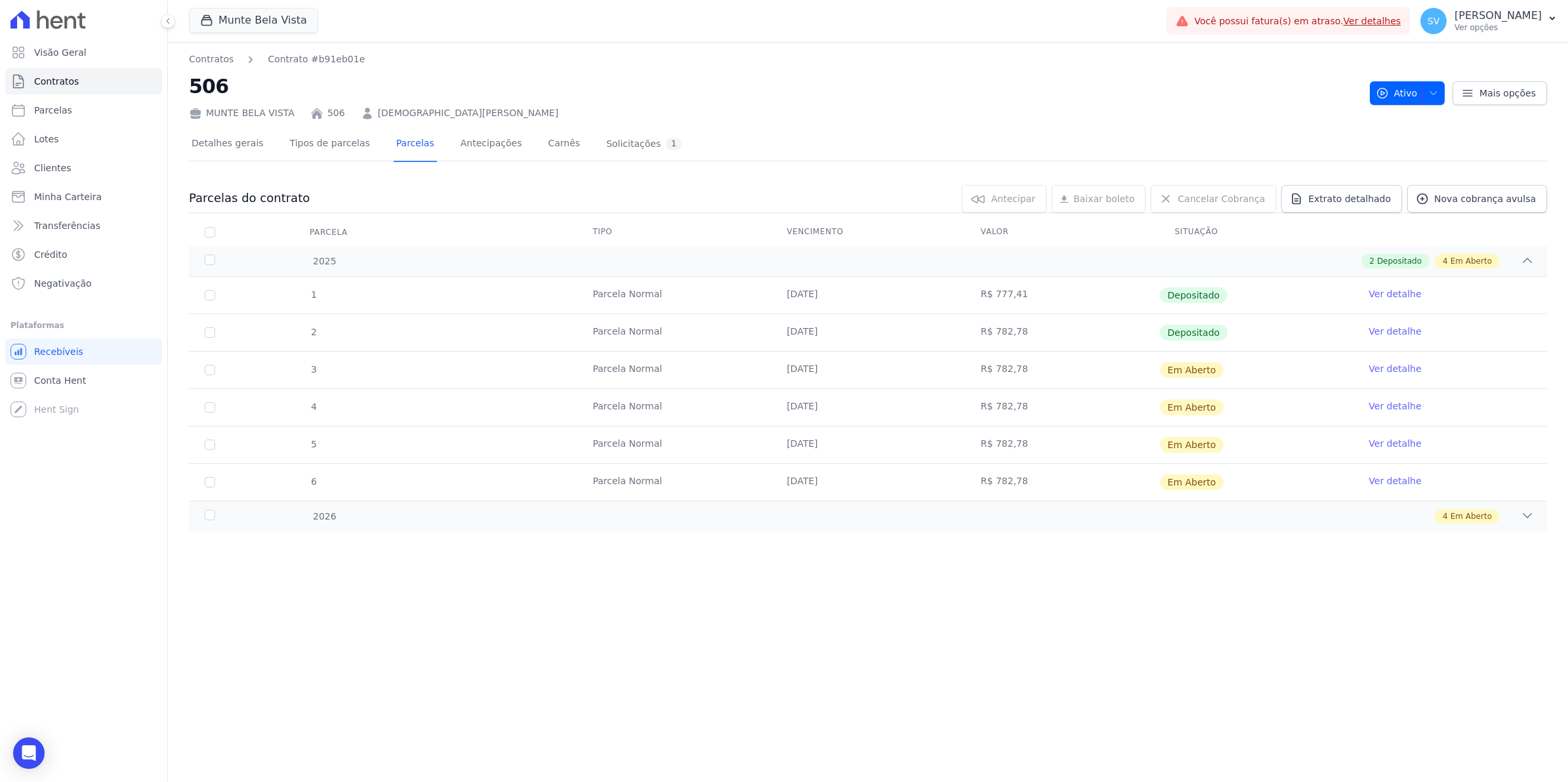
click at [1392, 446] on link "Ver detalhe" at bounding box center [1394, 444] width 53 height 13
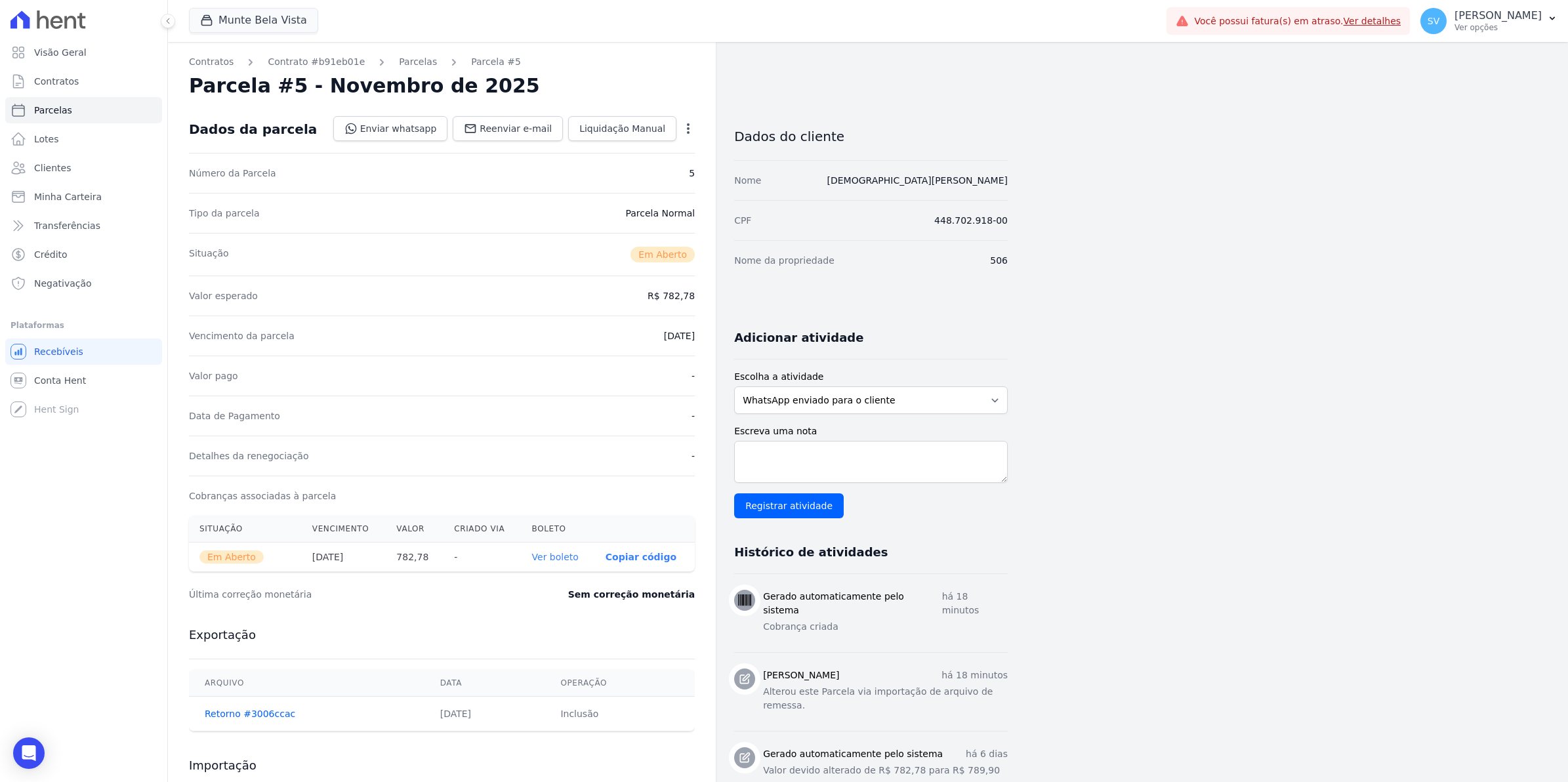
click at [541, 558] on link "Ver boleto" at bounding box center [556, 557] width 47 height 10
click at [402, 62] on link "Parcelas" at bounding box center [418, 62] width 38 height 14
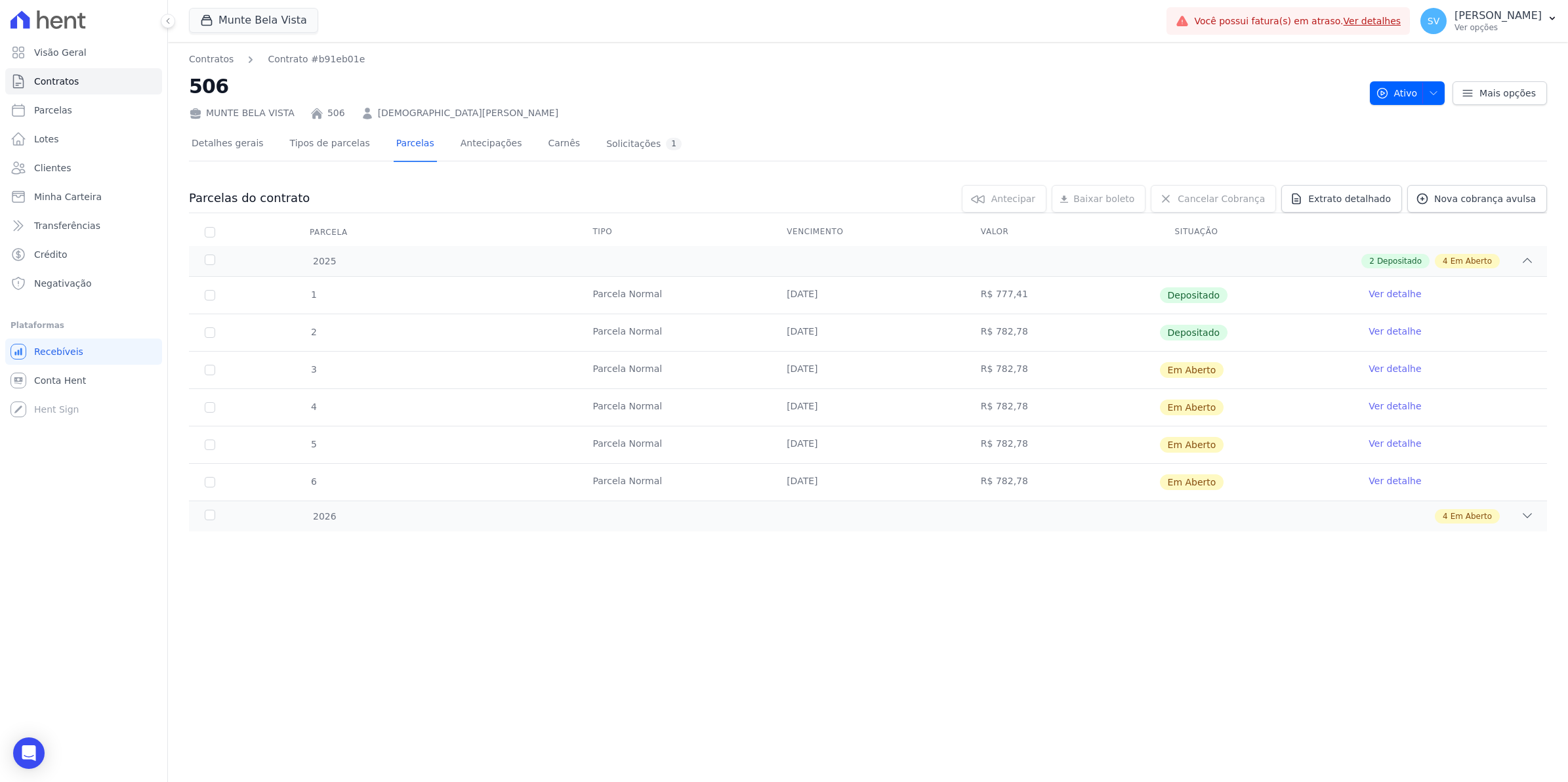
click at [1394, 481] on link "Ver detalhe" at bounding box center [1394, 481] width 53 height 13
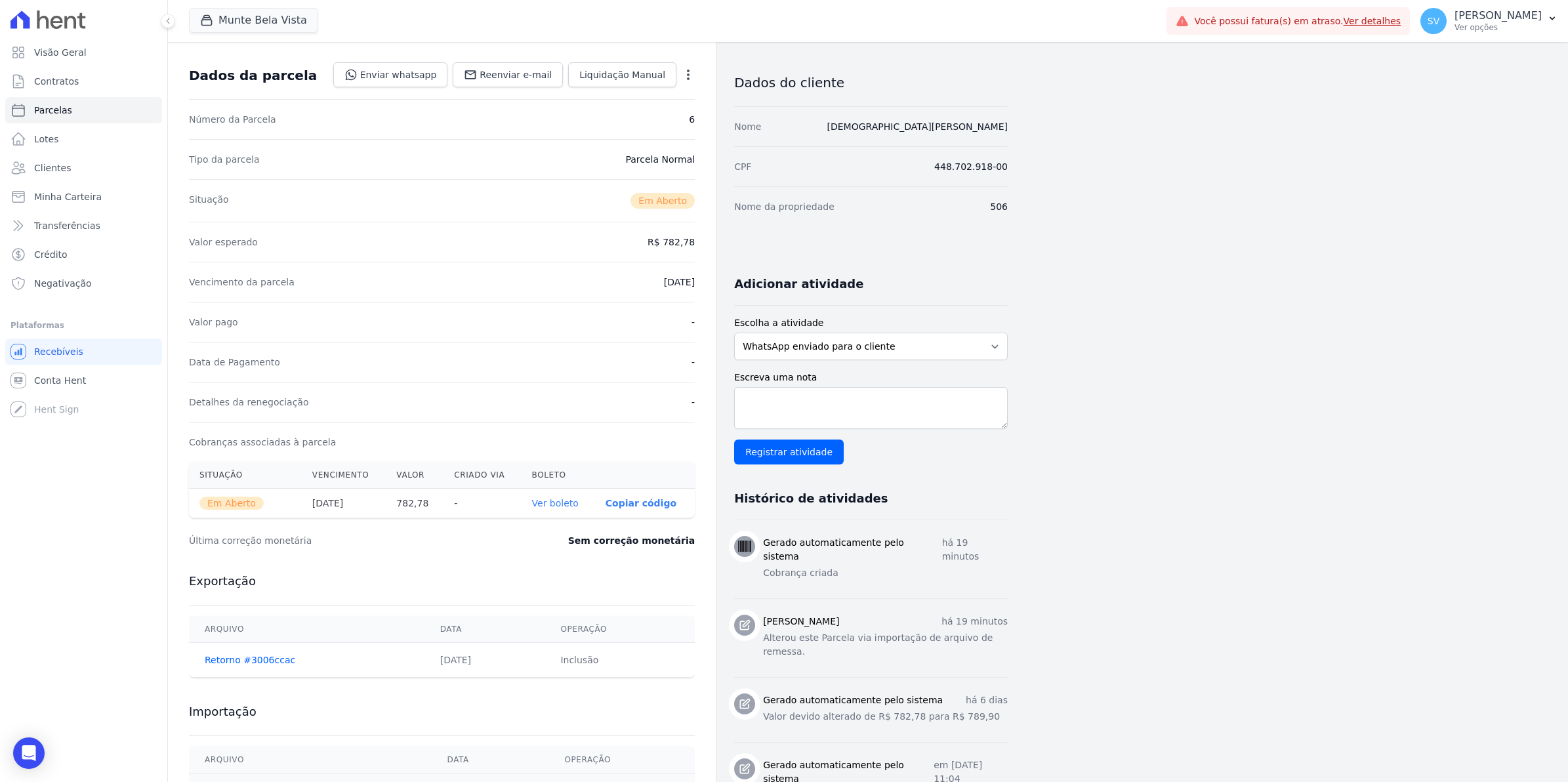
scroll to position [82, 0]
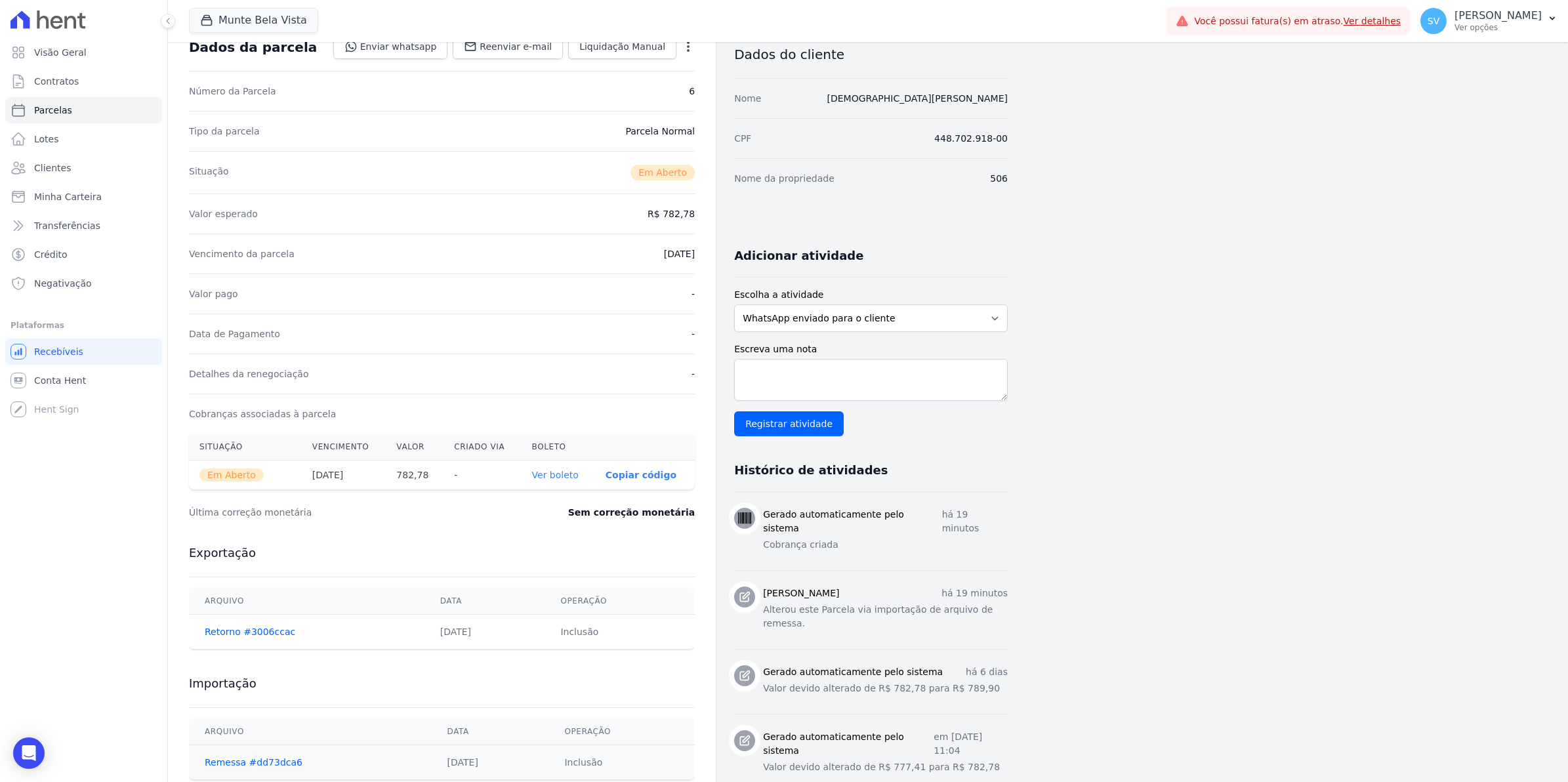
click at [555, 481] on link "Ver boleto" at bounding box center [556, 474] width 47 height 10
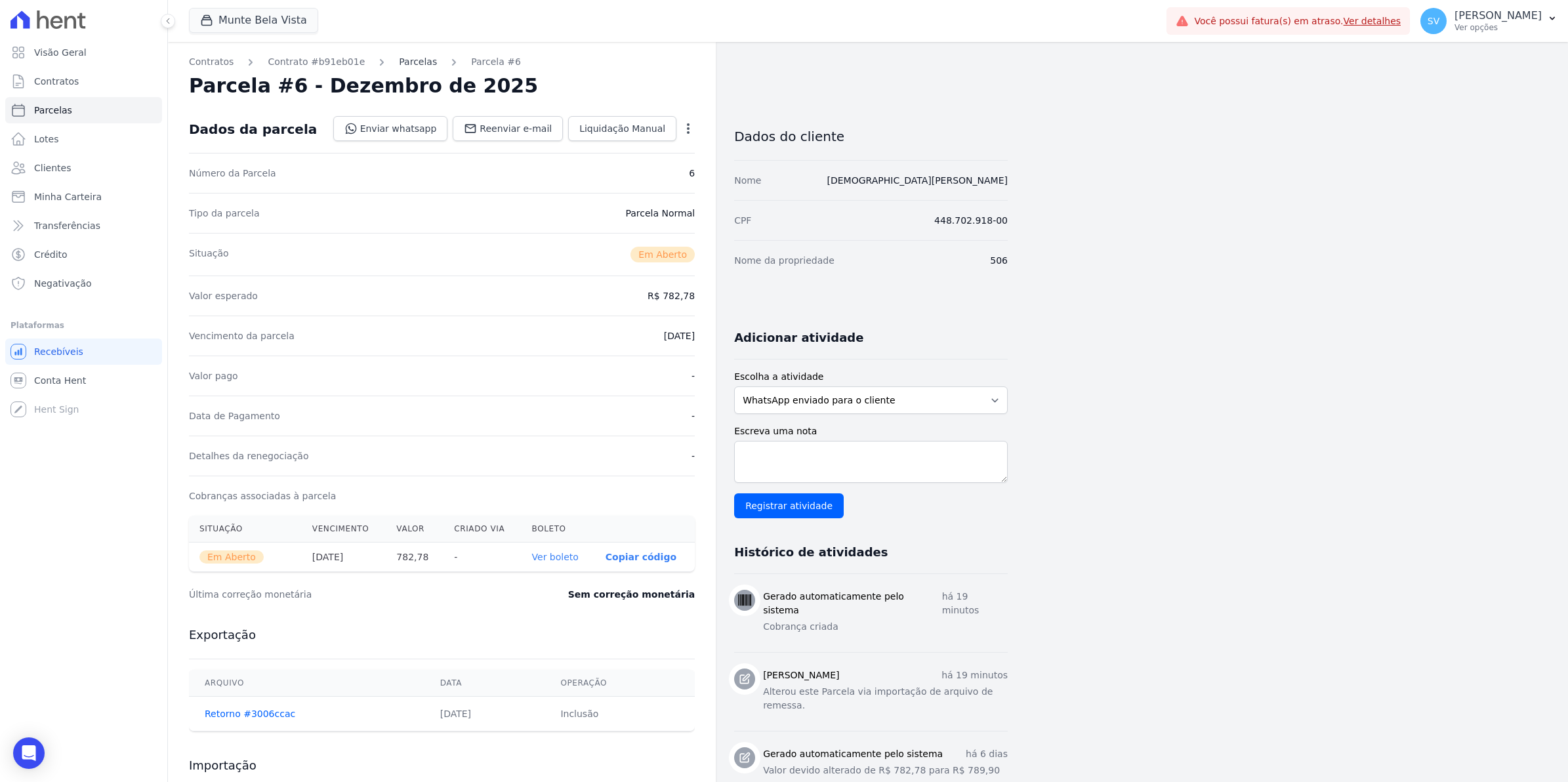
click at [399, 60] on link "Parcelas" at bounding box center [418, 62] width 38 height 14
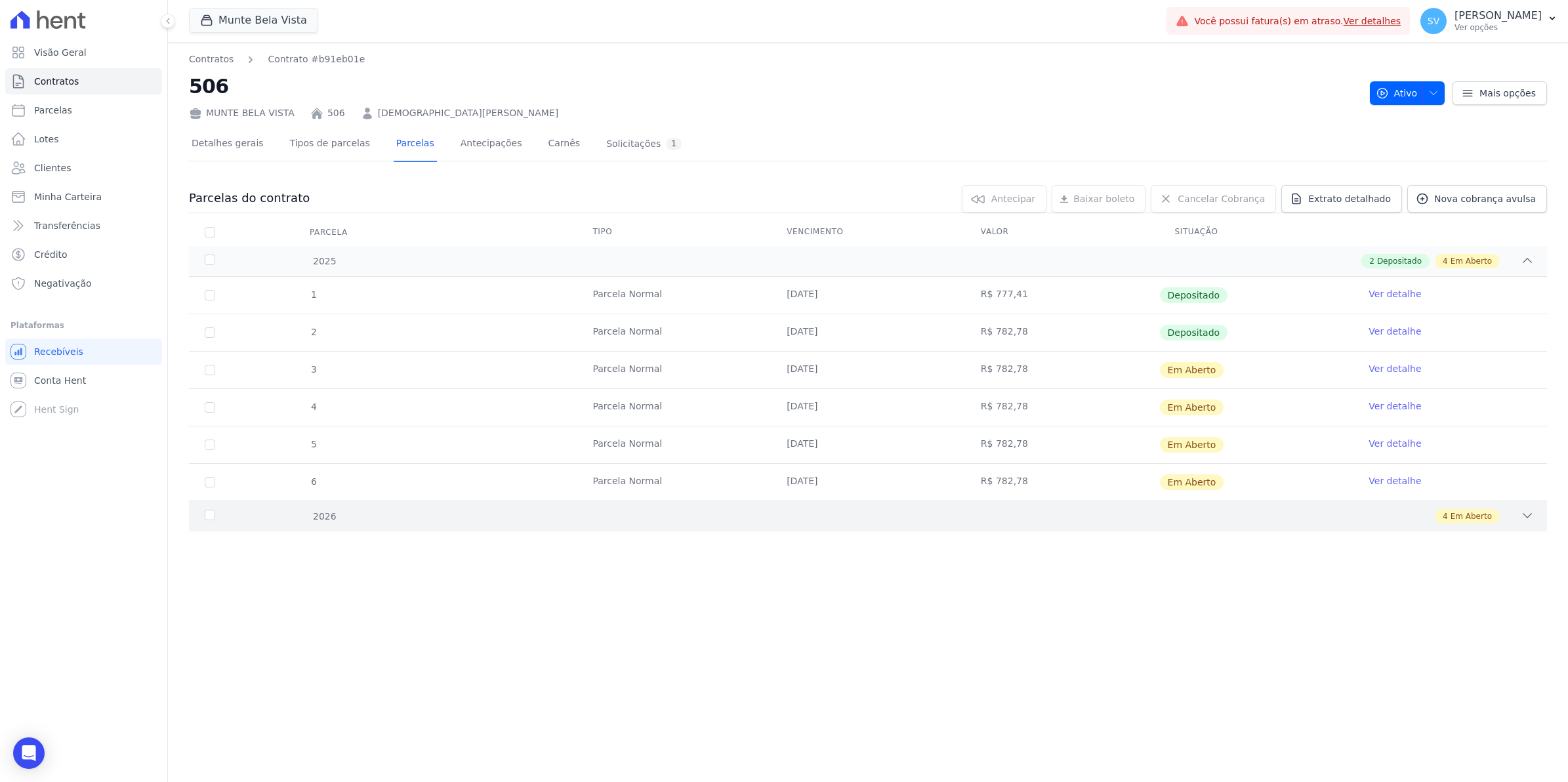
click at [205, 518] on div "2026" at bounding box center [265, 516] width 126 height 14
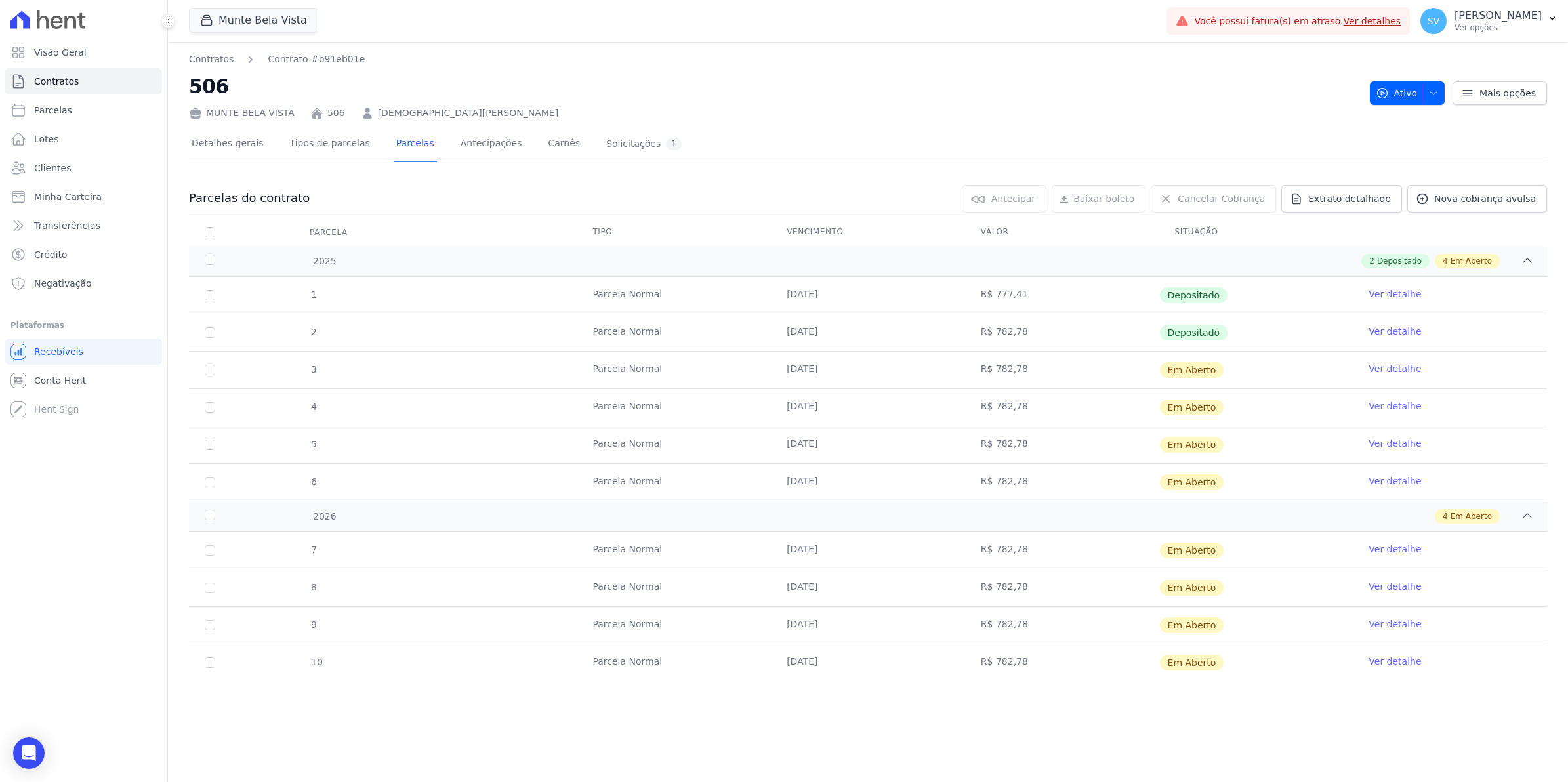
click at [1397, 548] on link "Ver detalhe" at bounding box center [1394, 549] width 53 height 13
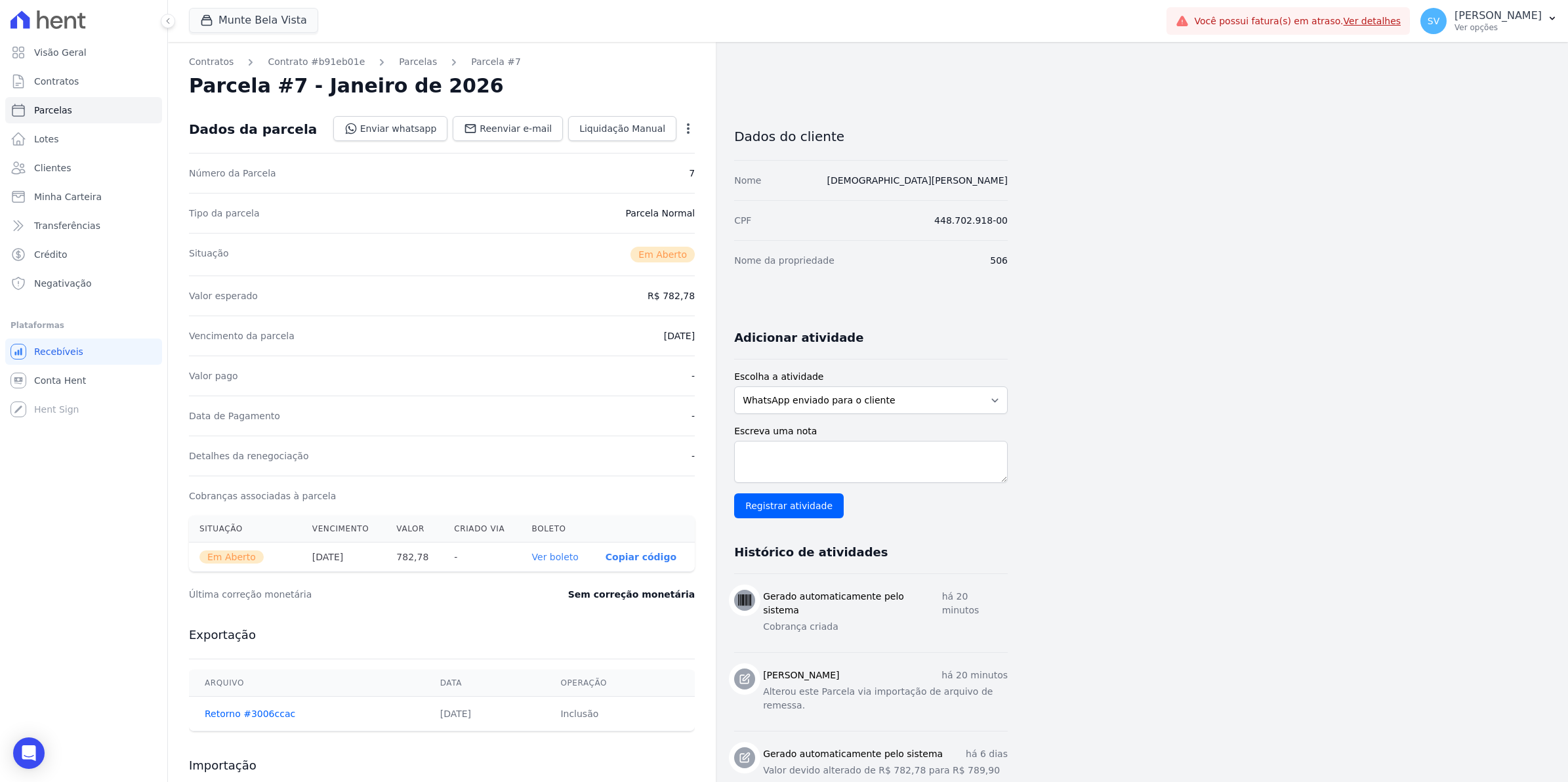
click at [553, 557] on link "Ver boleto" at bounding box center [556, 557] width 47 height 10
click at [399, 63] on link "Parcelas" at bounding box center [418, 62] width 38 height 14
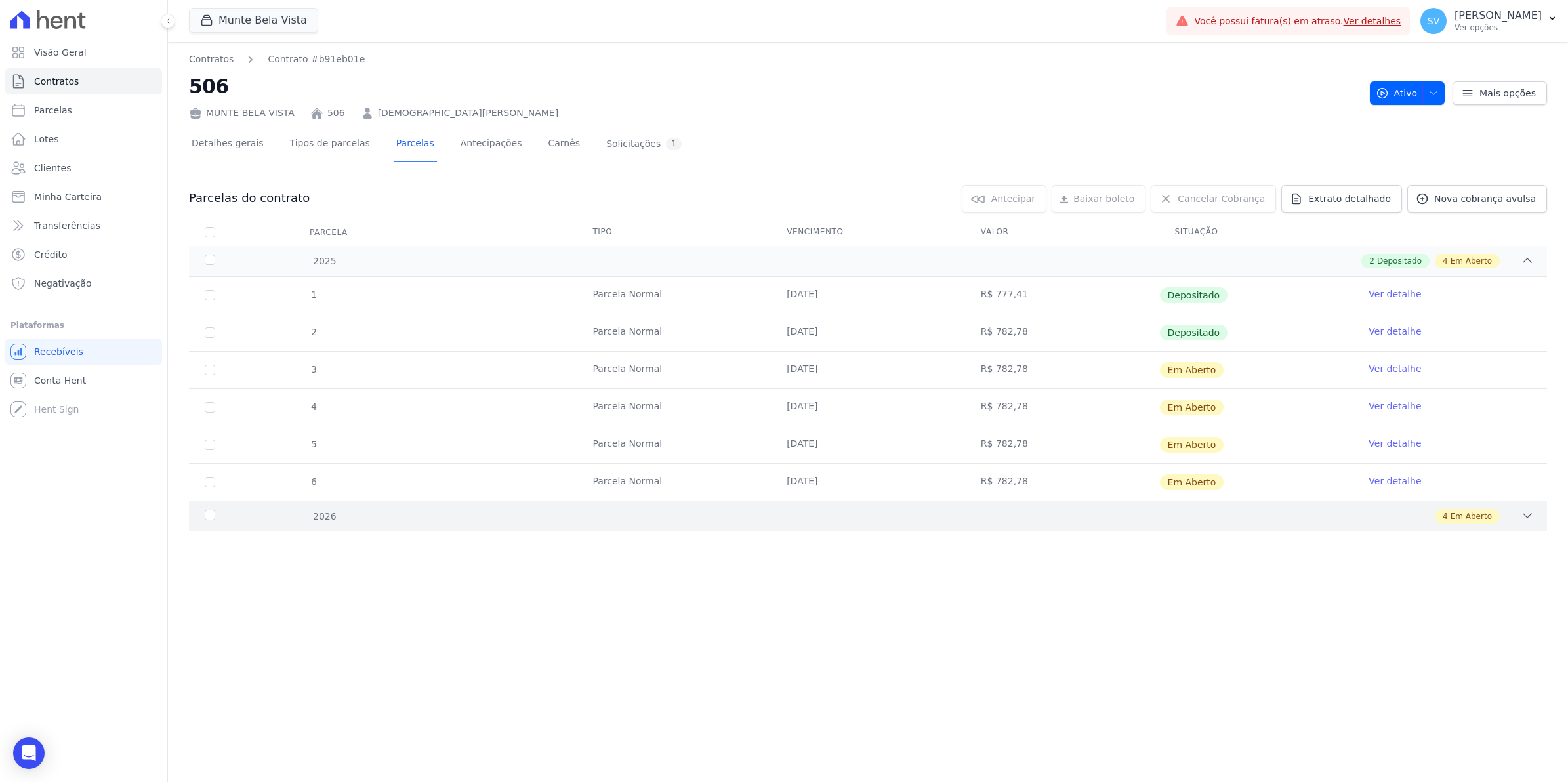
click at [211, 515] on div "2026" at bounding box center [265, 516] width 126 height 14
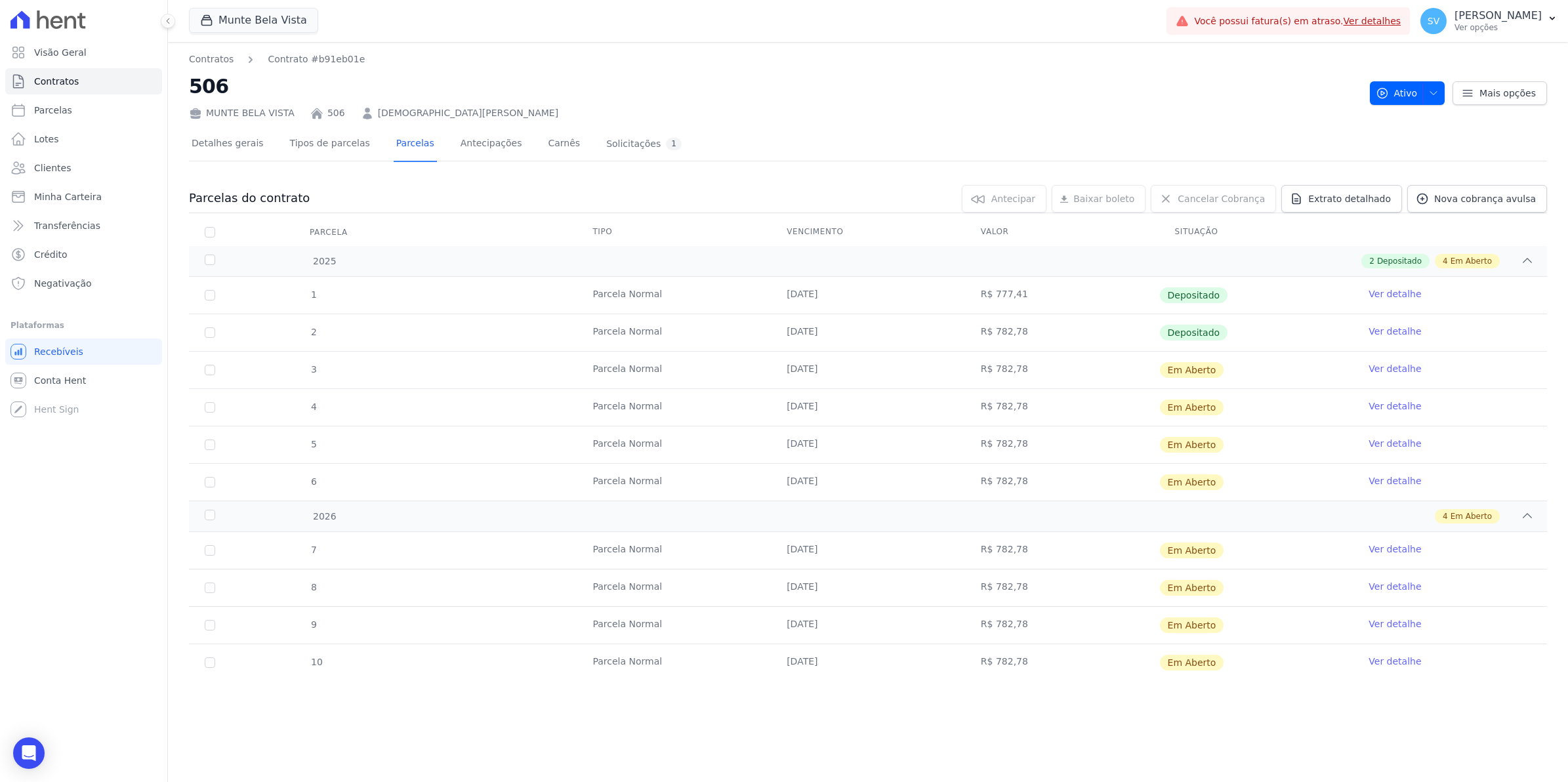
click at [1397, 586] on link "Ver detalhe" at bounding box center [1394, 587] width 53 height 13
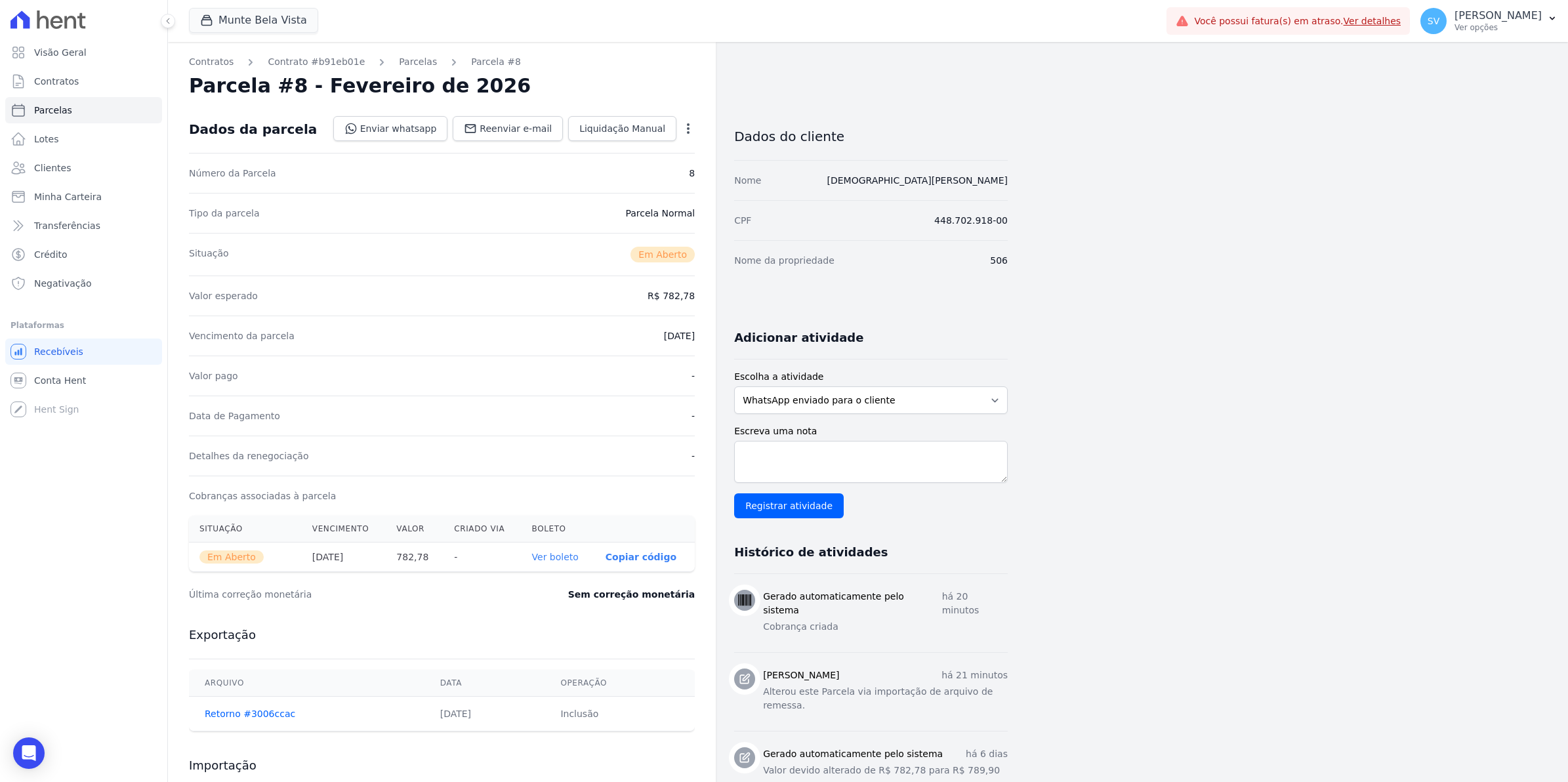
click at [545, 560] on link "Ver boleto" at bounding box center [556, 557] width 47 height 10
click at [407, 66] on link "Parcelas" at bounding box center [418, 62] width 38 height 14
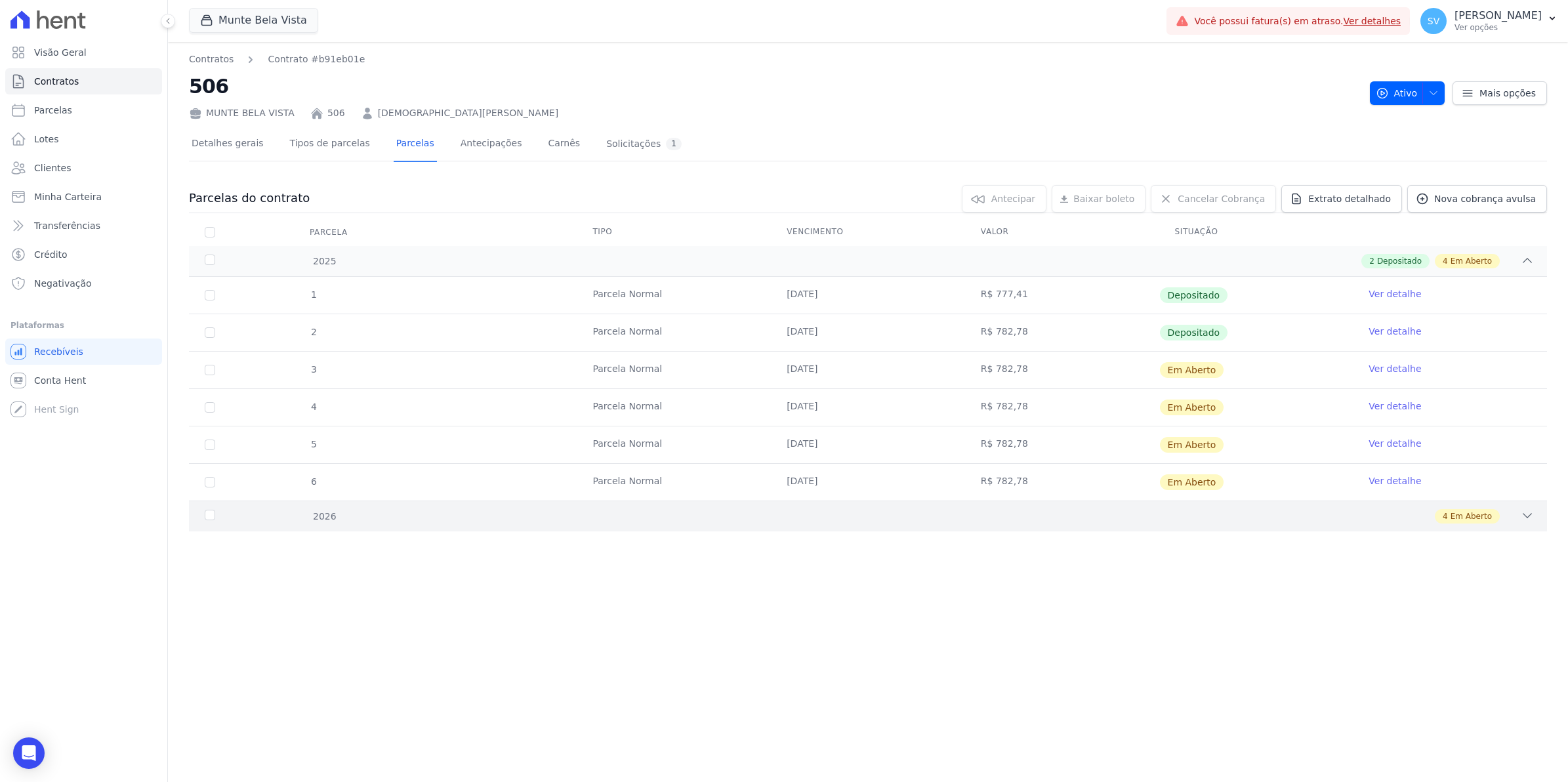
click at [206, 515] on div "2026" at bounding box center [265, 516] width 126 height 14
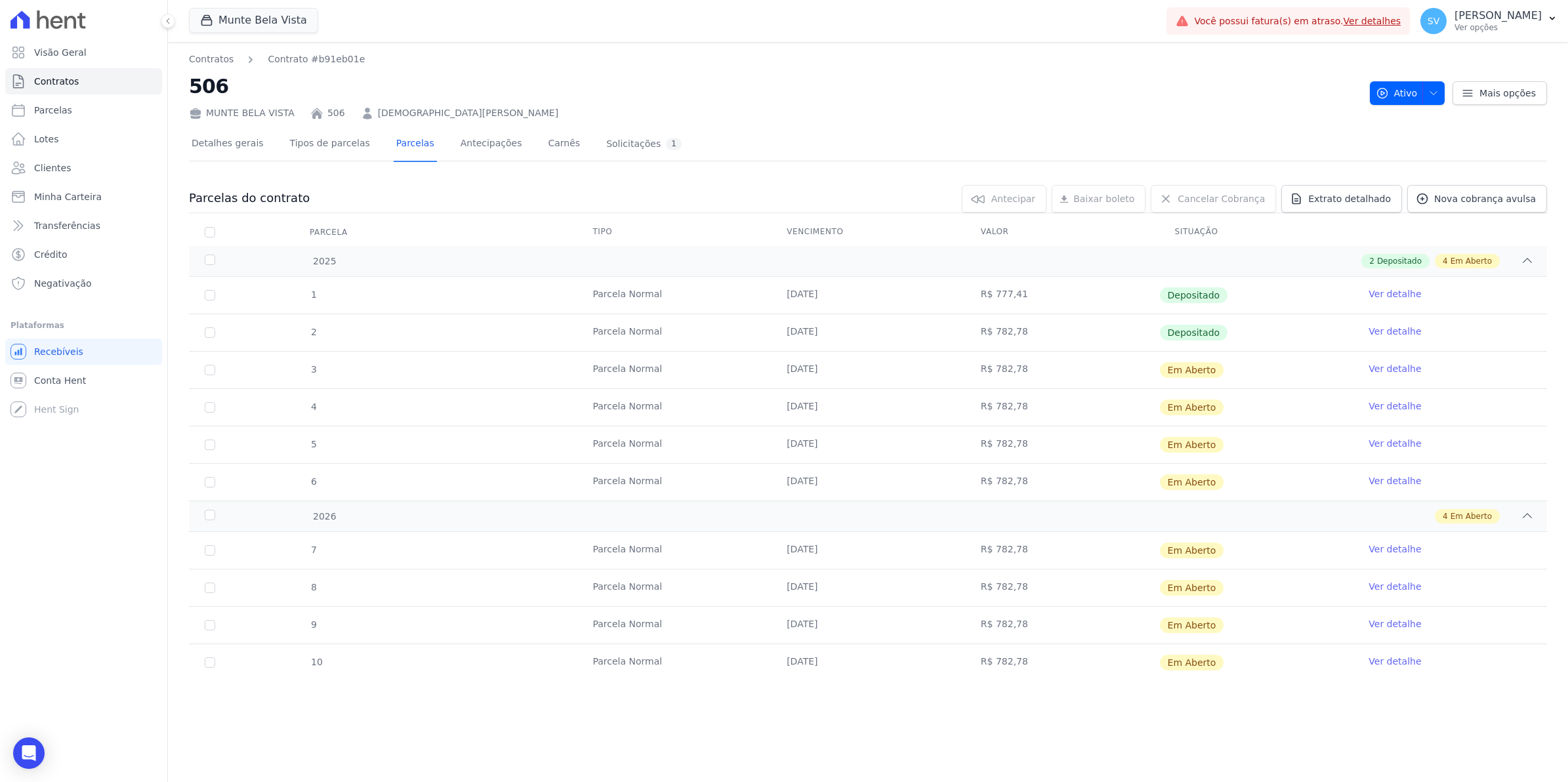
click at [1380, 625] on link "Ver detalhe" at bounding box center [1394, 624] width 53 height 13
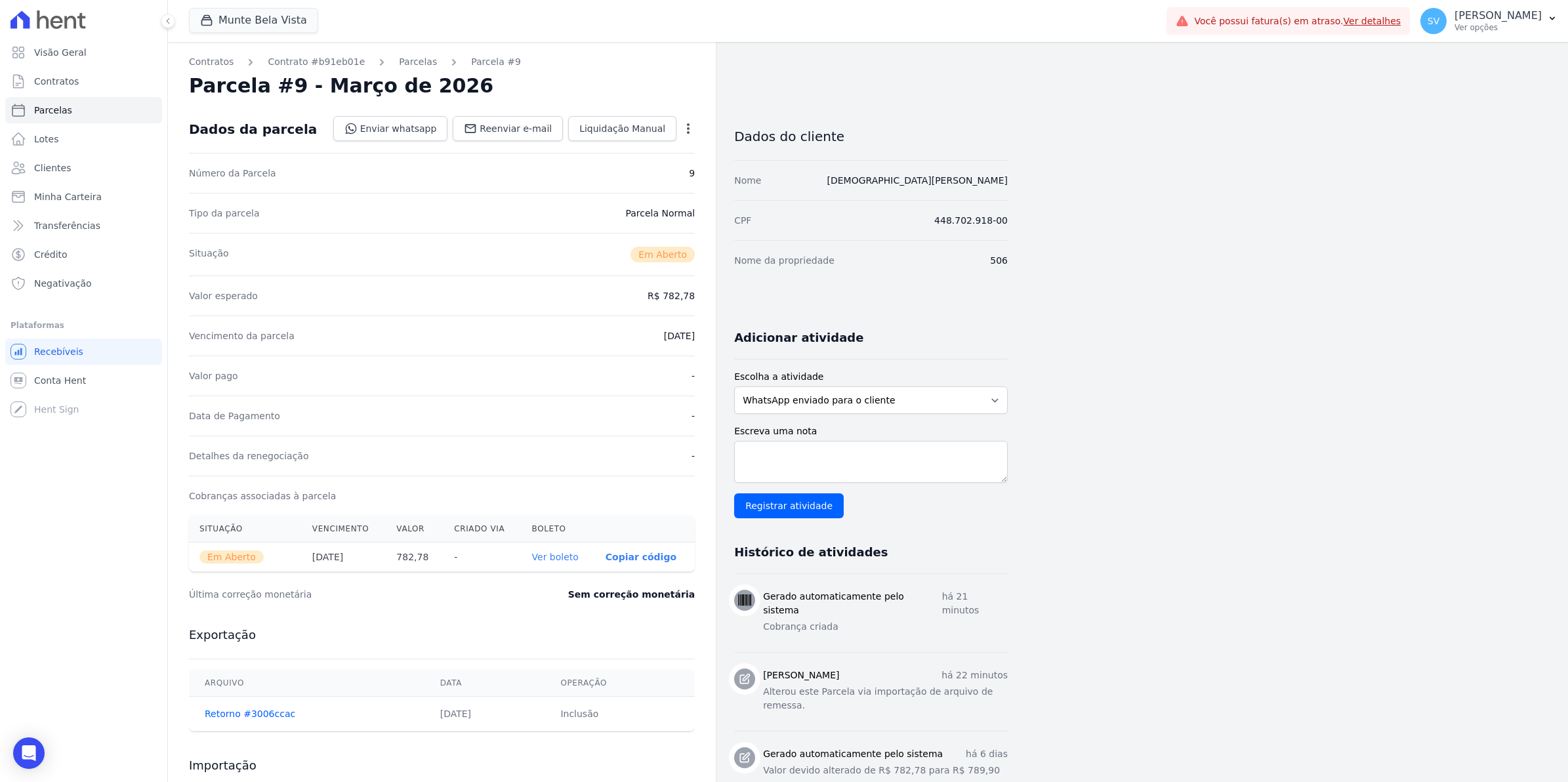
click at [568, 560] on link "Ver boleto" at bounding box center [556, 557] width 47 height 10
click at [408, 57] on link "Parcelas" at bounding box center [418, 62] width 38 height 14
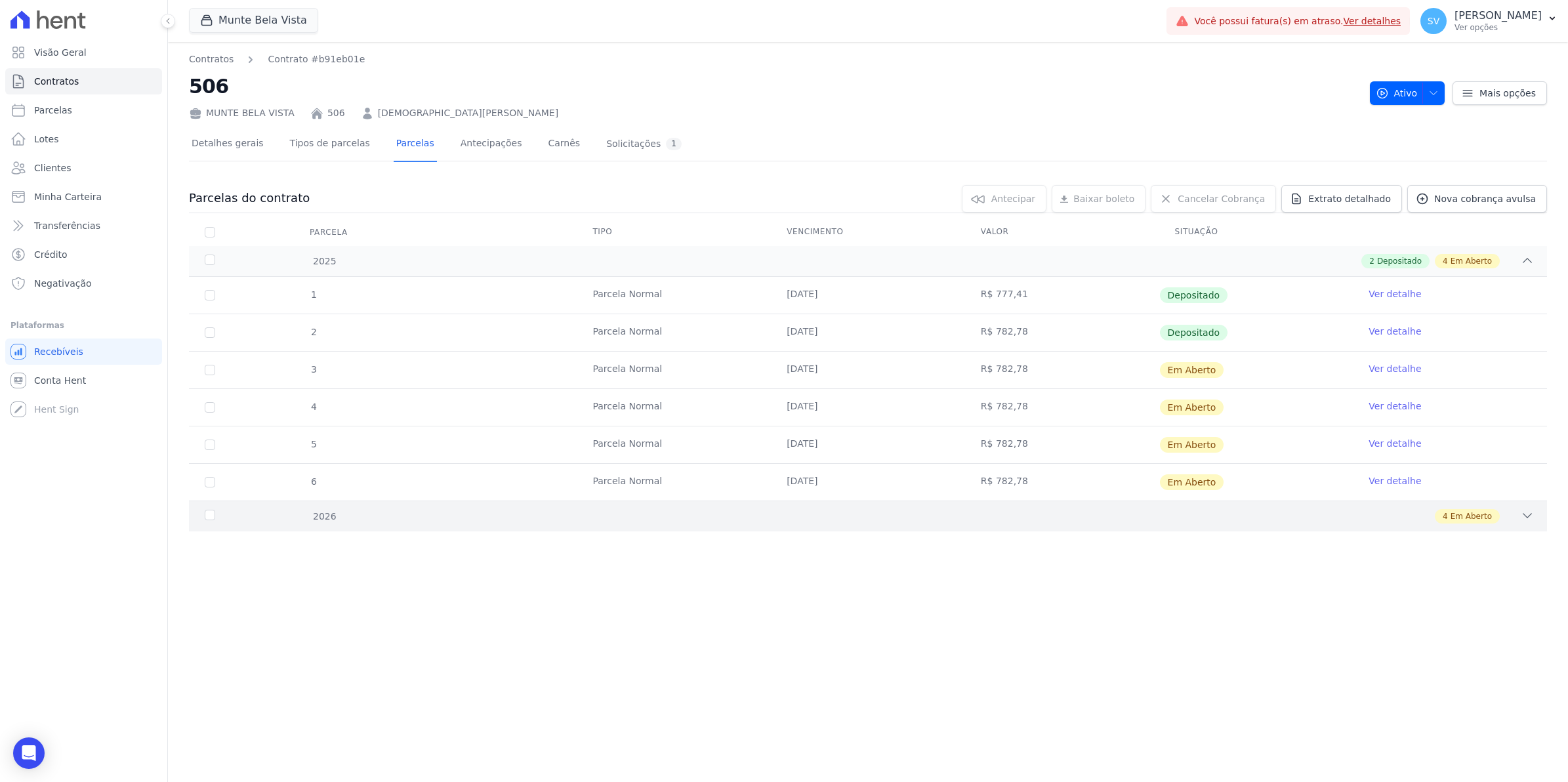
click at [208, 515] on div "2026" at bounding box center [265, 516] width 126 height 14
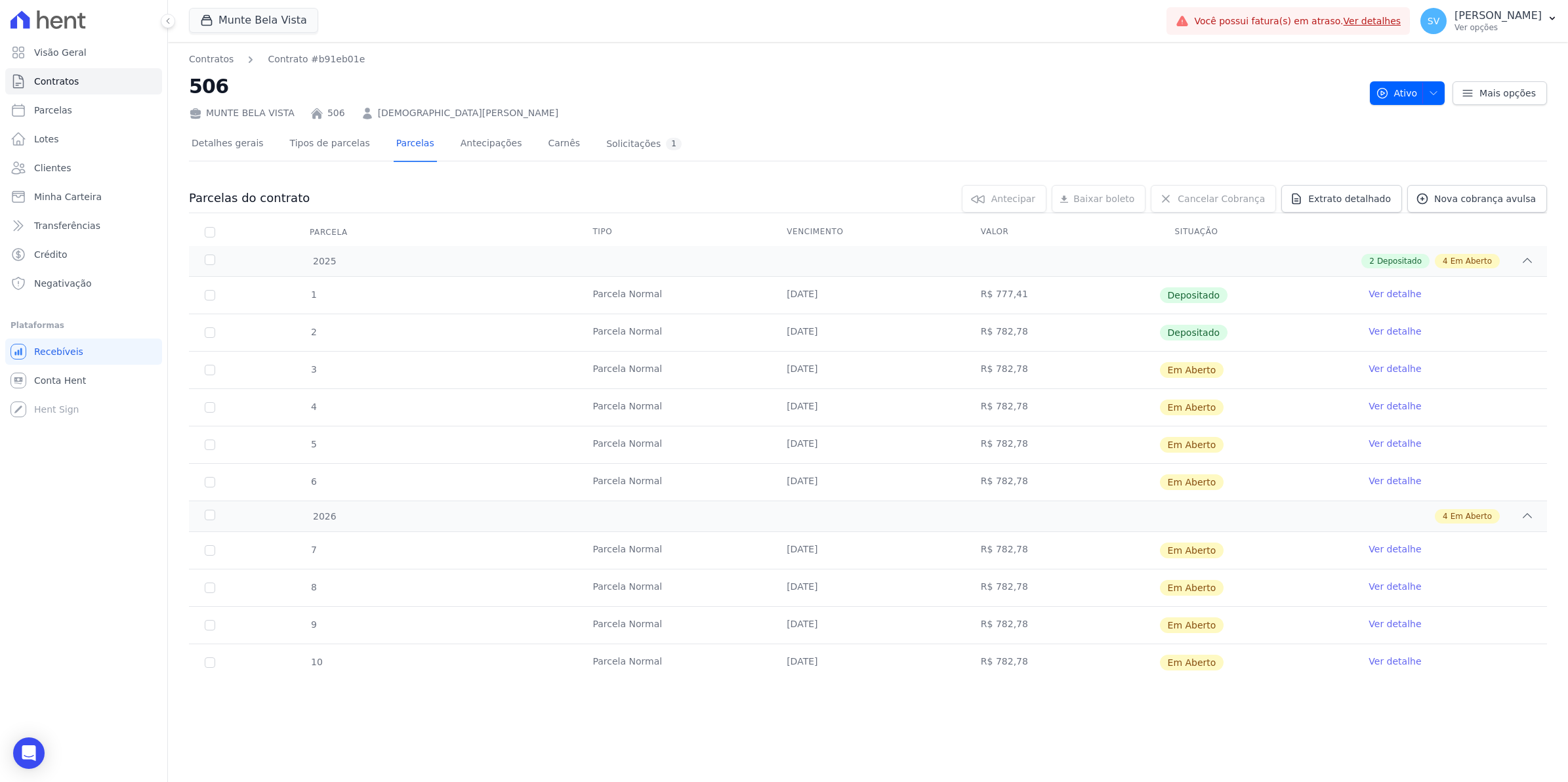
click at [1385, 661] on link "Ver detalhe" at bounding box center [1394, 662] width 53 height 13
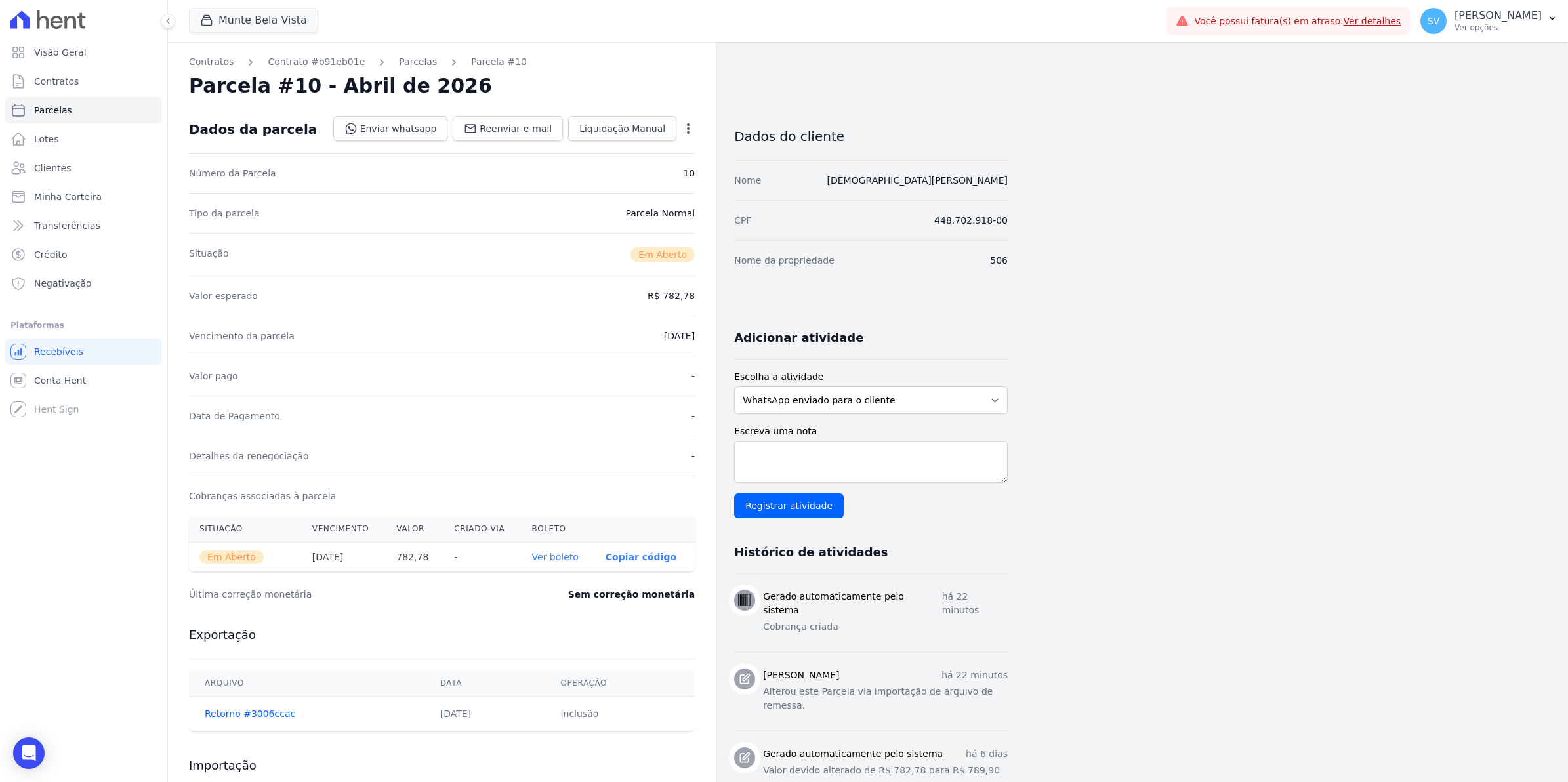
click at [549, 560] on link "Ver boleto" at bounding box center [556, 557] width 47 height 10
click at [399, 61] on link "Parcelas" at bounding box center [418, 62] width 38 height 14
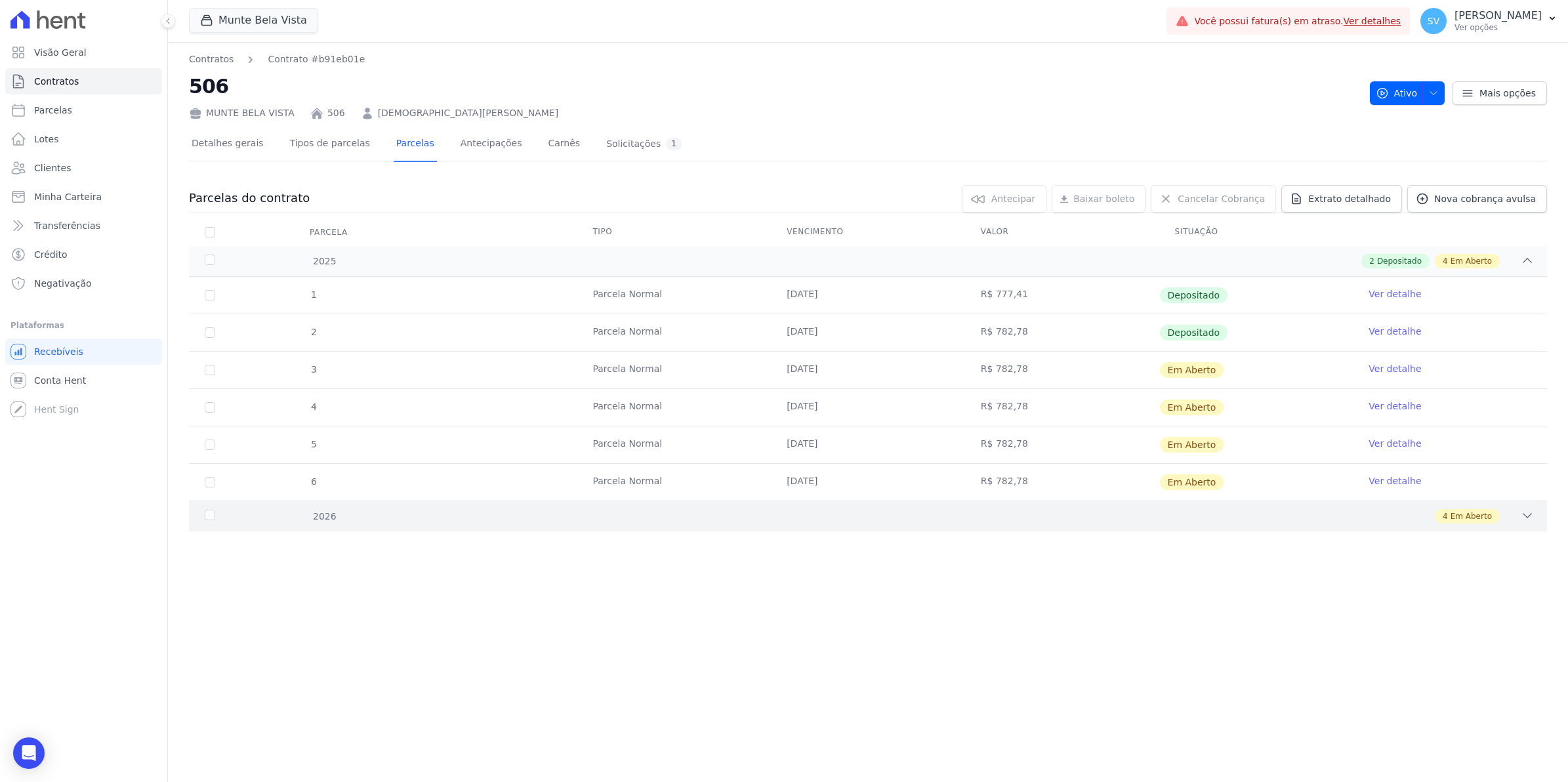
click at [208, 516] on div "2026" at bounding box center [265, 516] width 126 height 14
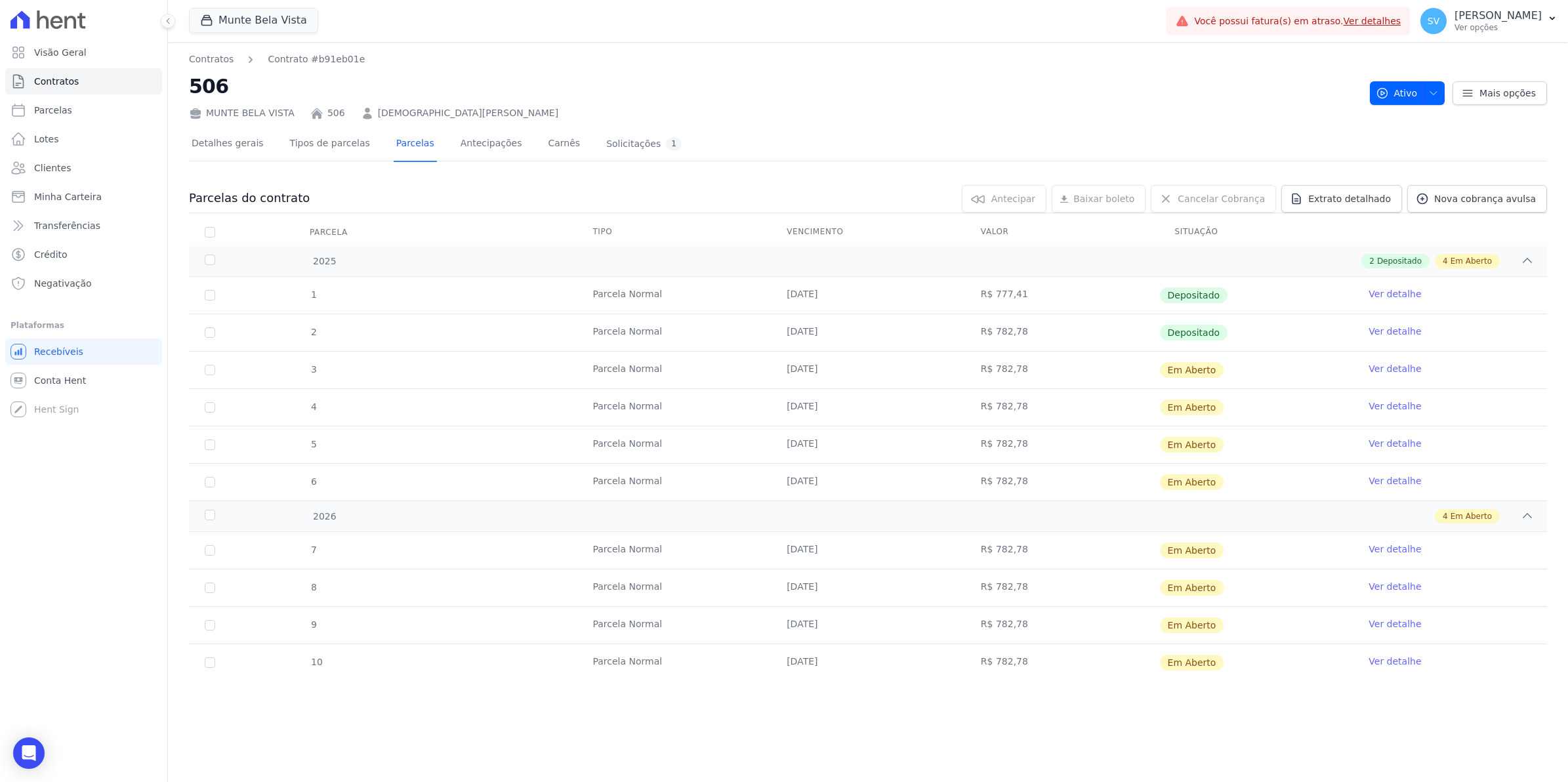
click at [1407, 627] on link "Ver detalhe" at bounding box center [1394, 624] width 53 height 13
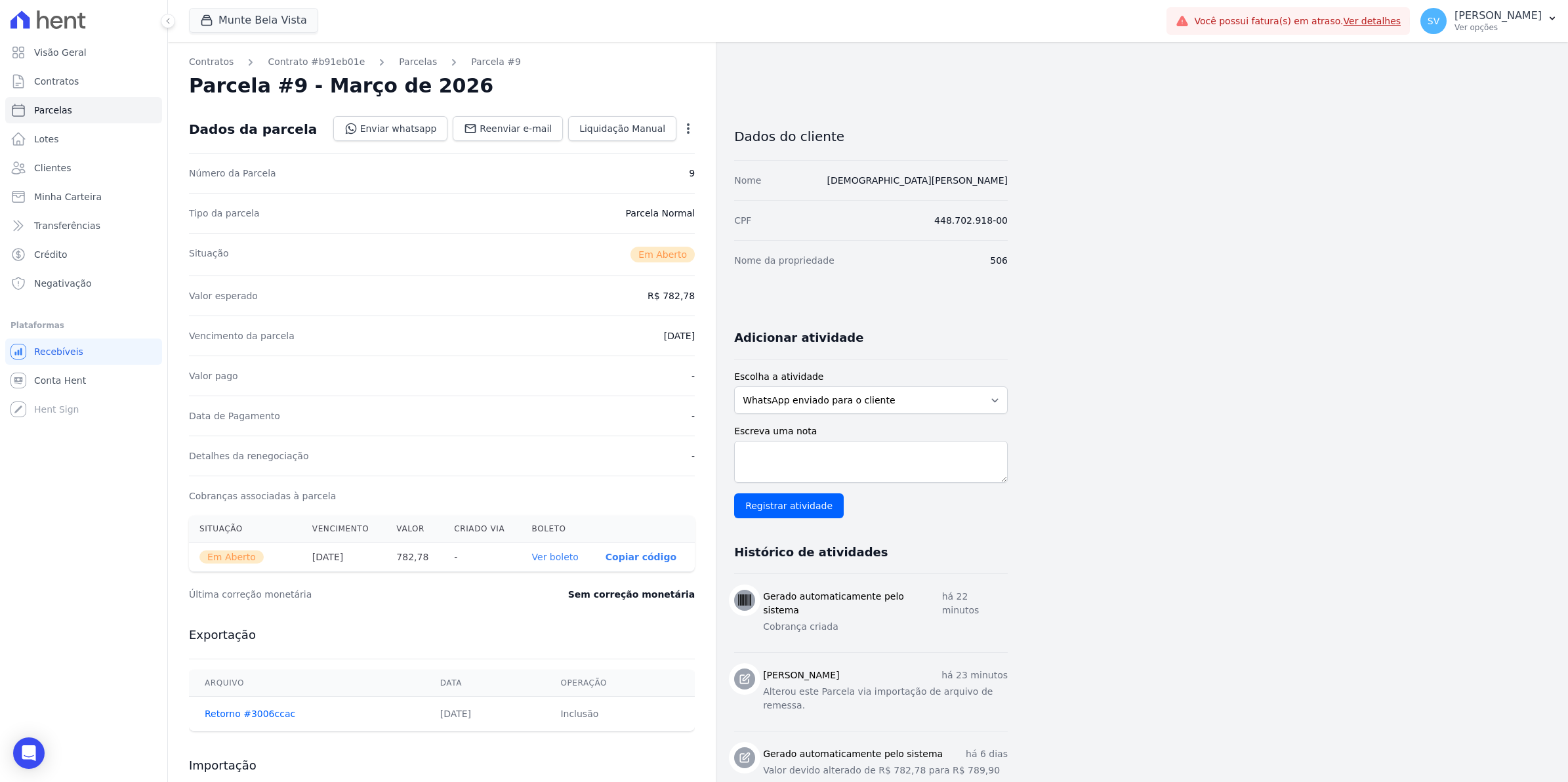
click at [561, 555] on link "Ver boleto" at bounding box center [556, 557] width 47 height 10
click at [406, 59] on link "Parcelas" at bounding box center [418, 62] width 38 height 14
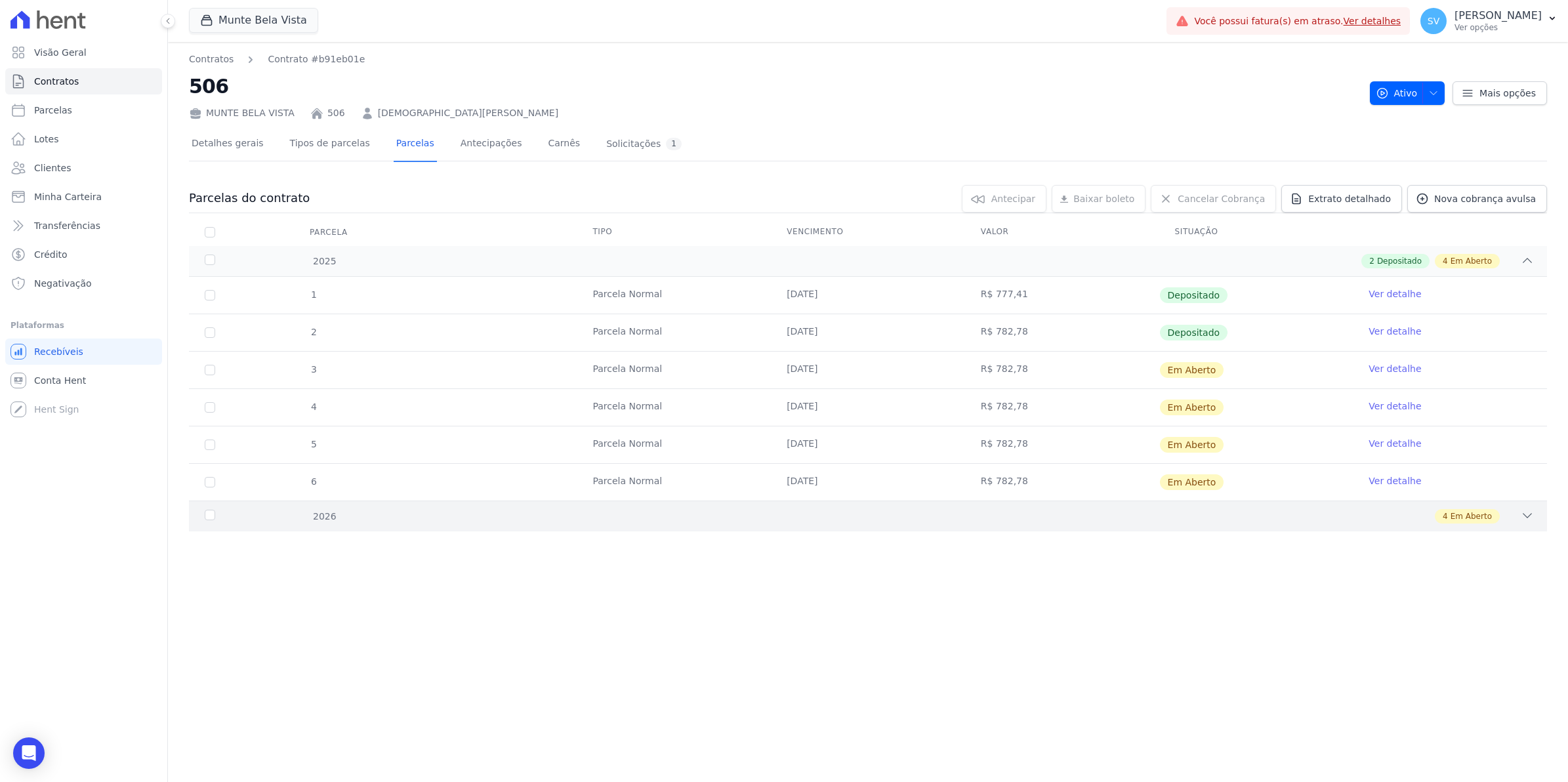
click at [215, 513] on div "2026" at bounding box center [265, 516] width 126 height 14
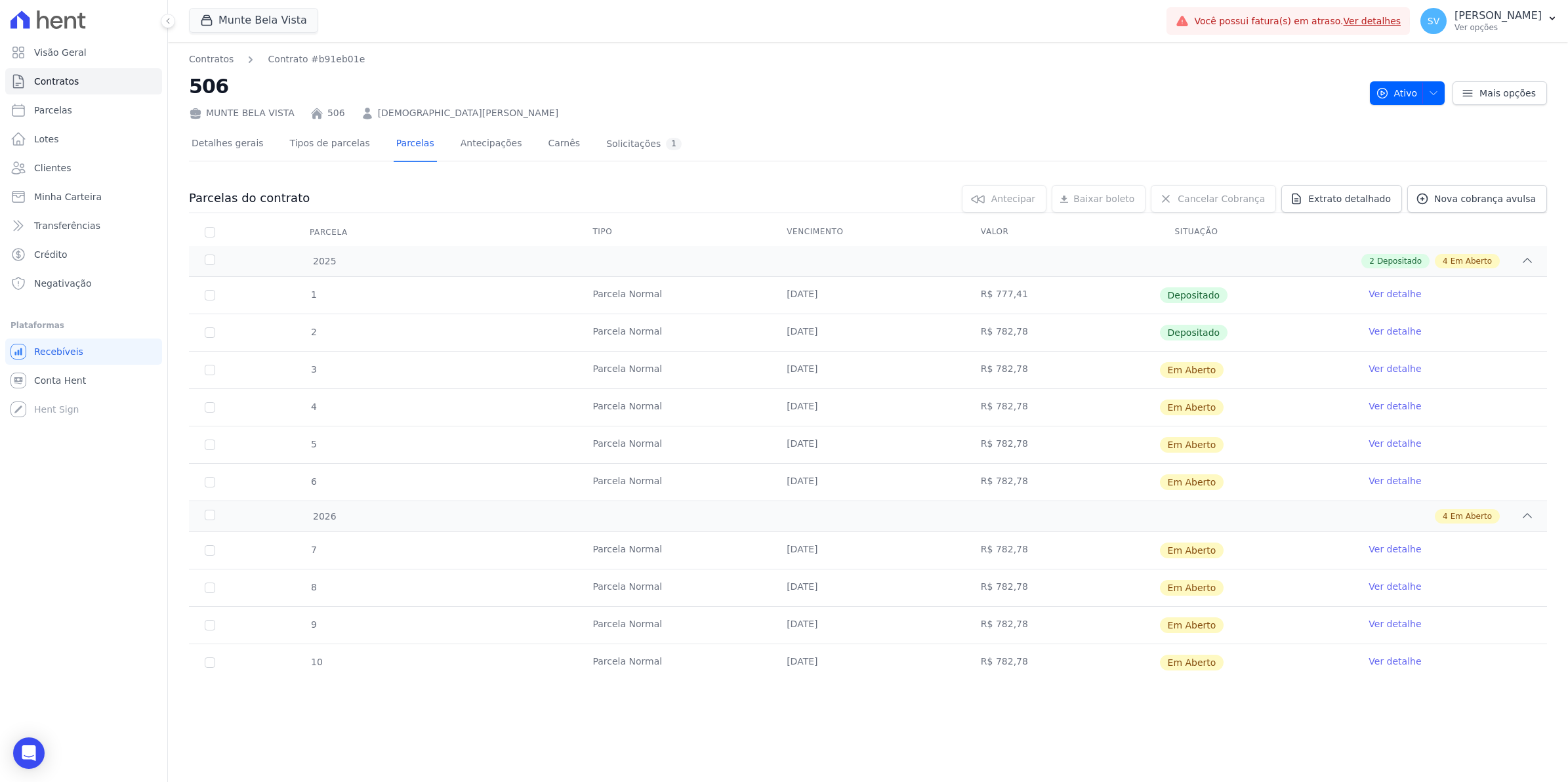
click at [1394, 667] on link "Ver detalhe" at bounding box center [1394, 662] width 53 height 13
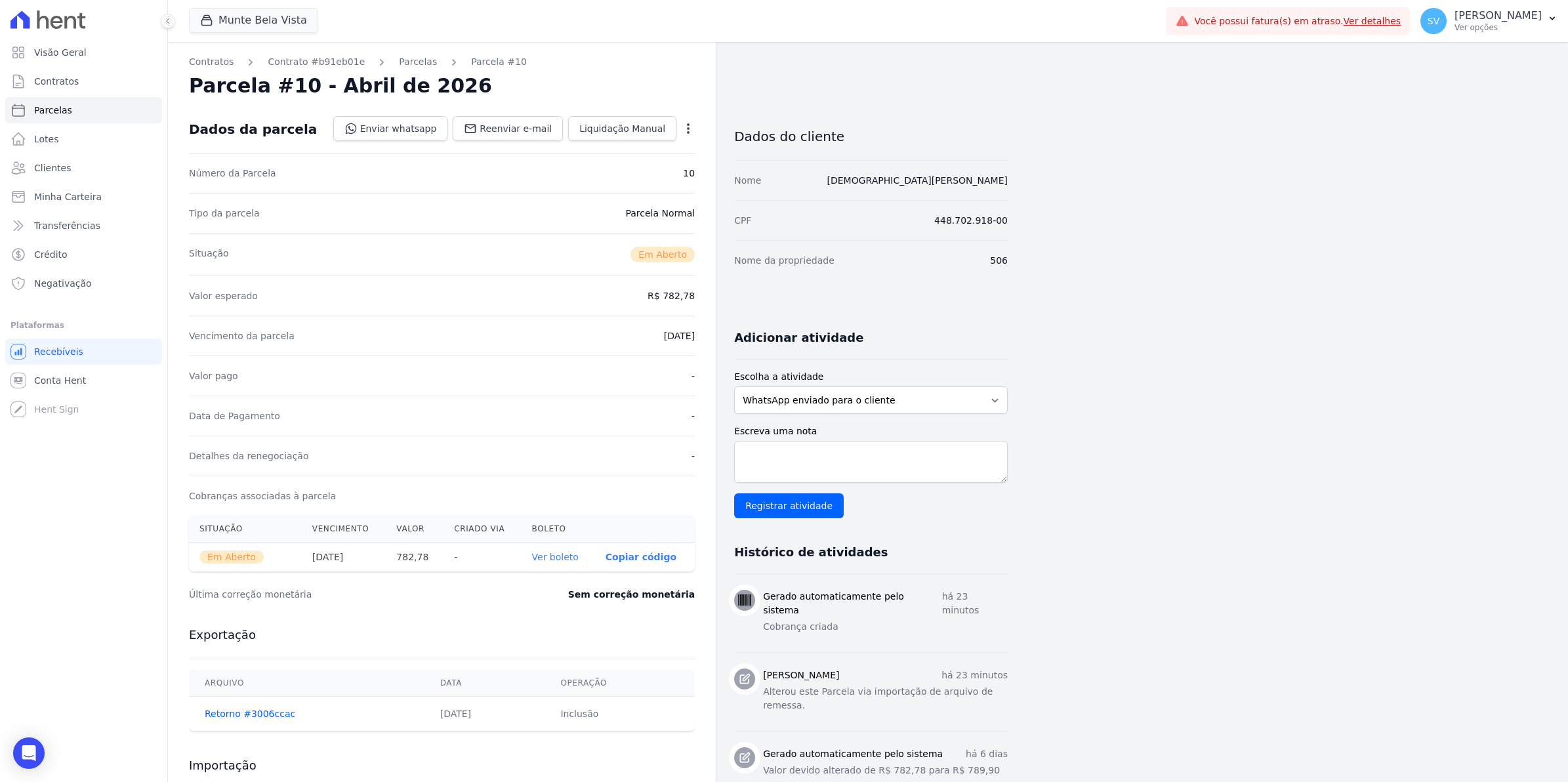
click at [559, 560] on link "Ver boleto" at bounding box center [556, 557] width 47 height 10
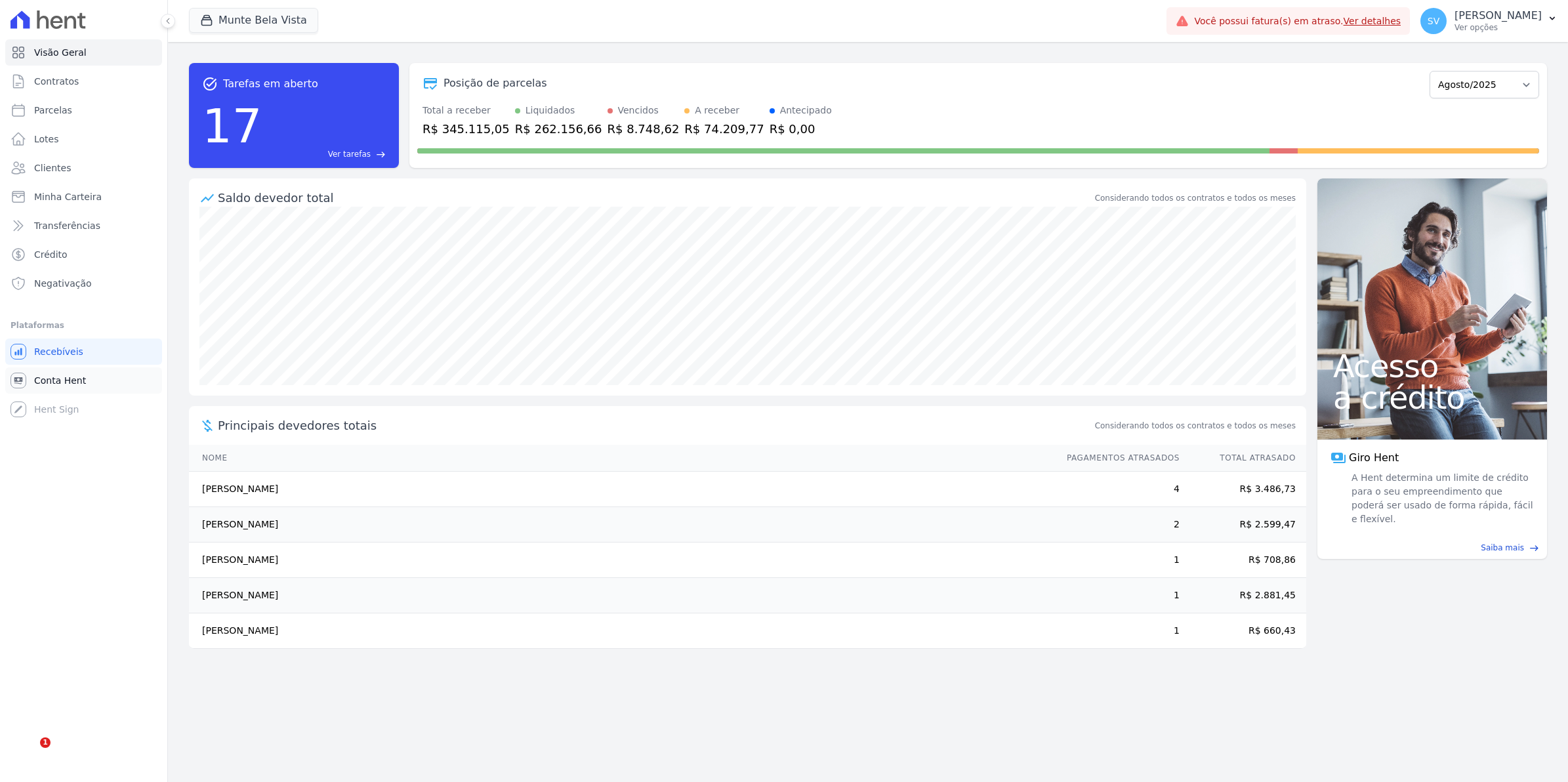
click at [57, 378] on span "Conta Hent" at bounding box center [59, 380] width 52 height 13
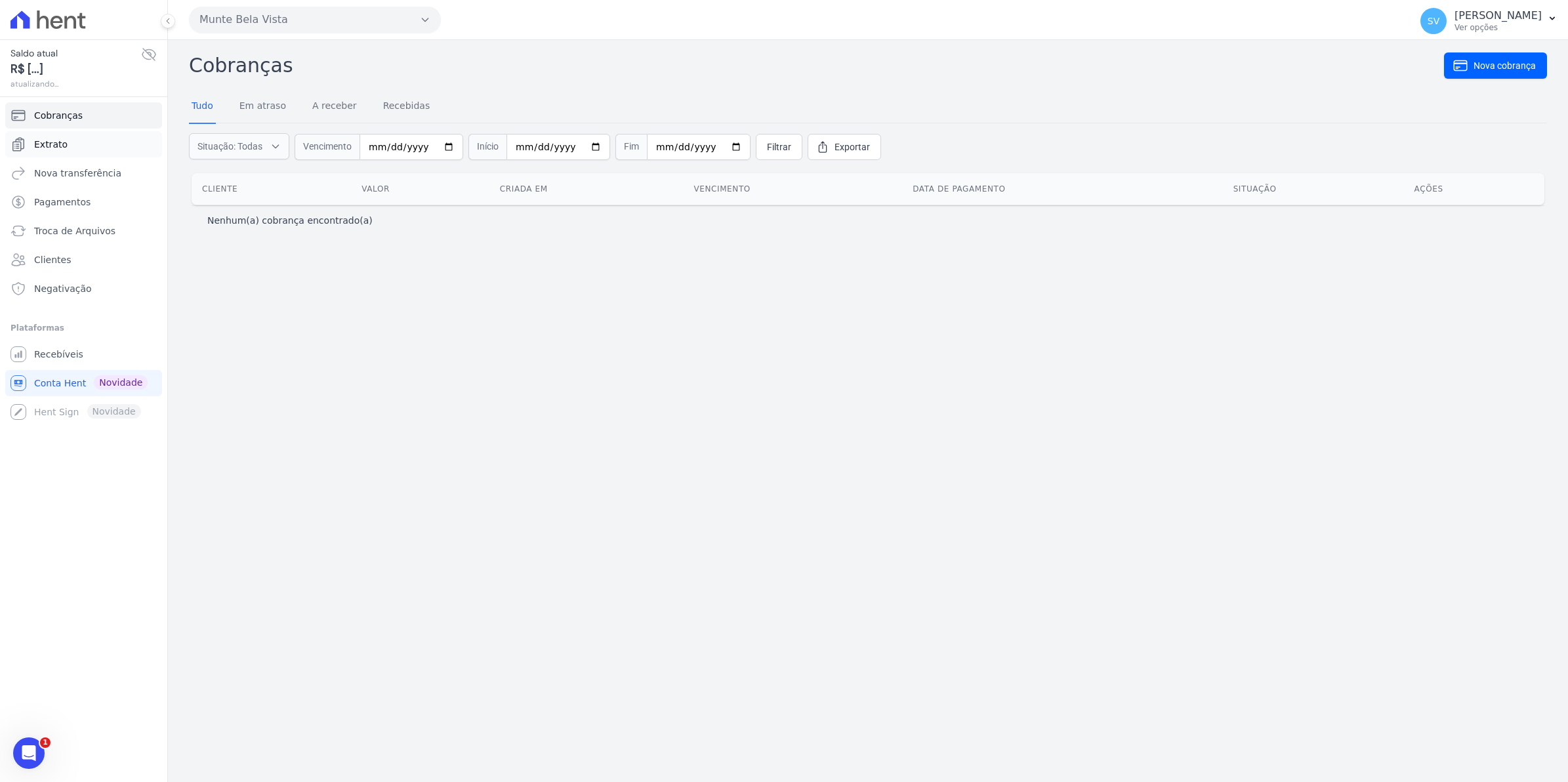
click at [58, 141] on span "Extrato" at bounding box center [51, 145] width 34 height 13
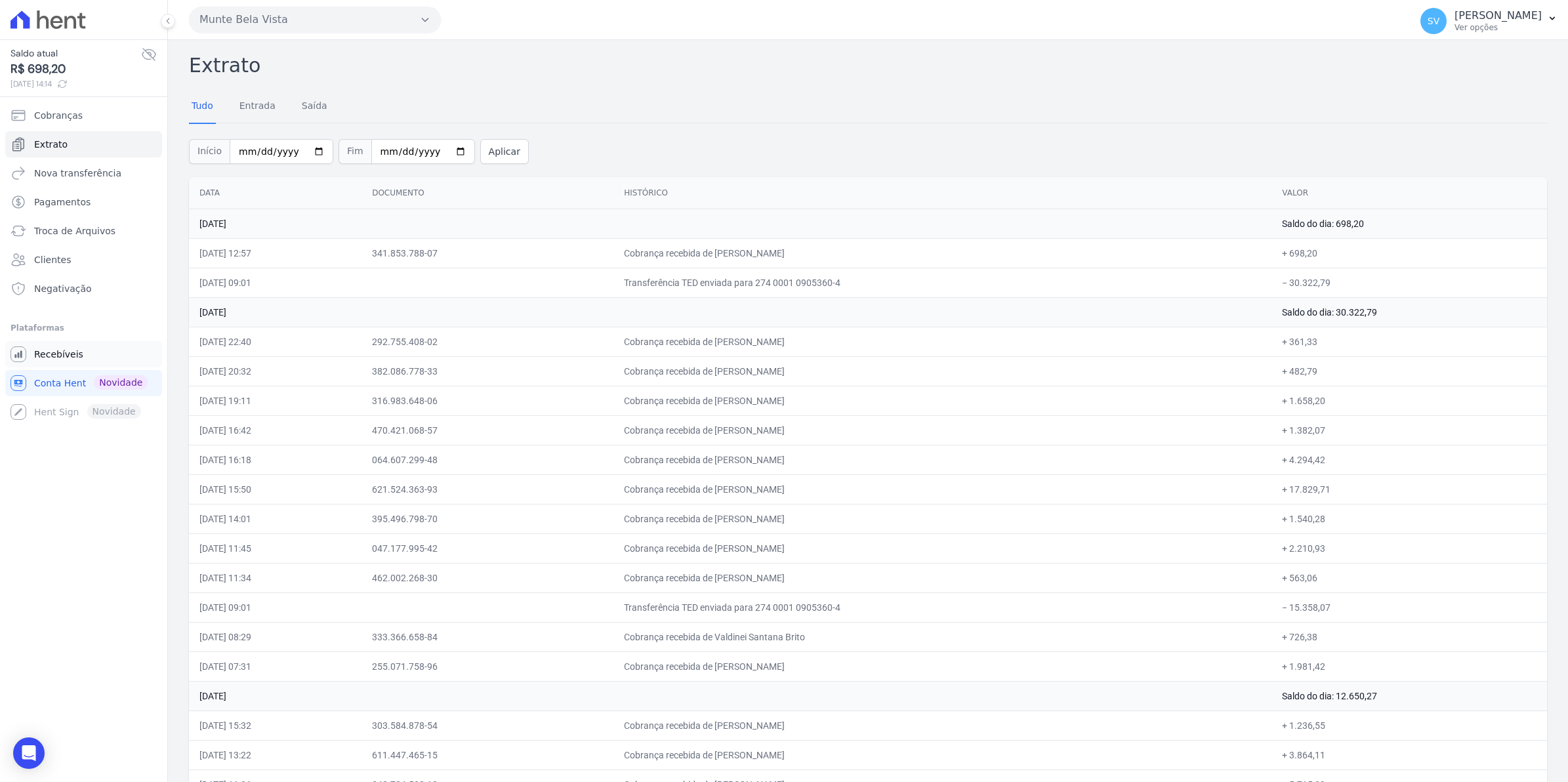
click at [81, 348] on link "Recebíveis" at bounding box center [84, 354] width 157 height 26
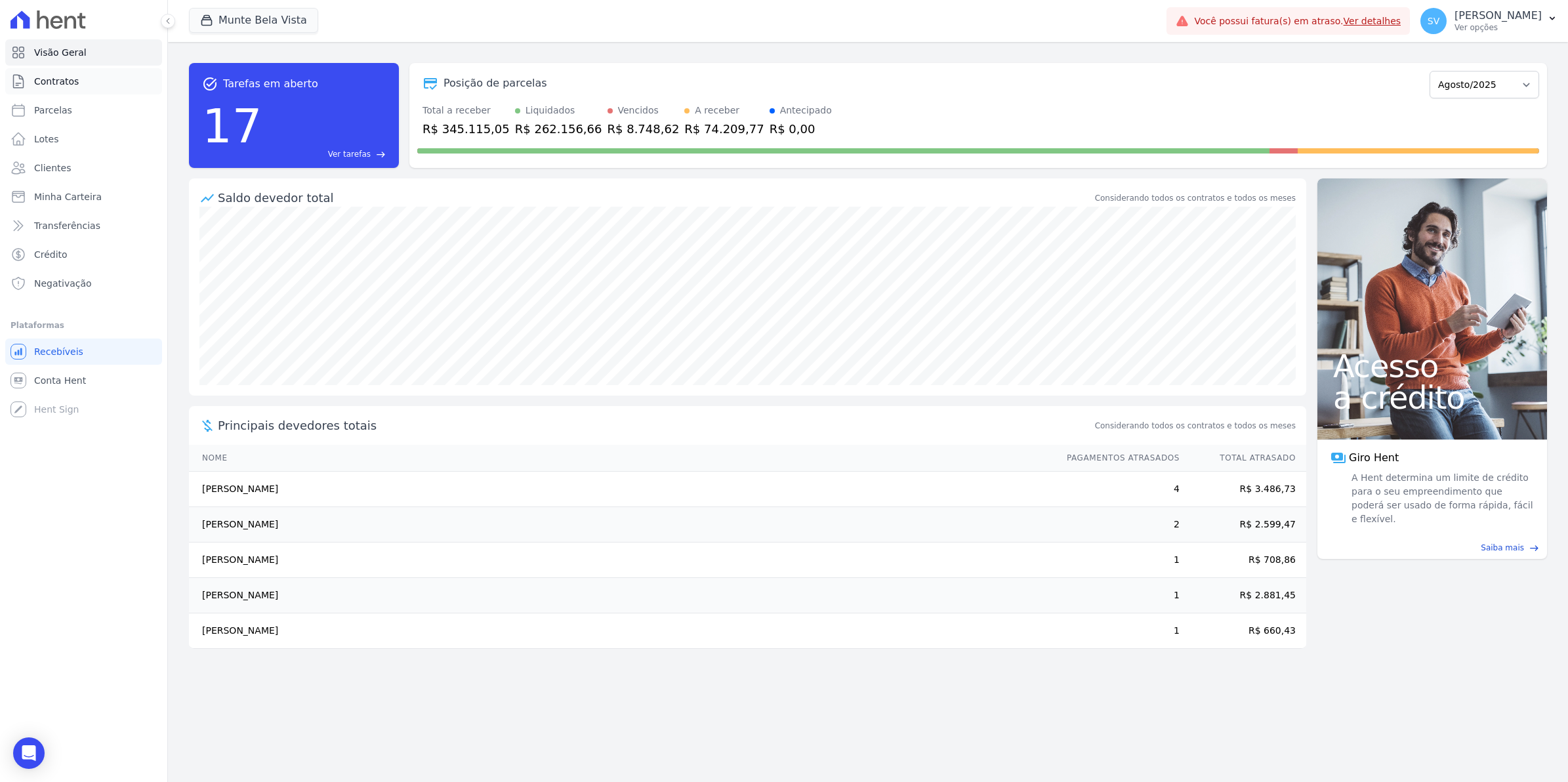
click at [63, 77] on span "Contratos" at bounding box center [56, 82] width 45 height 13
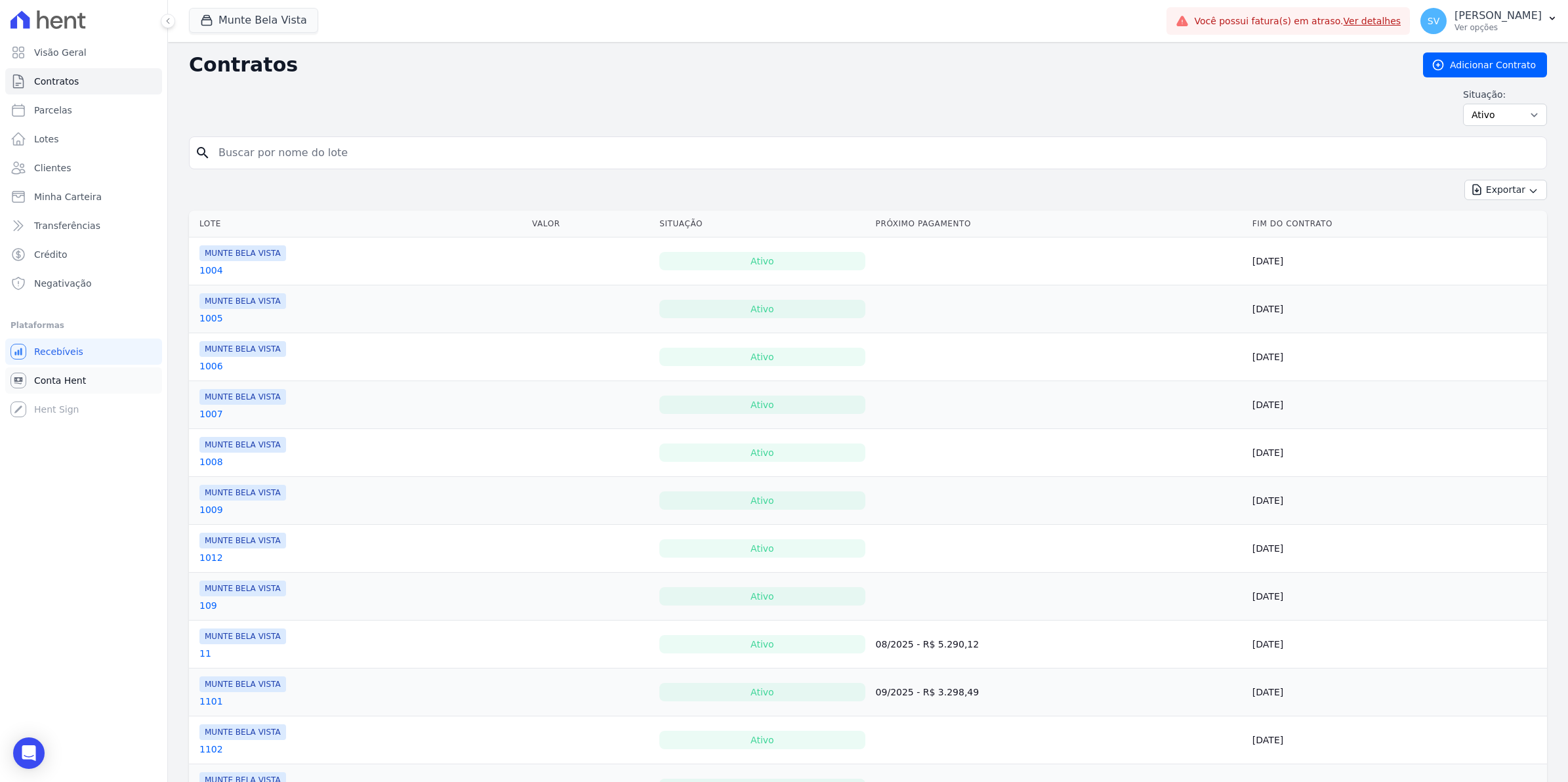
click at [62, 382] on span "Conta Hent" at bounding box center [59, 380] width 52 height 13
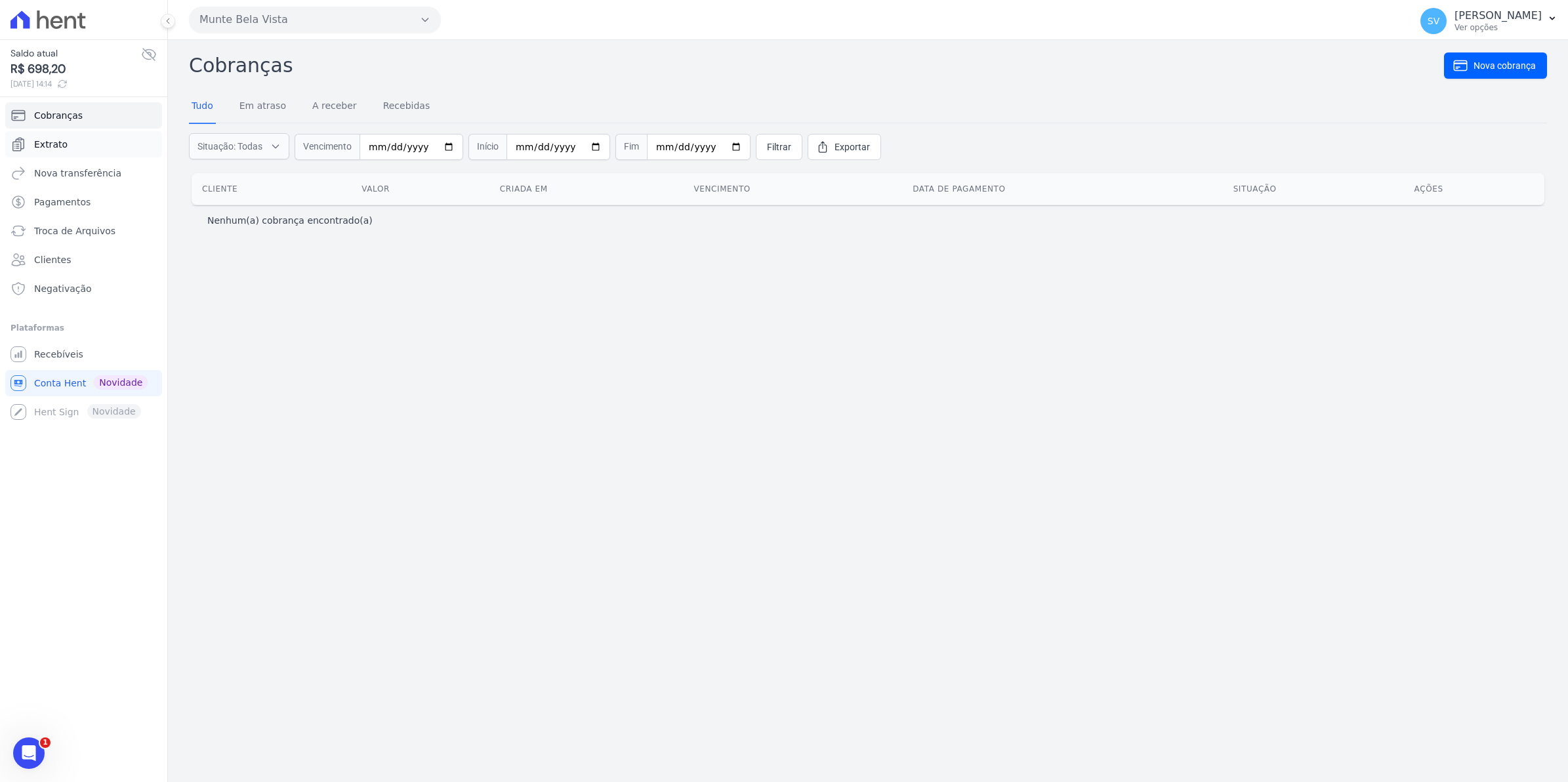
click at [53, 141] on span "Extrato" at bounding box center [51, 145] width 34 height 13
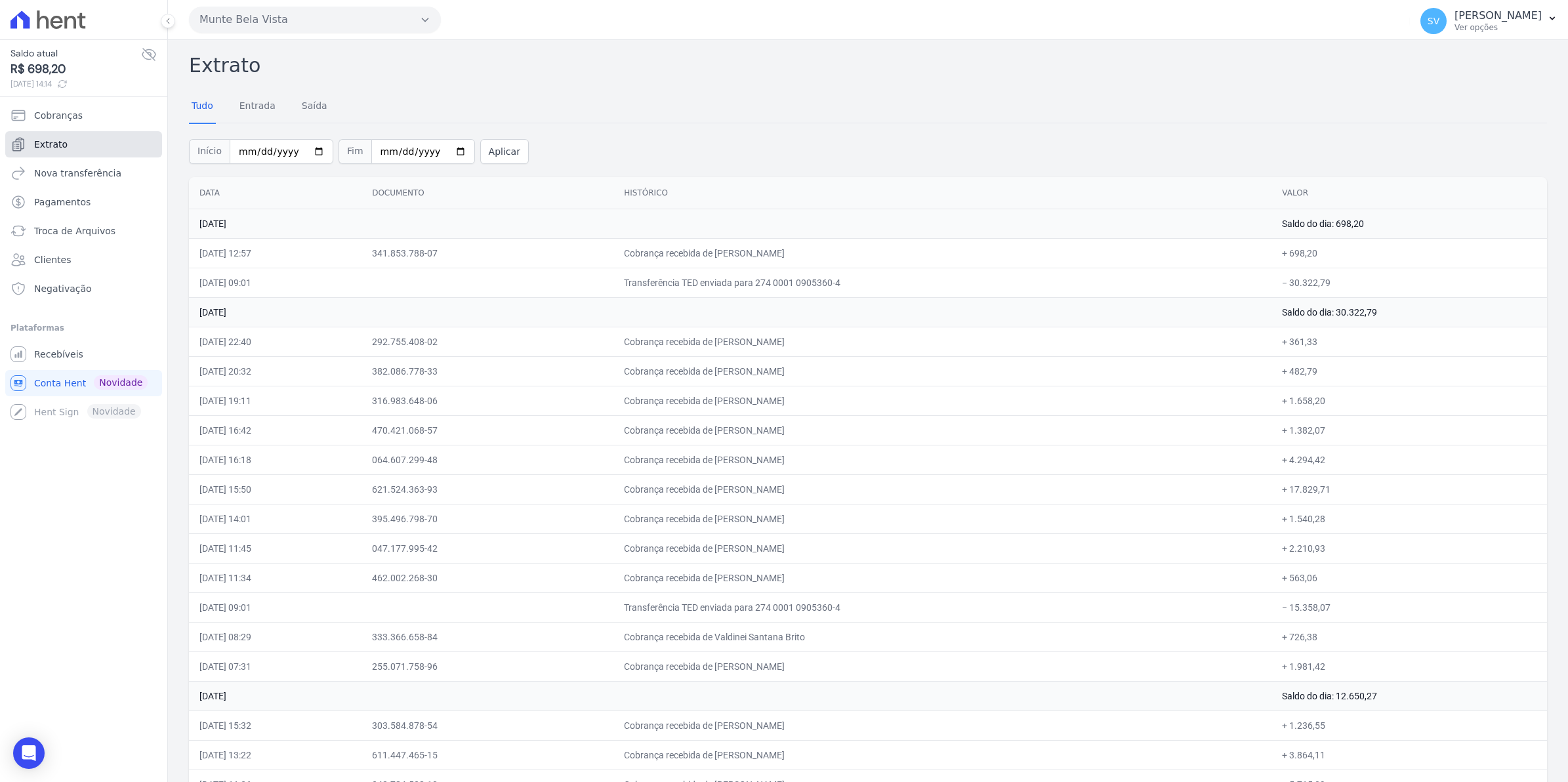
click at [55, 149] on span "Extrato" at bounding box center [51, 145] width 34 height 13
click at [47, 352] on span "Recebíveis" at bounding box center [58, 354] width 49 height 13
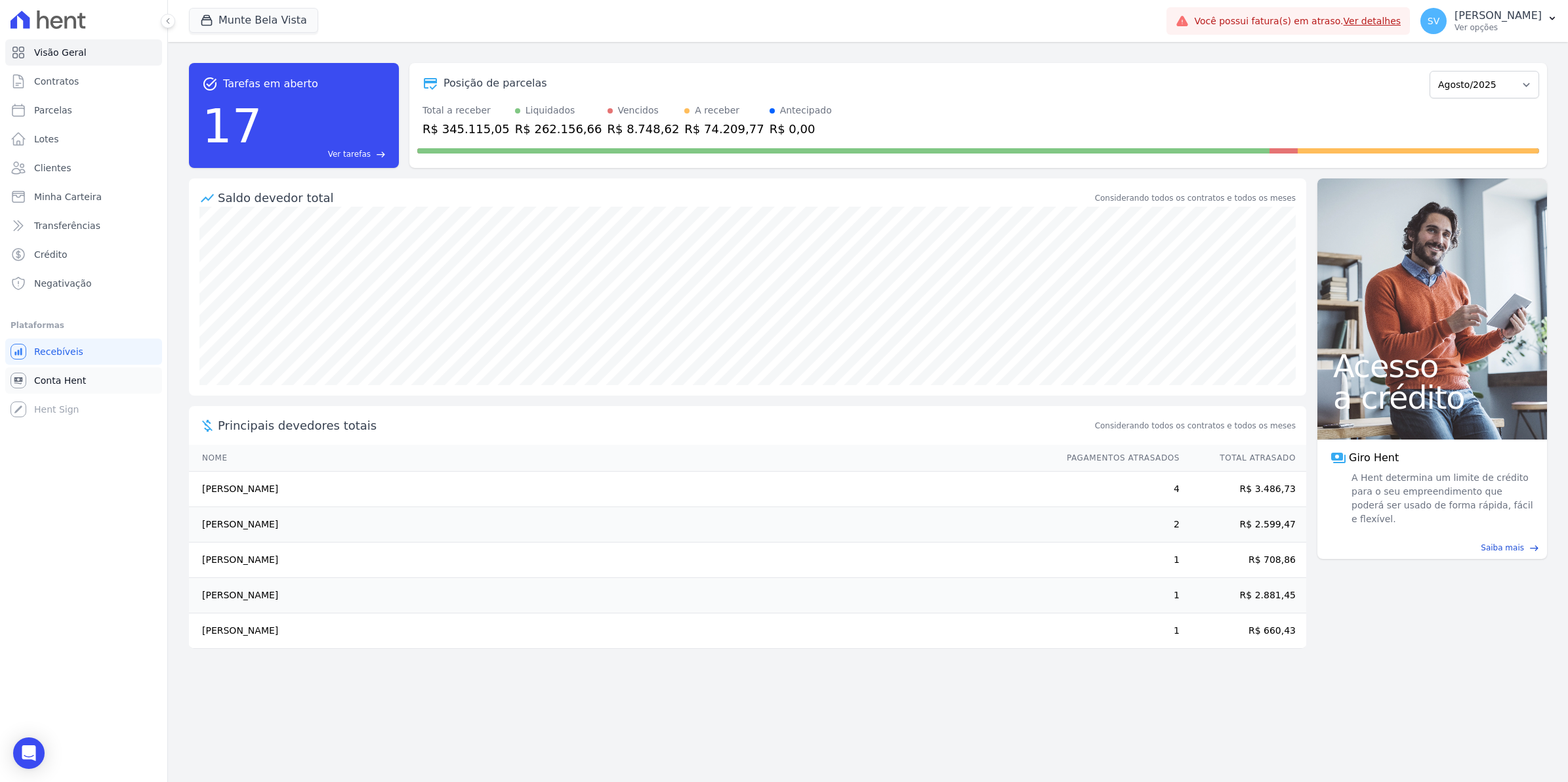
click at [40, 384] on span "Conta Hent" at bounding box center [59, 380] width 52 height 13
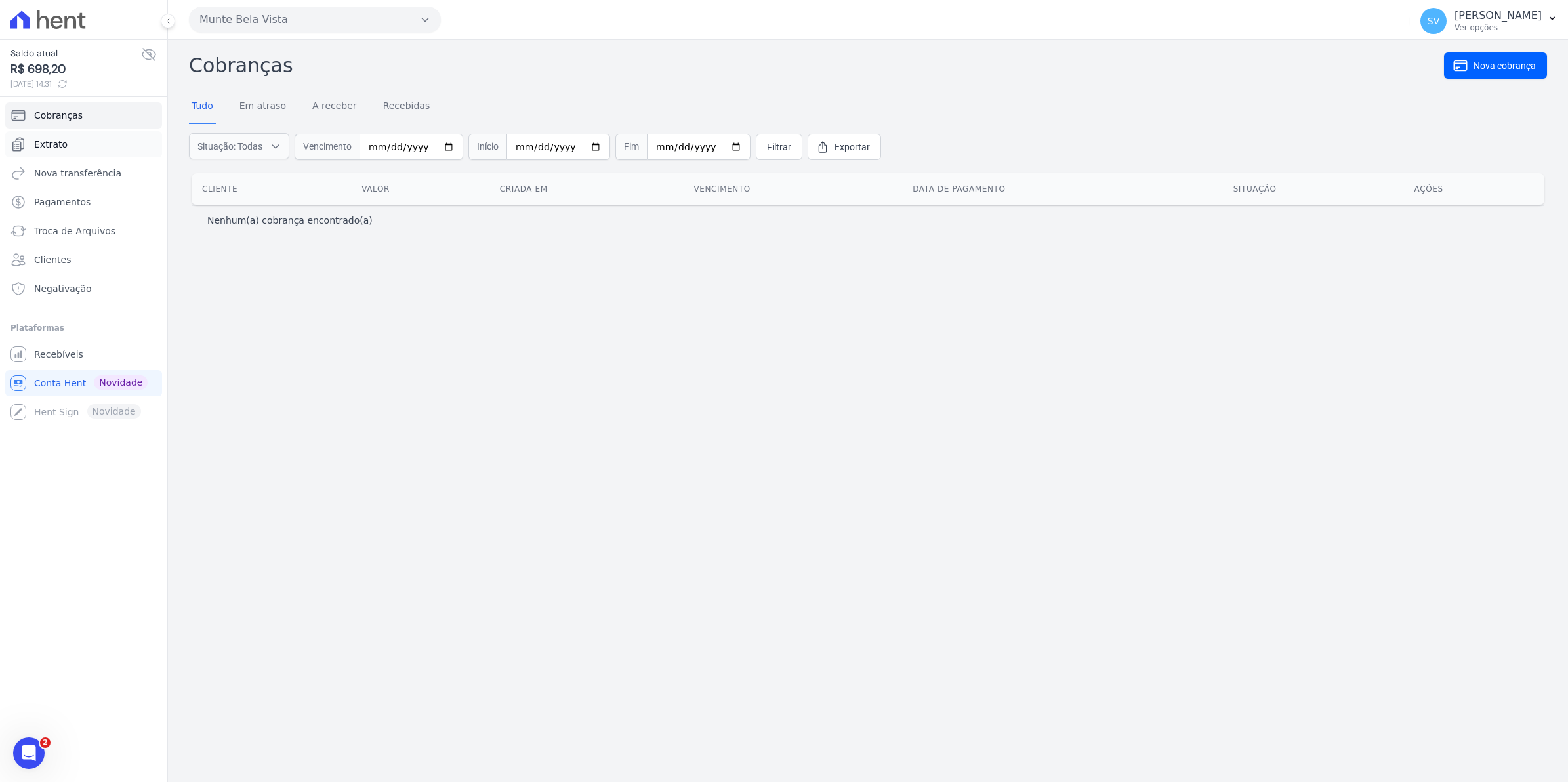
click at [53, 142] on span "Extrato" at bounding box center [51, 145] width 34 height 13
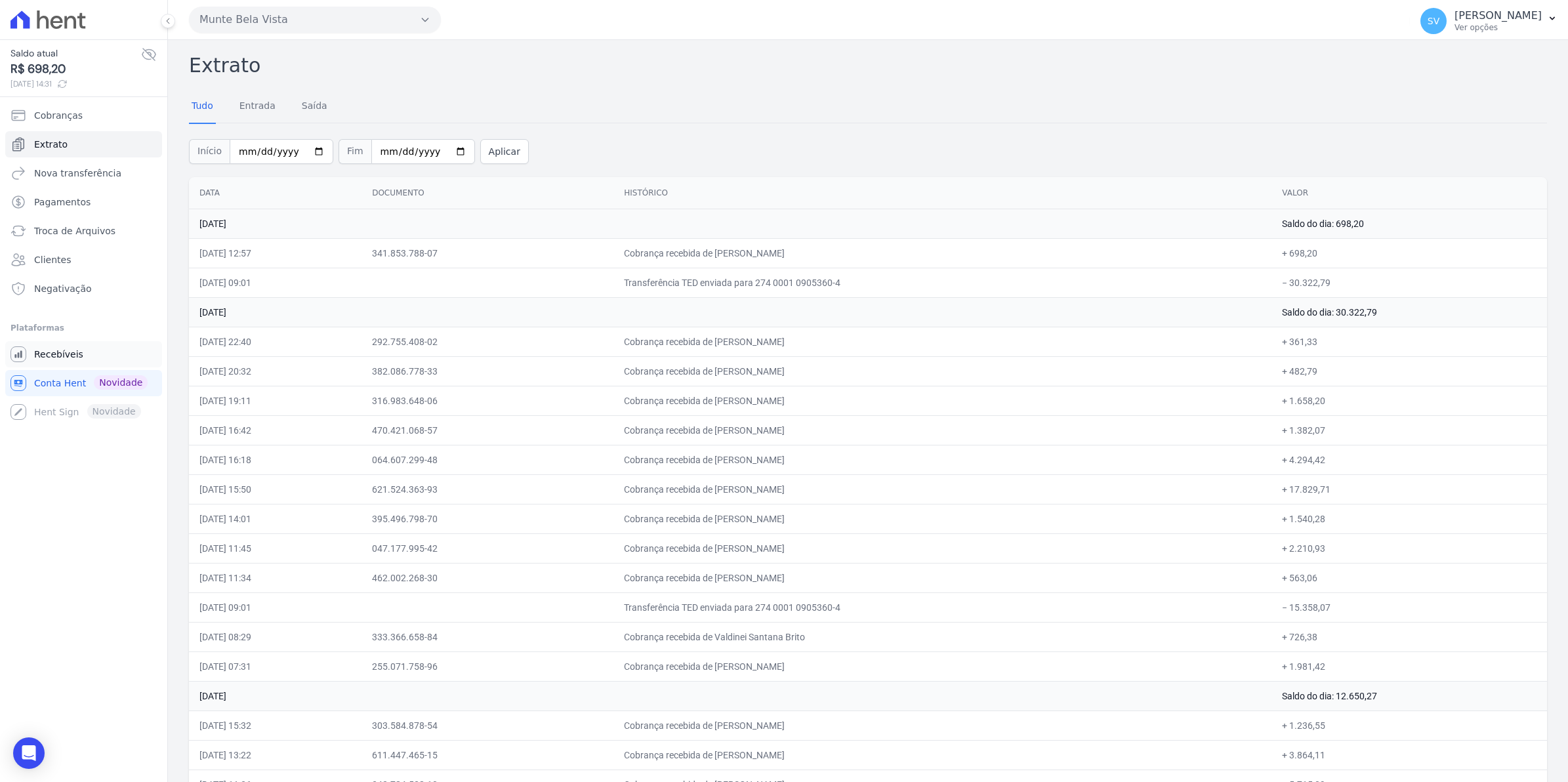
click at [73, 357] on span "Recebíveis" at bounding box center [58, 354] width 49 height 13
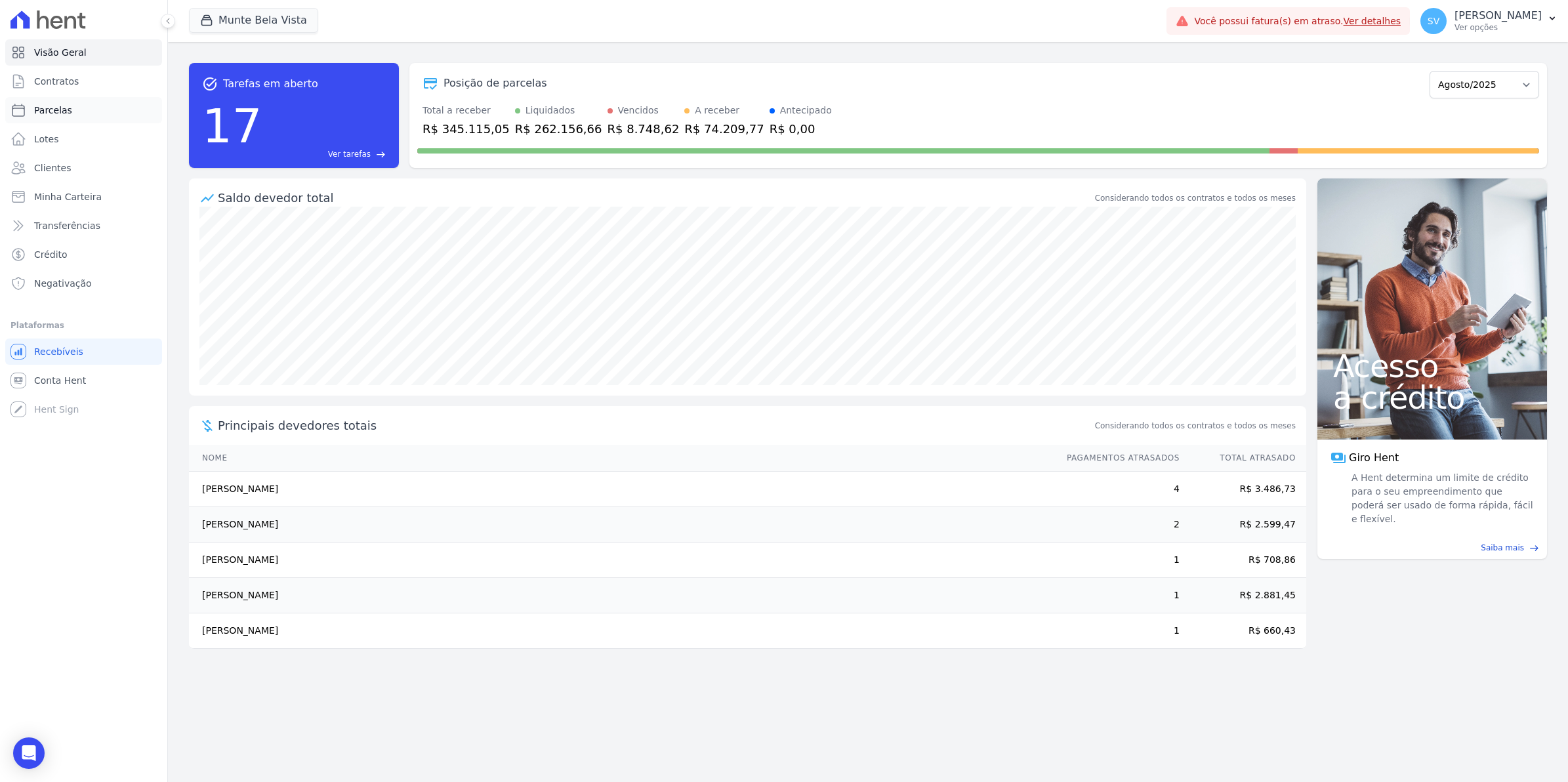
click at [62, 102] on link "Parcelas" at bounding box center [84, 110] width 157 height 26
select select
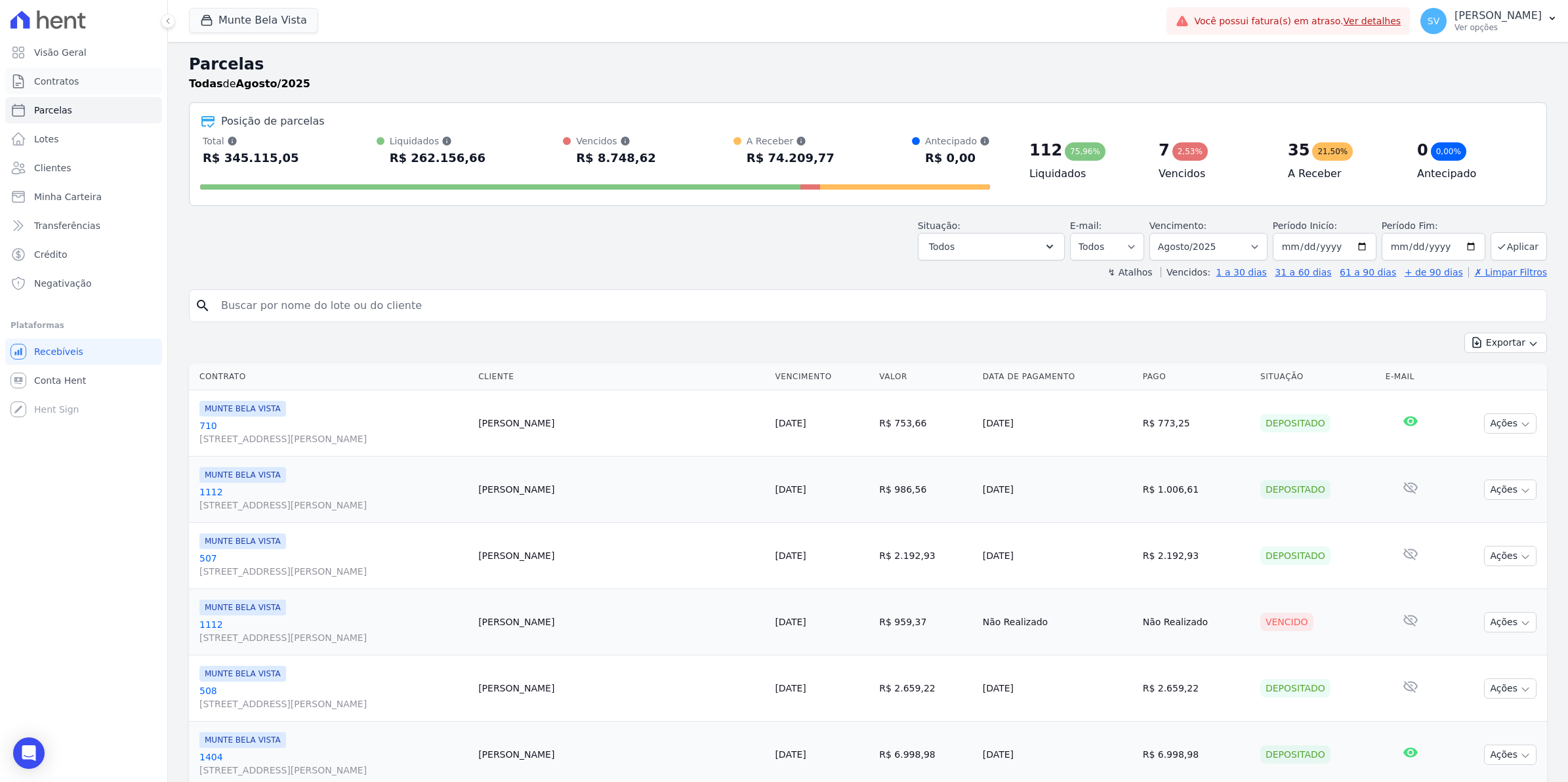
click at [72, 80] on span "Contratos" at bounding box center [56, 82] width 45 height 13
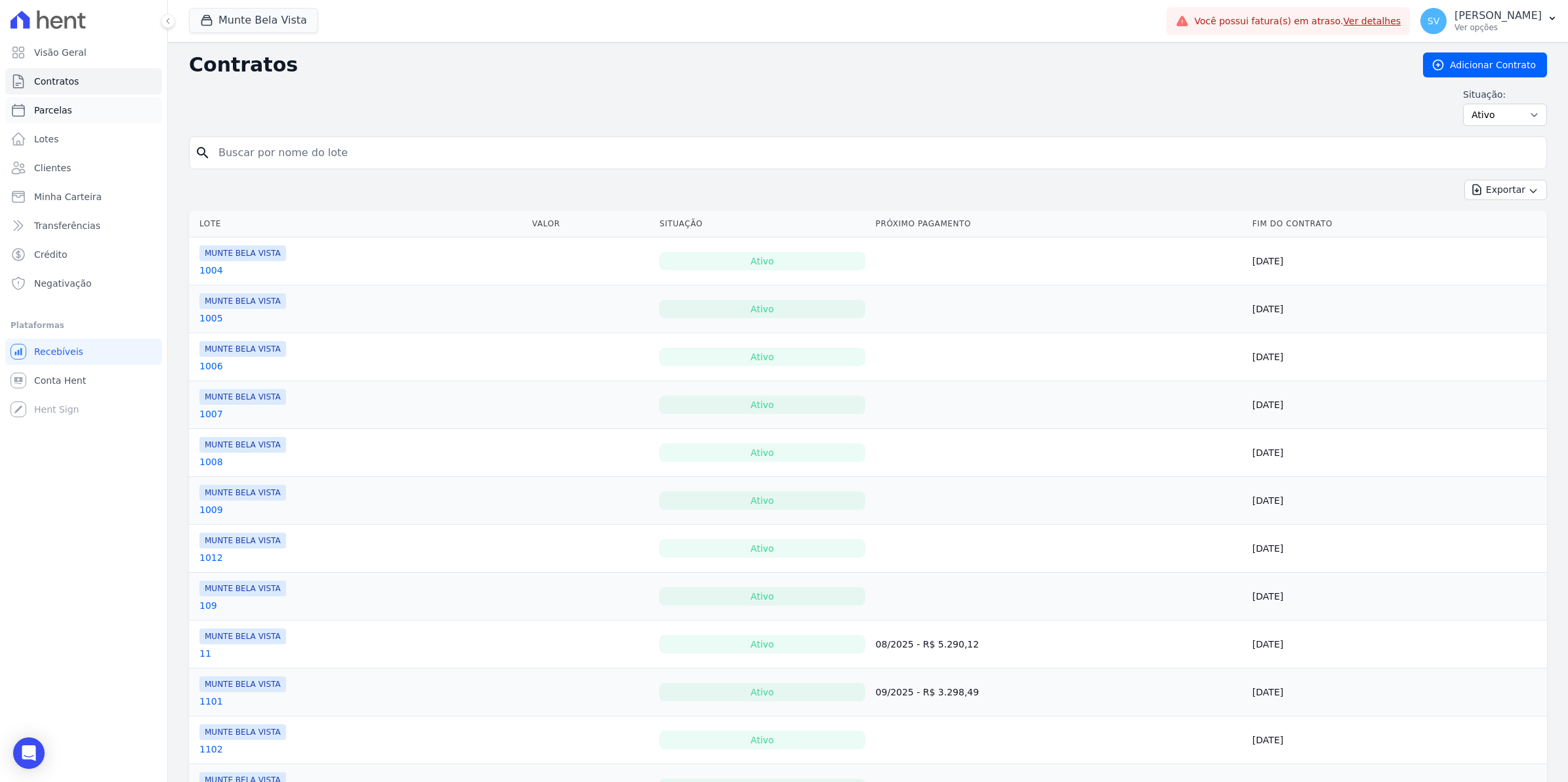
click at [76, 109] on link "Parcelas" at bounding box center [84, 110] width 157 height 26
select select
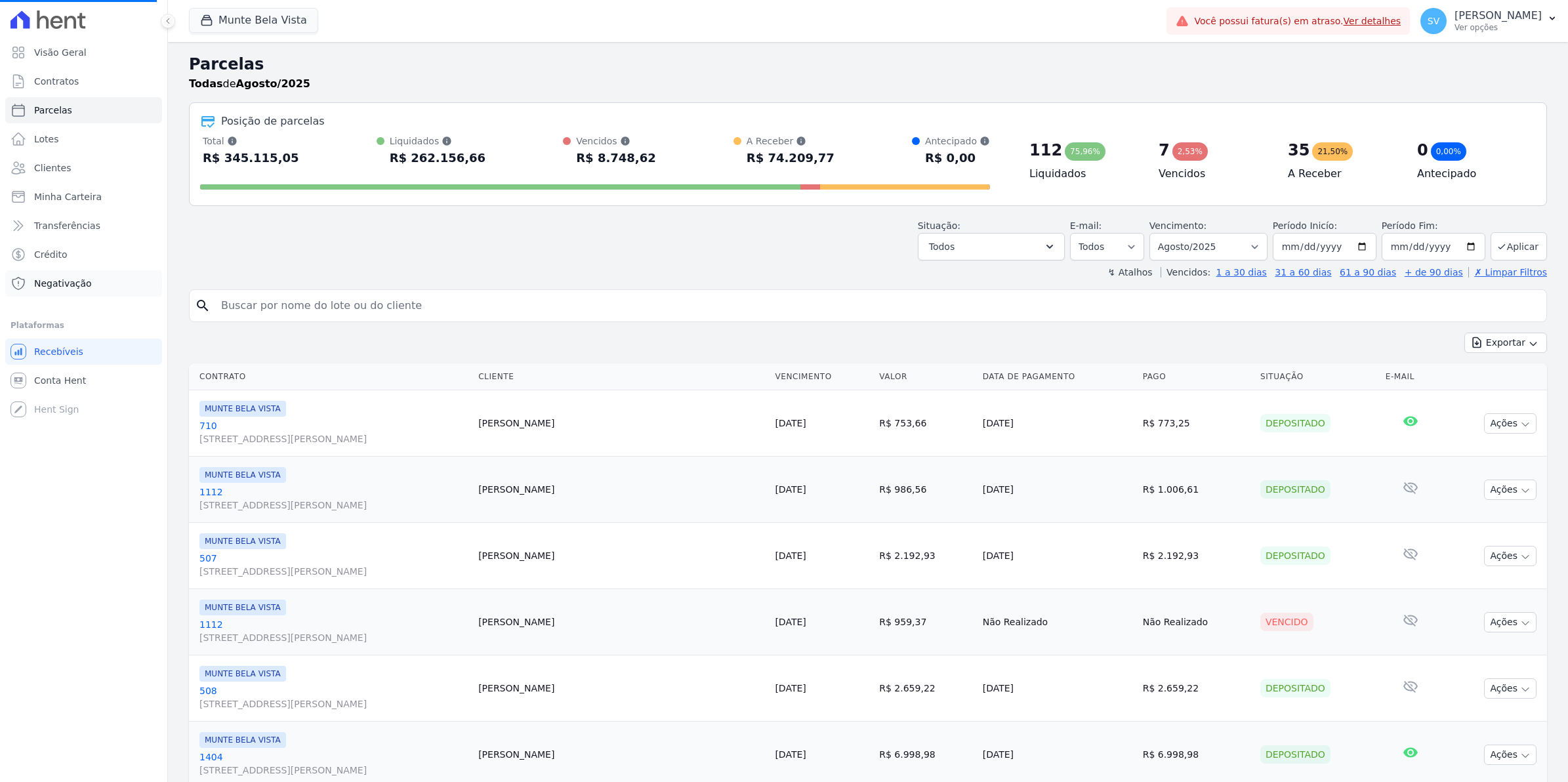
select select
click at [40, 380] on span "Conta Hent" at bounding box center [59, 380] width 52 height 13
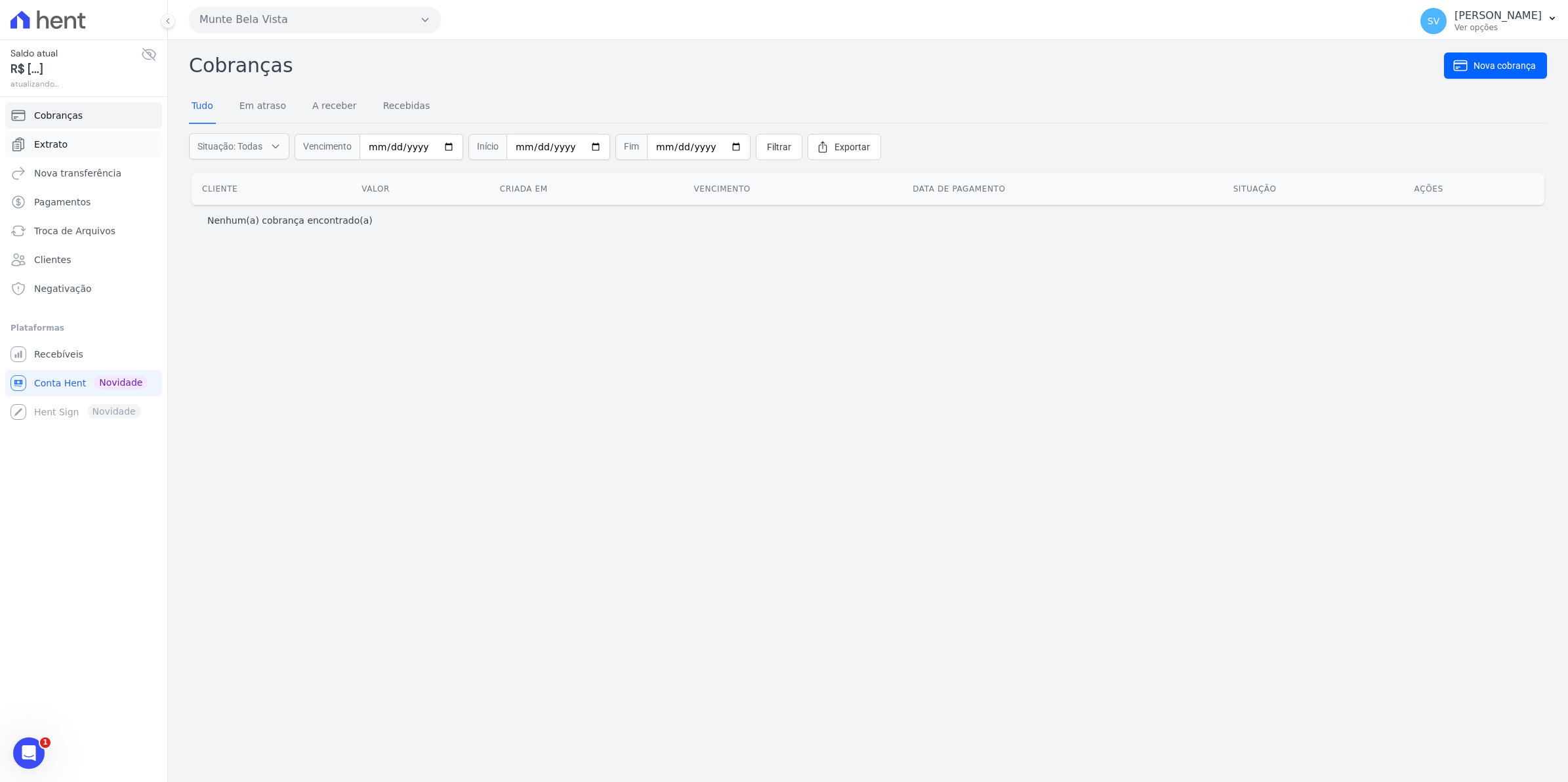
click at [40, 140] on span "Extrato" at bounding box center [51, 145] width 34 height 13
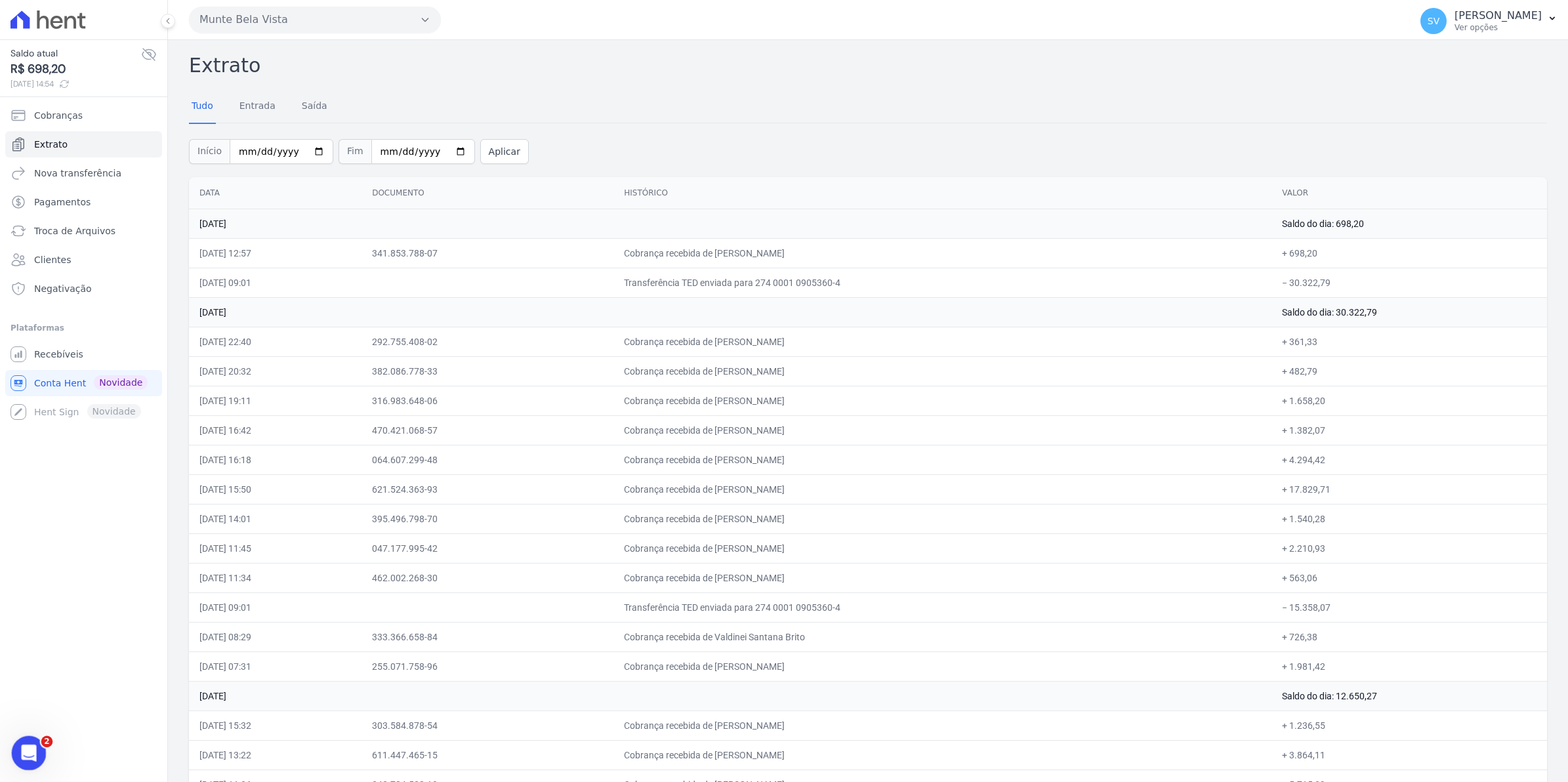
click at [38, 750] on div "Abertura do Messenger da Intercom" at bounding box center [27, 751] width 43 height 43
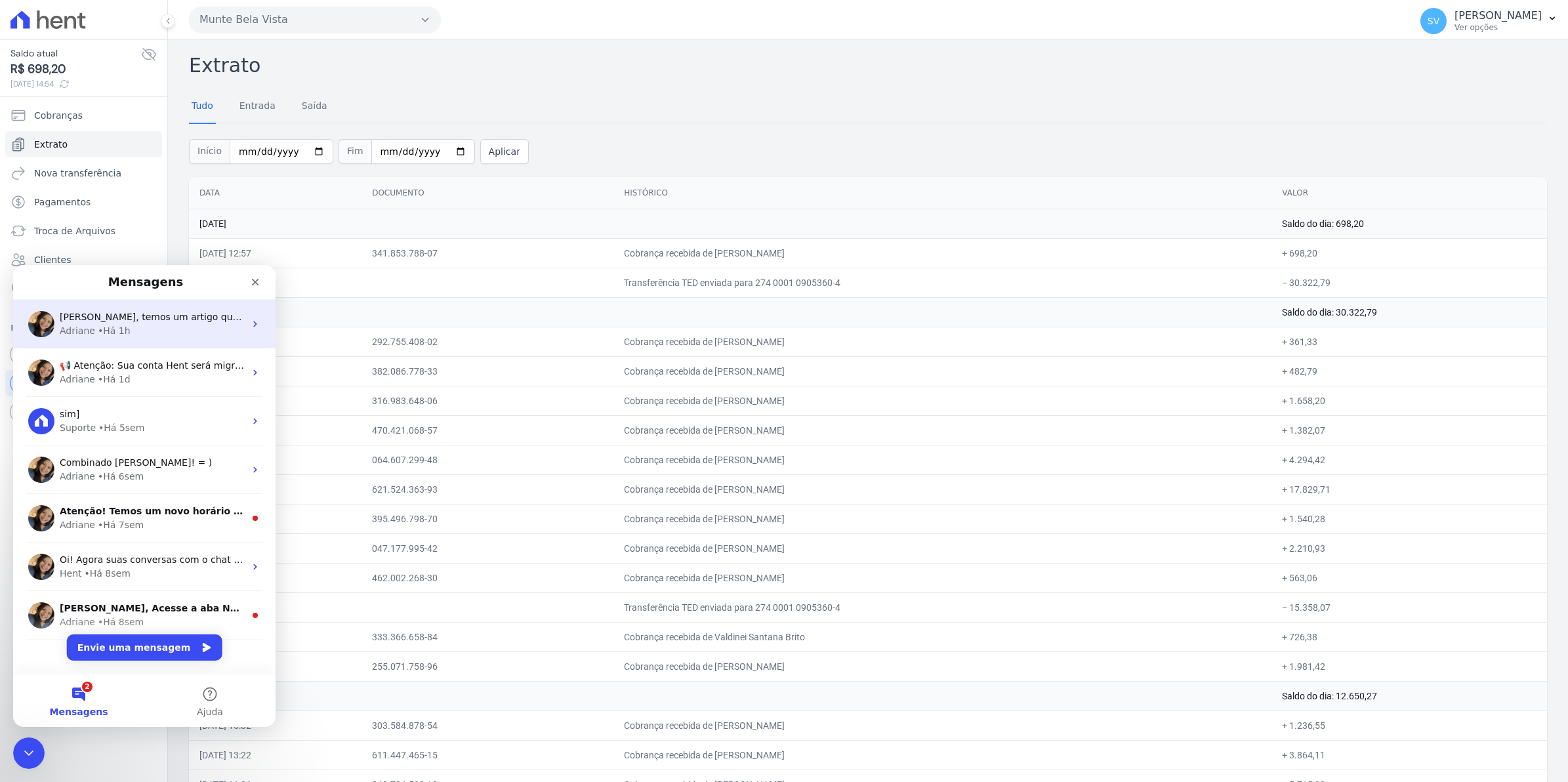
click at [159, 326] on div "Adriane • Há 1h" at bounding box center [152, 330] width 185 height 14
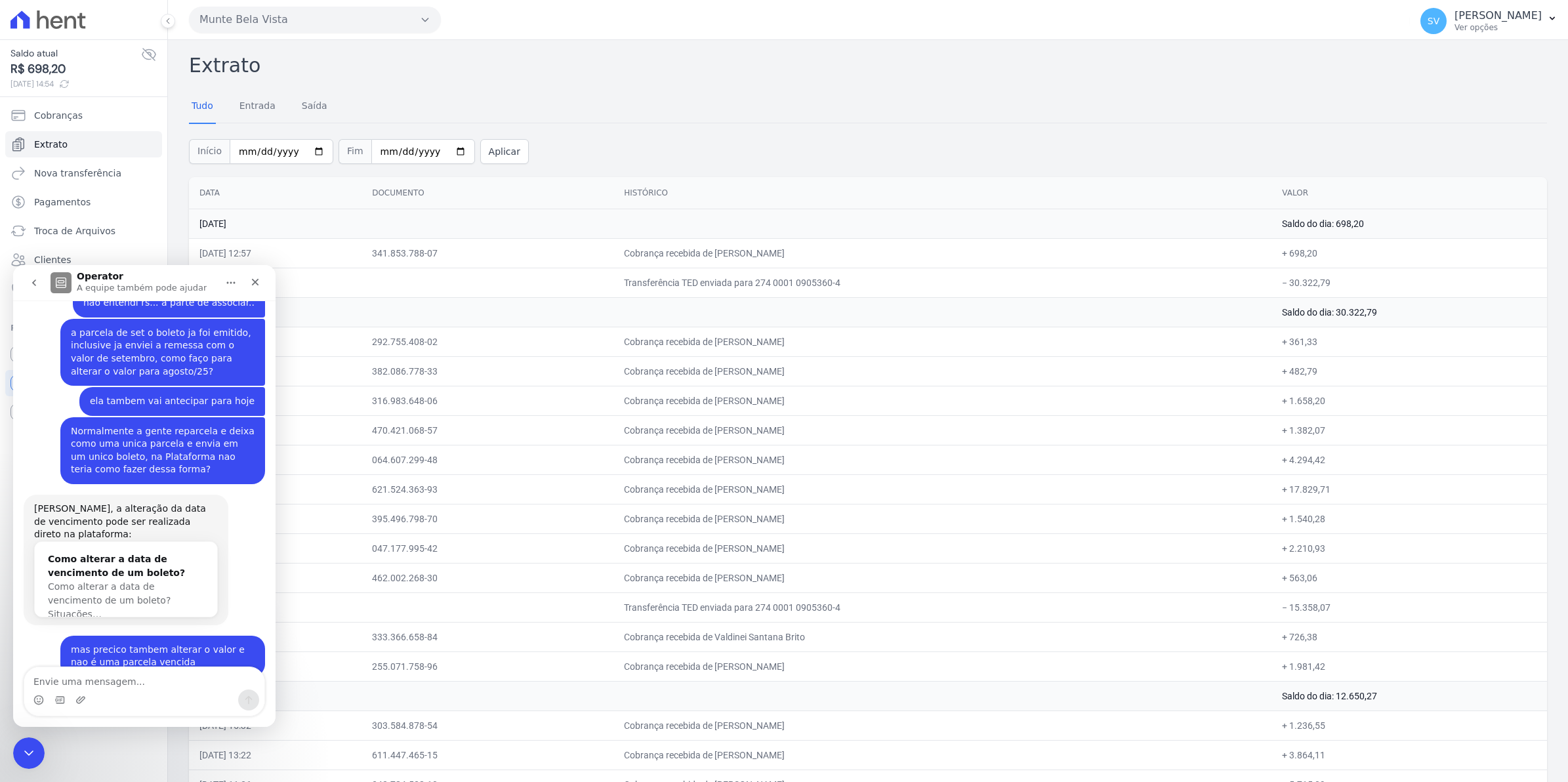
scroll to position [10565, 0]
click at [251, 279] on icon "Fechar" at bounding box center [254, 282] width 10 height 10
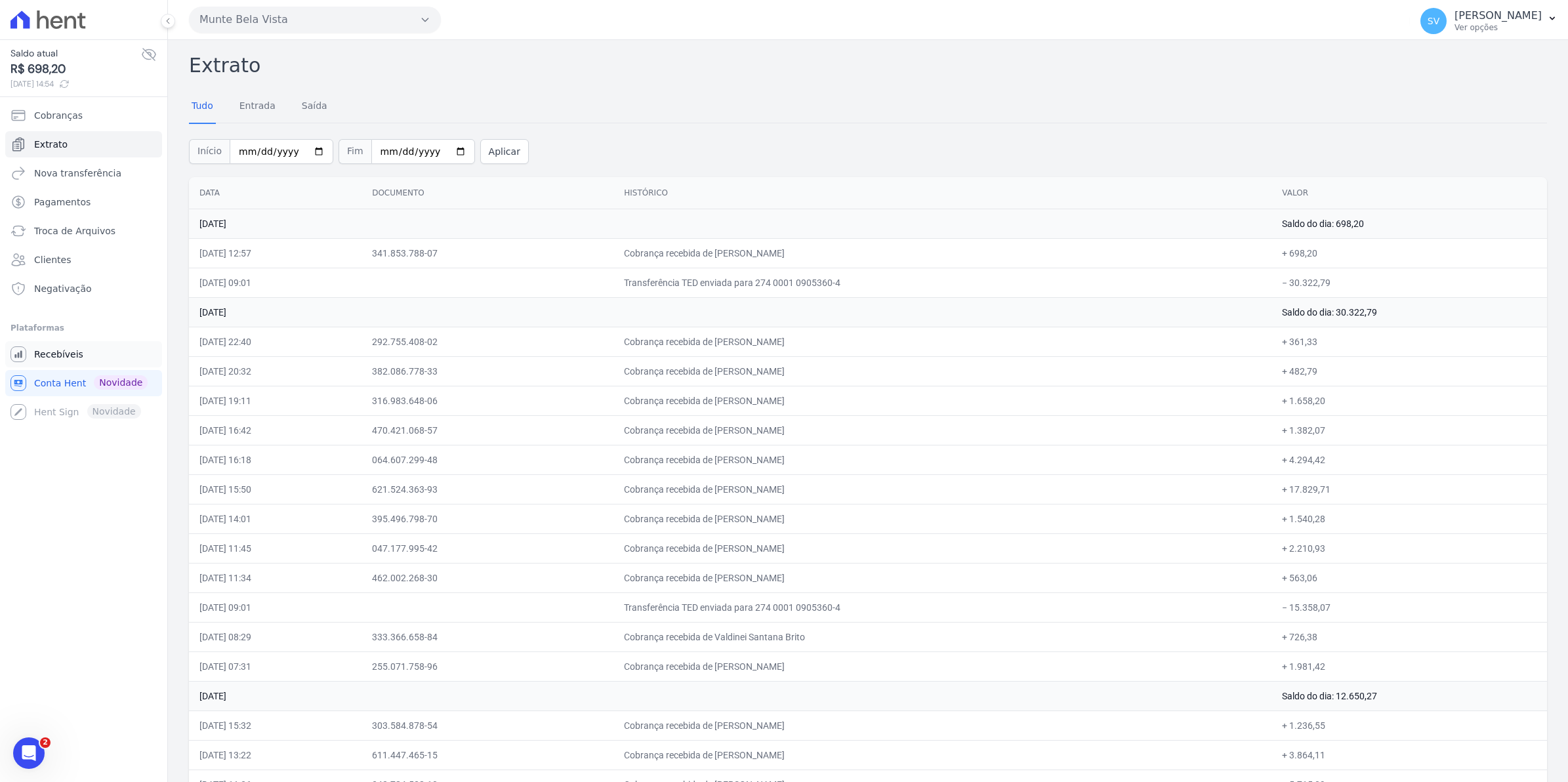
click at [49, 351] on span "Recebíveis" at bounding box center [58, 354] width 49 height 13
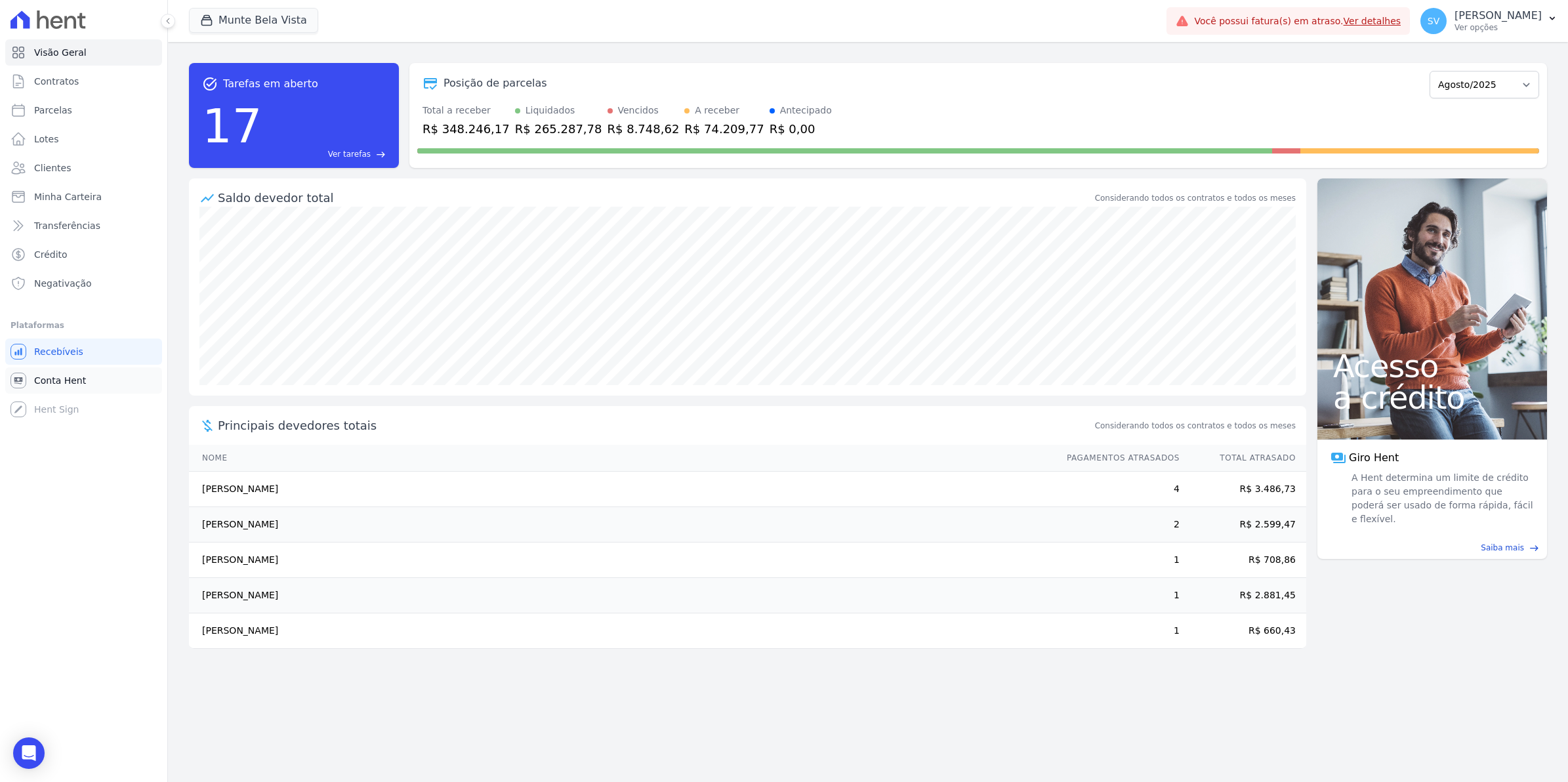
click at [63, 388] on link "Conta Hent" at bounding box center [84, 380] width 157 height 26
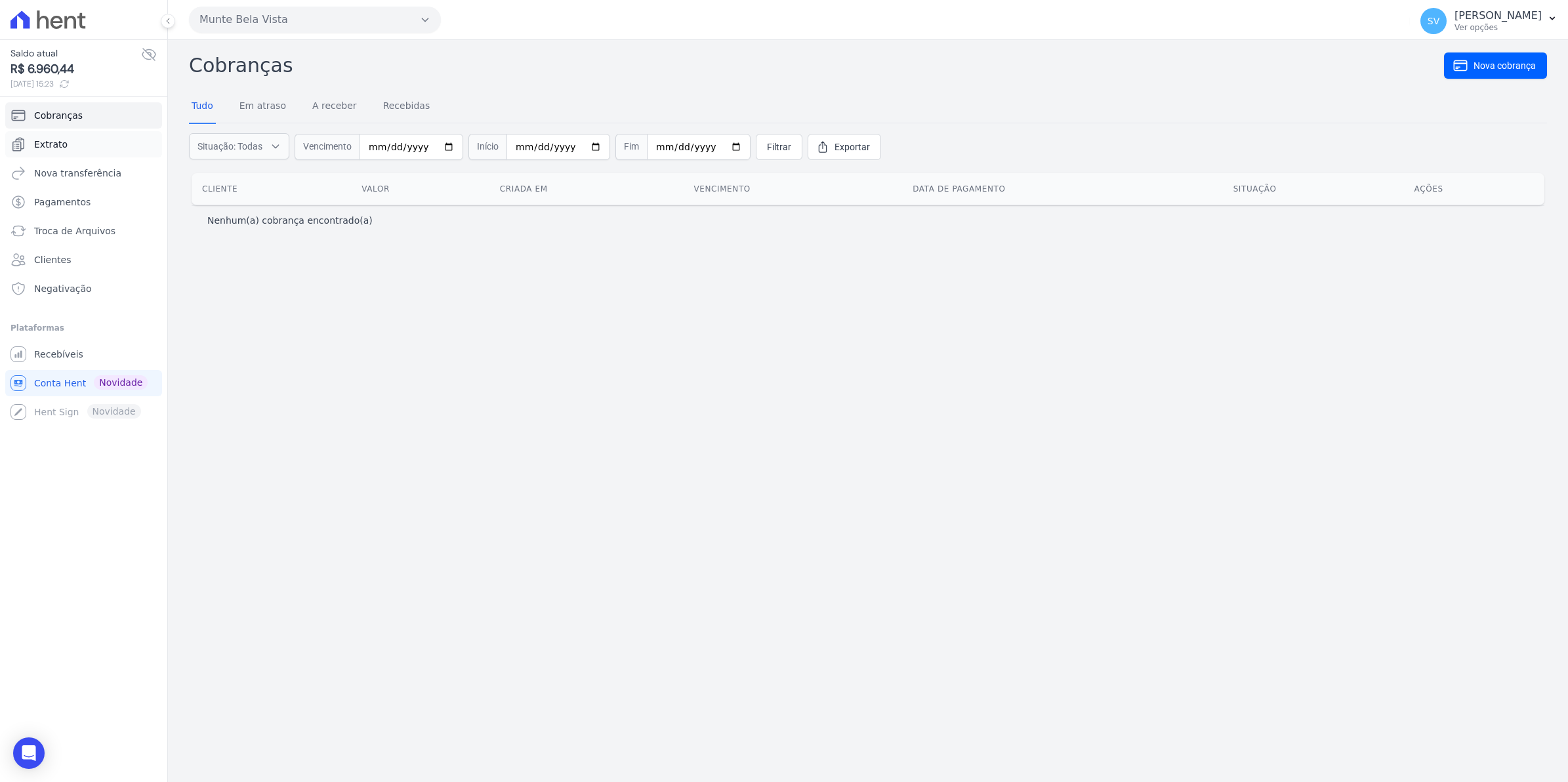
click at [69, 147] on link "Extrato" at bounding box center [84, 145] width 157 height 26
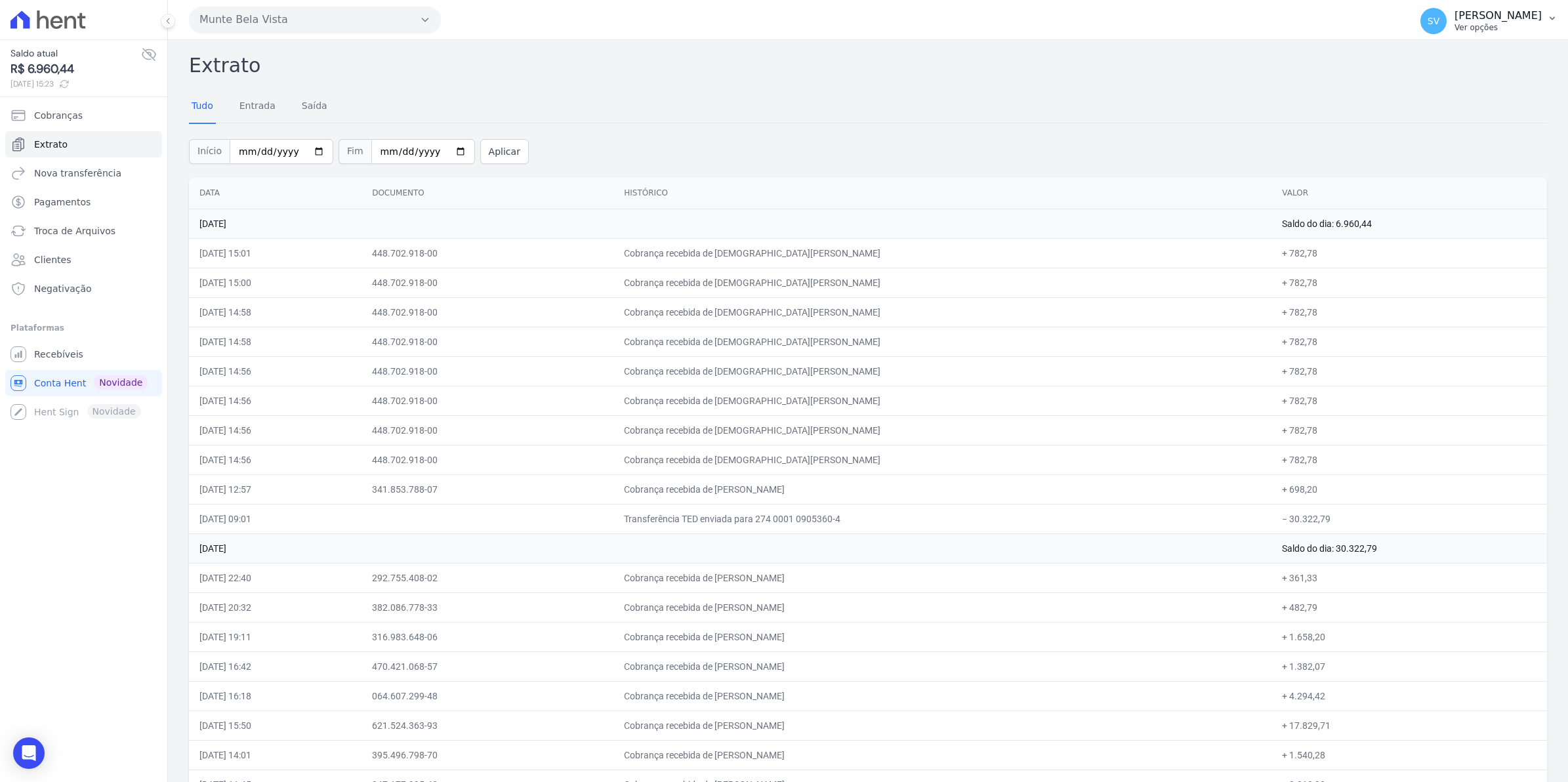
click at [1446, 27] on span "SV" at bounding box center [1433, 21] width 26 height 26
click at [90, 359] on link "Recebíveis" at bounding box center [84, 354] width 157 height 26
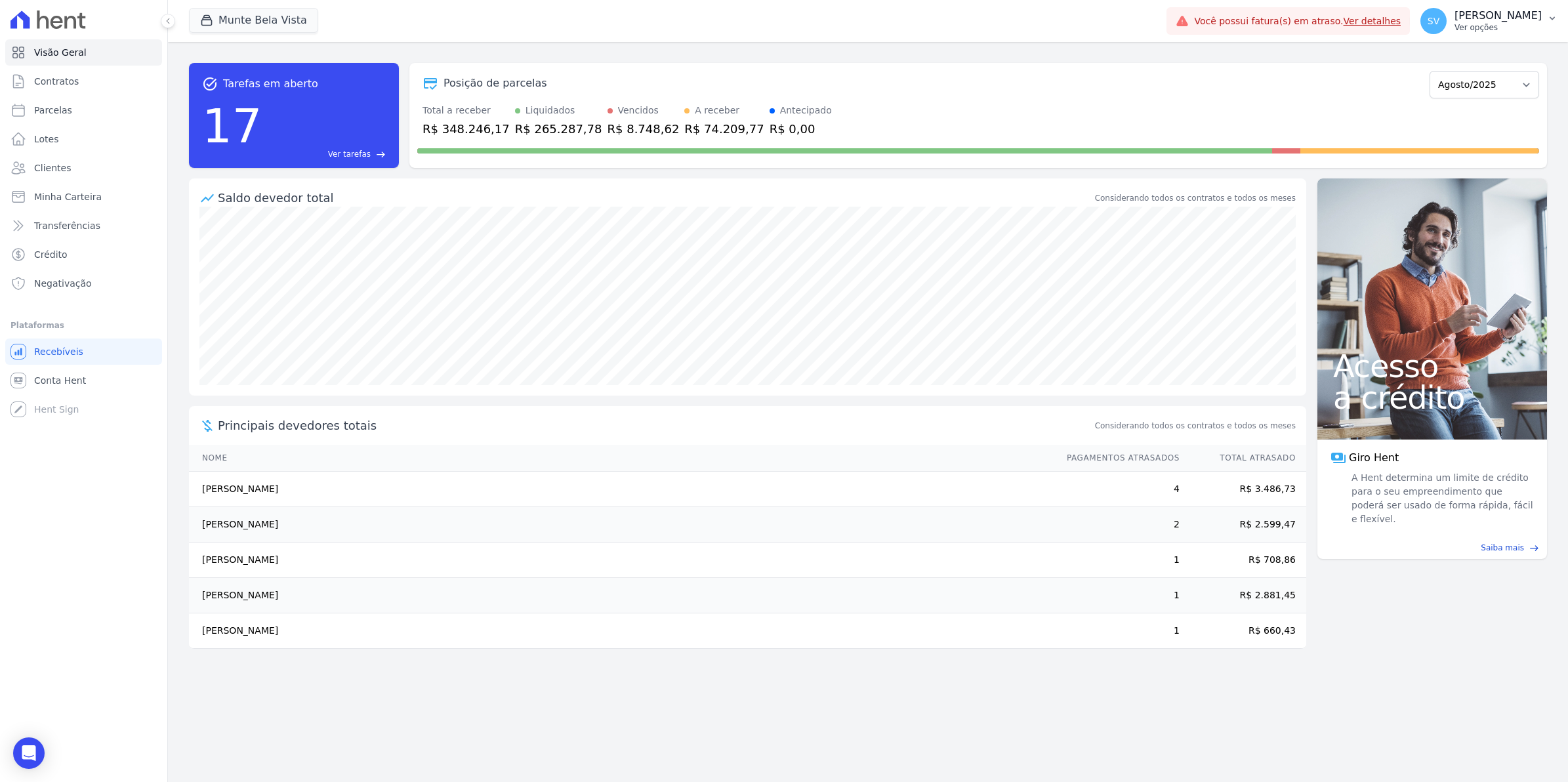
click at [1439, 23] on span "SV" at bounding box center [1433, 21] width 12 height 9
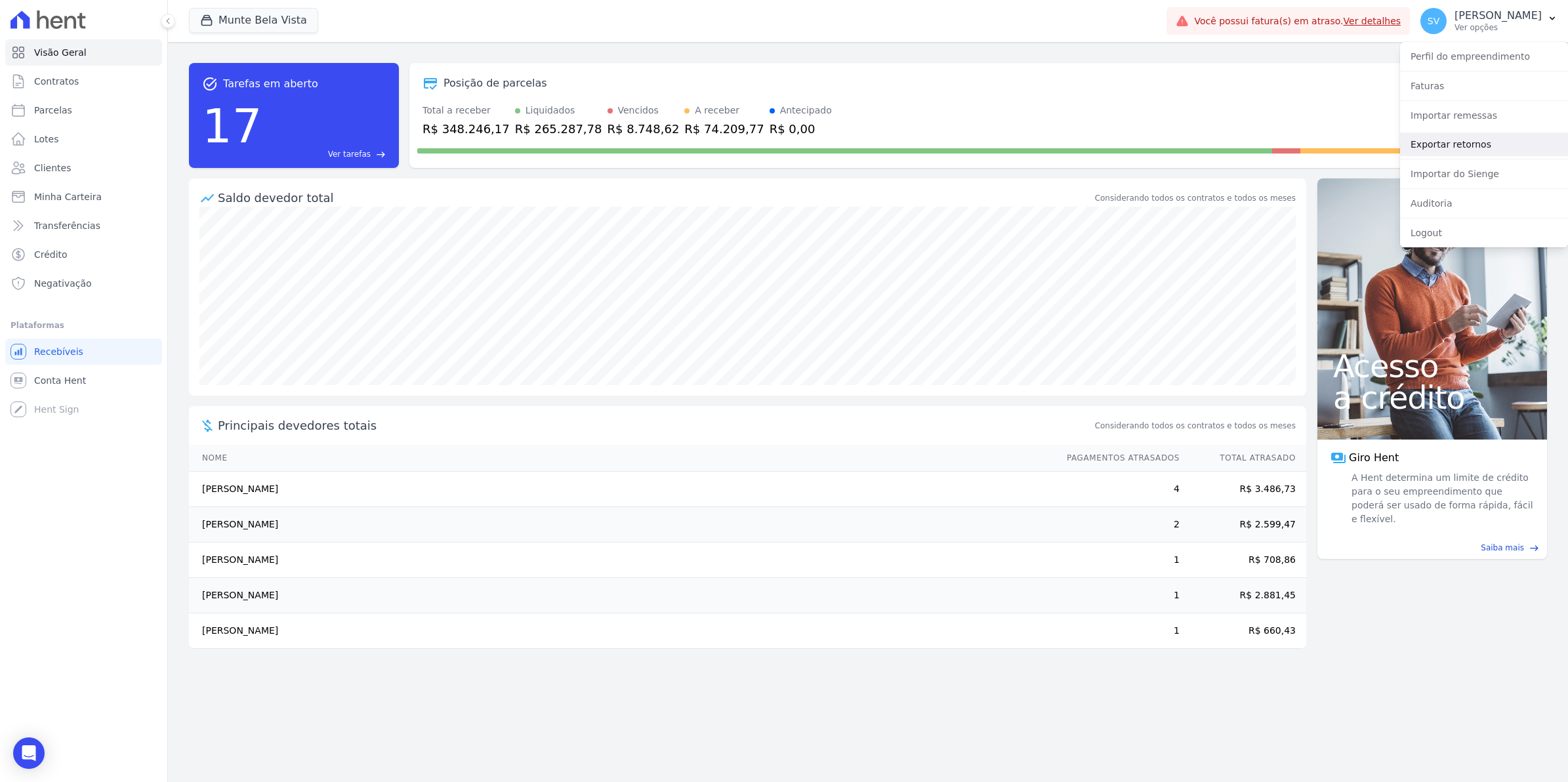
click at [1457, 148] on link "Exportar retornos" at bounding box center [1484, 144] width 168 height 23
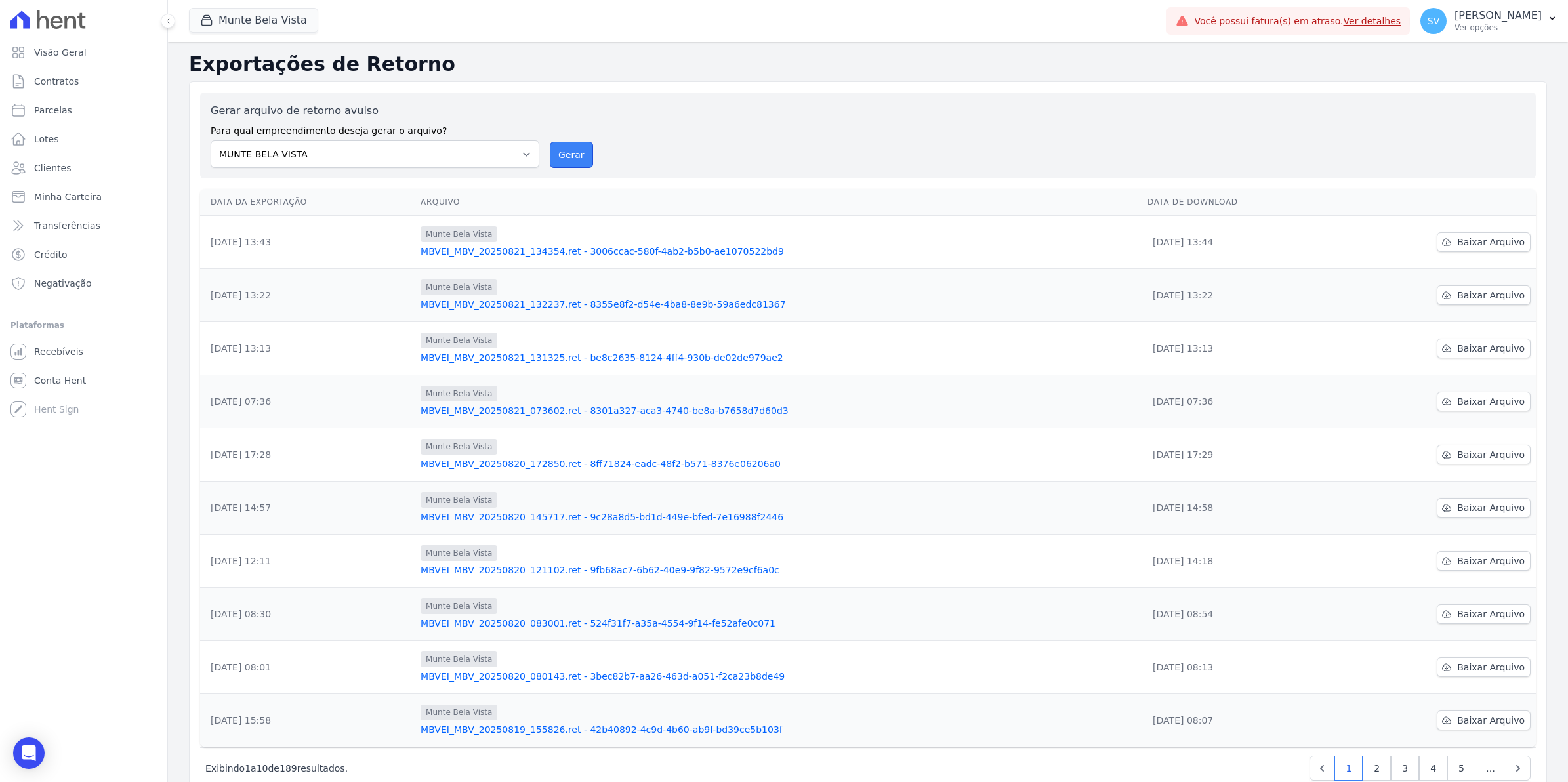
click at [575, 156] on button "Gerar" at bounding box center [571, 155] width 43 height 26
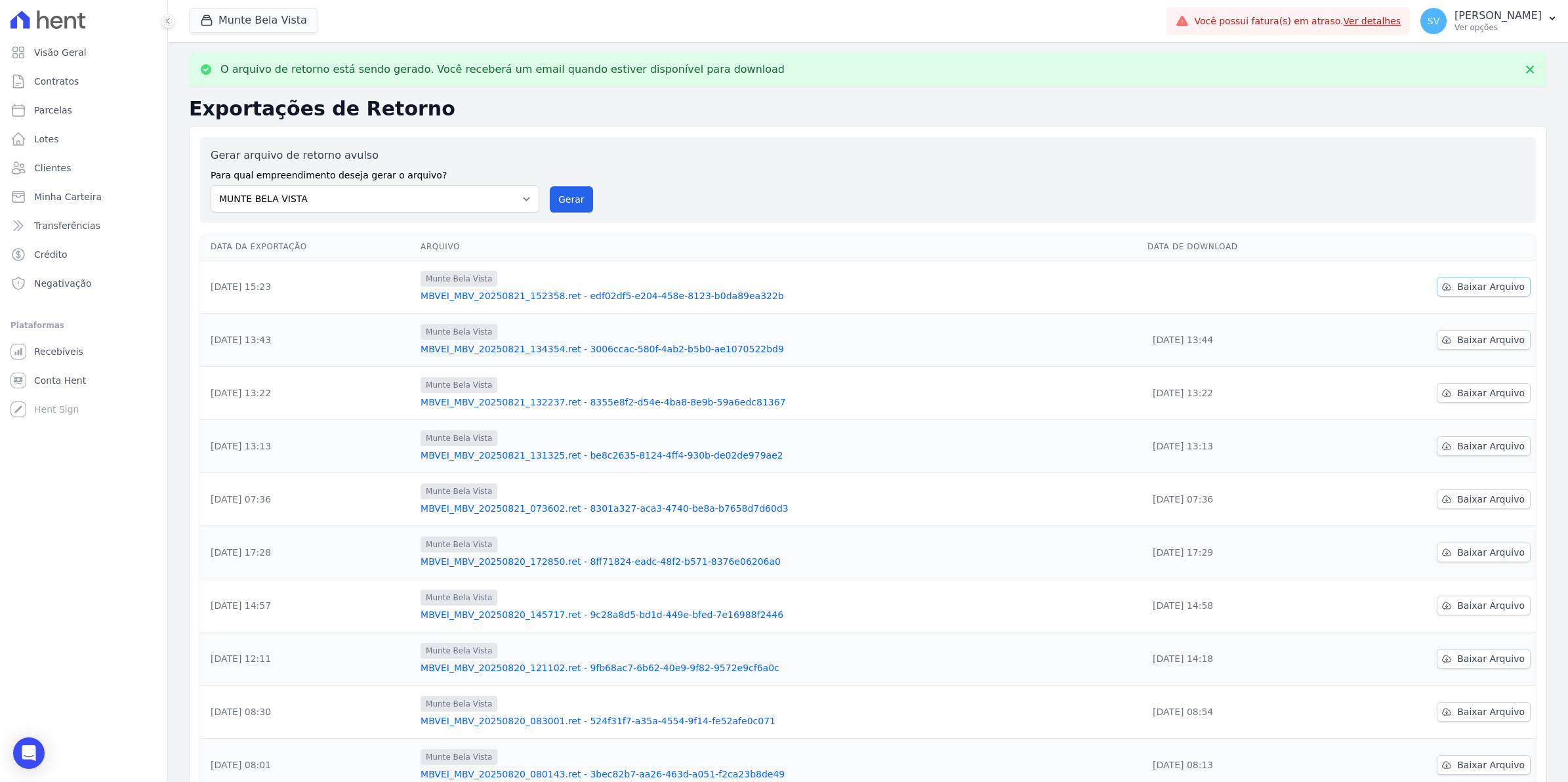
click at [1471, 289] on span "Baixar Arquivo" at bounding box center [1490, 286] width 68 height 13
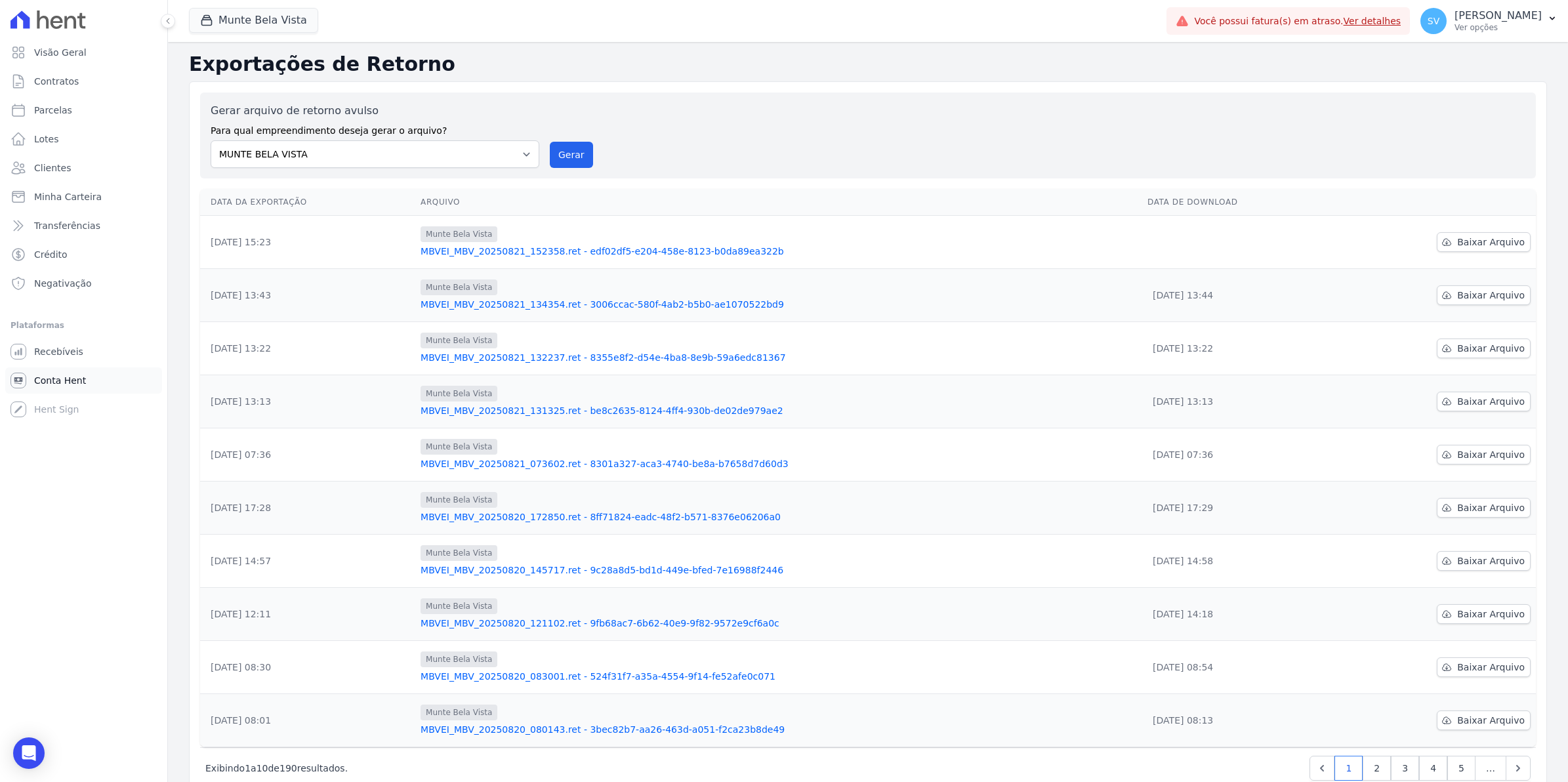
drag, startPoint x: 66, startPoint y: 378, endPoint x: 68, endPoint y: 370, distance: 8.2
click at [66, 378] on span "Conta Hent" at bounding box center [59, 380] width 52 height 13
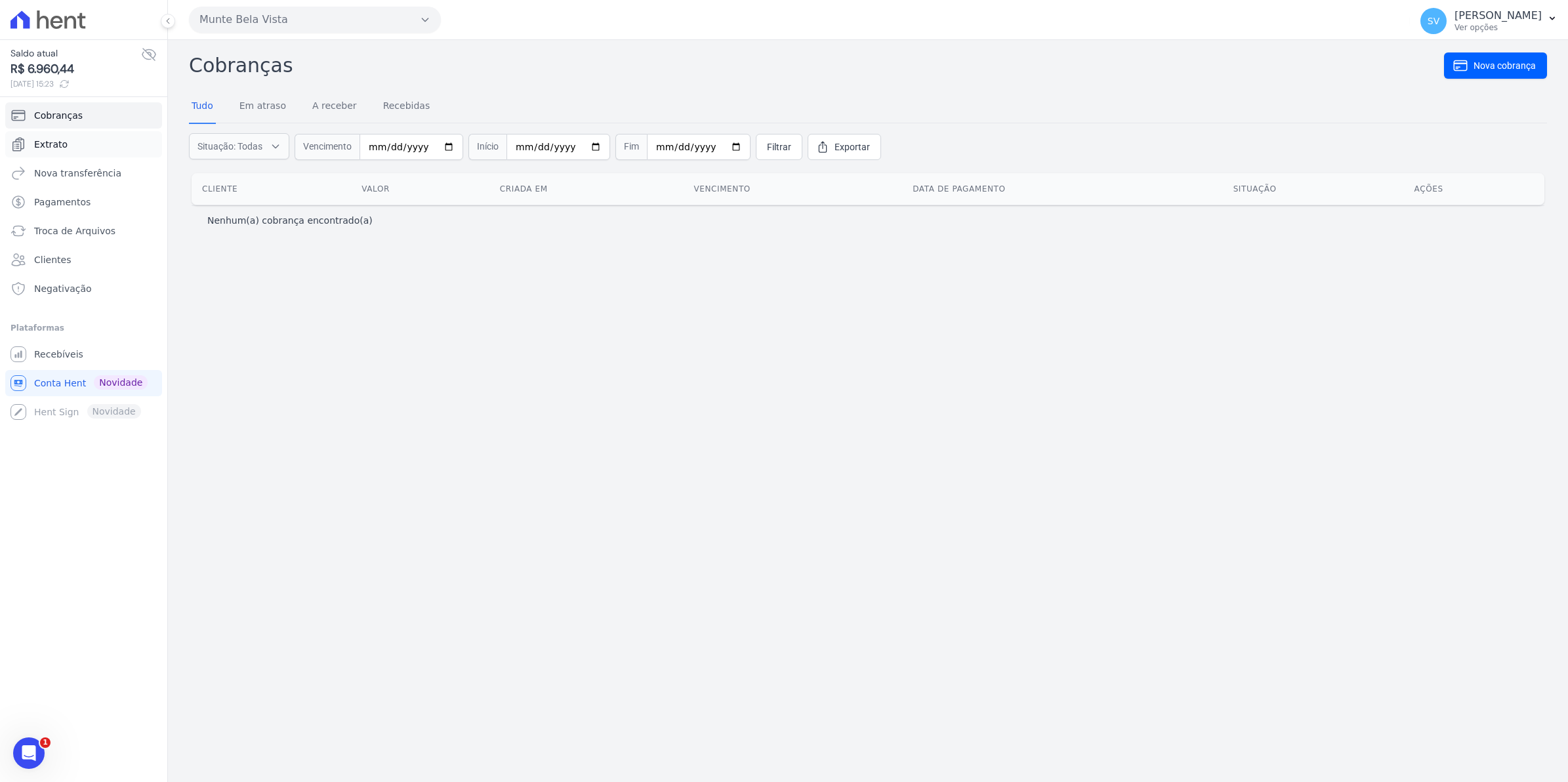
click at [59, 148] on span "Extrato" at bounding box center [51, 145] width 34 height 13
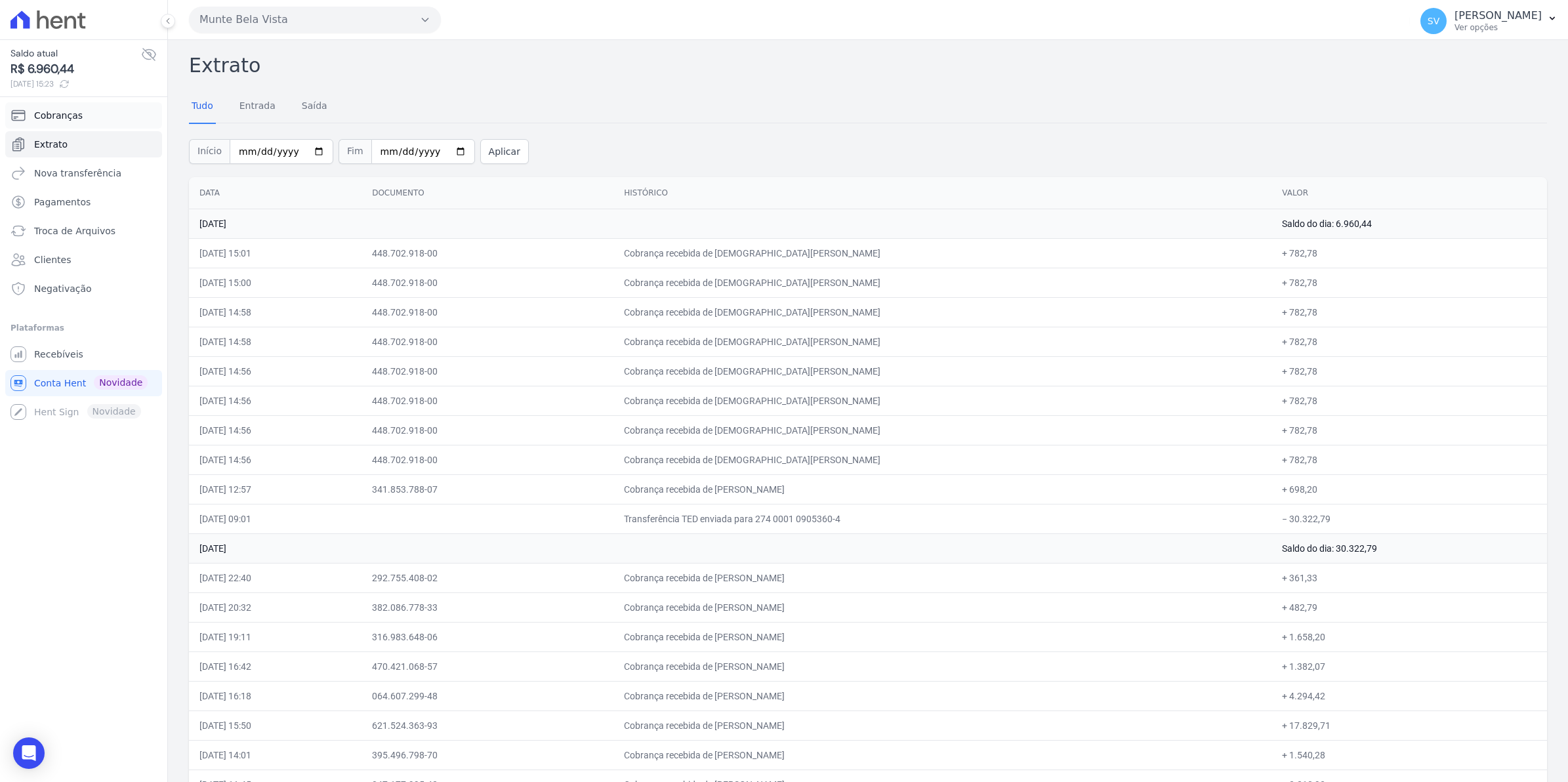
click at [55, 119] on span "Cobranças" at bounding box center [58, 115] width 49 height 13
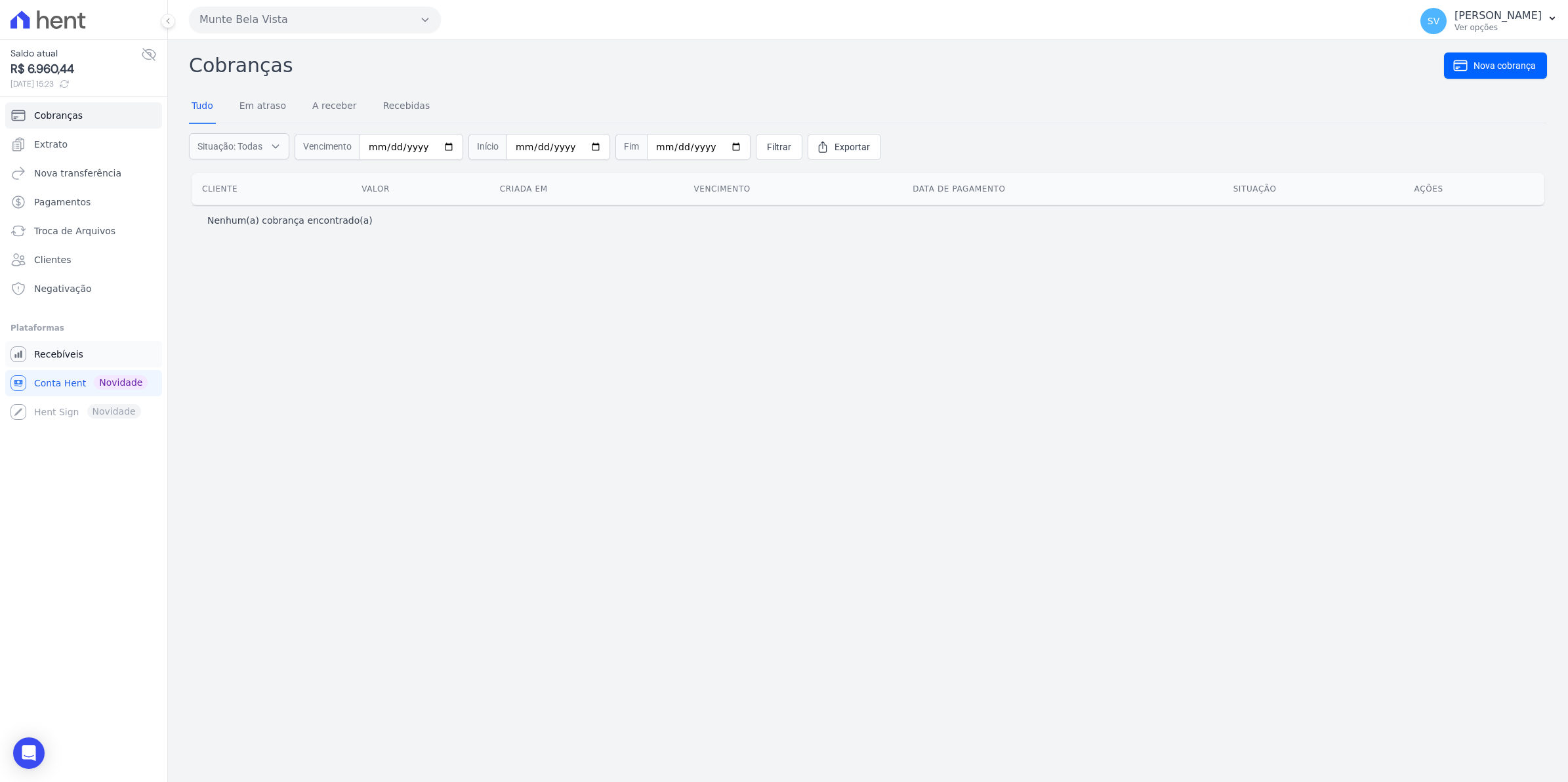
click at [52, 357] on span "Recebíveis" at bounding box center [58, 354] width 49 height 13
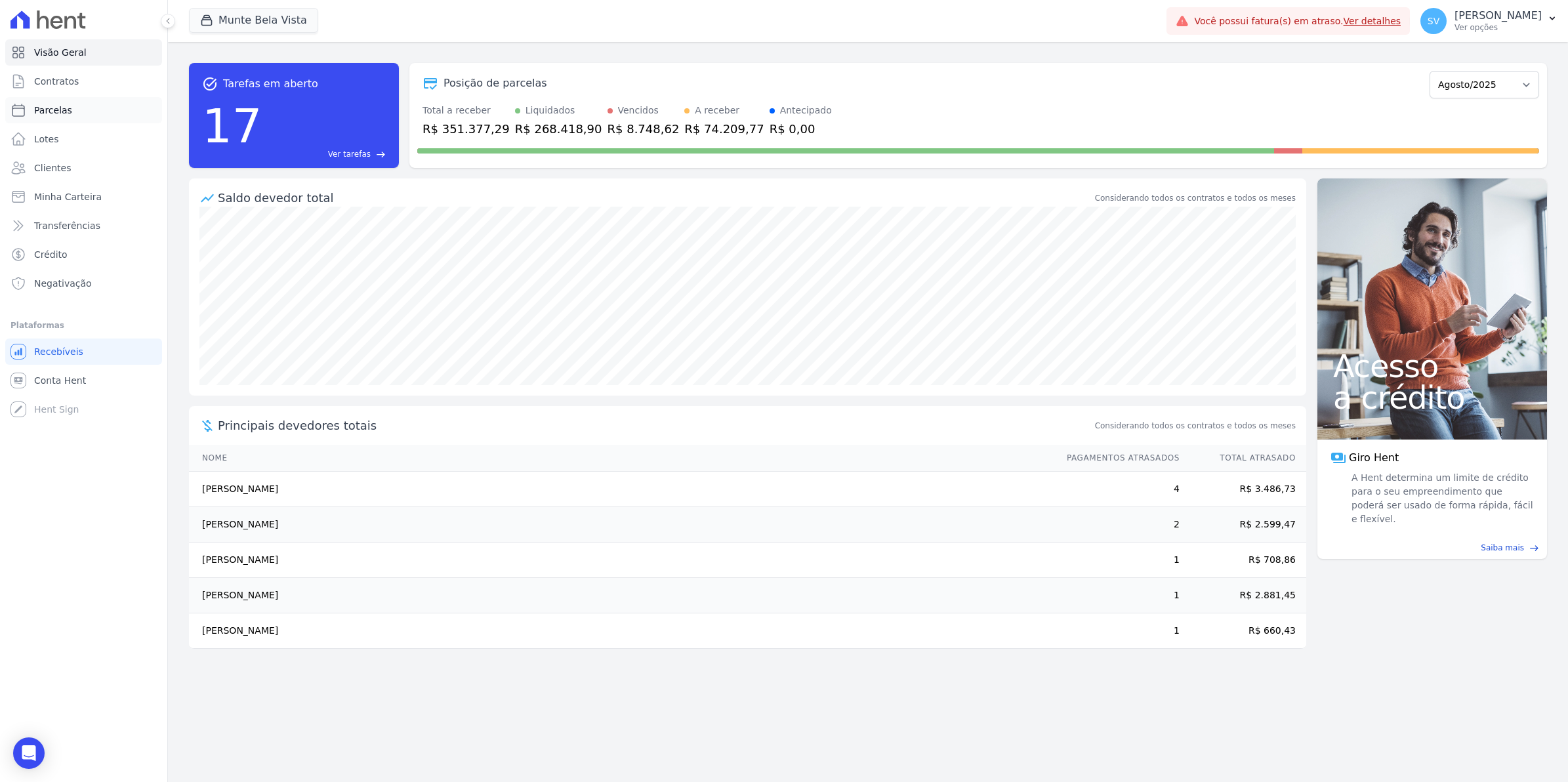
click at [40, 108] on span "Parcelas" at bounding box center [53, 110] width 38 height 13
select select
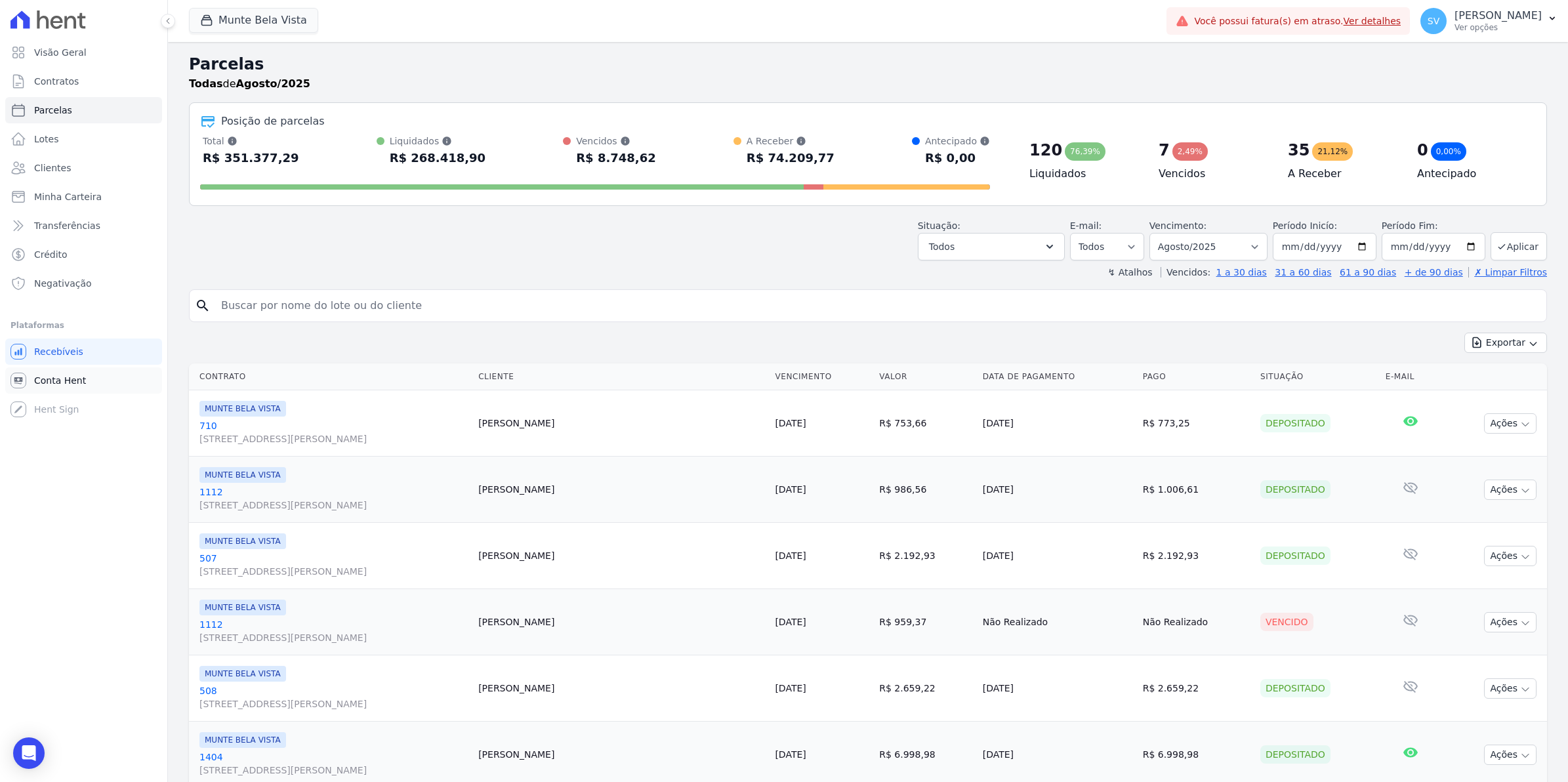
click at [51, 379] on span "Conta Hent" at bounding box center [59, 380] width 52 height 13
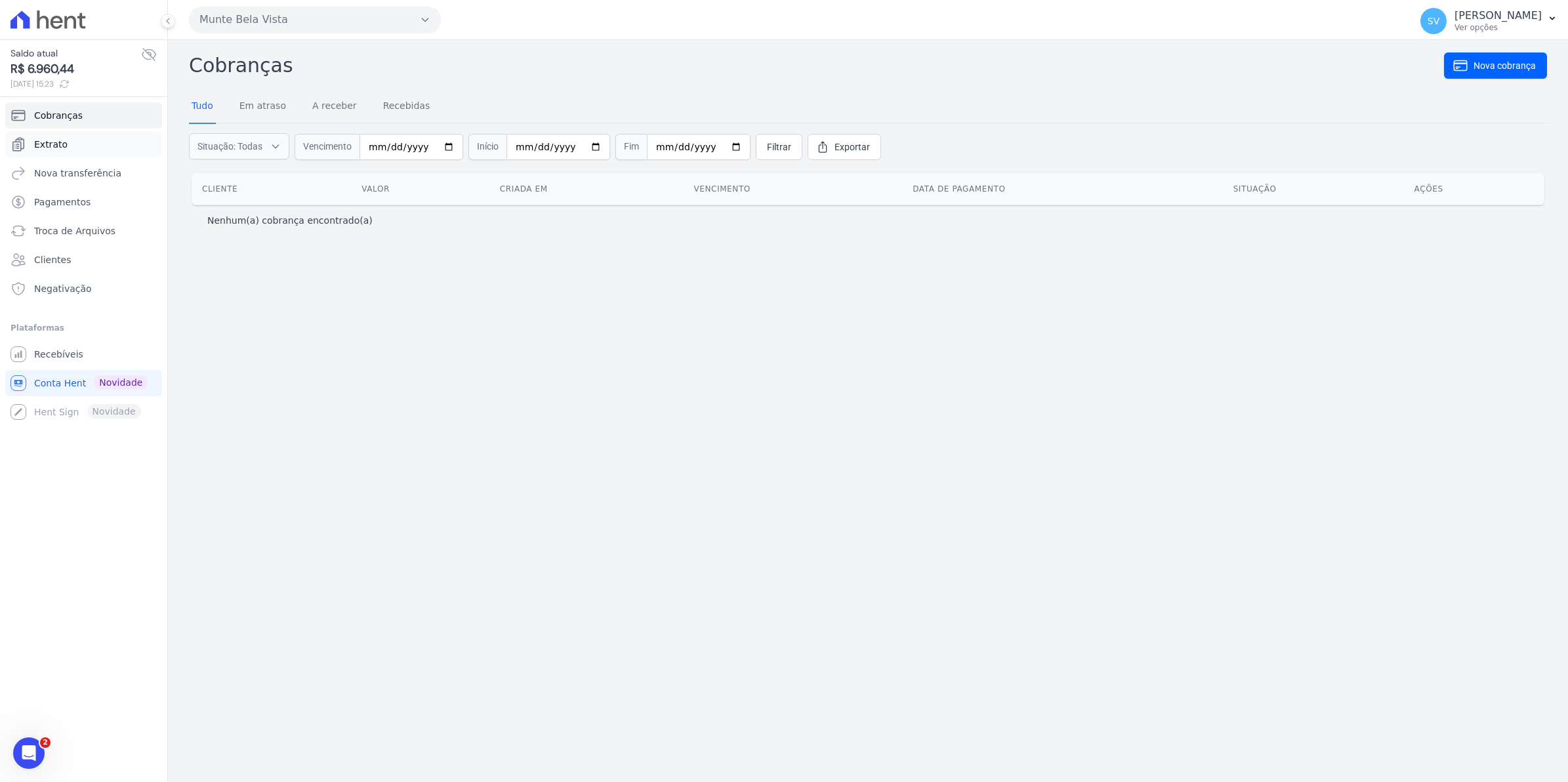
click at [61, 133] on link "Extrato" at bounding box center [84, 145] width 157 height 26
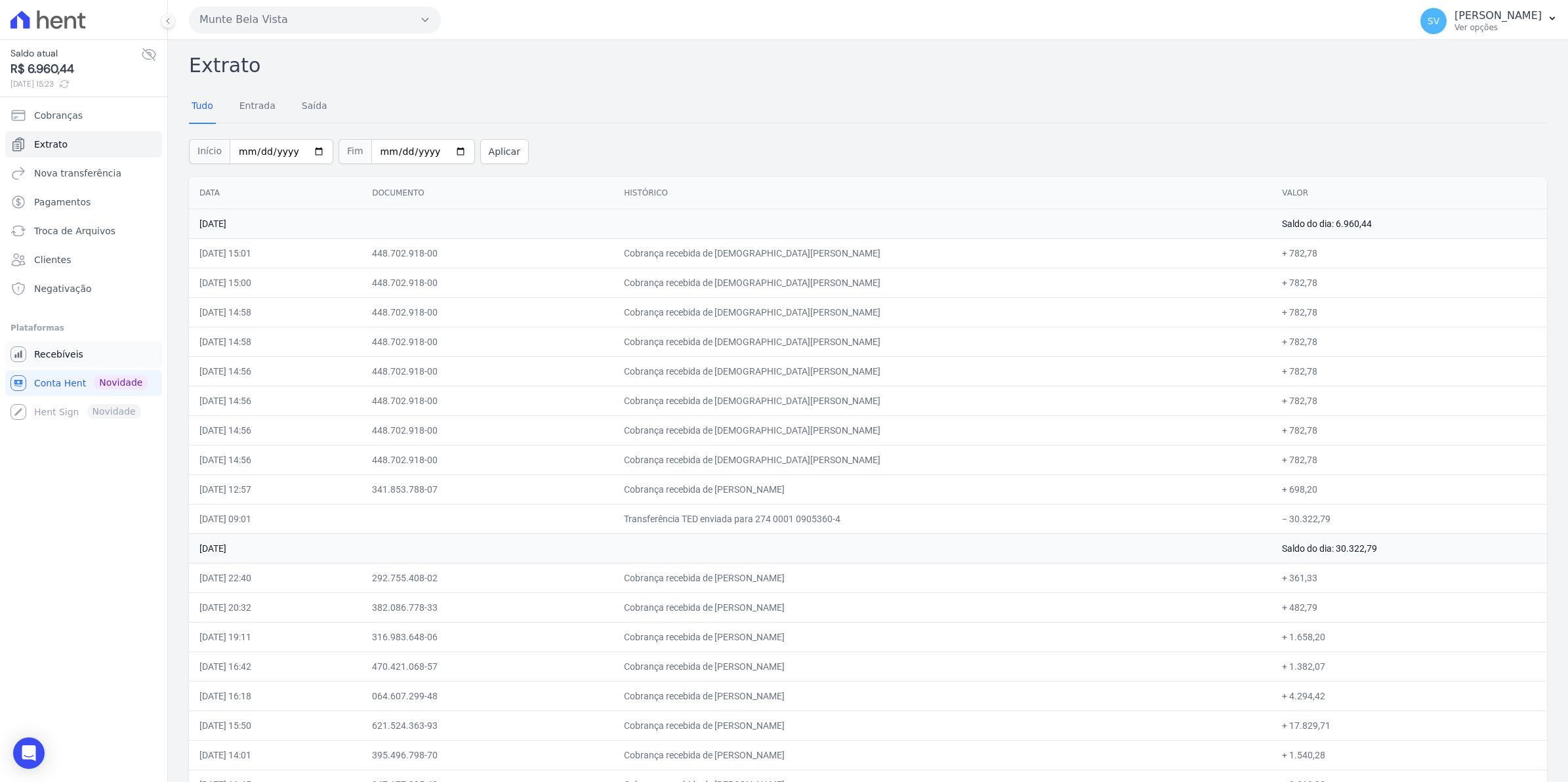
click at [49, 354] on span "Recebíveis" at bounding box center [58, 354] width 49 height 13
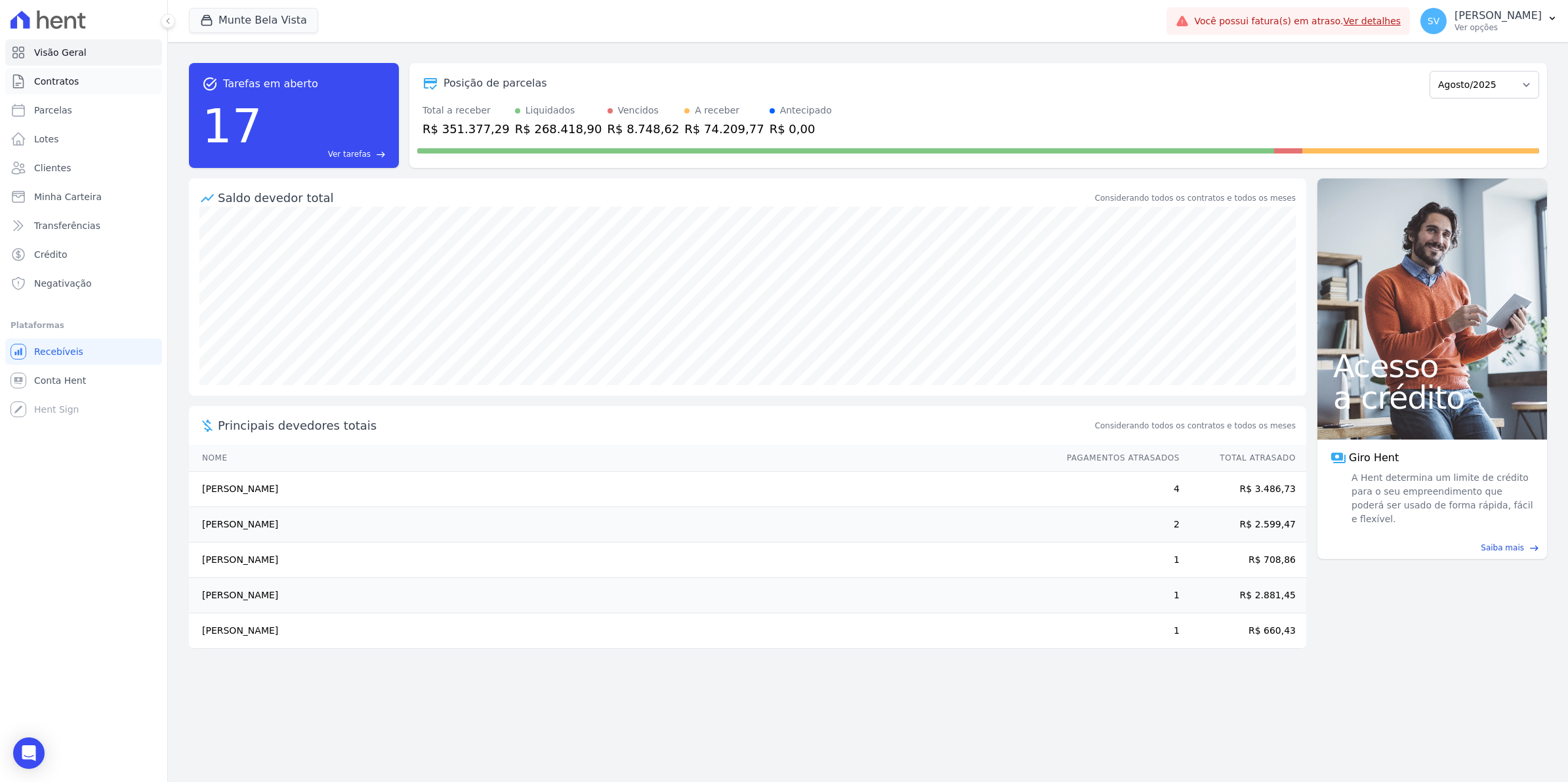
click at [53, 79] on span "Contratos" at bounding box center [56, 82] width 45 height 13
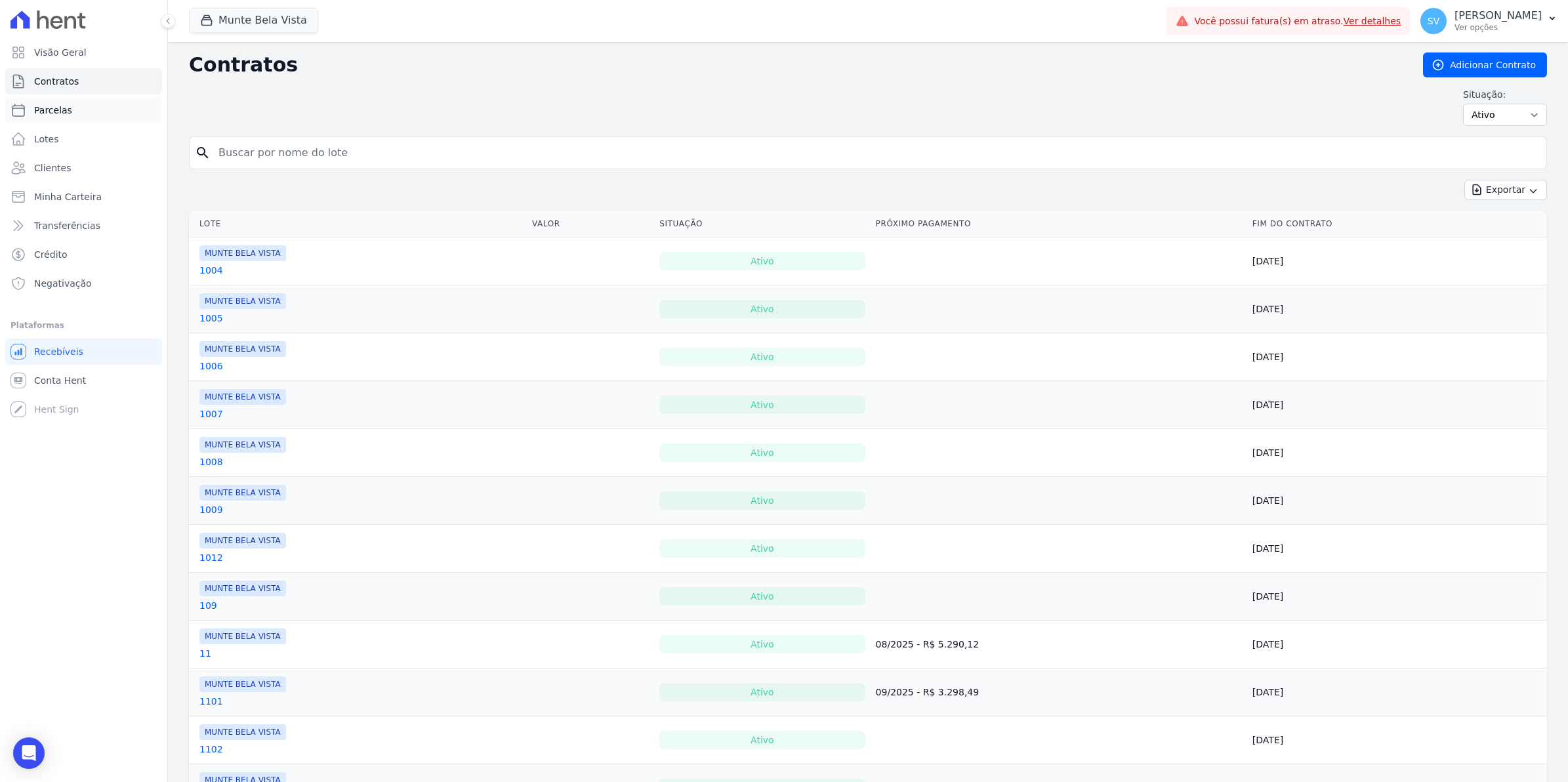
click at [54, 110] on span "Parcelas" at bounding box center [53, 110] width 38 height 13
select select
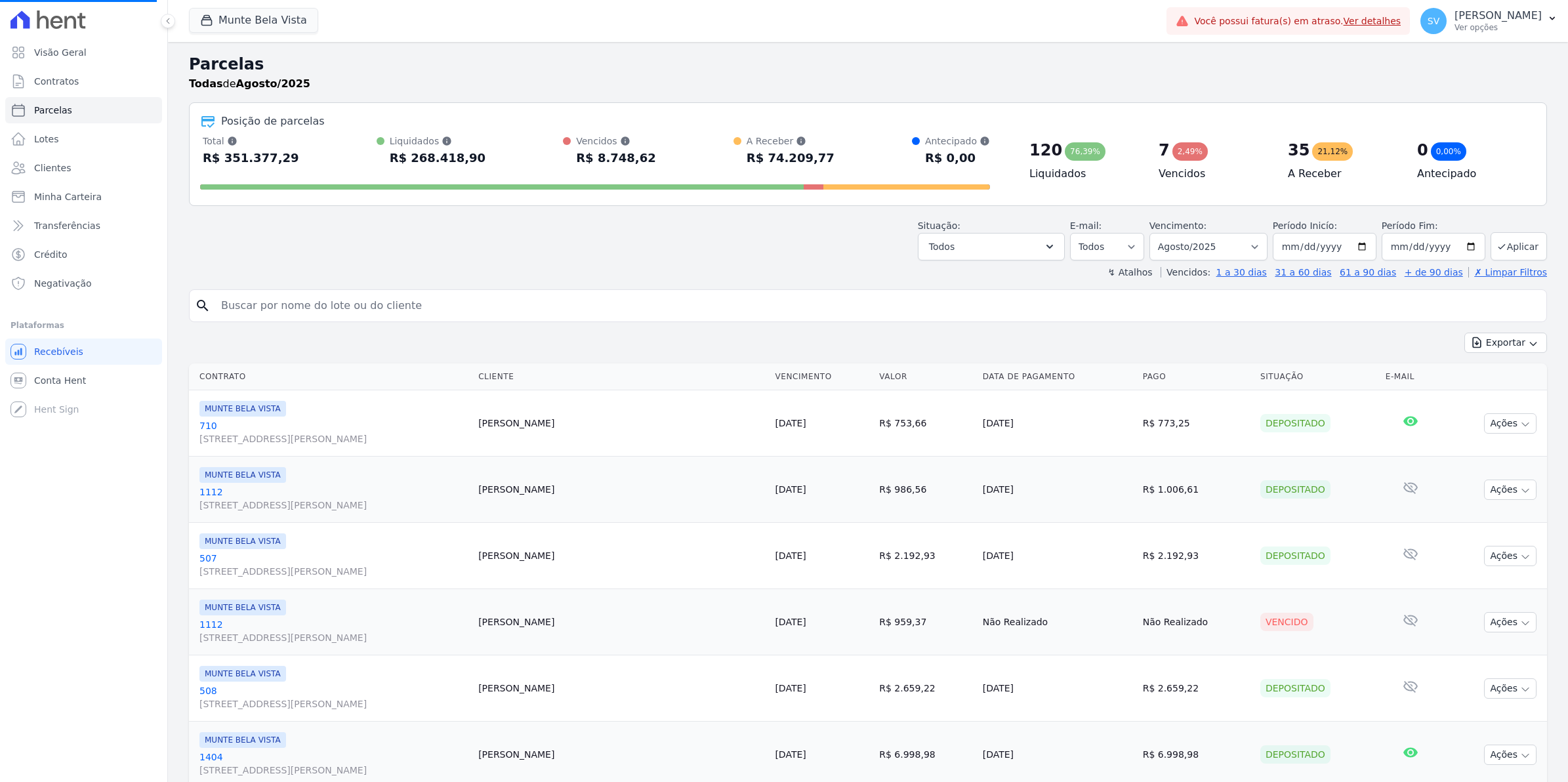
select select
click at [77, 383] on span "Conta Hent" at bounding box center [59, 380] width 52 height 13
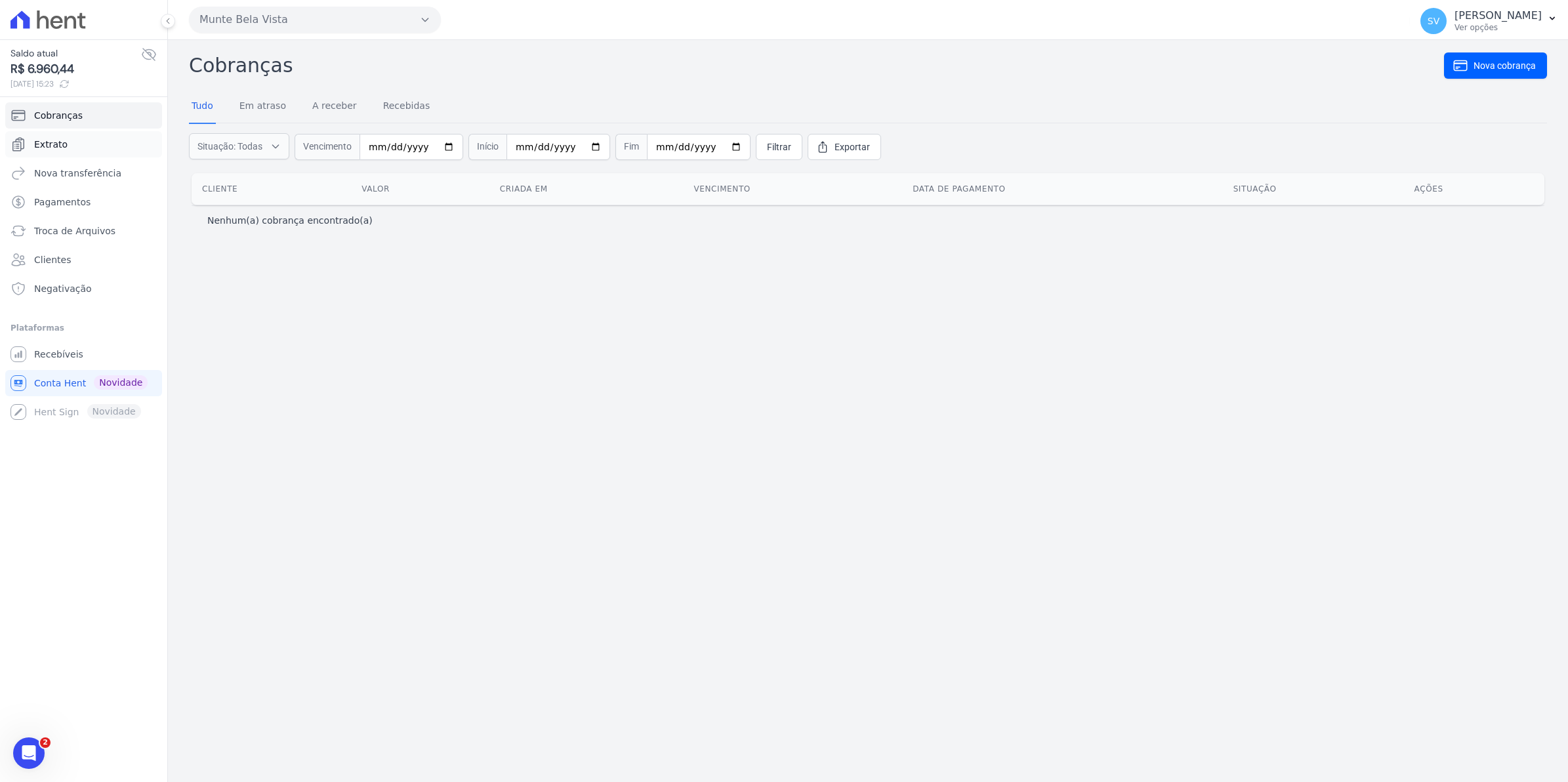
click at [54, 135] on link "Extrato" at bounding box center [84, 145] width 157 height 26
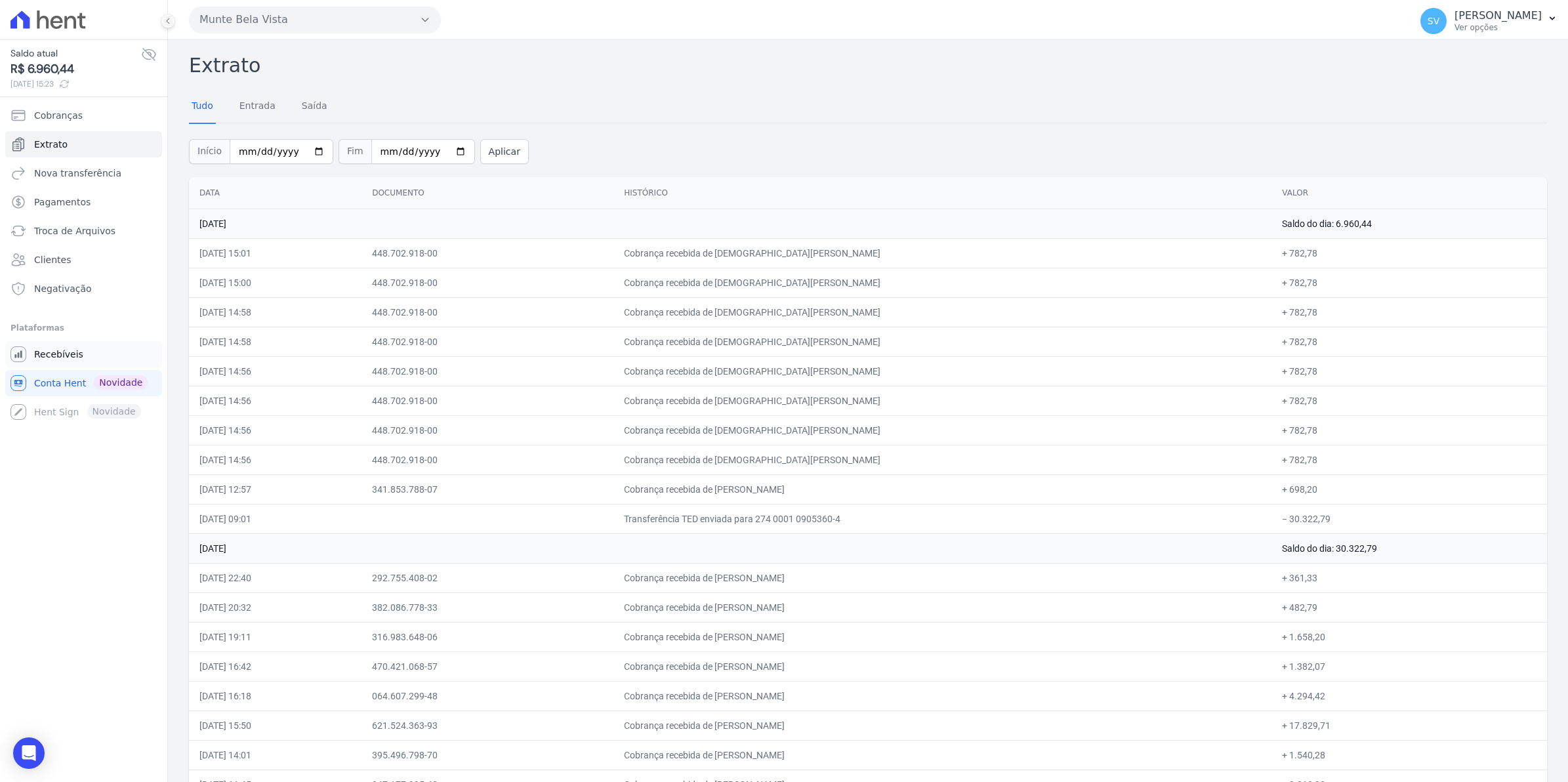
click at [58, 350] on span "Recebíveis" at bounding box center [58, 354] width 49 height 13
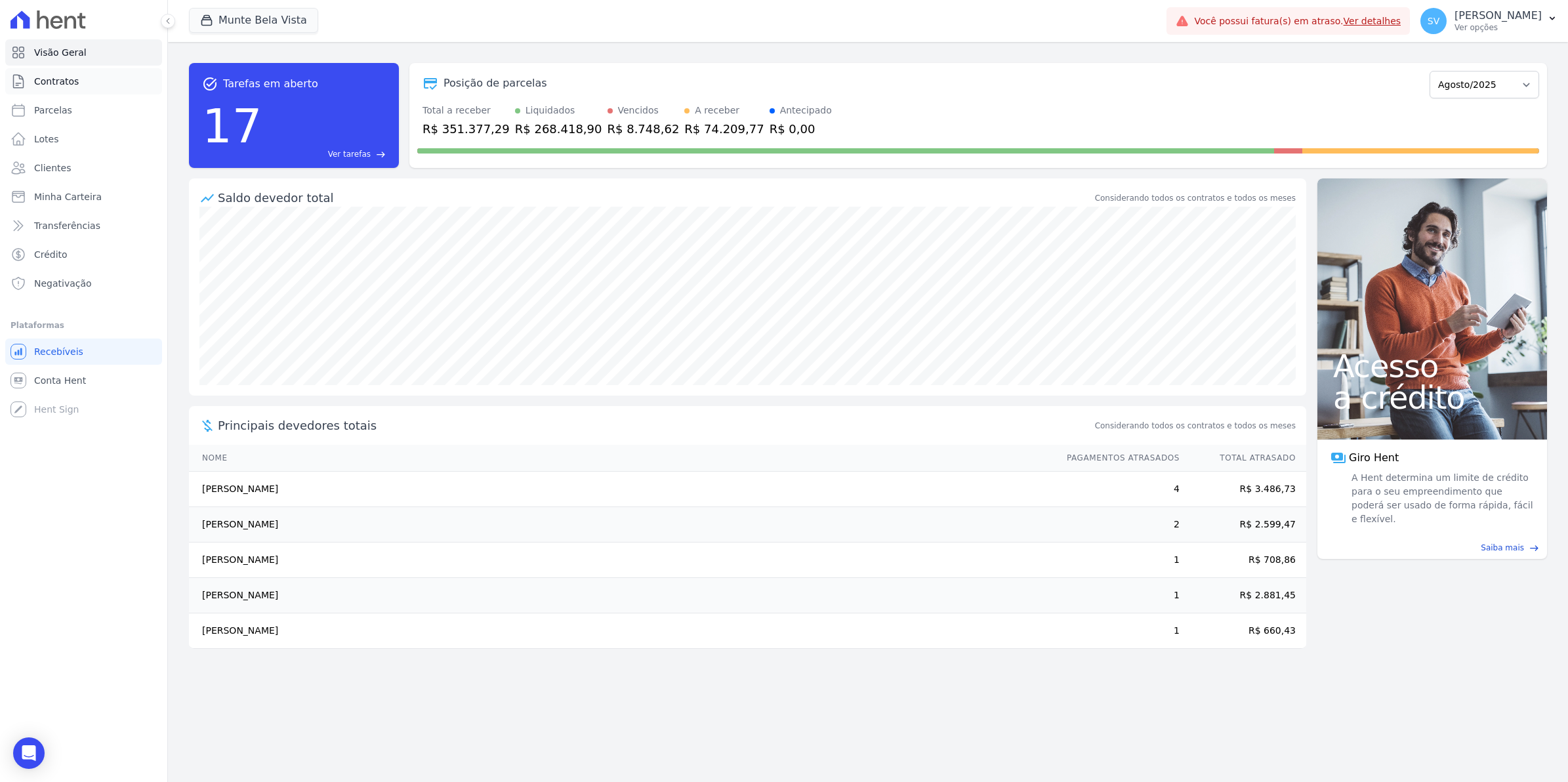
click at [47, 88] on link "Contratos" at bounding box center [84, 82] width 157 height 26
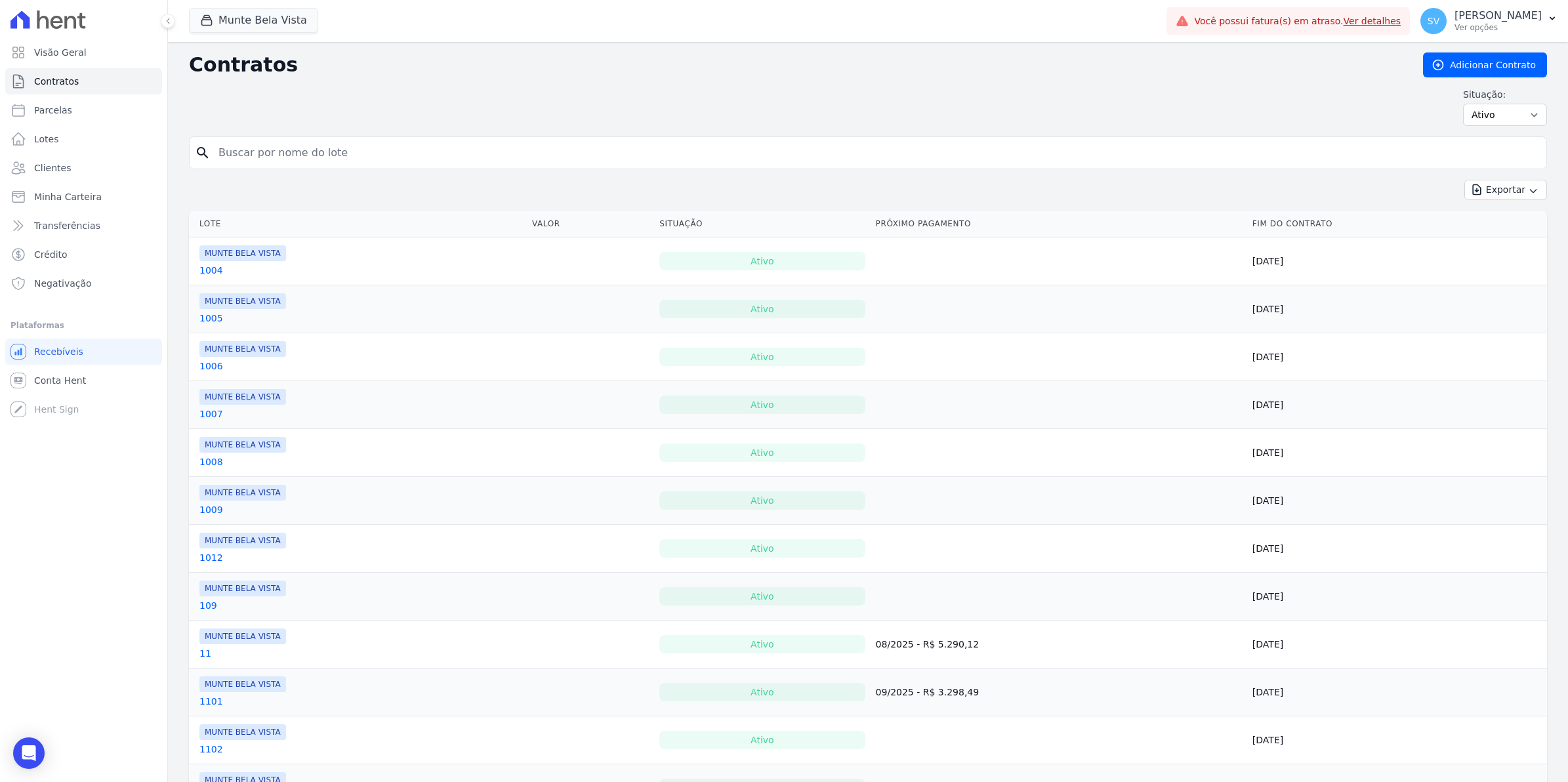
click at [241, 153] on input "search" at bounding box center [875, 153] width 1331 height 26
type input "[DEMOGRAPHIC_DATA]"
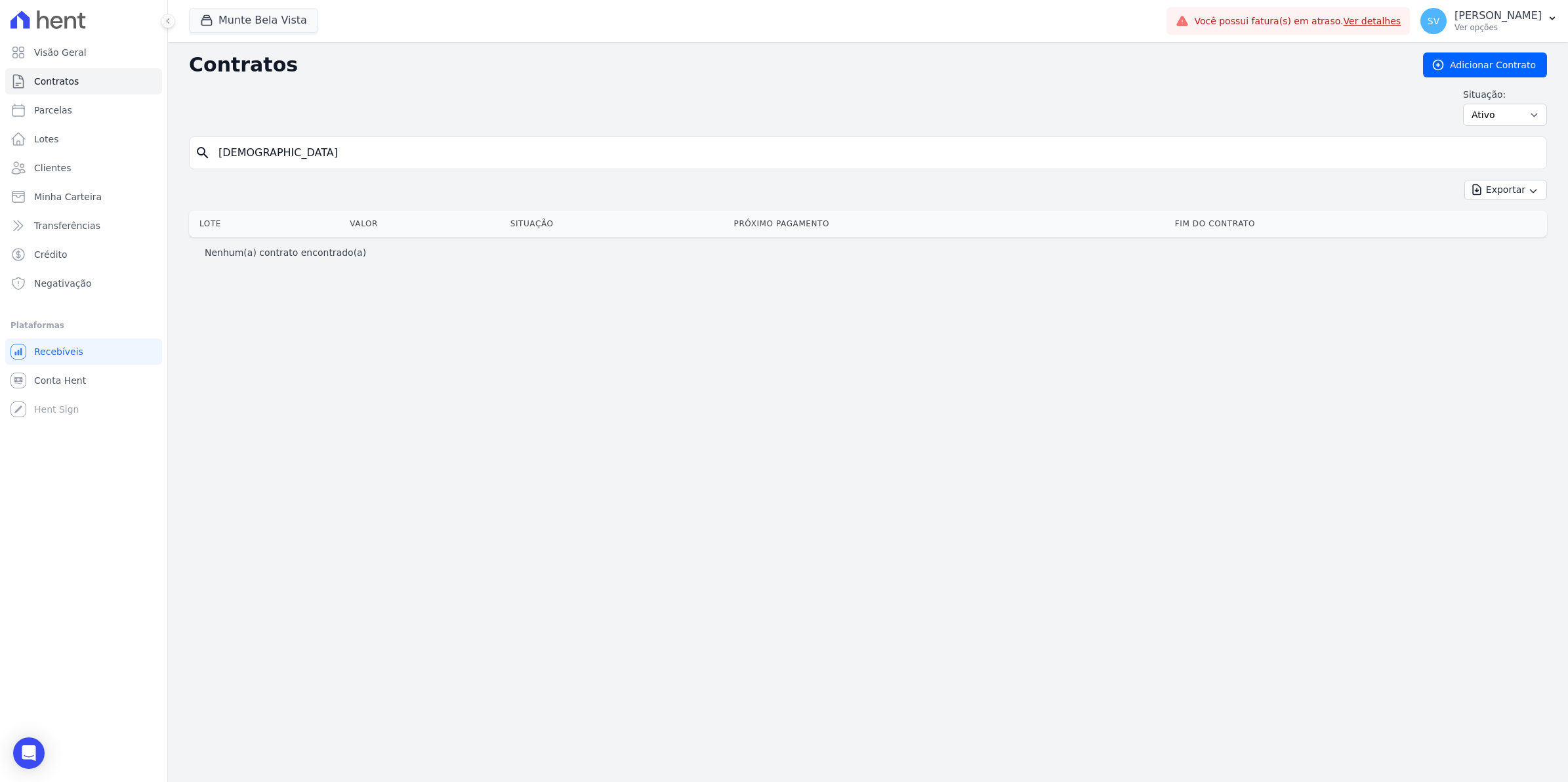
click at [276, 161] on input "[DEMOGRAPHIC_DATA]" at bounding box center [875, 153] width 1331 height 26
drag, startPoint x: 270, startPoint y: 159, endPoint x: 154, endPoint y: 176, distance: 117.2
click at [154, 176] on div "Visão Geral Contratos Parcelas Lotes Clientes Minha Carteira Transferências Cré…" at bounding box center [784, 391] width 1568 height 782
click at [74, 382] on span "Conta Hent" at bounding box center [59, 380] width 52 height 13
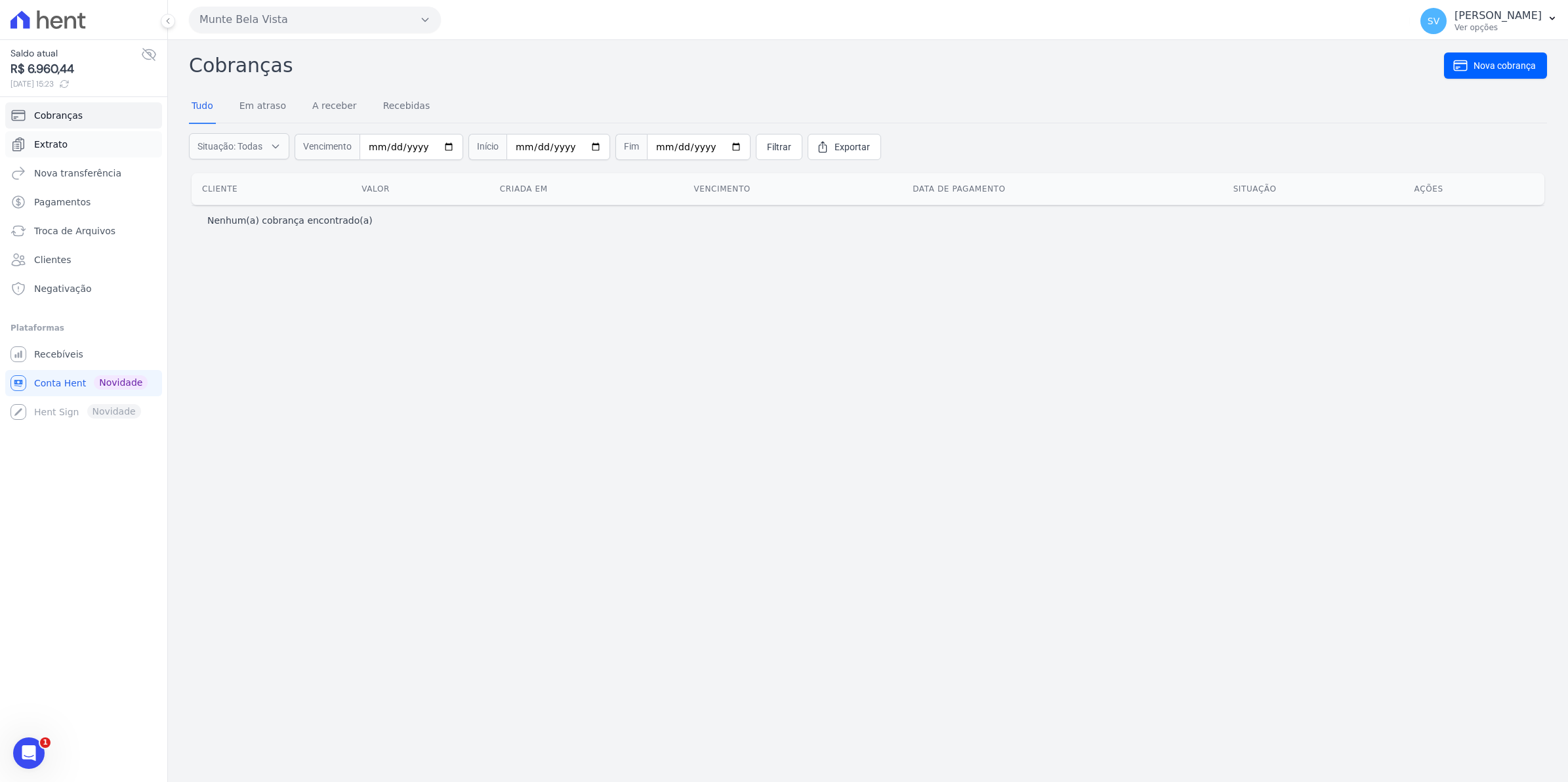
click at [55, 142] on span "Extrato" at bounding box center [51, 145] width 34 height 13
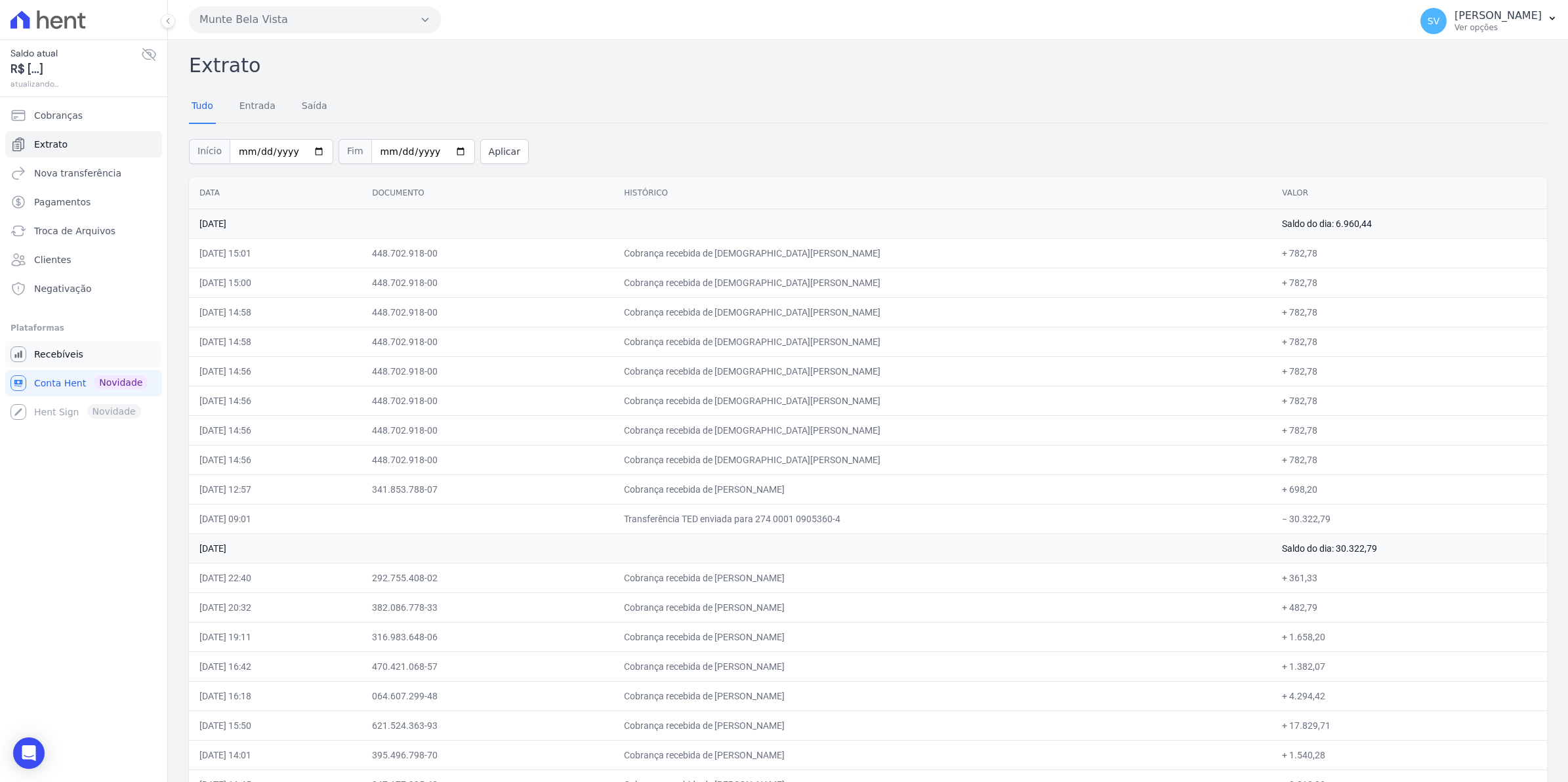
click at [69, 356] on span "Recebíveis" at bounding box center [58, 354] width 49 height 13
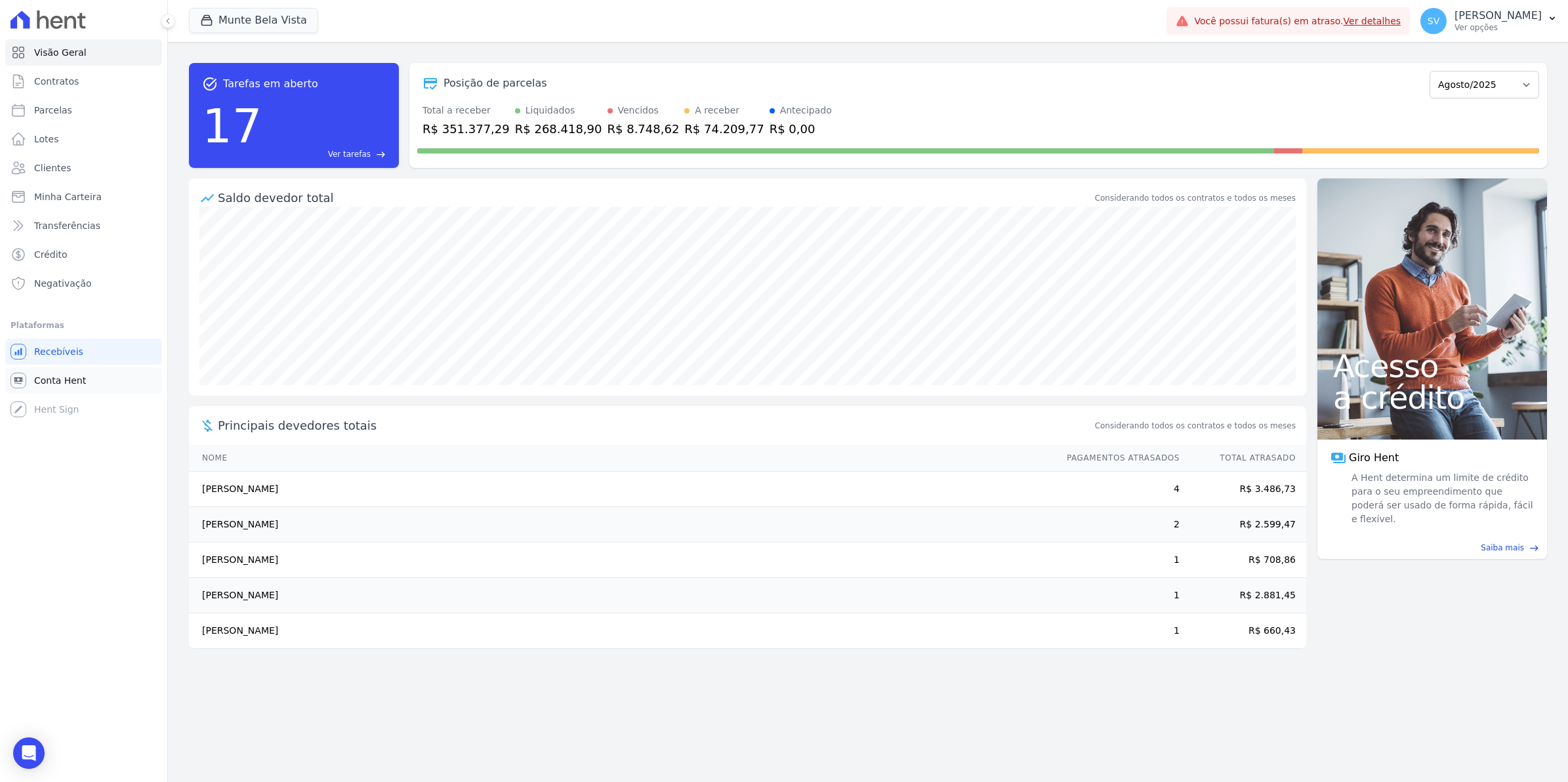
click at [42, 374] on span "Conta Hent" at bounding box center [59, 380] width 52 height 13
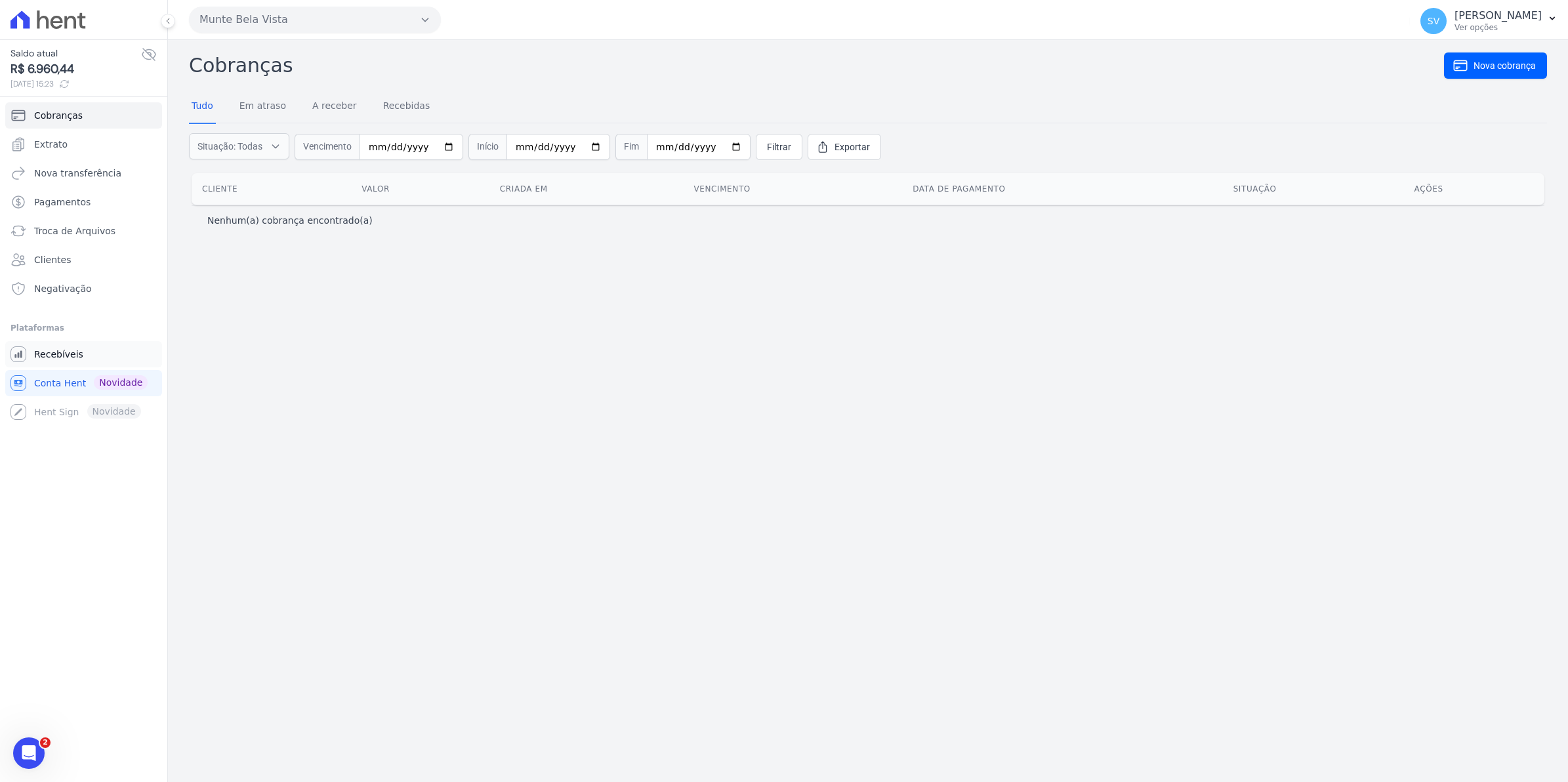
click at [46, 352] on span "Recebíveis" at bounding box center [58, 354] width 49 height 13
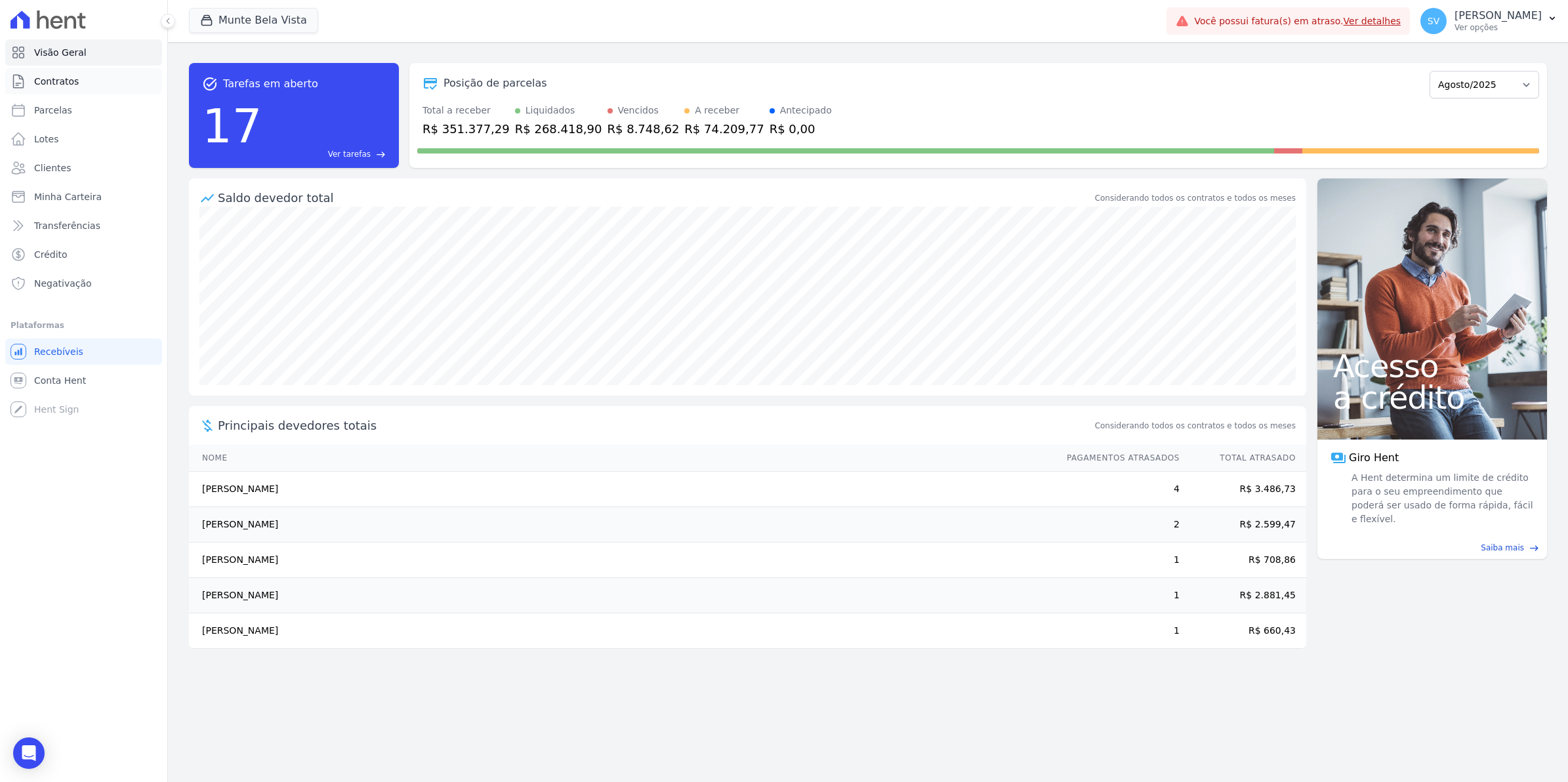
click at [42, 84] on span "Contratos" at bounding box center [56, 82] width 45 height 13
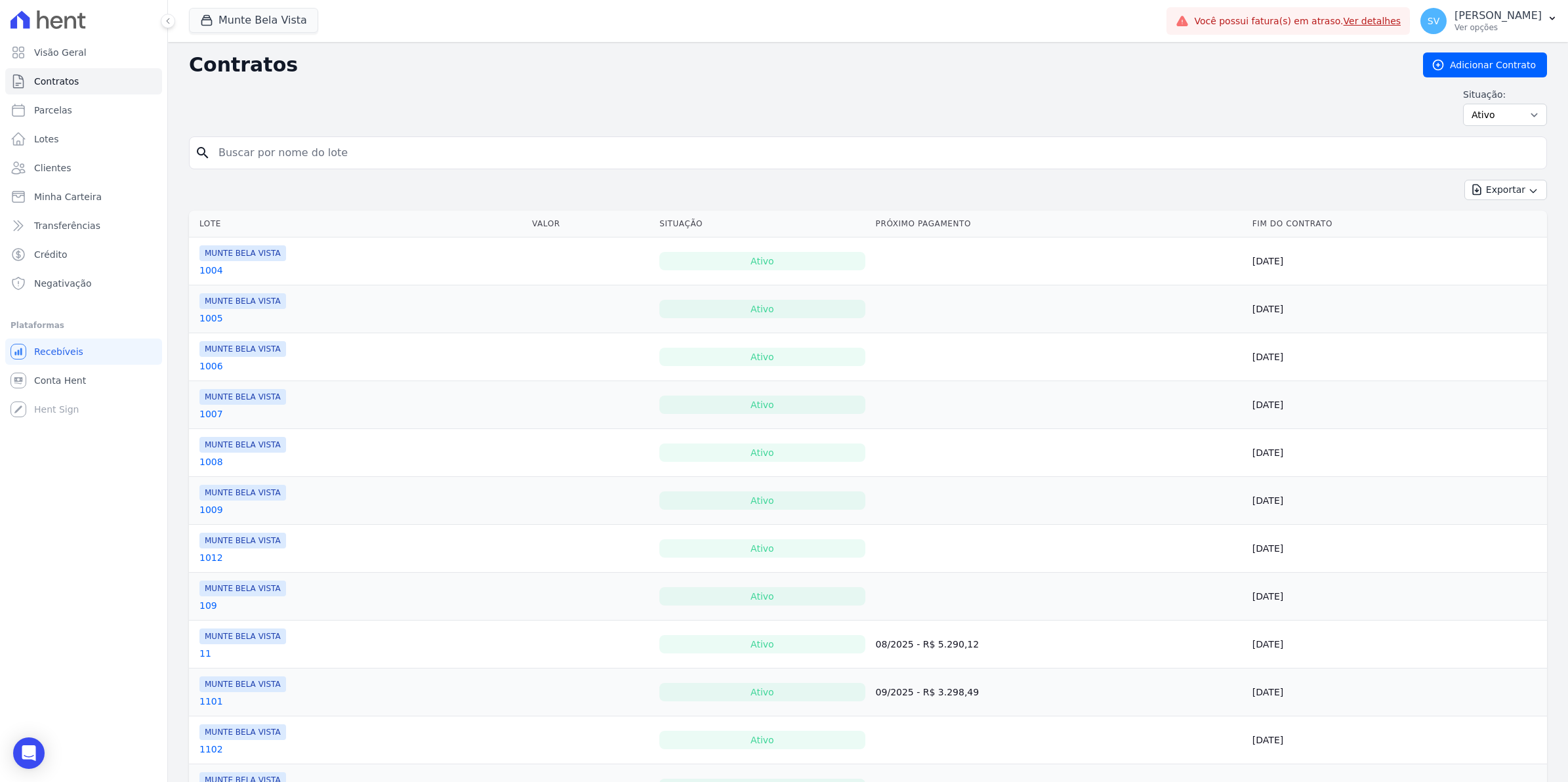
click at [273, 152] on input "search" at bounding box center [875, 153] width 1331 height 26
type input "[DEMOGRAPHIC_DATA]"
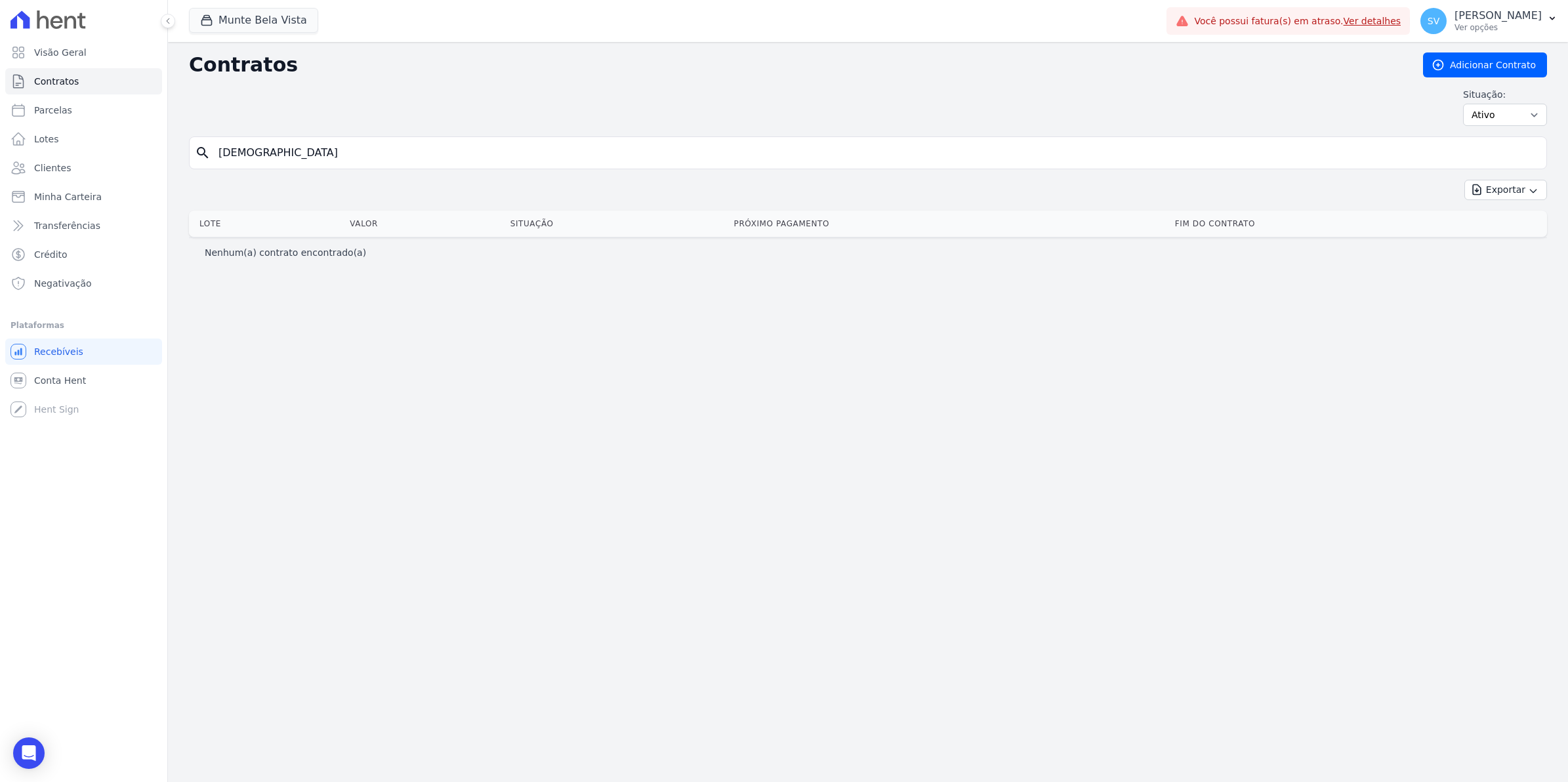
drag, startPoint x: 303, startPoint y: 153, endPoint x: -3, endPoint y: 191, distance: 308.4
click at [0, 191] on html "Visão Geral Contratos Parcelas Lotes Clientes Minha Carteira Transferências Cré…" at bounding box center [784, 391] width 1568 height 782
click at [59, 381] on span "Conta Hent" at bounding box center [59, 380] width 52 height 13
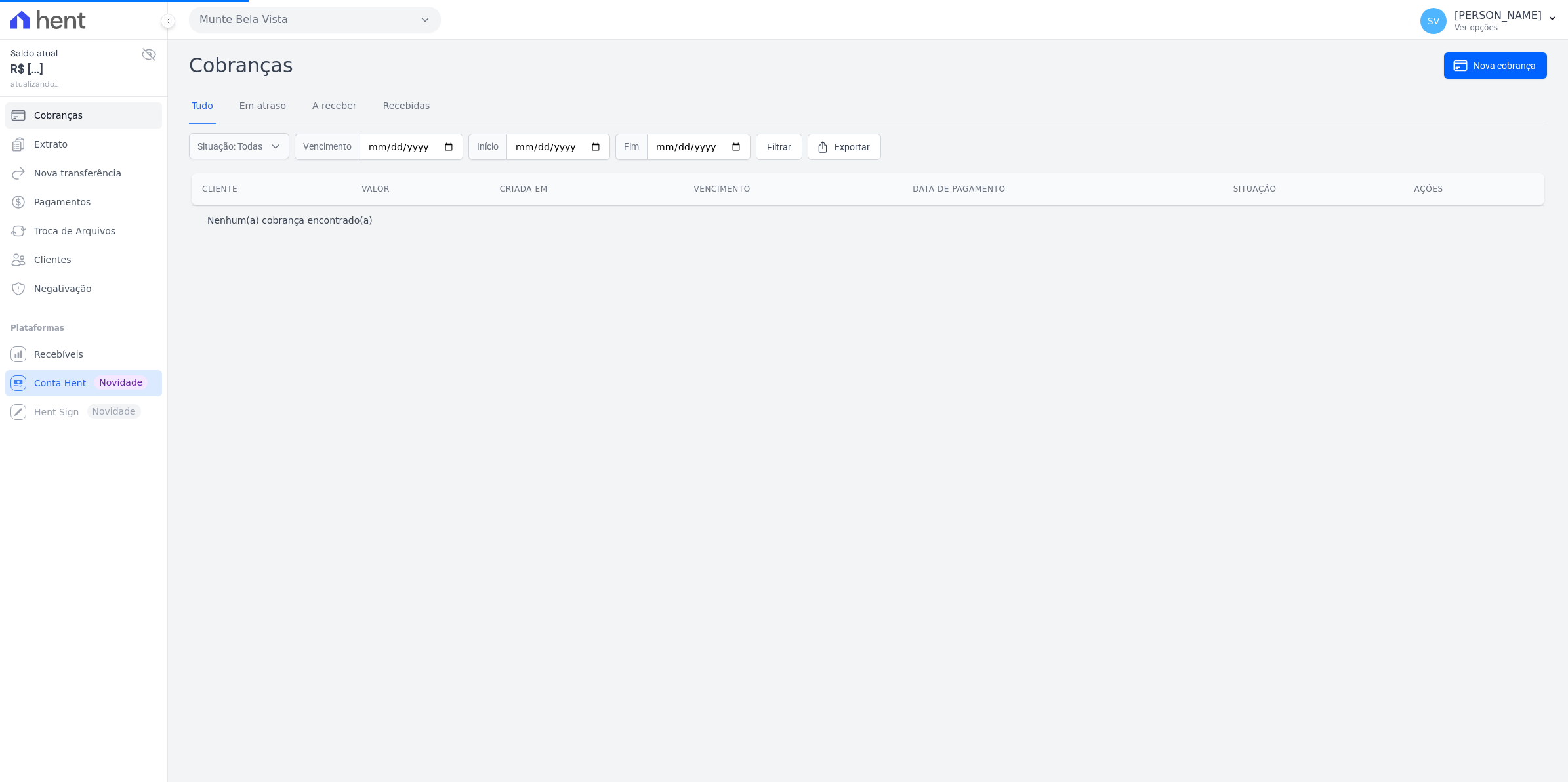
click at [50, 378] on span "Conta Hent" at bounding box center [59, 383] width 52 height 13
click at [69, 361] on link "Recebíveis" at bounding box center [84, 354] width 157 height 26
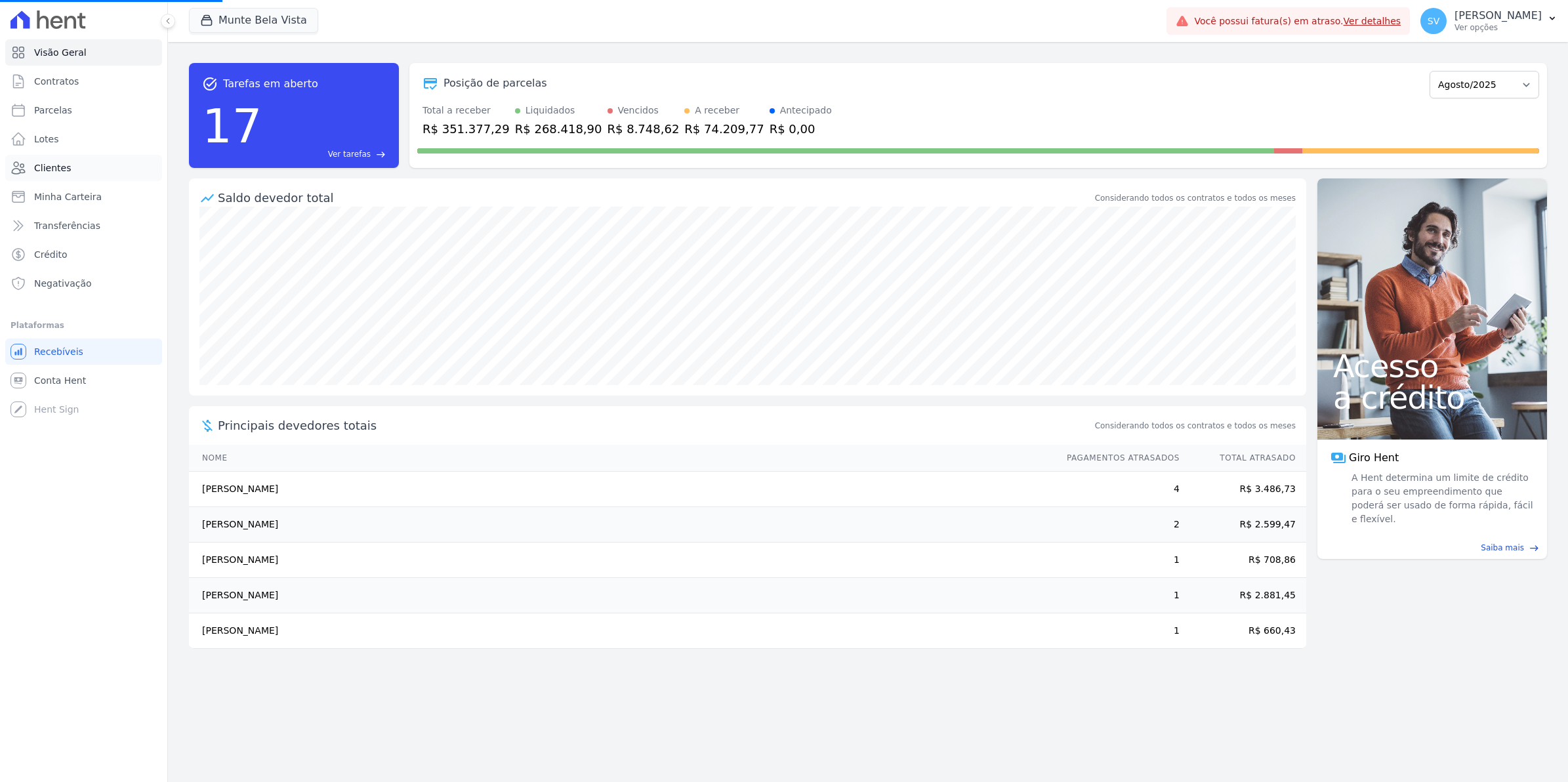
click at [67, 159] on link "Clientes" at bounding box center [84, 168] width 157 height 26
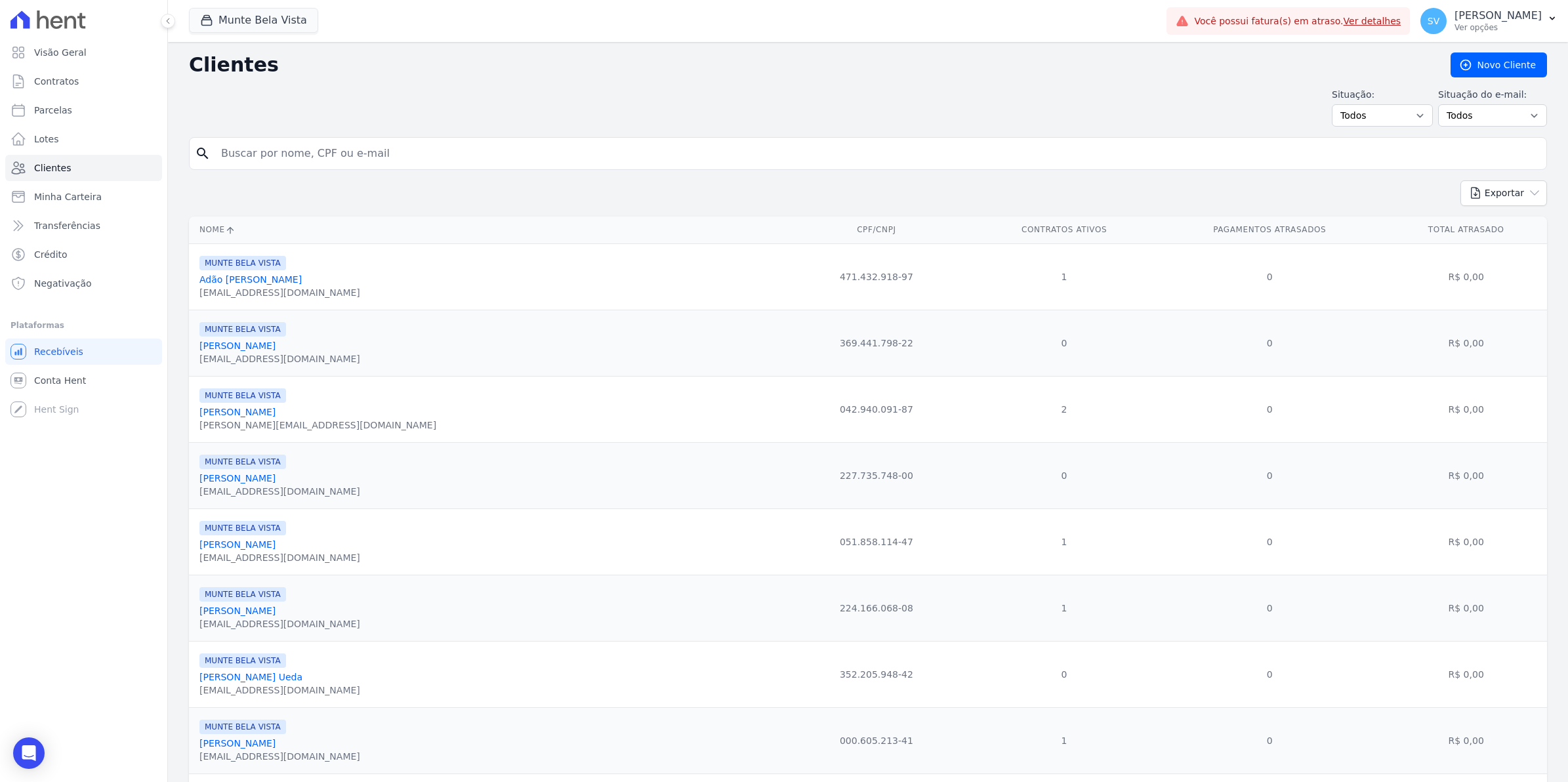
click at [55, 115] on span "Parcelas" at bounding box center [53, 110] width 38 height 13
select select
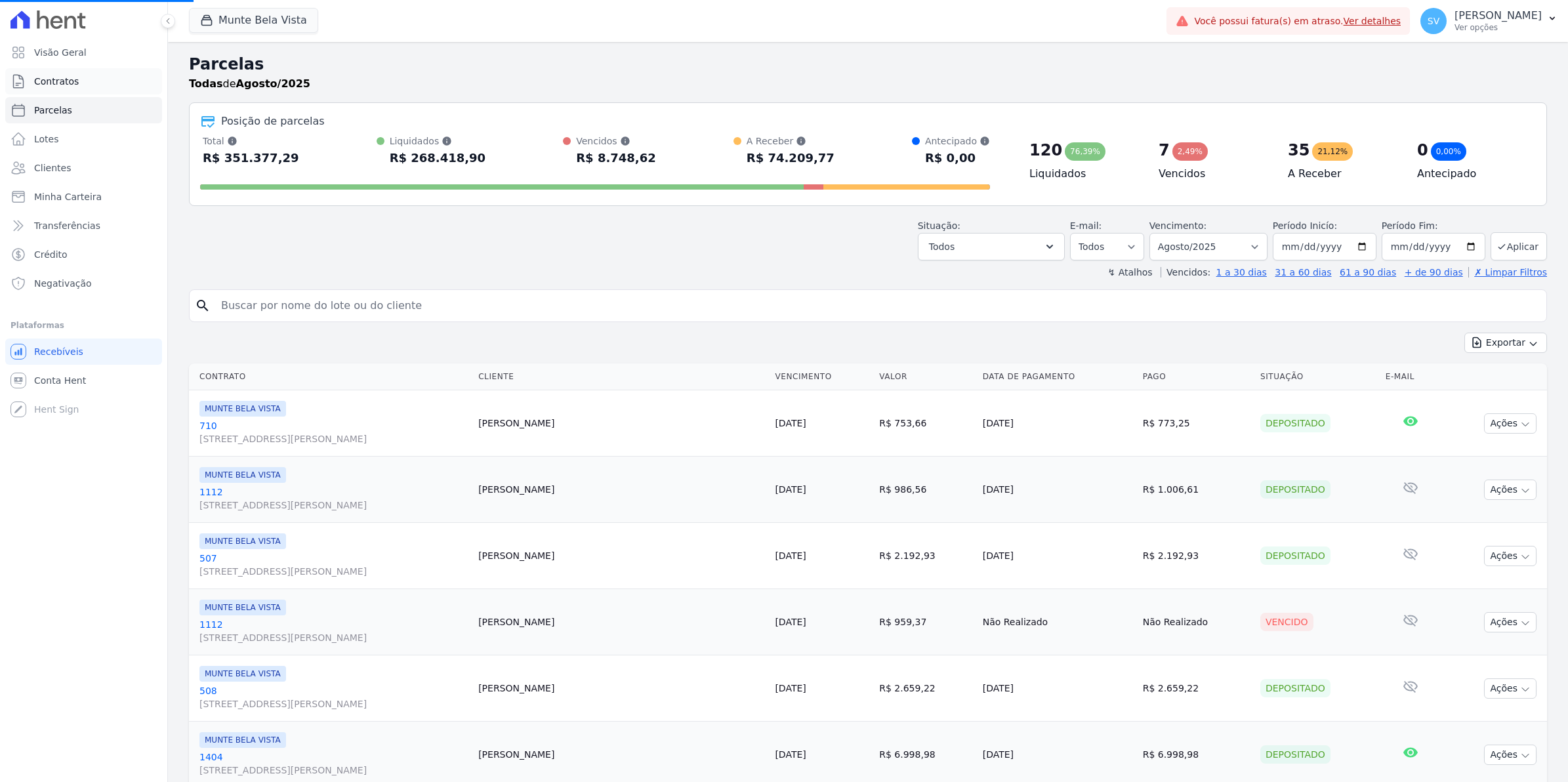
click at [86, 80] on link "Contratos" at bounding box center [84, 82] width 157 height 26
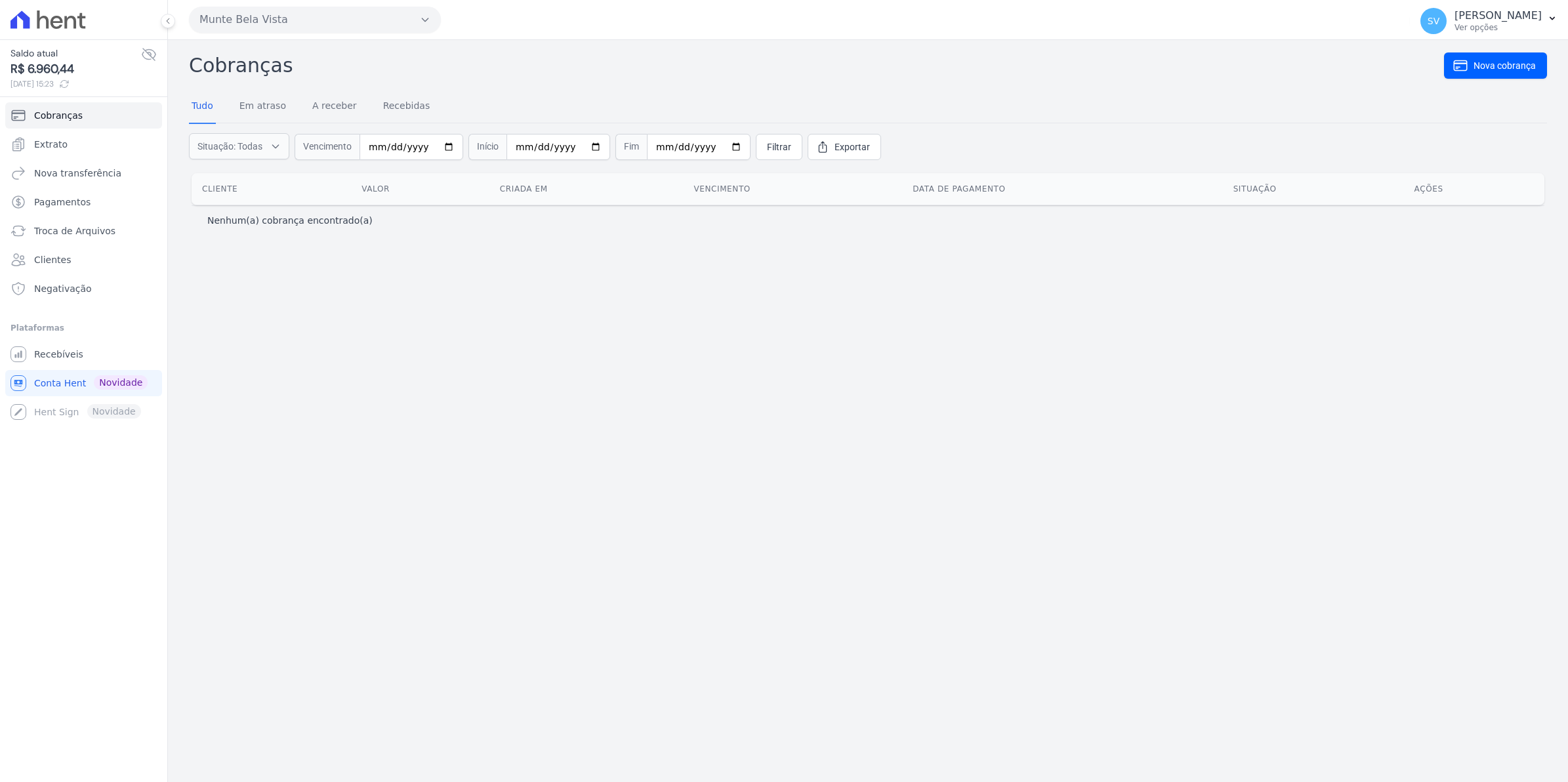
select select
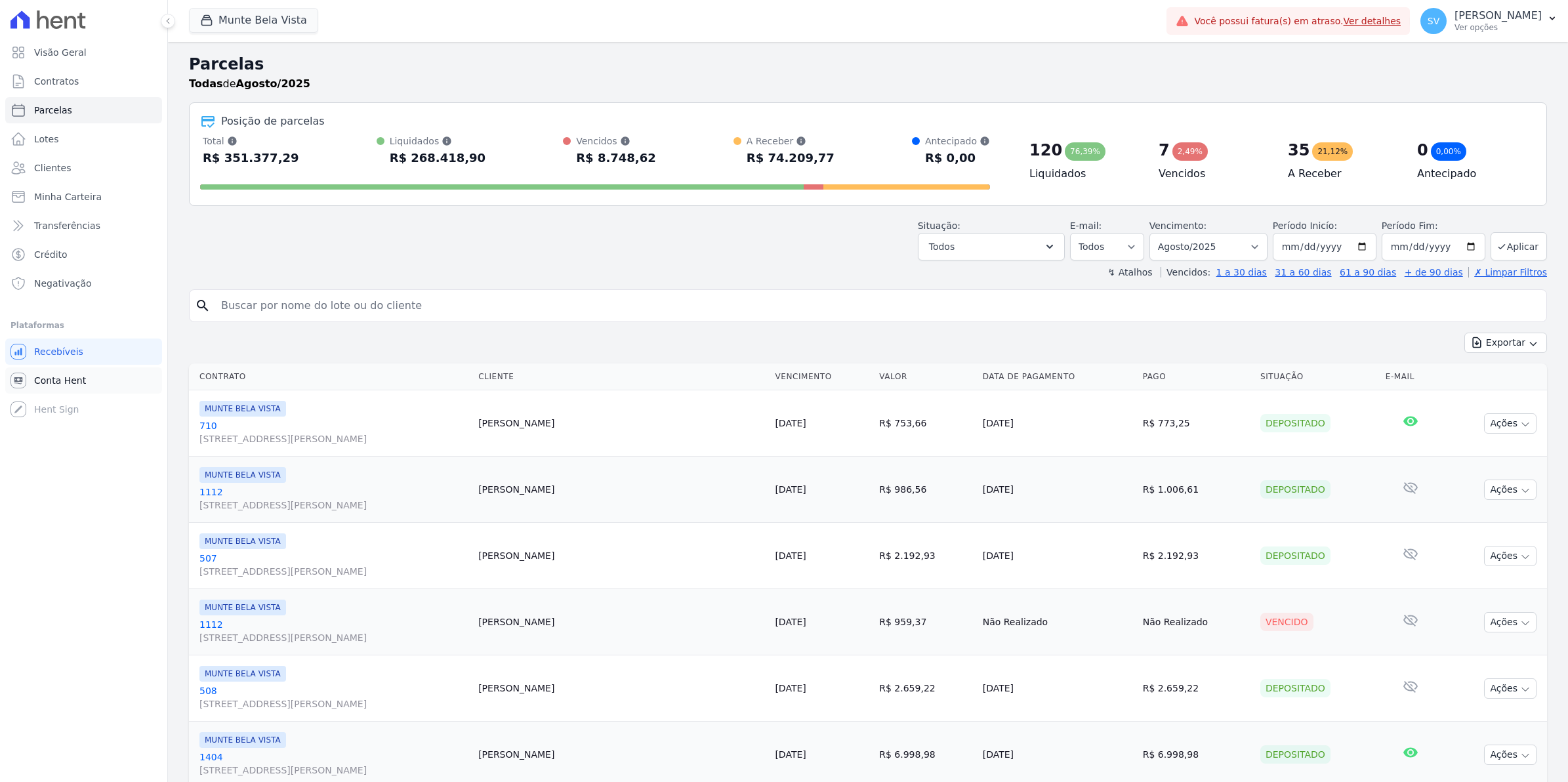
click at [69, 378] on span "Conta Hent" at bounding box center [59, 380] width 52 height 13
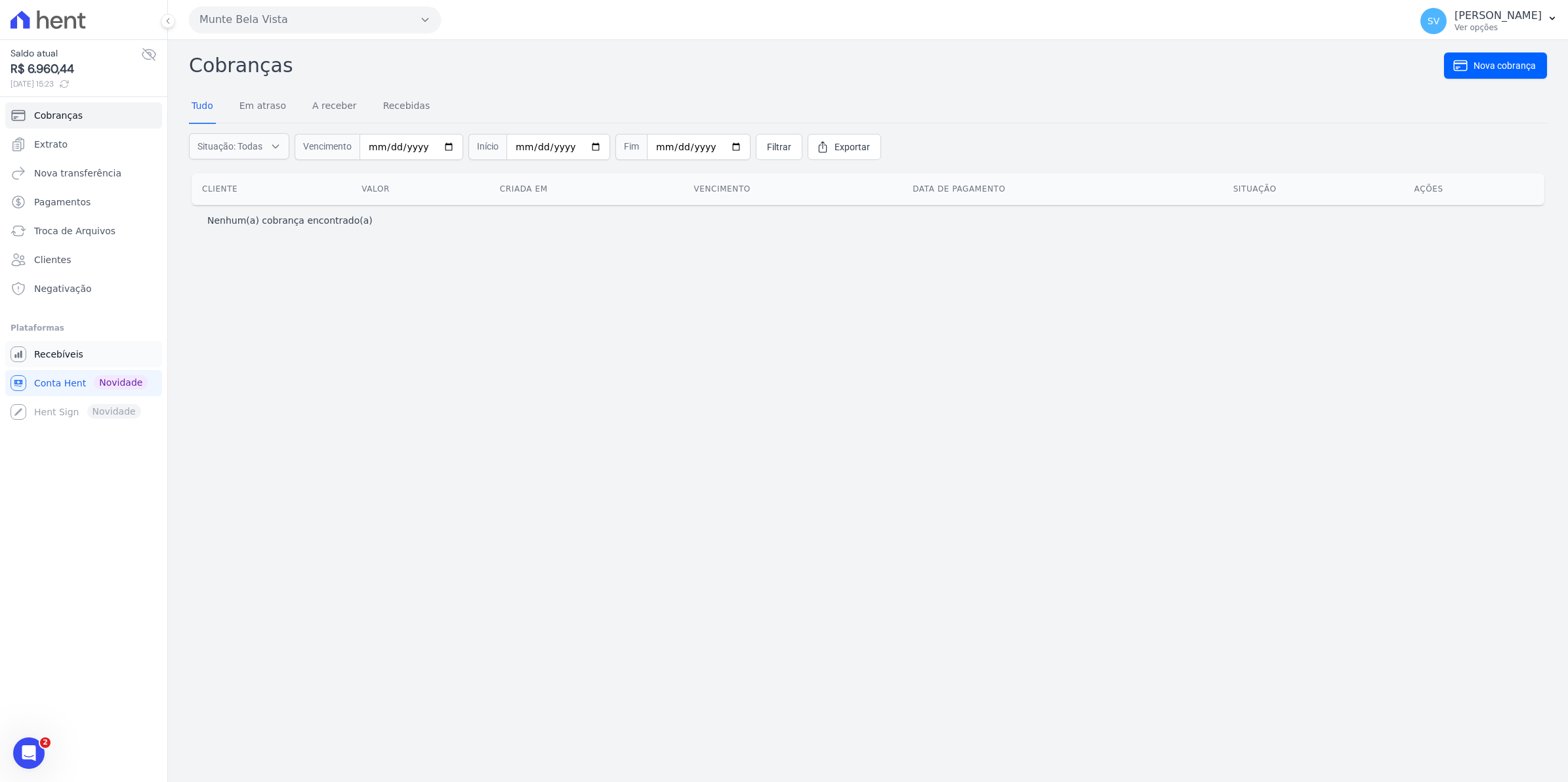
click at [51, 358] on span "Recebíveis" at bounding box center [58, 354] width 49 height 13
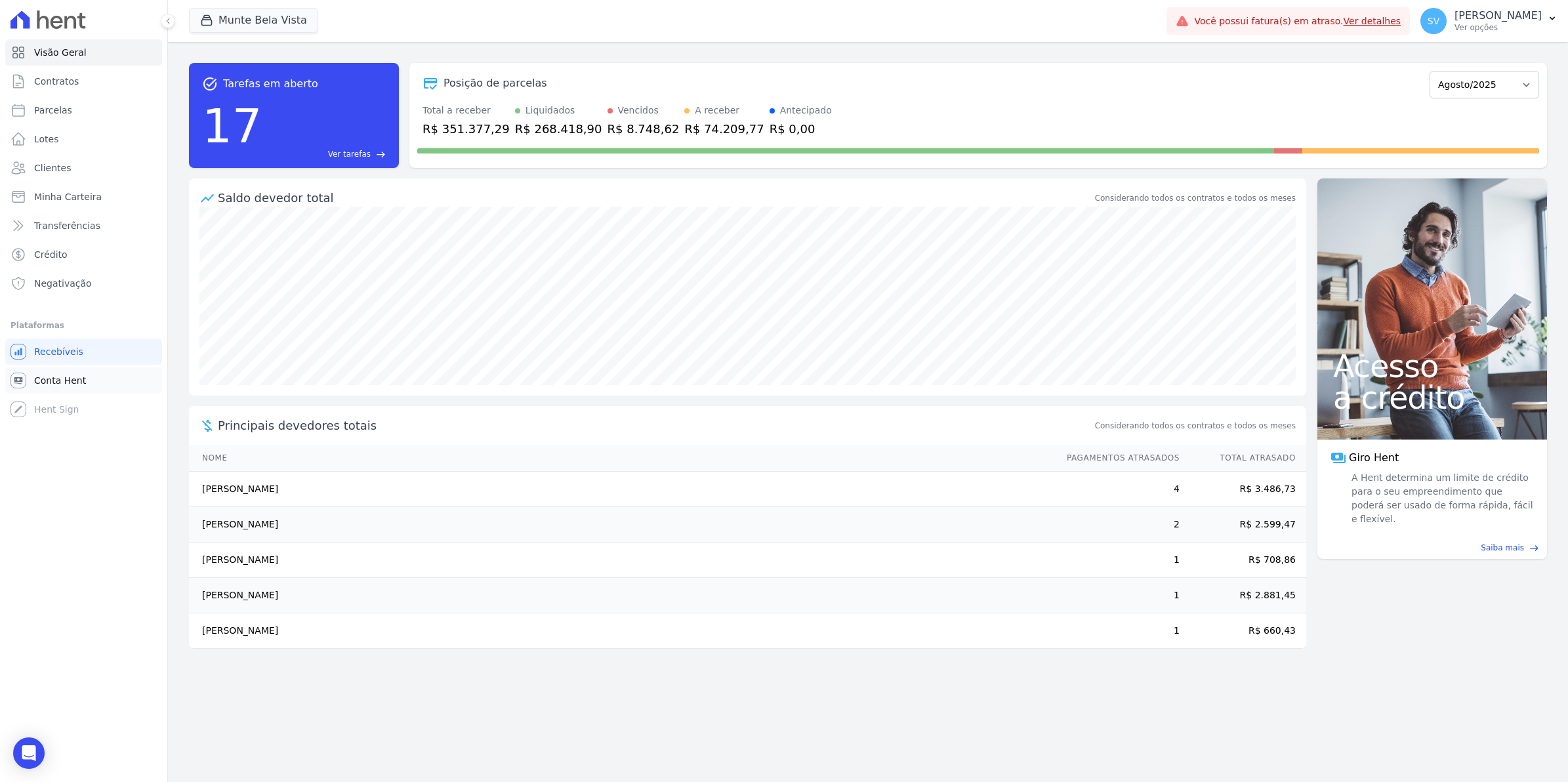
click at [61, 384] on span "Conta Hent" at bounding box center [59, 380] width 52 height 13
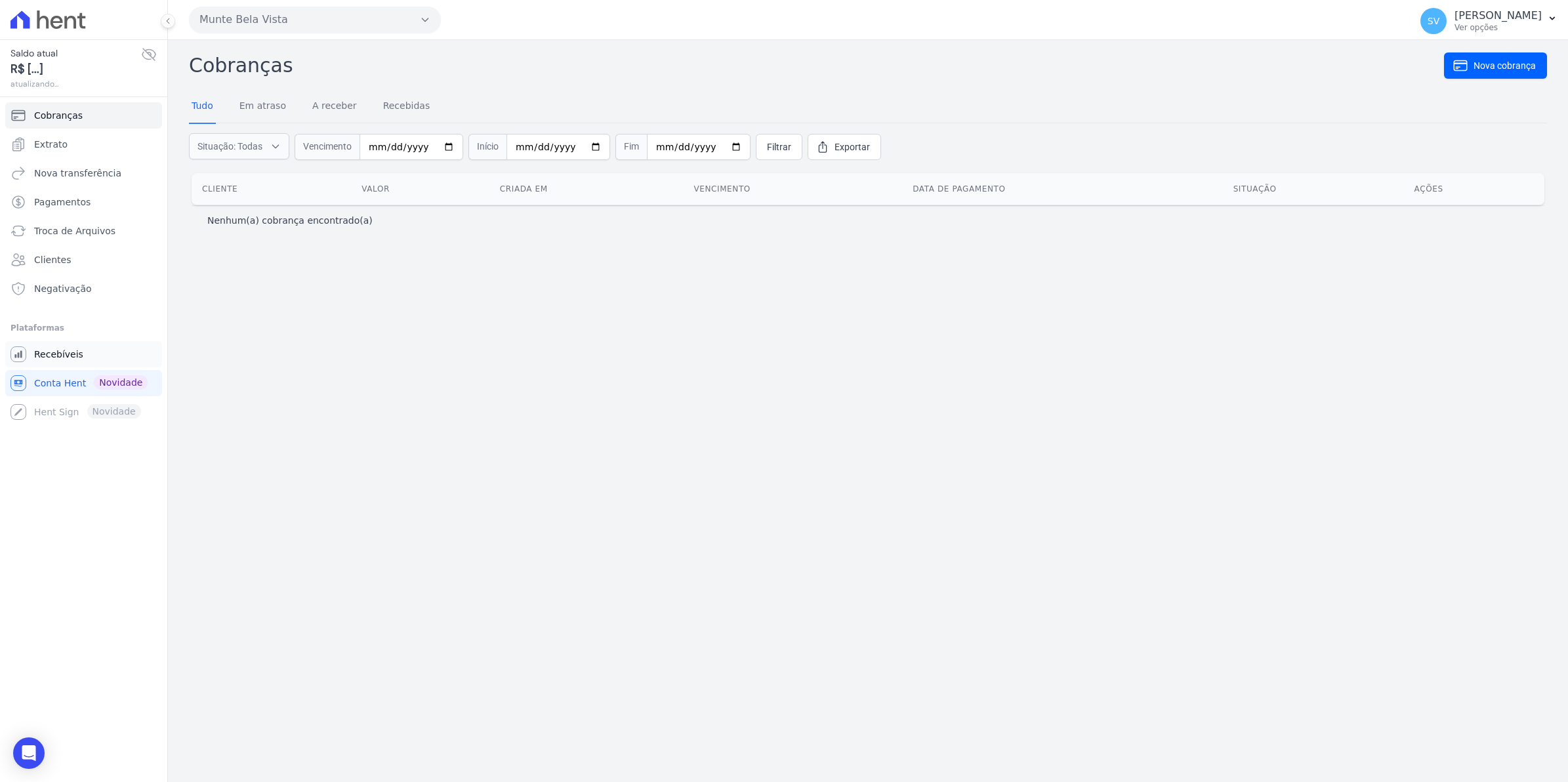
click at [50, 360] on span "Recebíveis" at bounding box center [58, 354] width 49 height 13
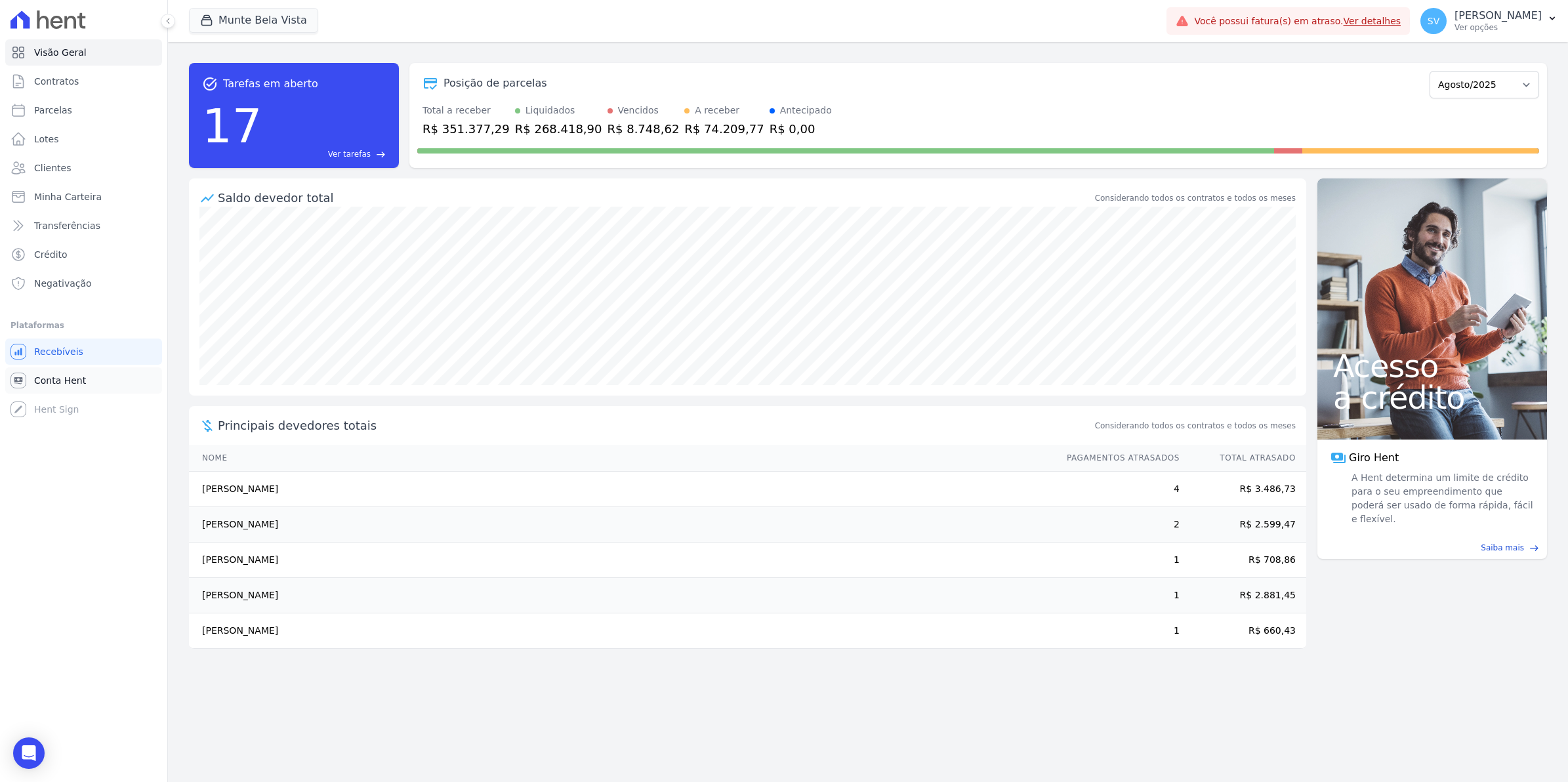
click at [68, 374] on span "Conta Hent" at bounding box center [59, 380] width 52 height 13
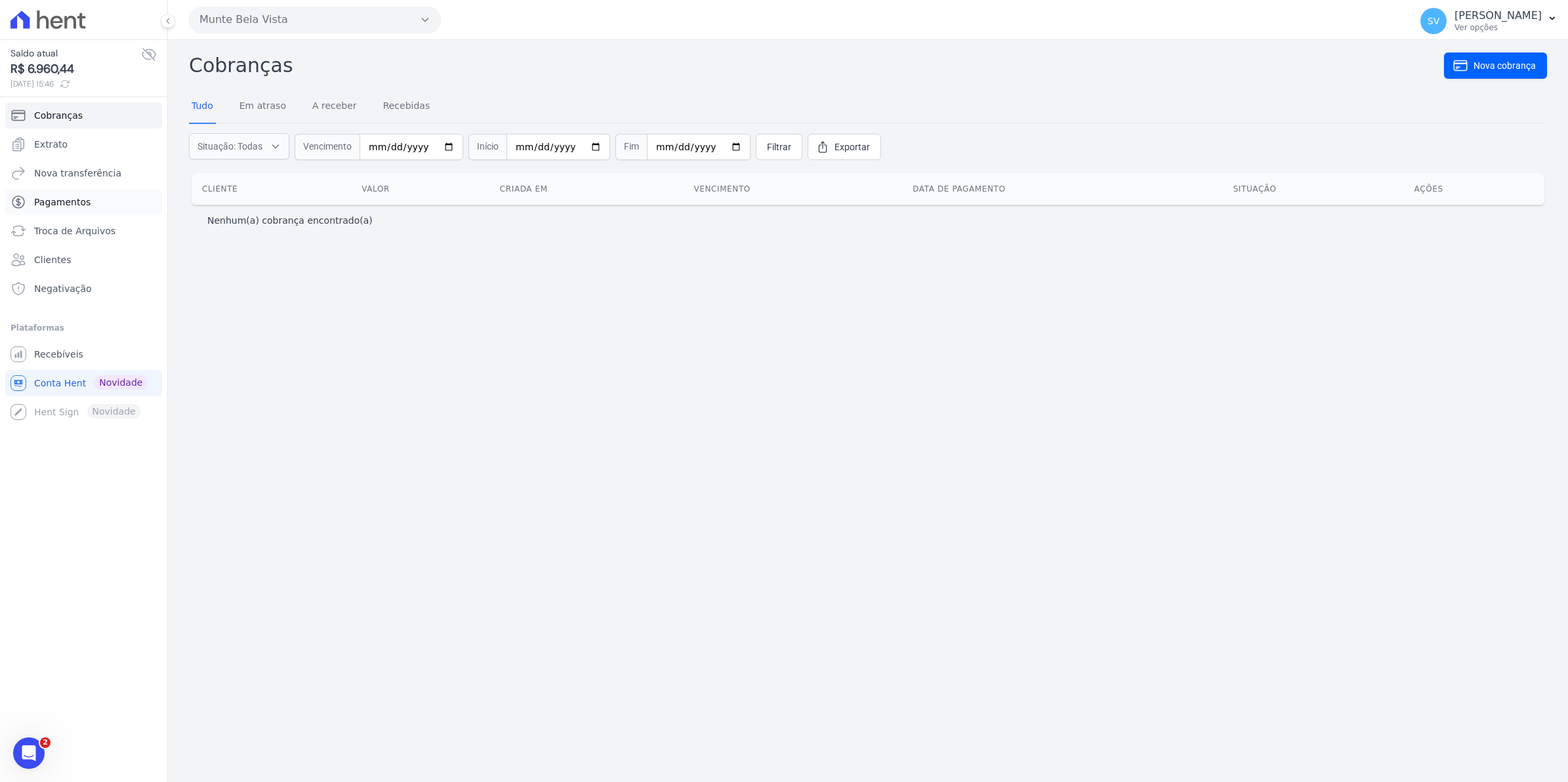
click at [48, 204] on span "Pagamentos" at bounding box center [62, 202] width 56 height 13
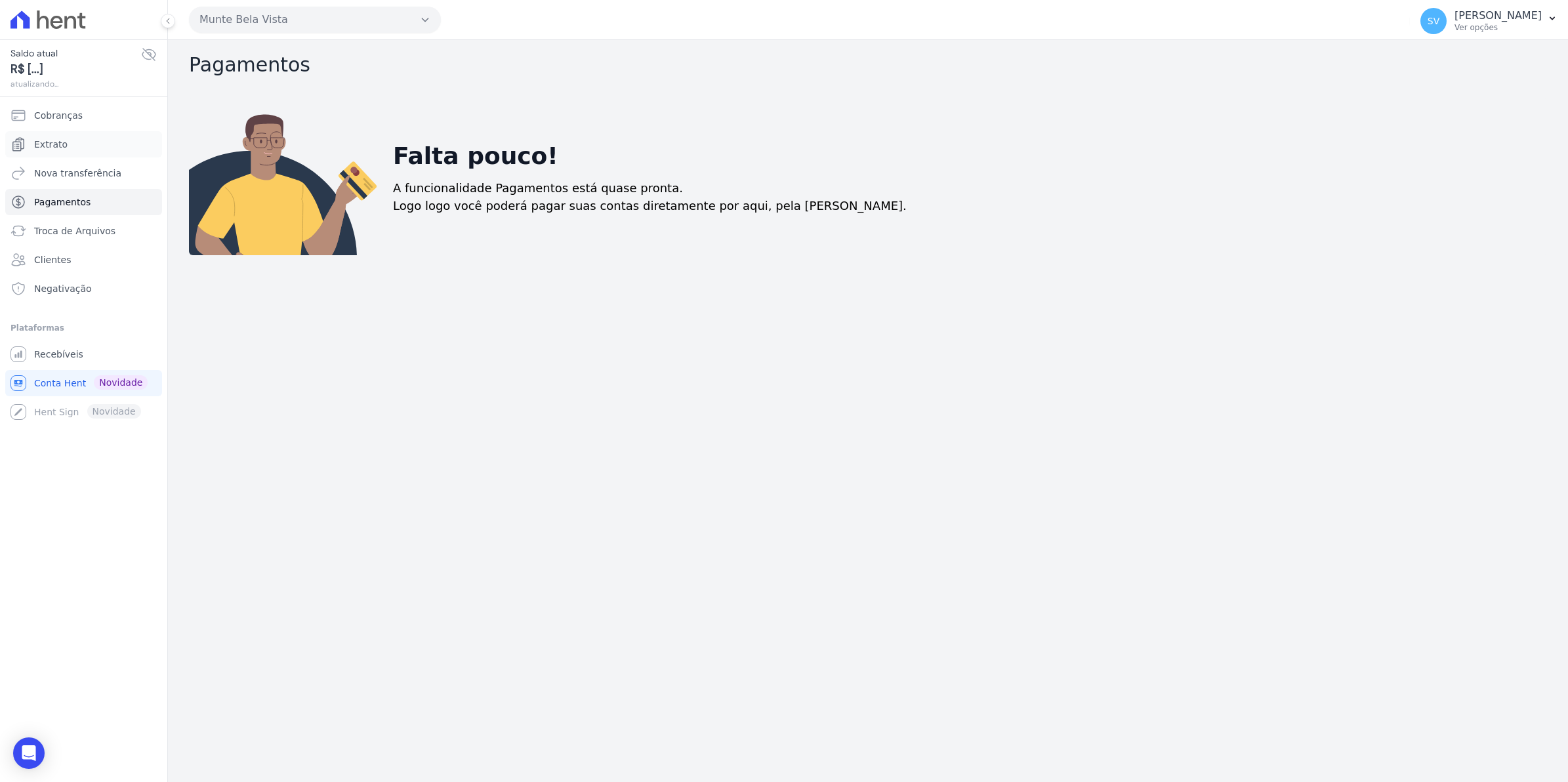
click at [55, 139] on span "Extrato" at bounding box center [51, 145] width 34 height 13
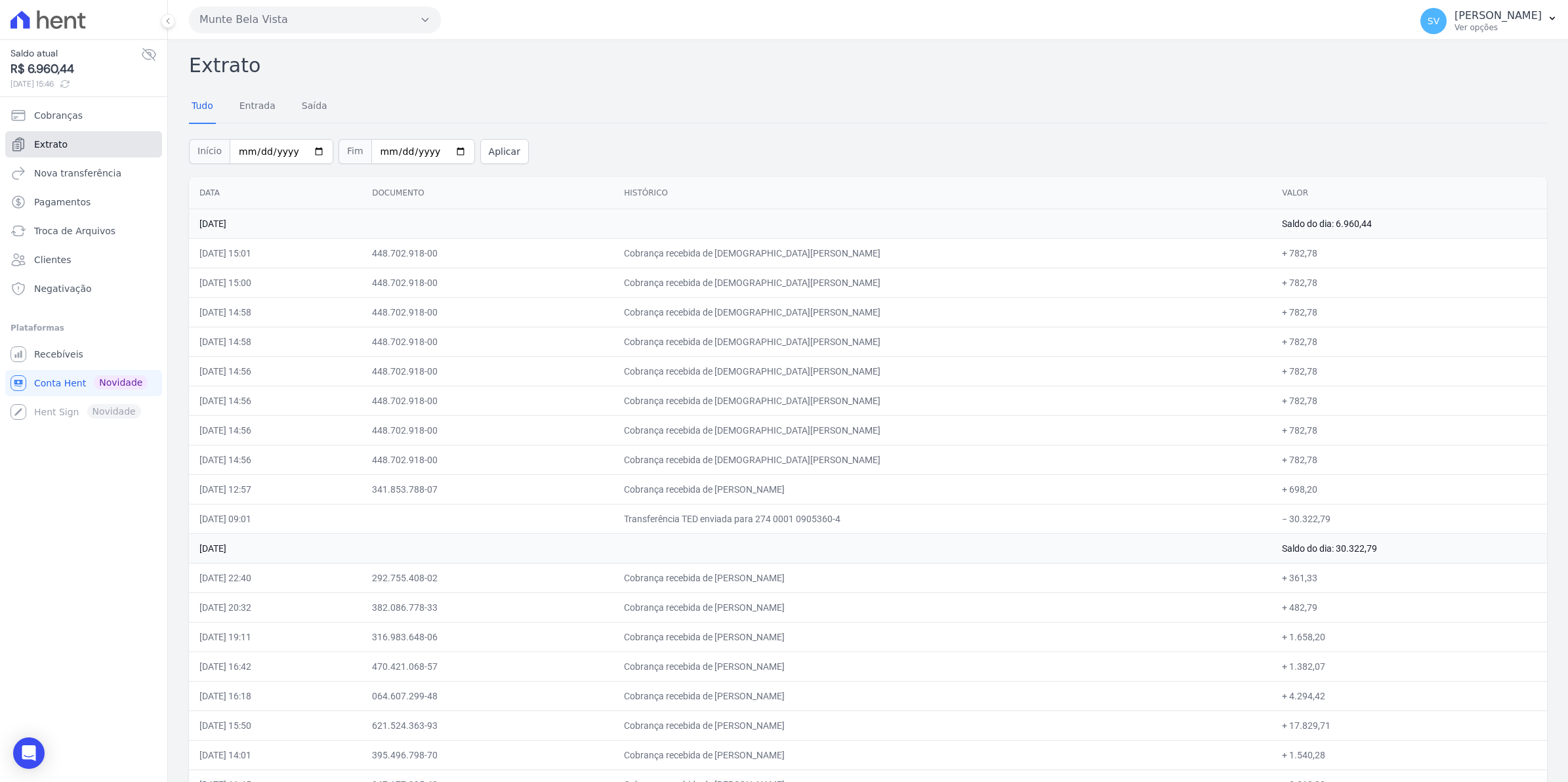
click at [56, 145] on span "Extrato" at bounding box center [51, 145] width 34 height 13
click at [63, 360] on span "Recebíveis" at bounding box center [58, 354] width 49 height 13
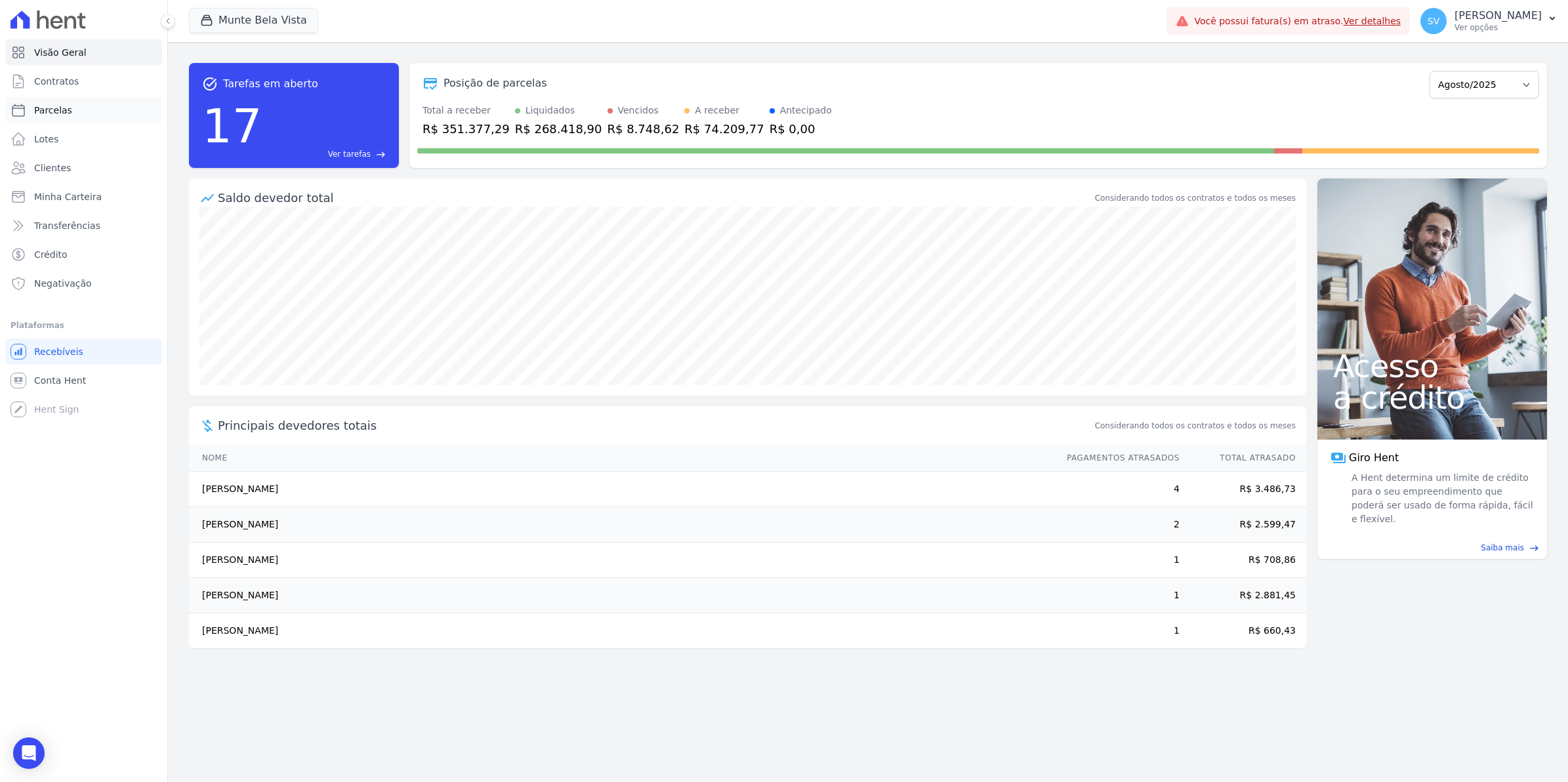
click at [74, 113] on link "Parcelas" at bounding box center [84, 110] width 157 height 26
select select
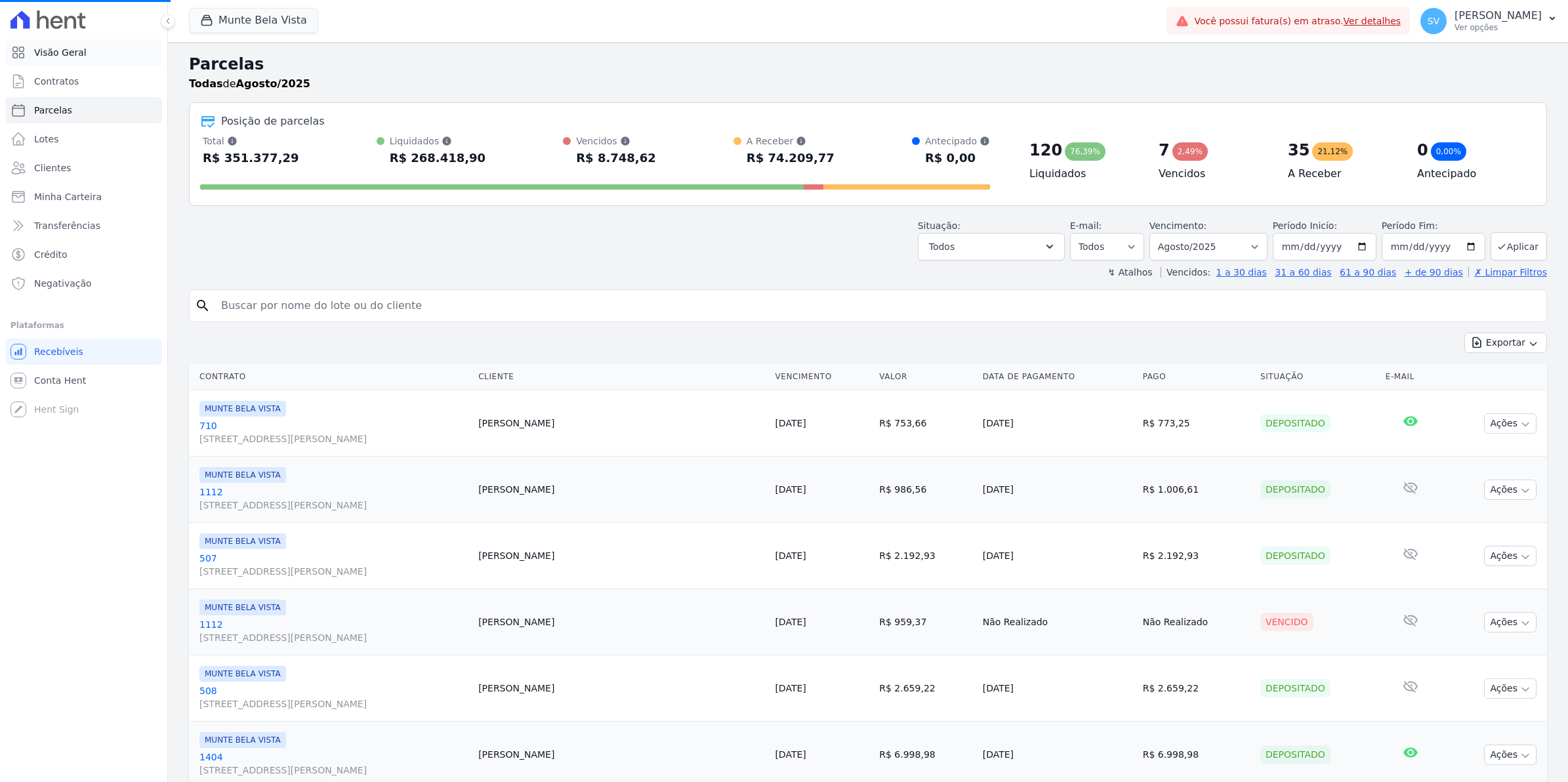
select select
click at [57, 77] on span "Contratos" at bounding box center [56, 82] width 45 height 13
select select
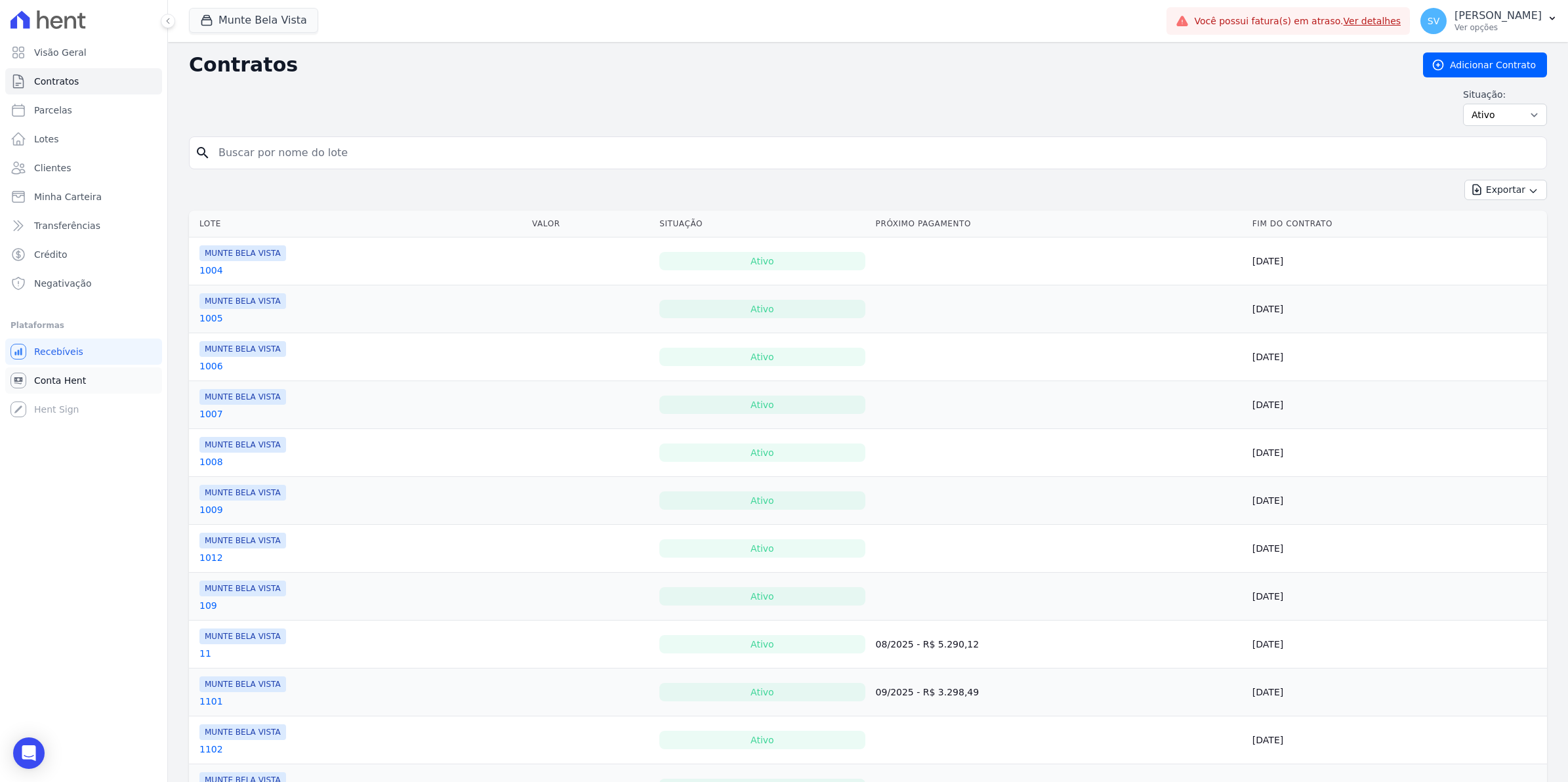
click at [41, 391] on link "Conta Hent" at bounding box center [84, 380] width 157 height 26
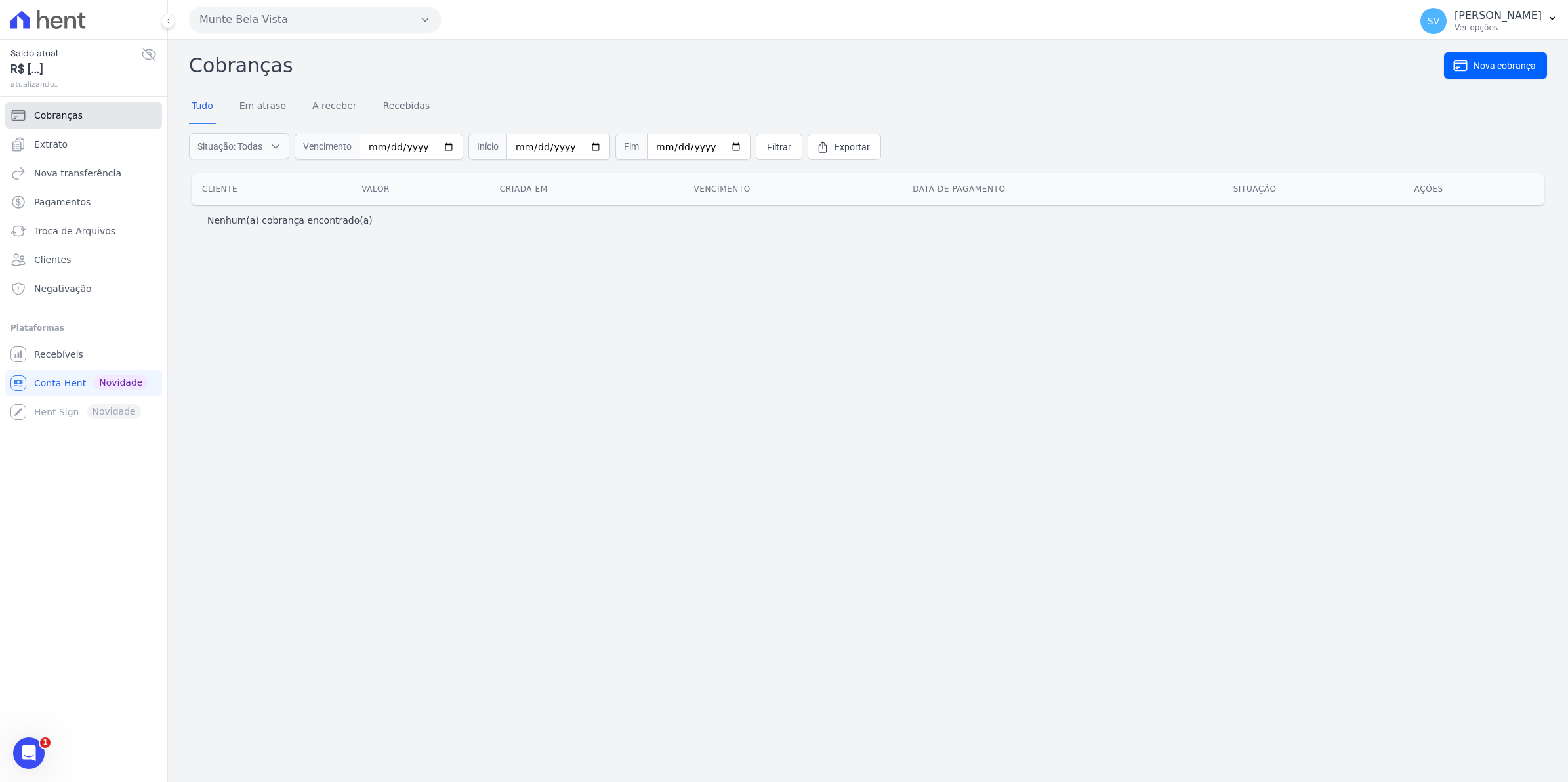
click at [70, 116] on span "Cobranças" at bounding box center [58, 115] width 49 height 13
click at [53, 151] on link "Extrato" at bounding box center [84, 145] width 157 height 26
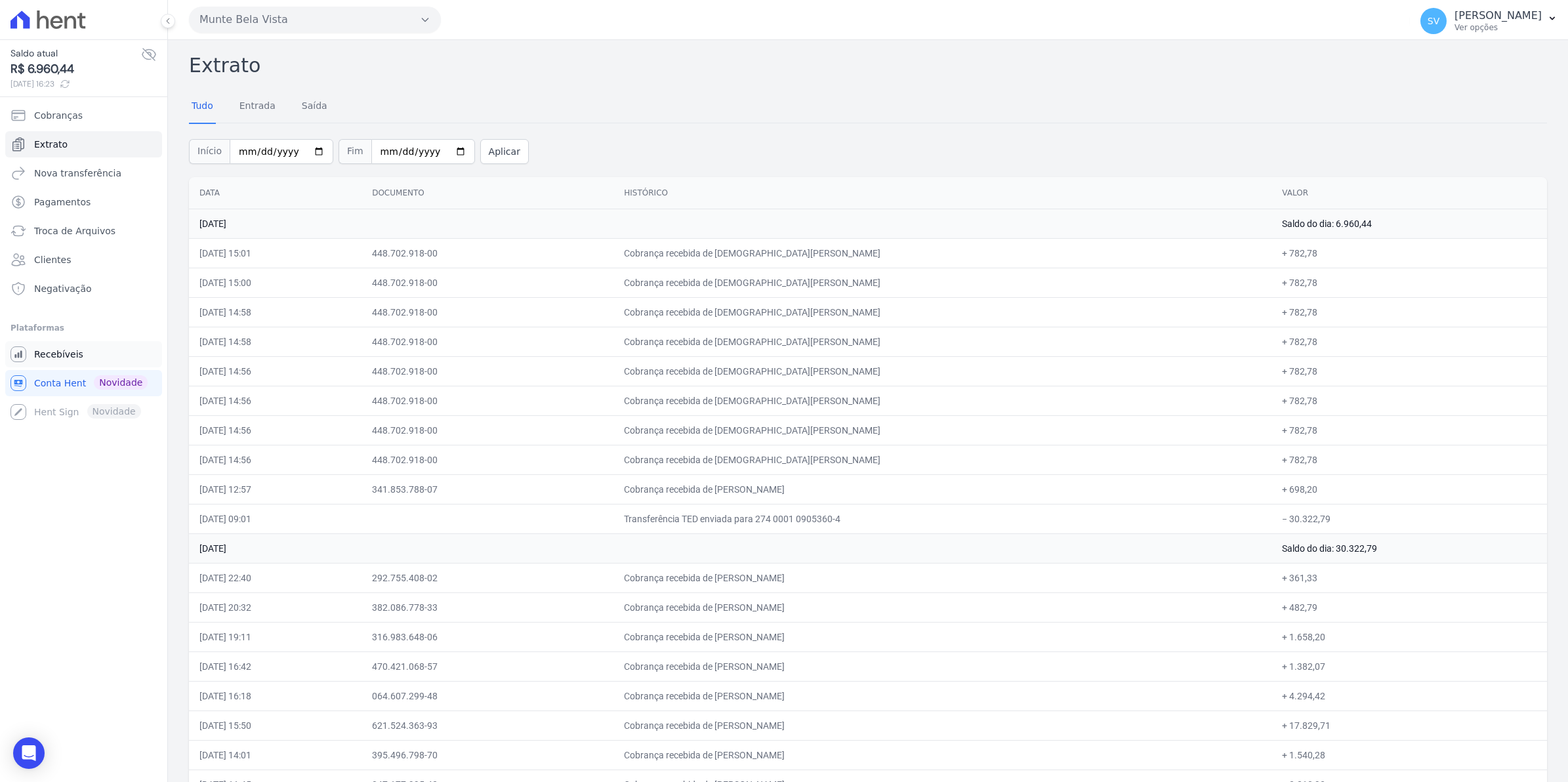
click at [37, 351] on span "Recebíveis" at bounding box center [58, 354] width 49 height 13
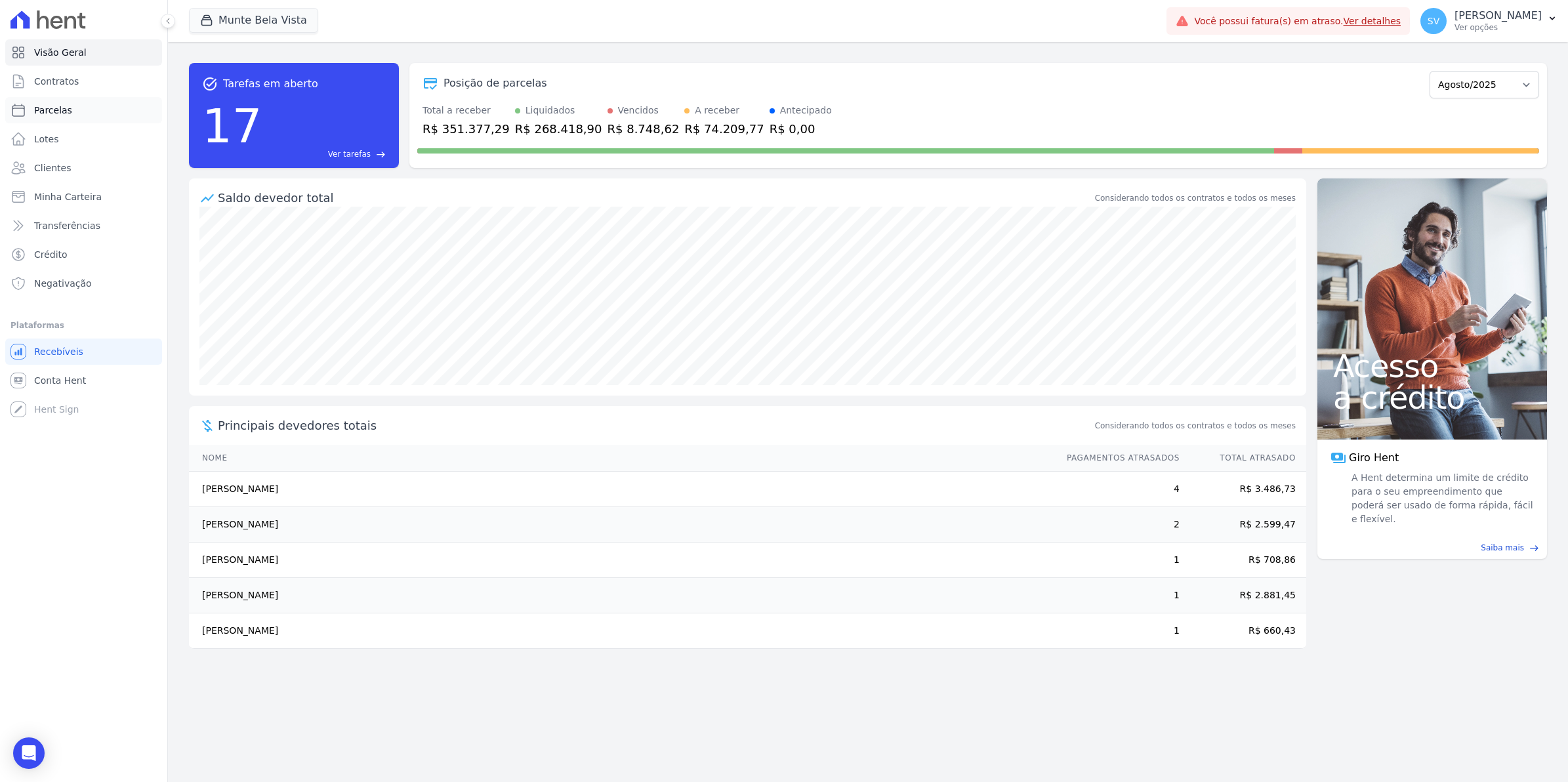
click at [67, 115] on span "Parcelas" at bounding box center [53, 110] width 38 height 13
select select
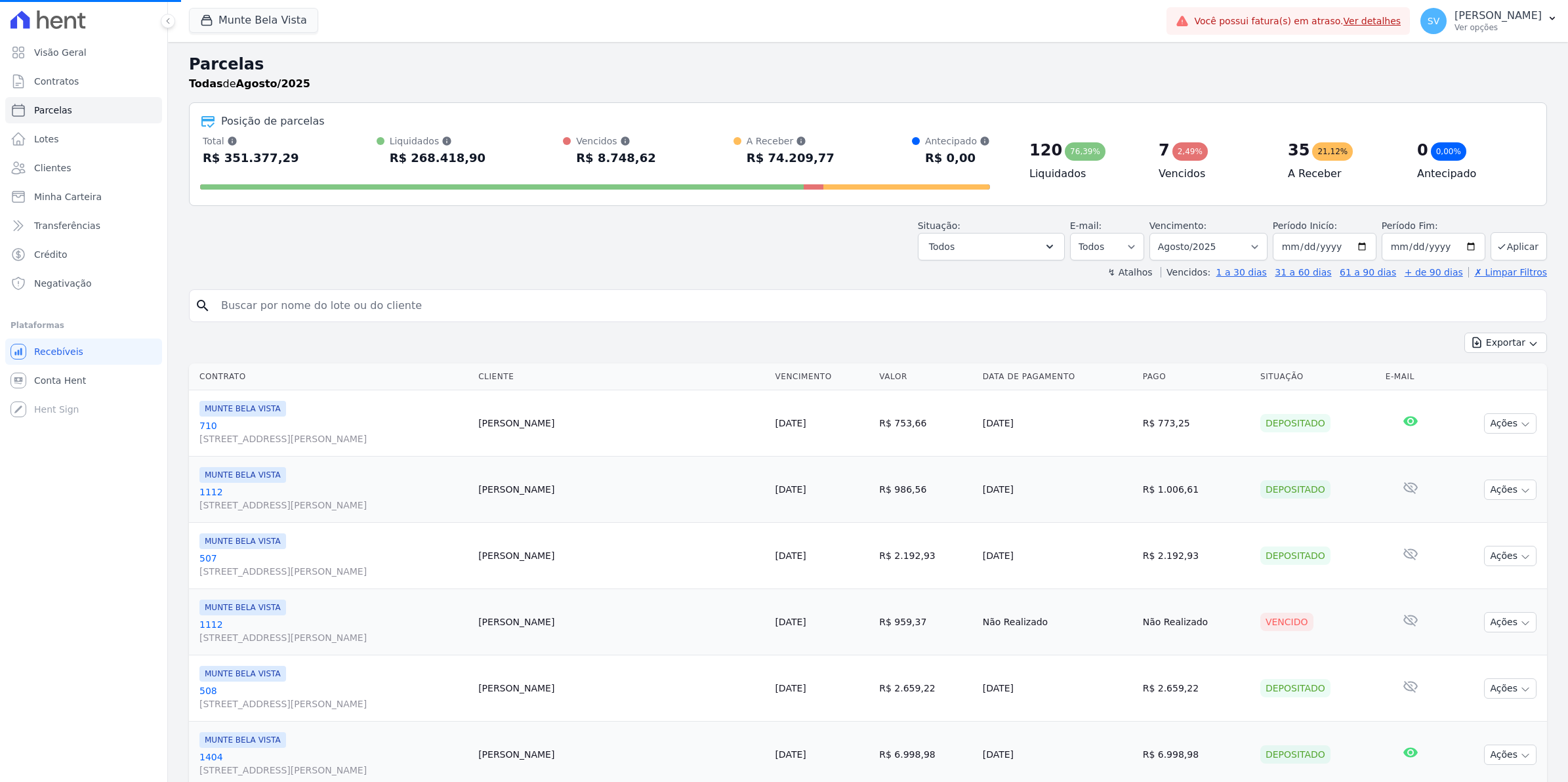
select select
click at [99, 82] on link "Contratos" at bounding box center [84, 82] width 157 height 26
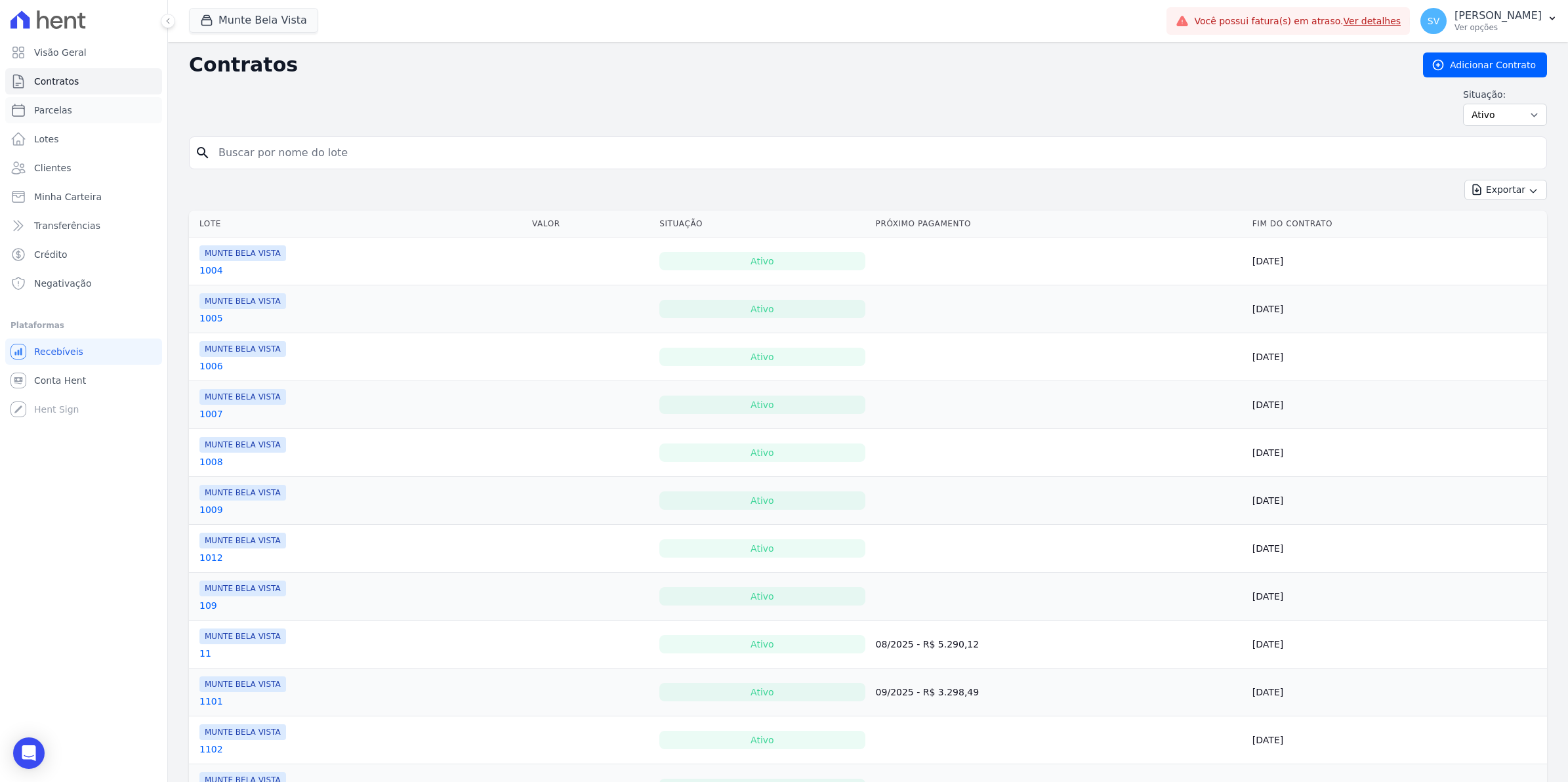
click at [99, 119] on link "Parcelas" at bounding box center [84, 110] width 157 height 26
select select
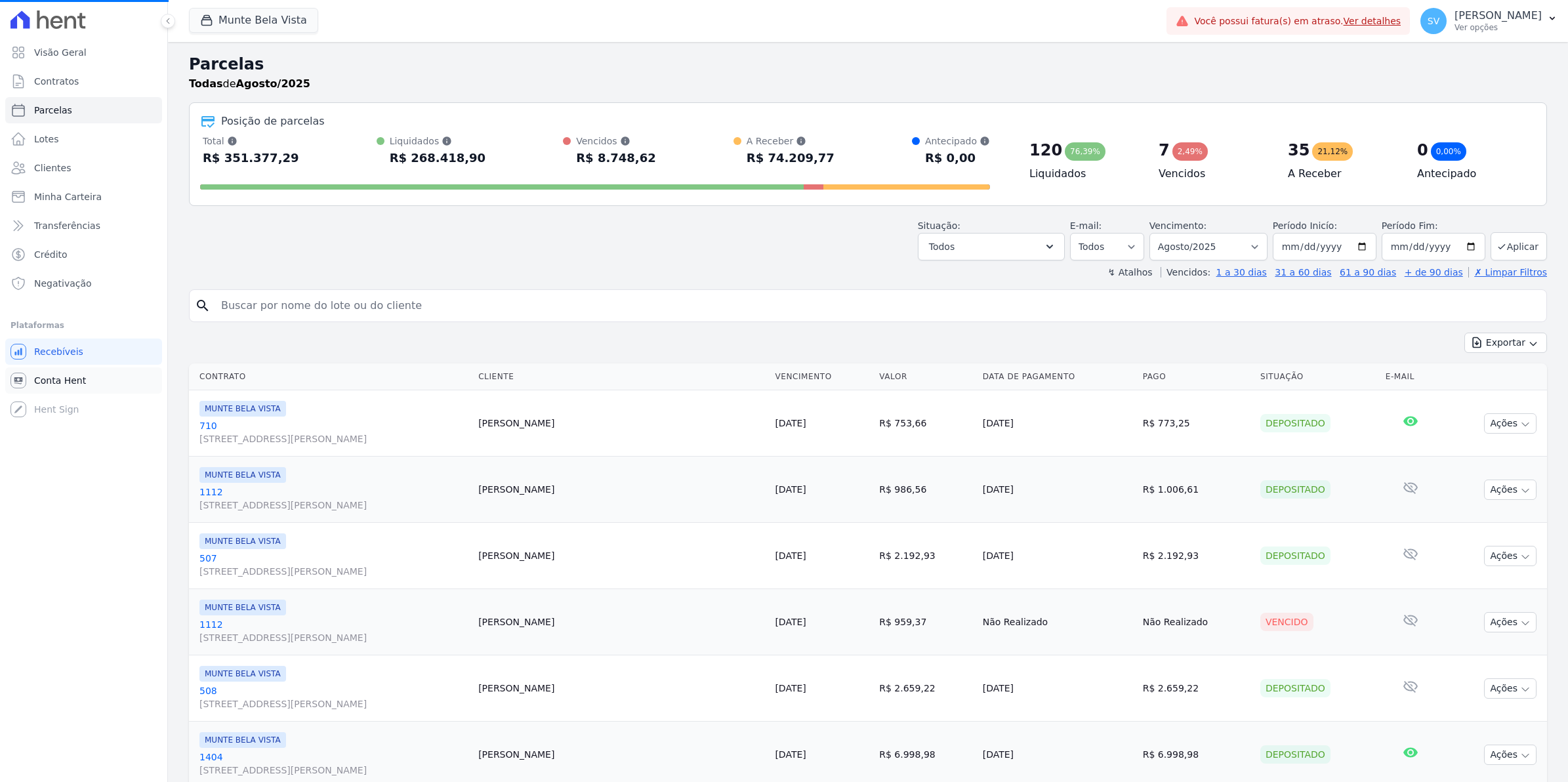
click at [67, 383] on span "Conta Hent" at bounding box center [59, 380] width 52 height 13
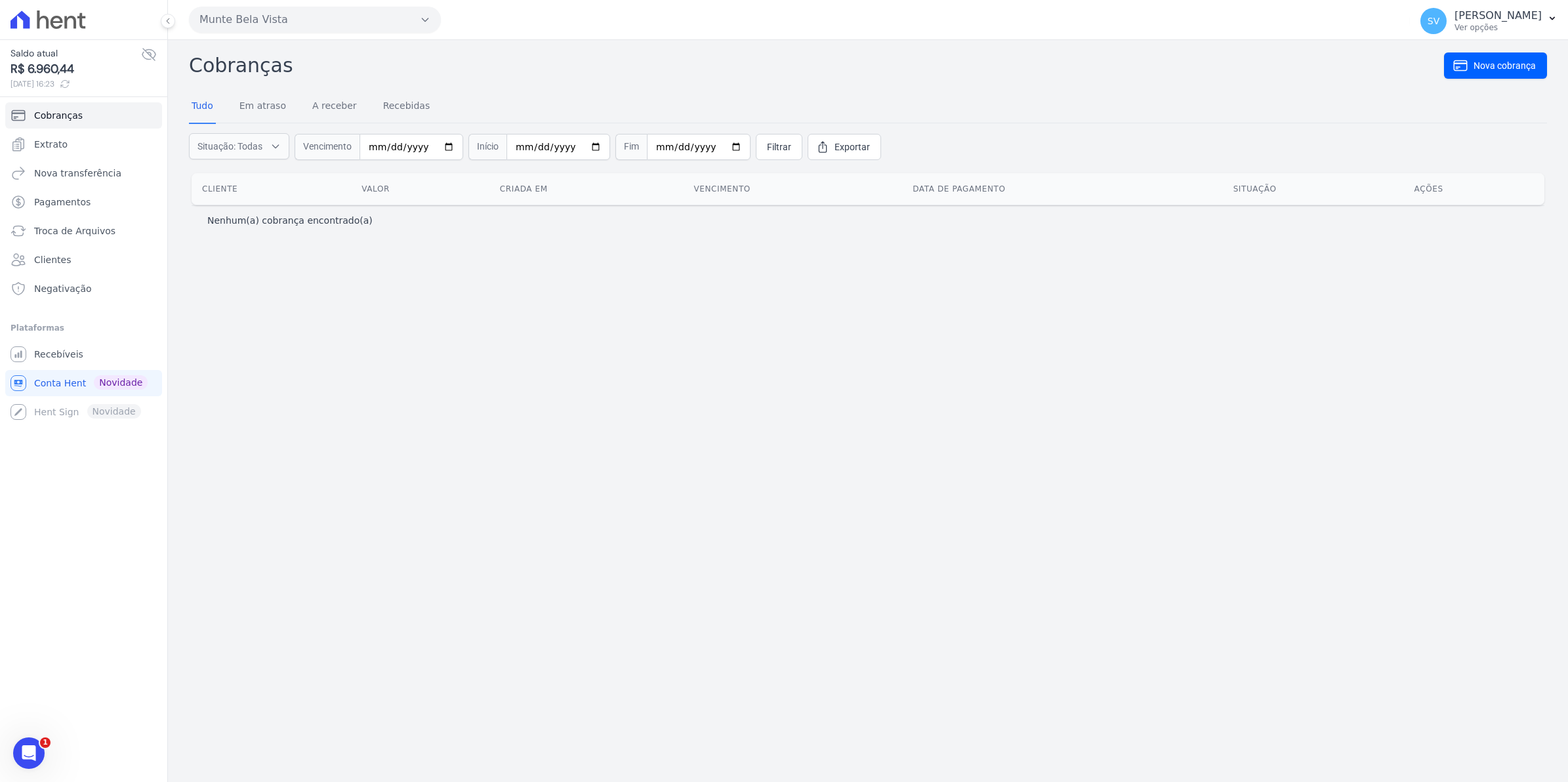
select select
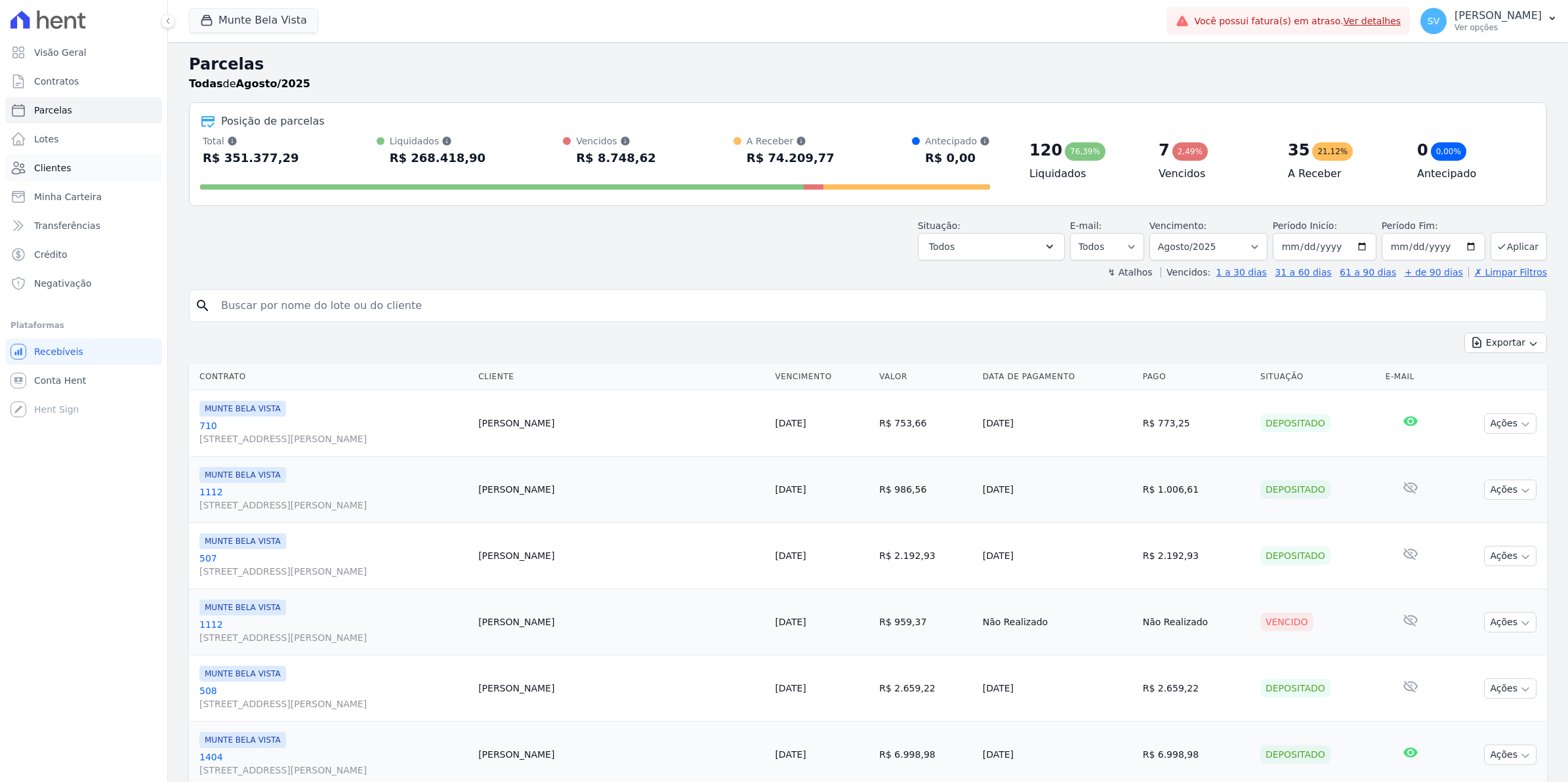
click at [67, 164] on link "Clientes" at bounding box center [84, 168] width 157 height 26
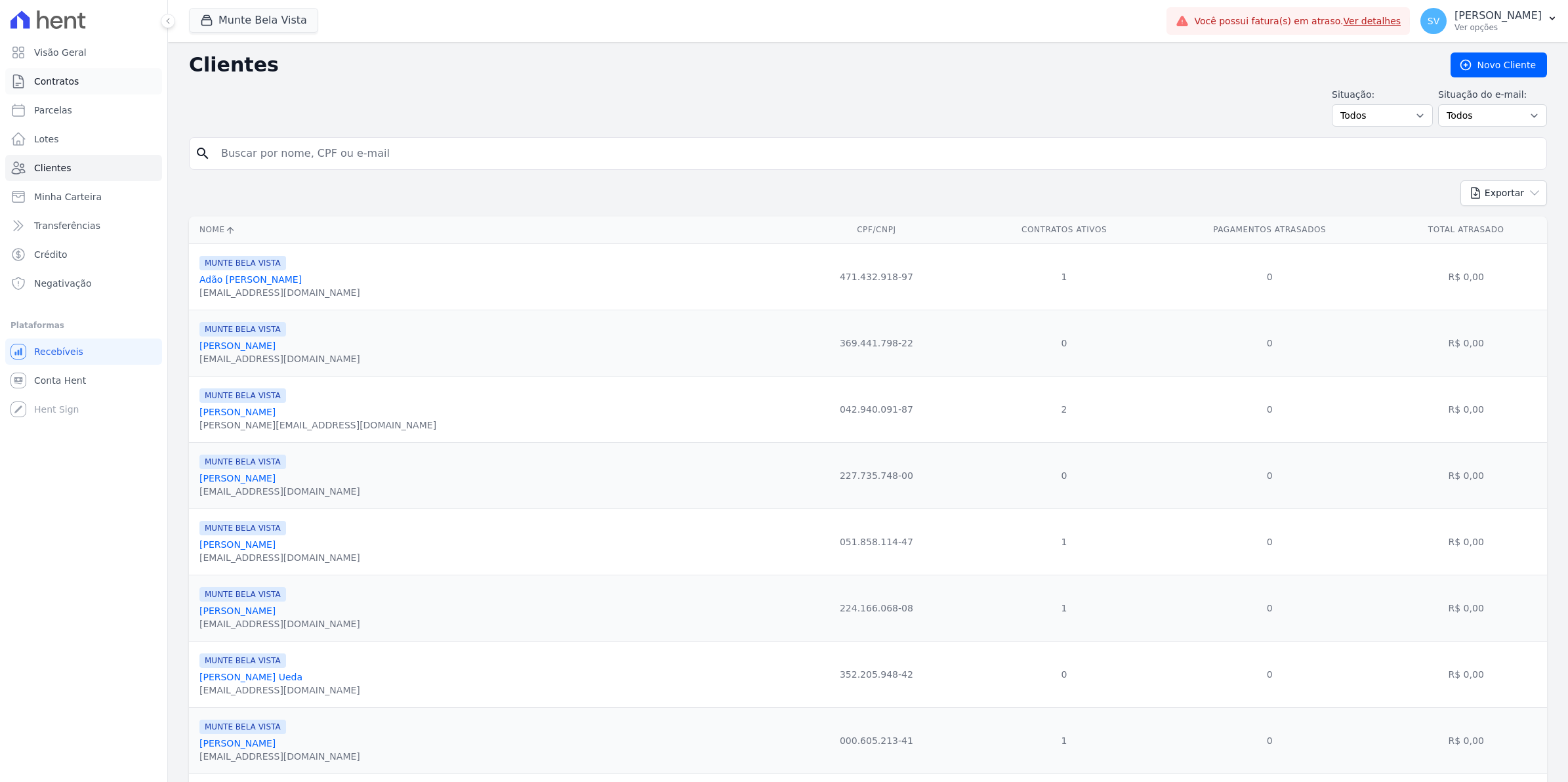
click at [90, 82] on link "Contratos" at bounding box center [84, 82] width 157 height 26
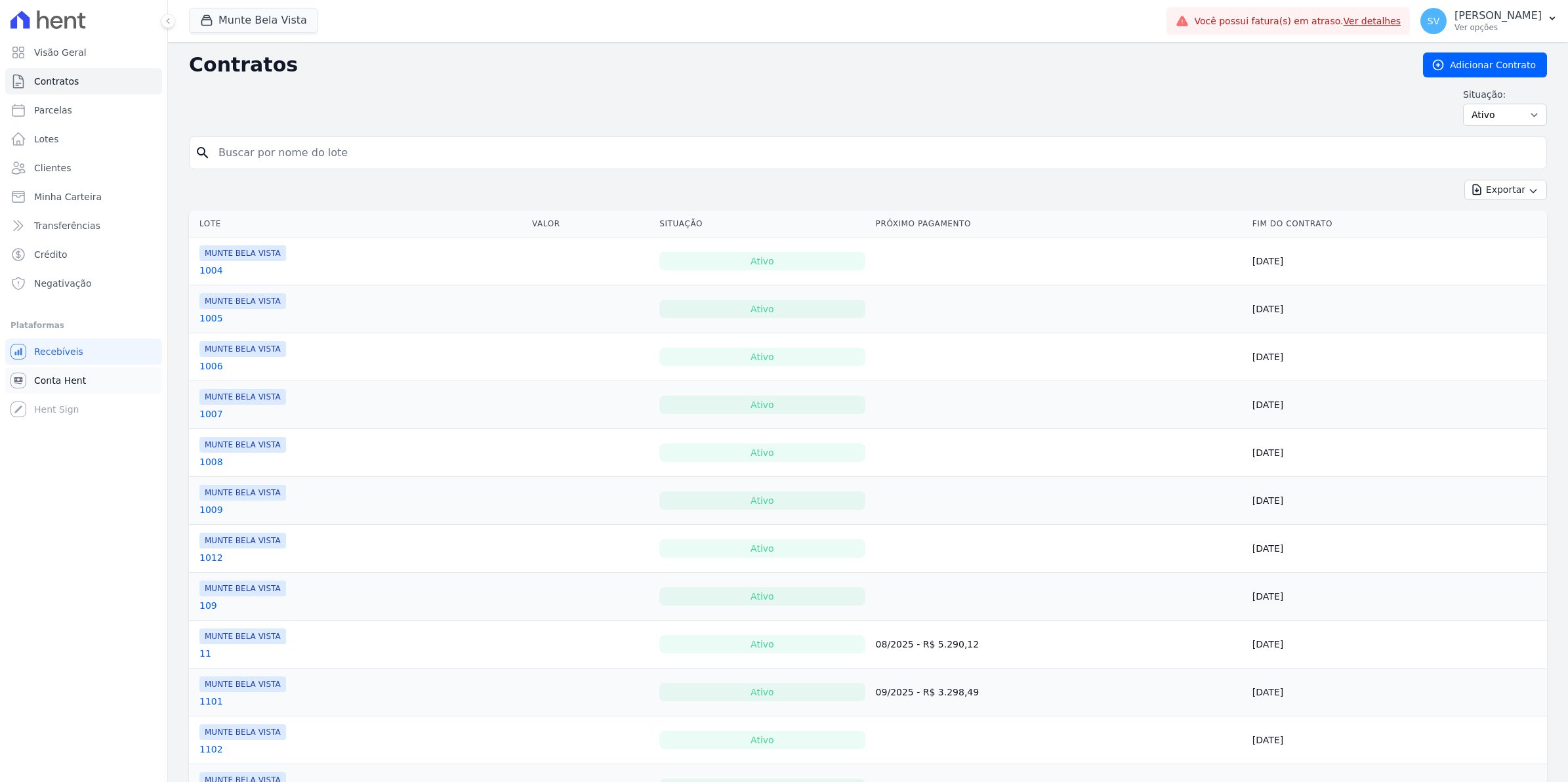
click at [70, 378] on span "Conta Hent" at bounding box center [59, 380] width 52 height 13
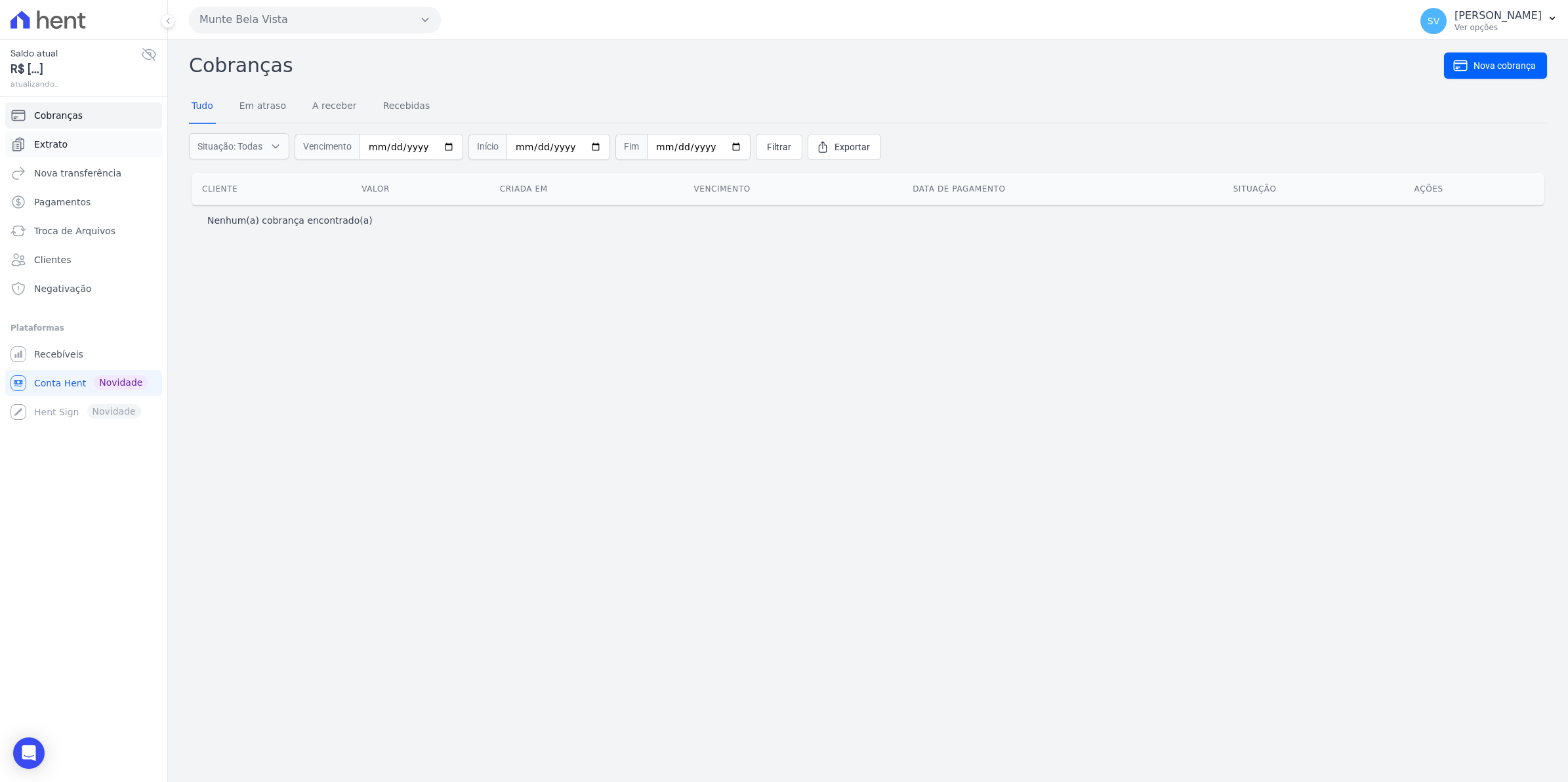
click at [60, 145] on span "Extrato" at bounding box center [51, 145] width 34 height 13
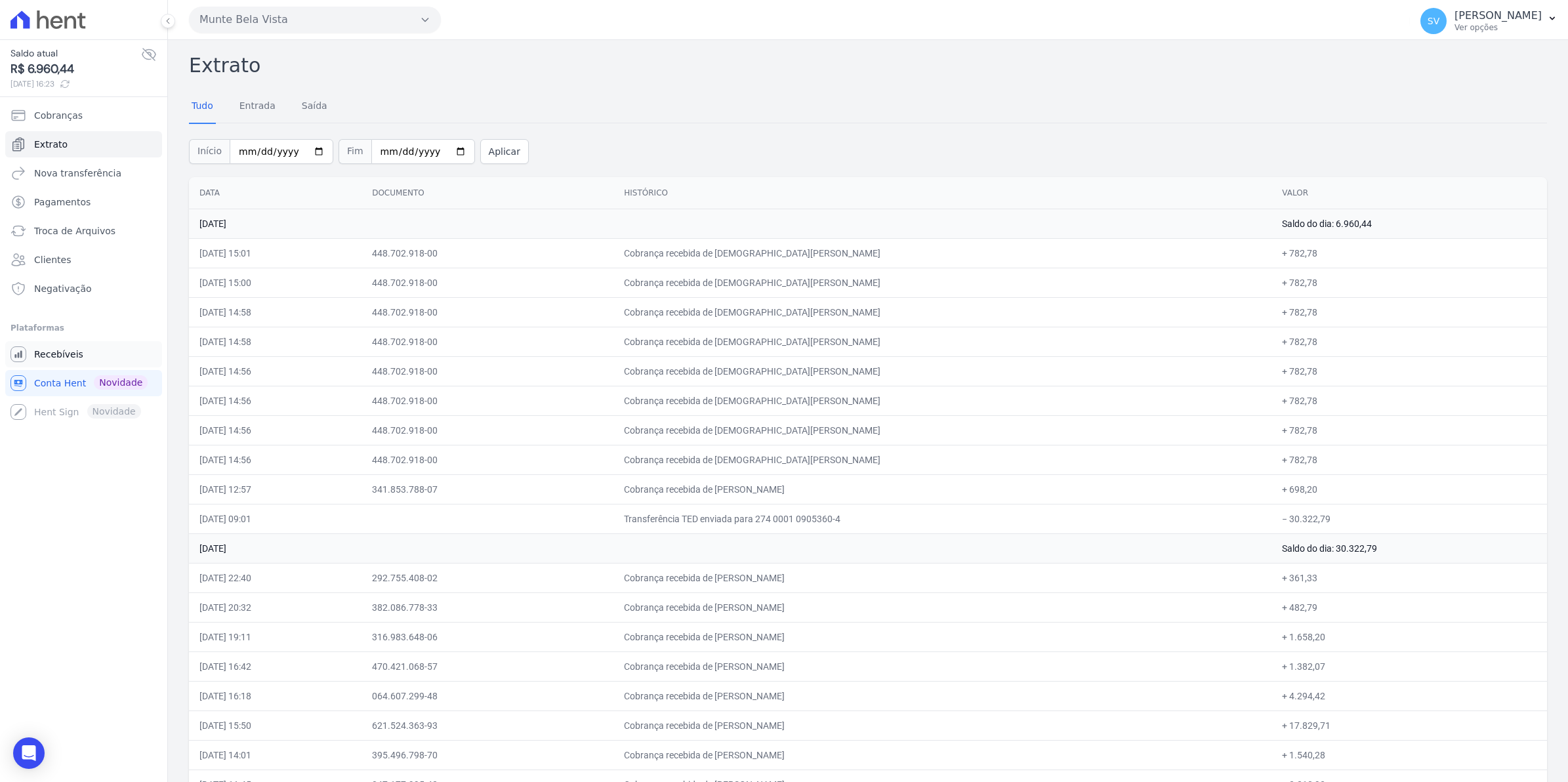
click at [54, 357] on span "Recebíveis" at bounding box center [58, 354] width 49 height 13
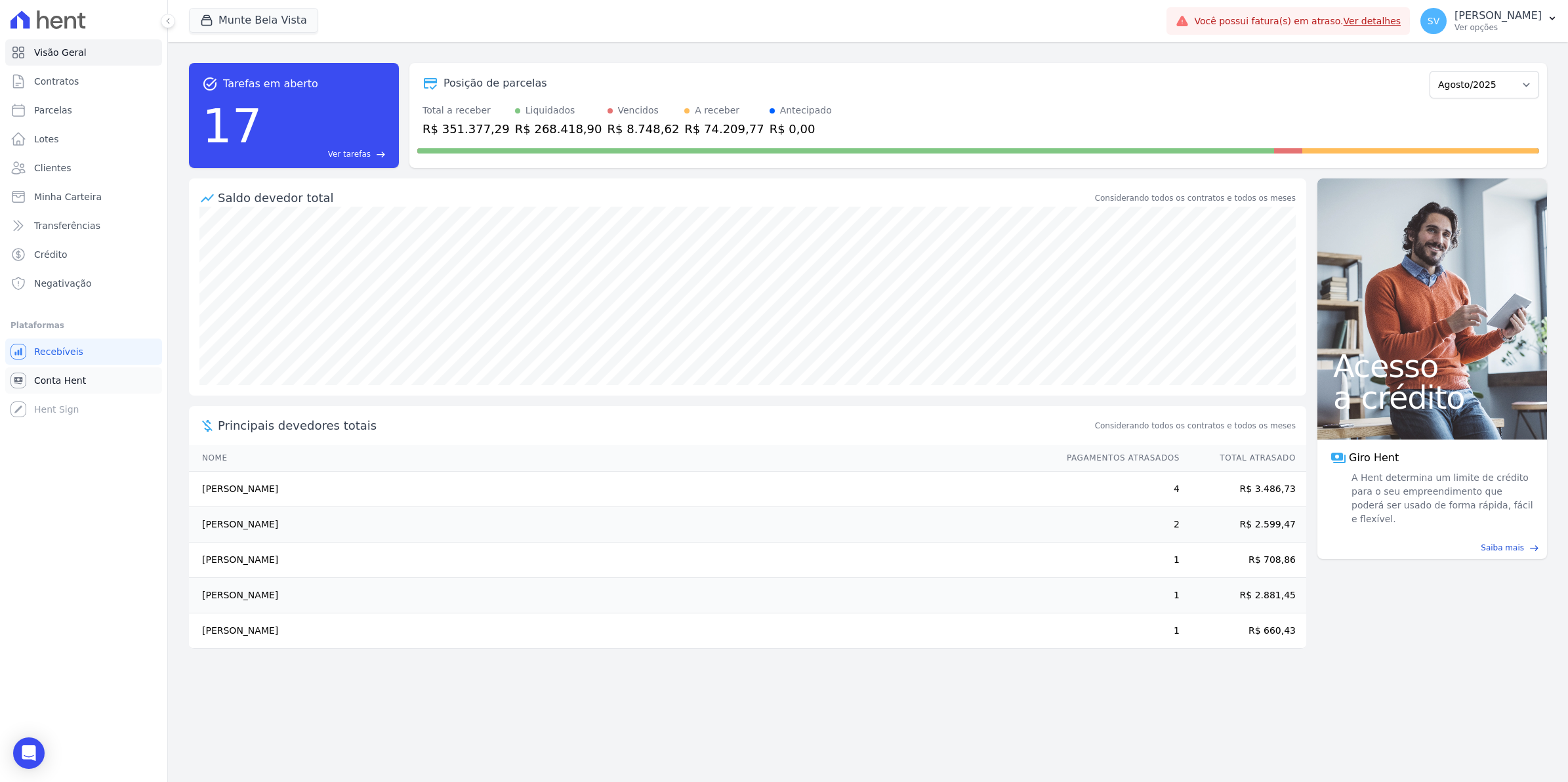
click at [39, 383] on span "Conta Hent" at bounding box center [59, 380] width 52 height 13
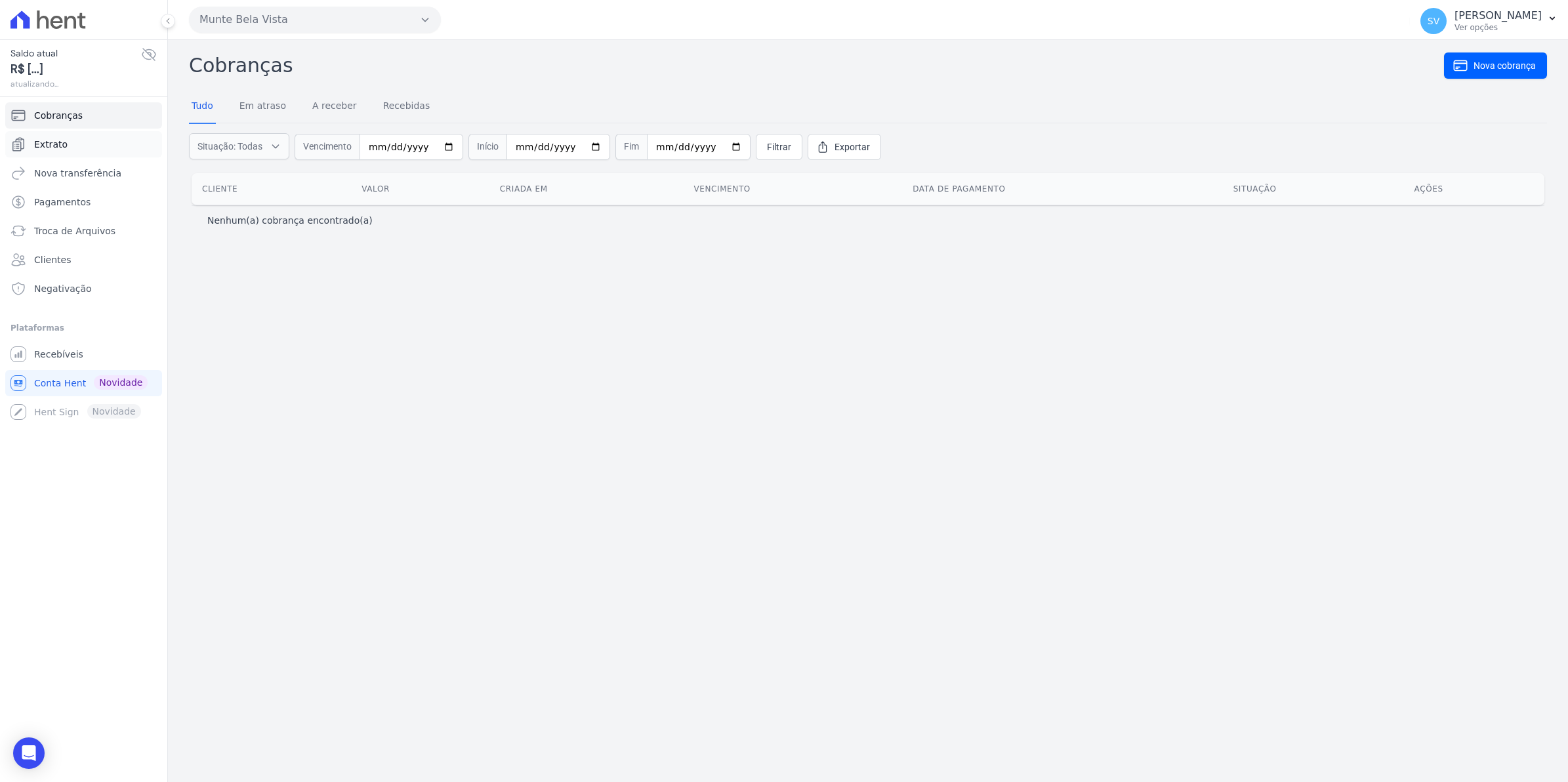
click at [53, 136] on link "Extrato" at bounding box center [84, 145] width 157 height 26
